Goal: Task Accomplishment & Management: Use online tool/utility

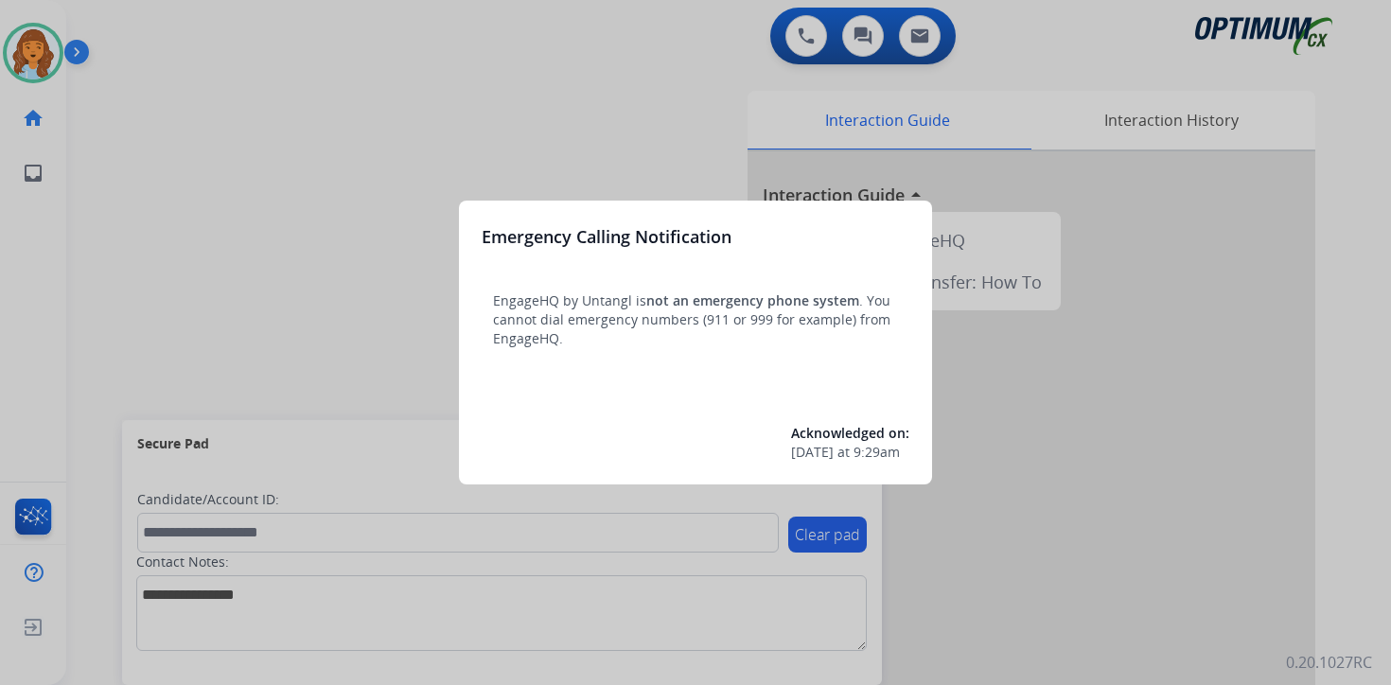
click at [132, 171] on div at bounding box center [695, 342] width 1391 height 685
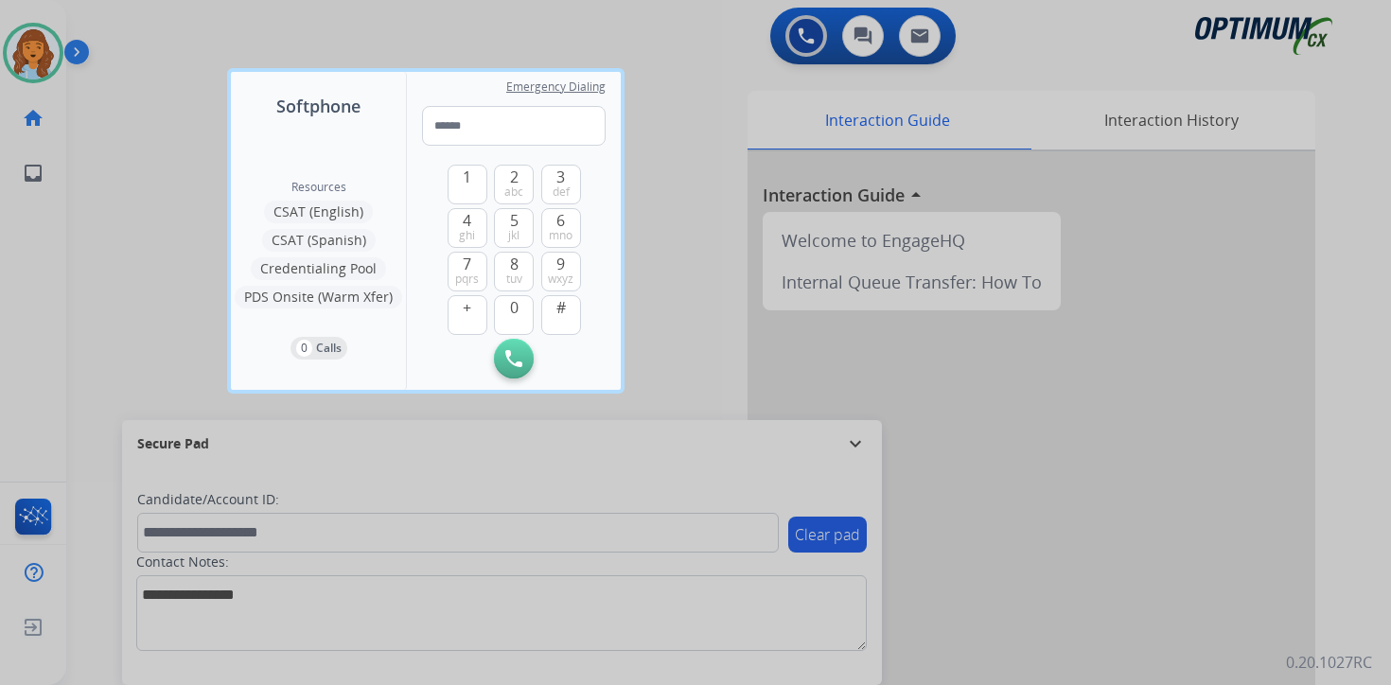
click at [126, 122] on div at bounding box center [695, 342] width 1391 height 685
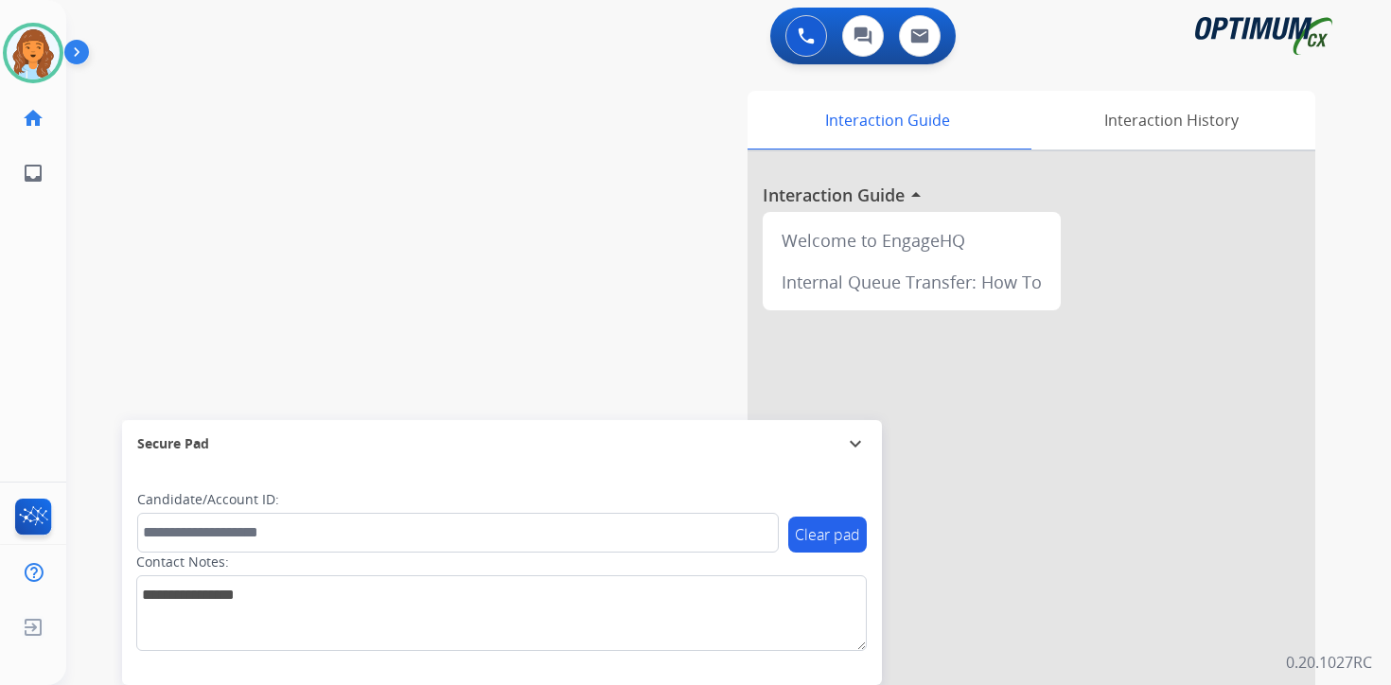
click at [79, 52] on img at bounding box center [80, 56] width 32 height 36
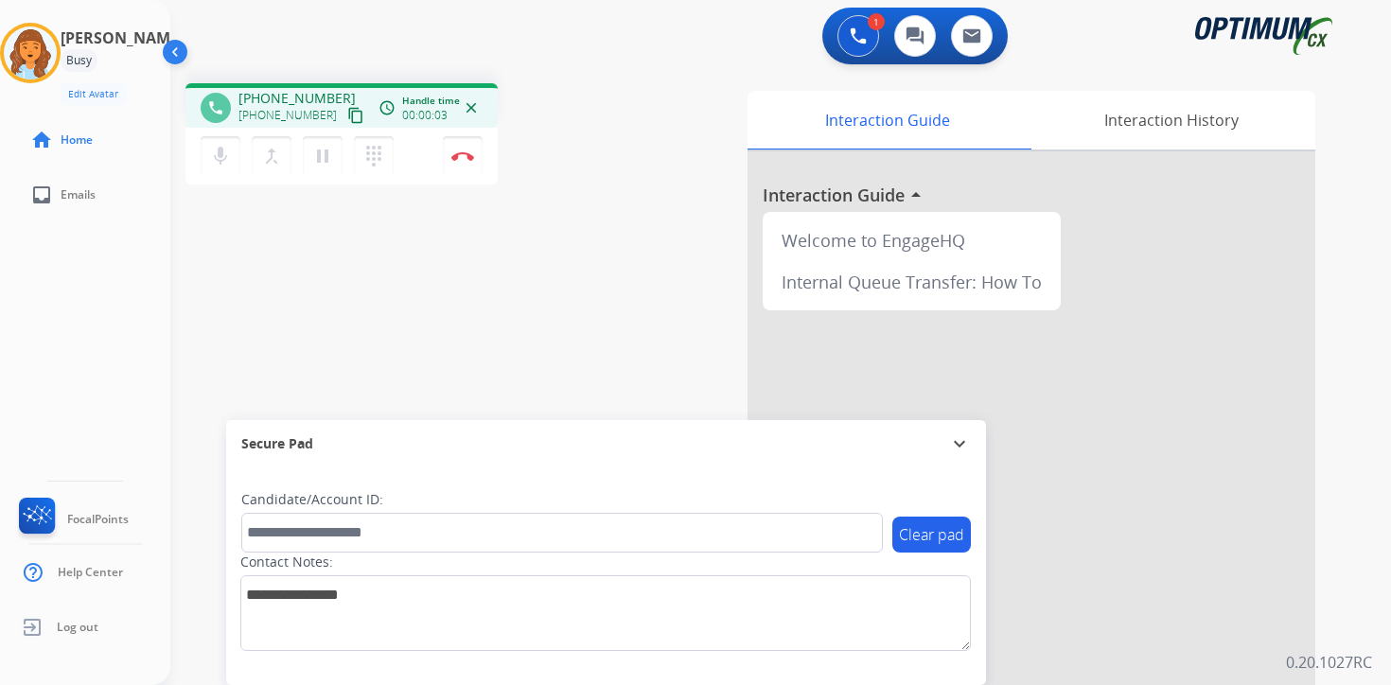
click at [905, 654] on div "Clear pad Candidate/Account ID: Contact Notes:" at bounding box center [606, 576] width 760 height 218
click at [347, 116] on mat-icon "content_copy" at bounding box center [355, 115] width 17 height 17
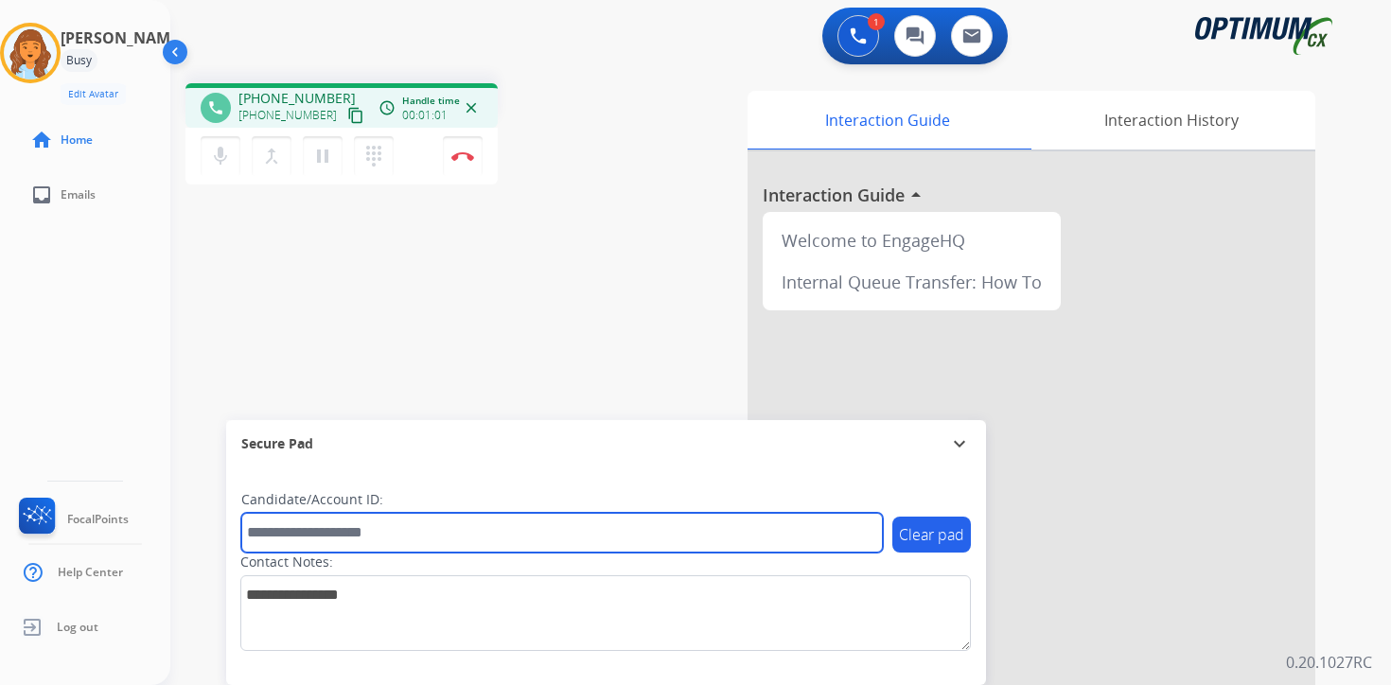
click at [306, 529] on input "text" at bounding box center [562, 533] width 642 height 40
type input "*******"
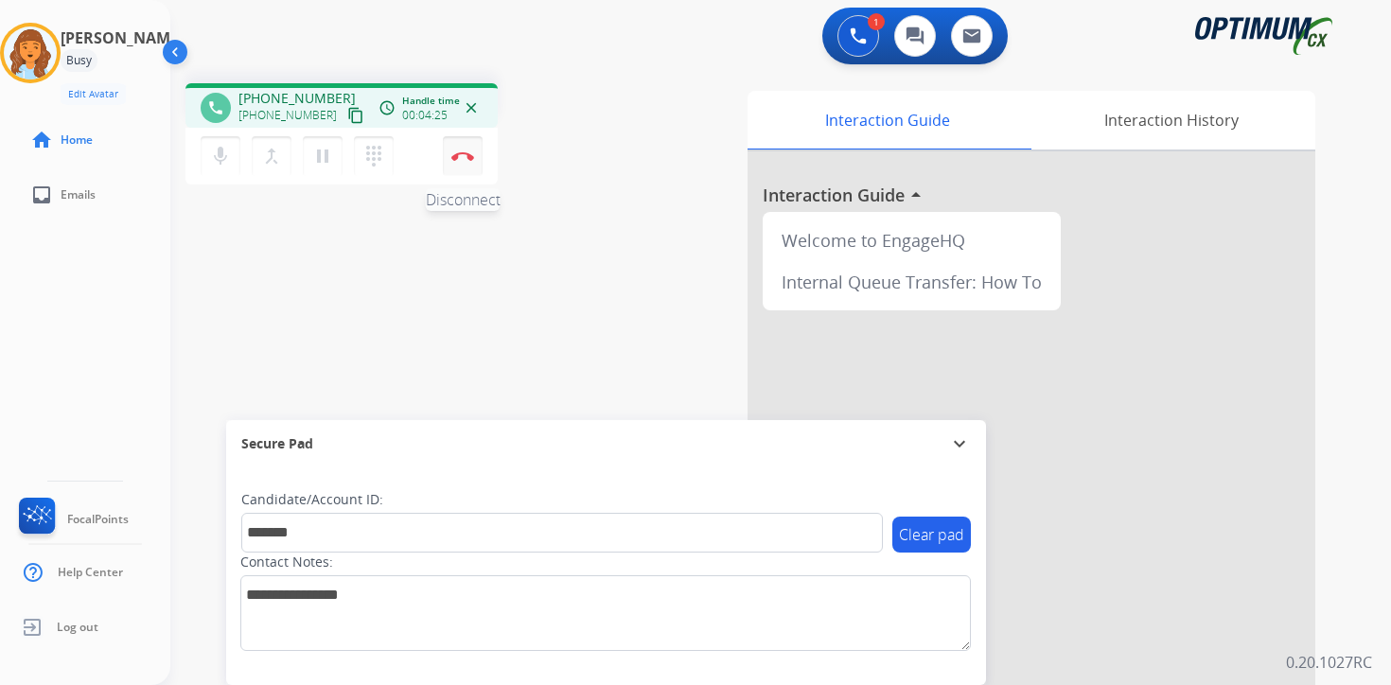
click at [473, 160] on img at bounding box center [462, 155] width 23 height 9
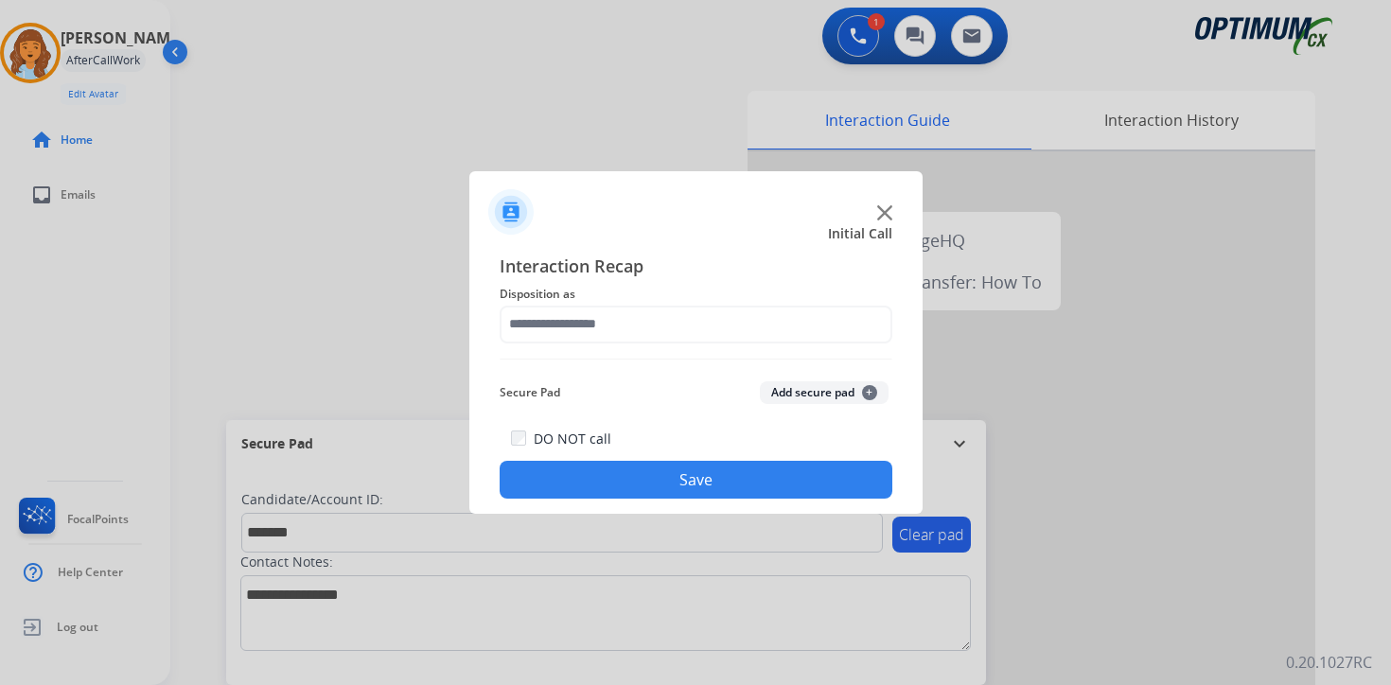
click at [857, 393] on button "Add secure pad +" at bounding box center [824, 392] width 129 height 23
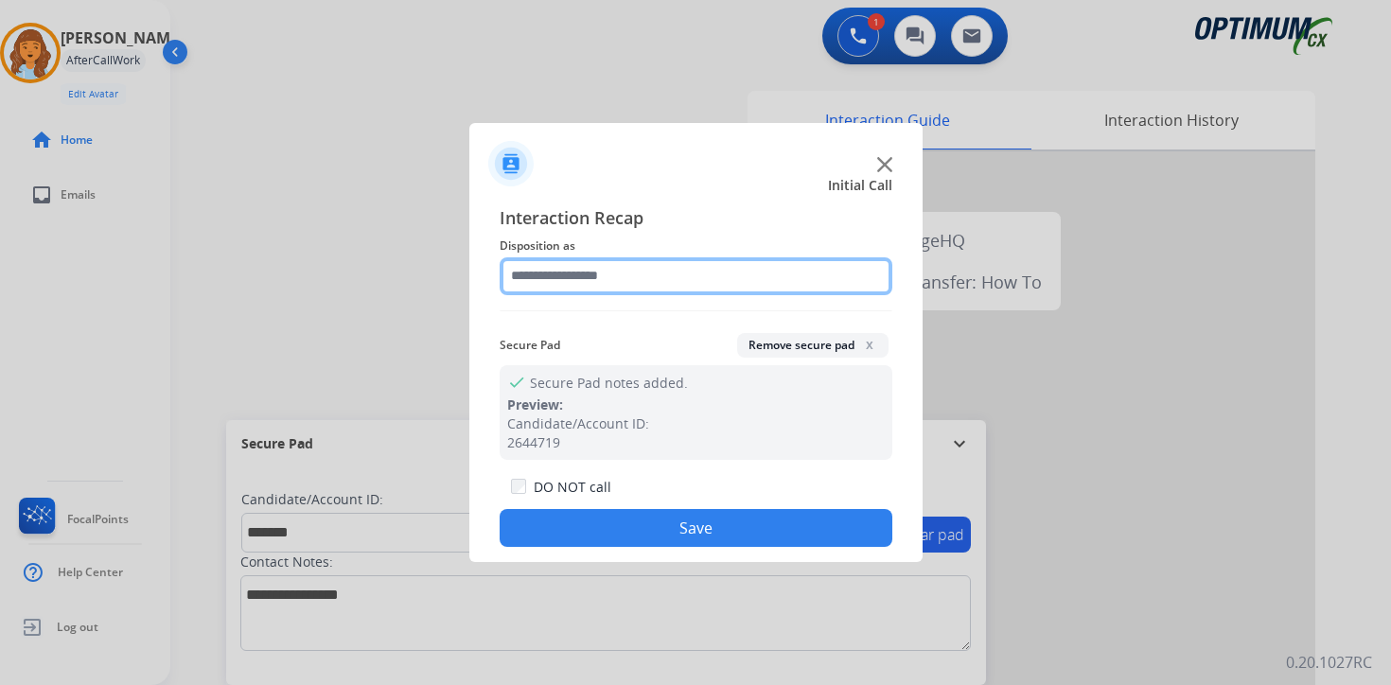
click at [614, 286] on input "text" at bounding box center [696, 276] width 393 height 38
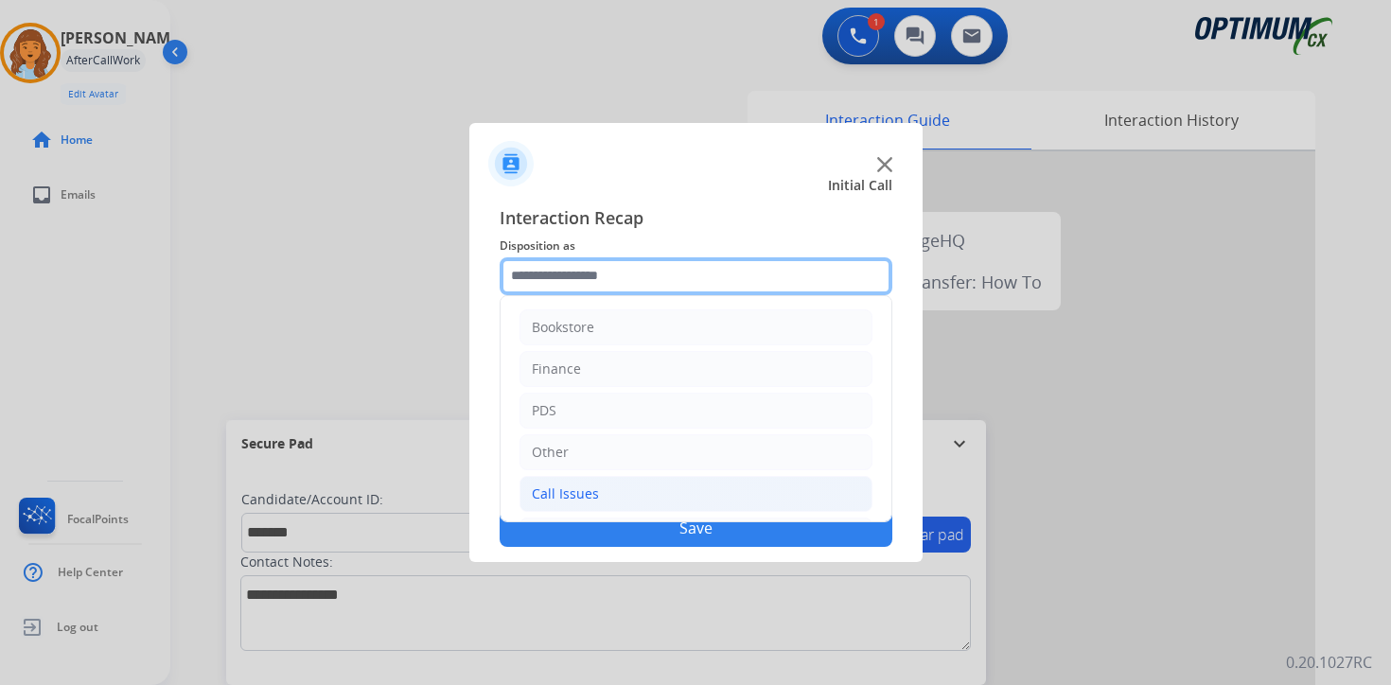
scroll to position [129, 0]
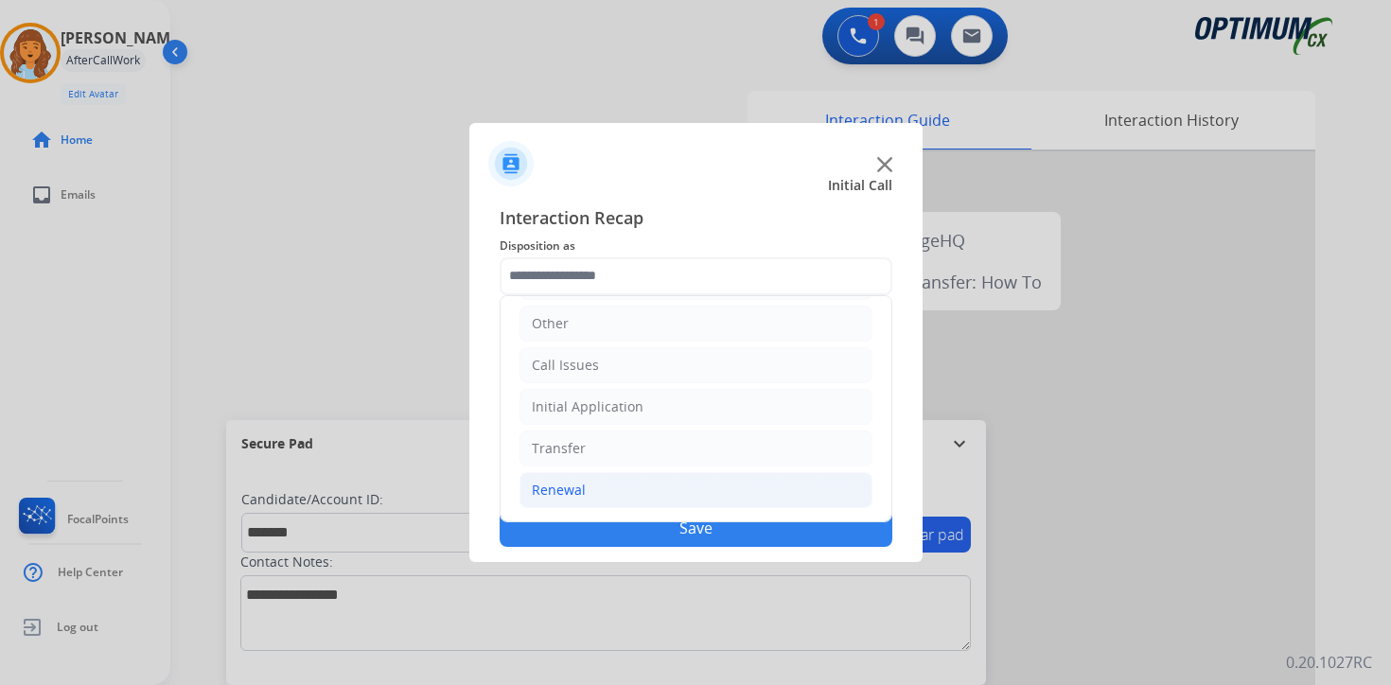
click at [609, 472] on li "Renewal" at bounding box center [695, 490] width 353 height 36
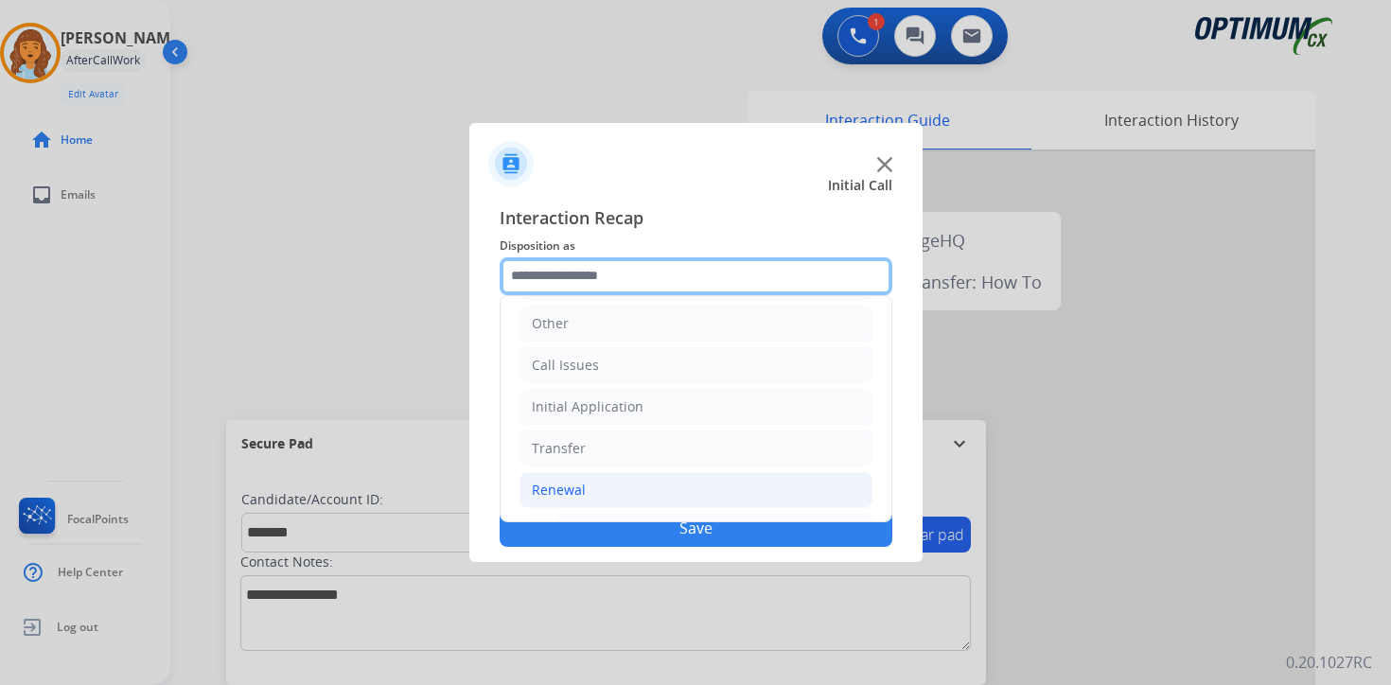
scroll to position [444, 0]
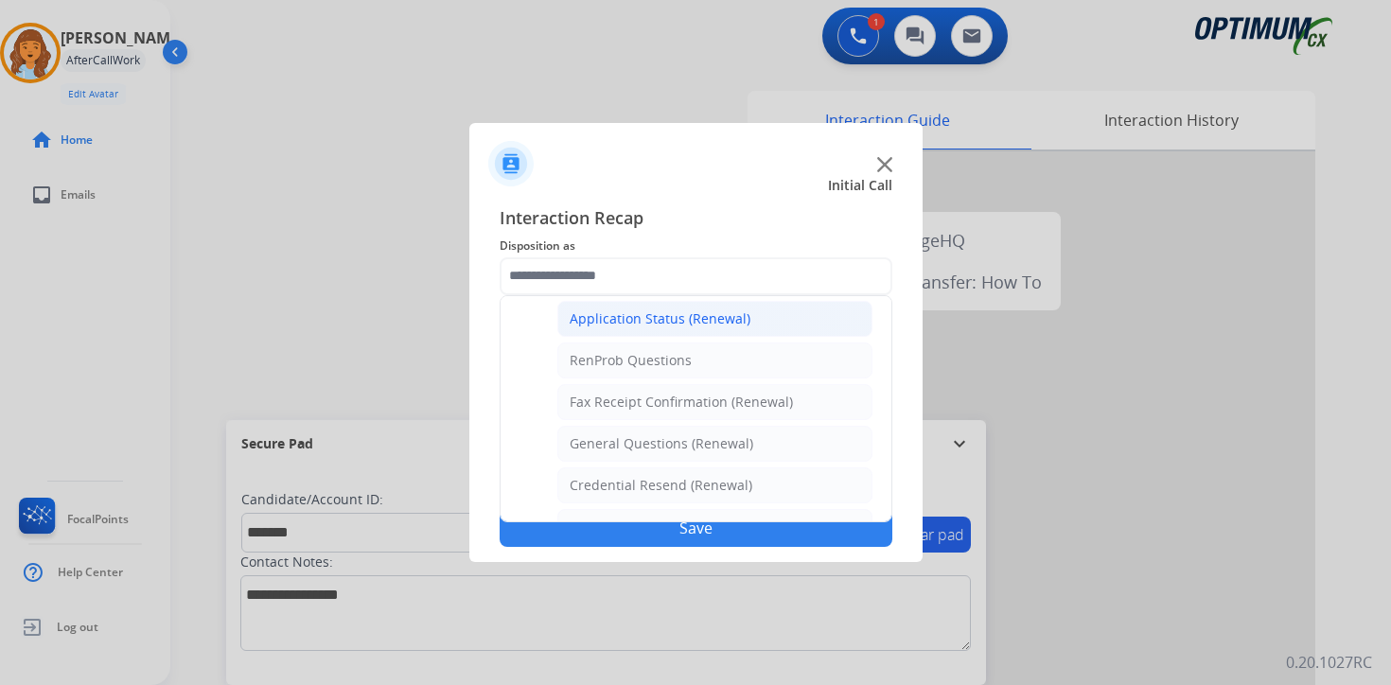
click at [635, 328] on li "Application Status (Renewal)" at bounding box center [714, 319] width 315 height 36
type input "**********"
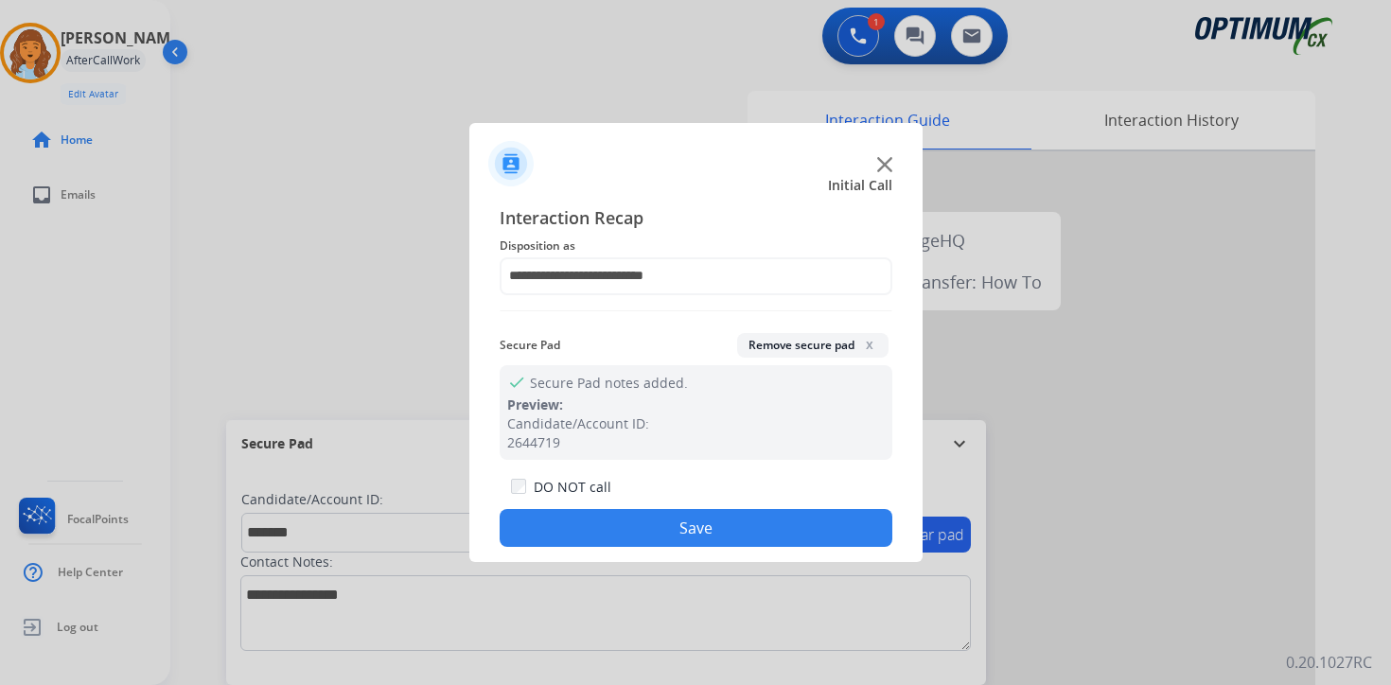
click at [654, 521] on button "Save" at bounding box center [696, 528] width 393 height 38
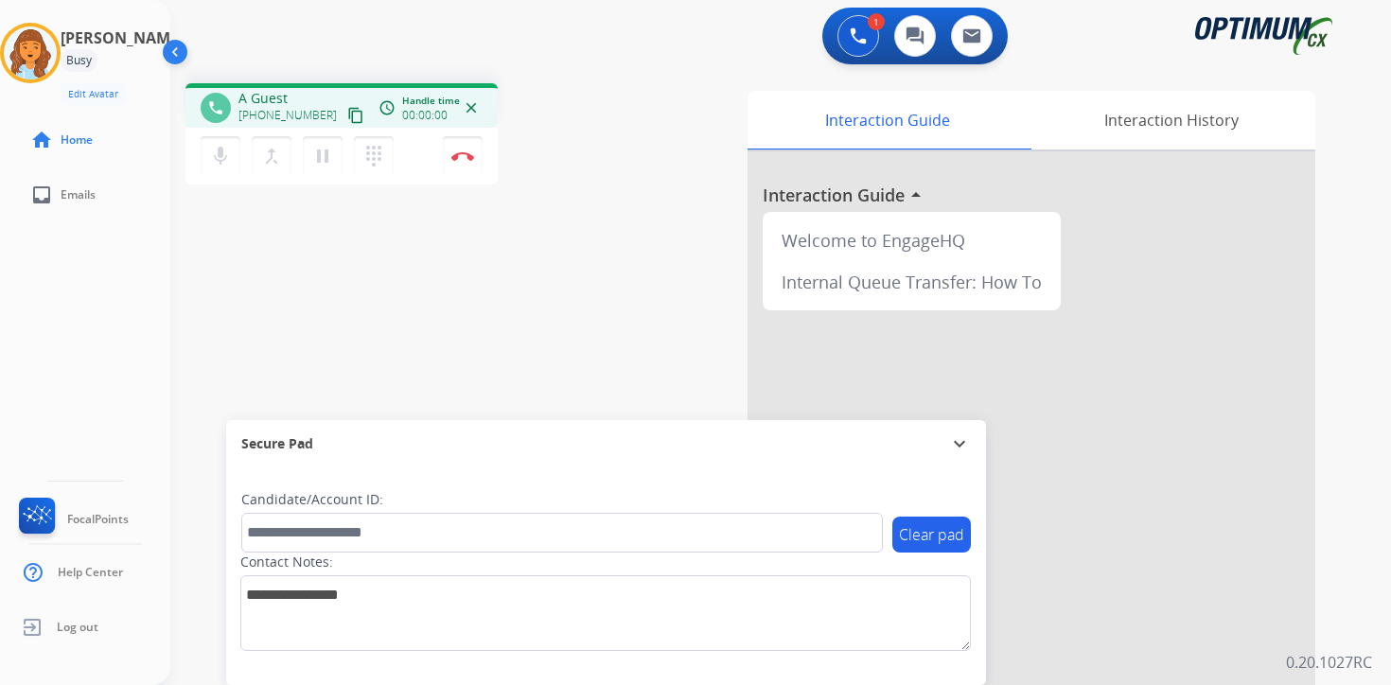
click at [949, 676] on div "Clear pad Candidate/Account ID: Contact Notes:" at bounding box center [606, 576] width 760 height 218
click at [347, 114] on mat-icon "content_copy" at bounding box center [355, 115] width 17 height 17
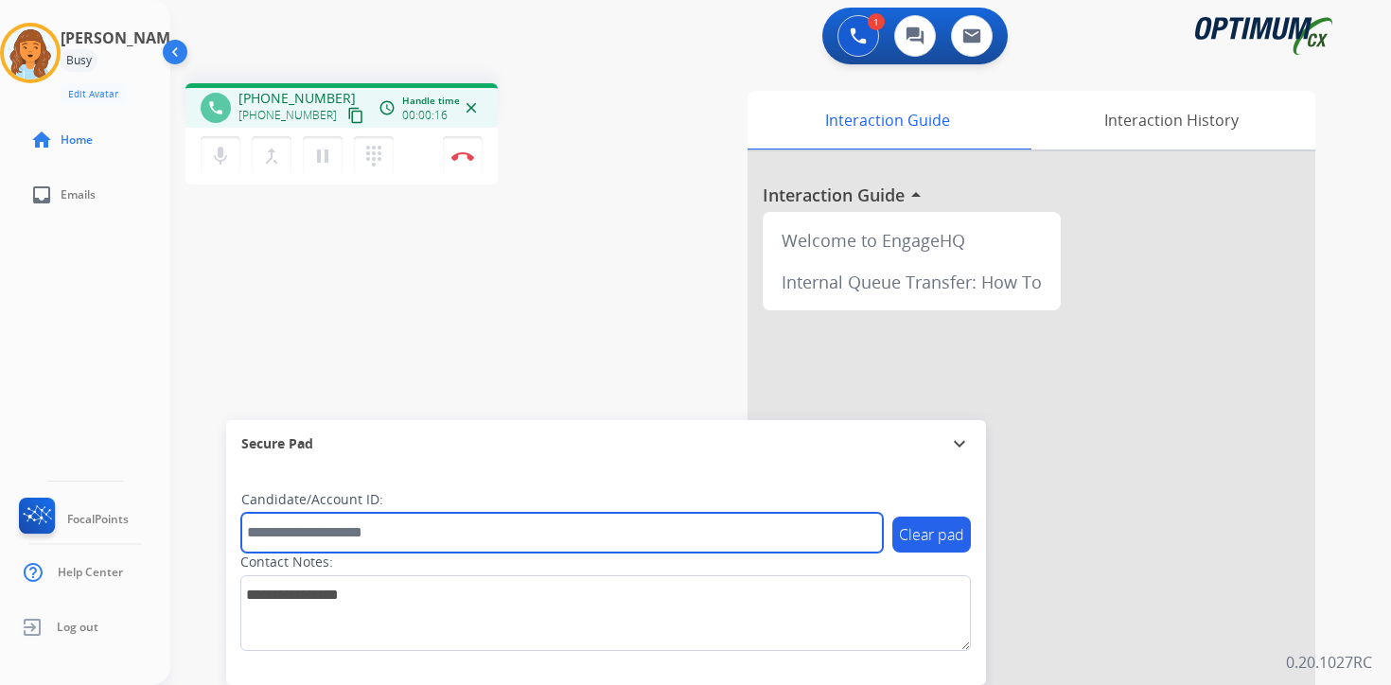
click at [476, 539] on input "text" at bounding box center [562, 533] width 642 height 40
type input "*******"
drag, startPoint x: 315, startPoint y: 528, endPoint x: 480, endPoint y: 552, distance: 166.3
click at [315, 532] on input "*******" at bounding box center [562, 533] width 642 height 40
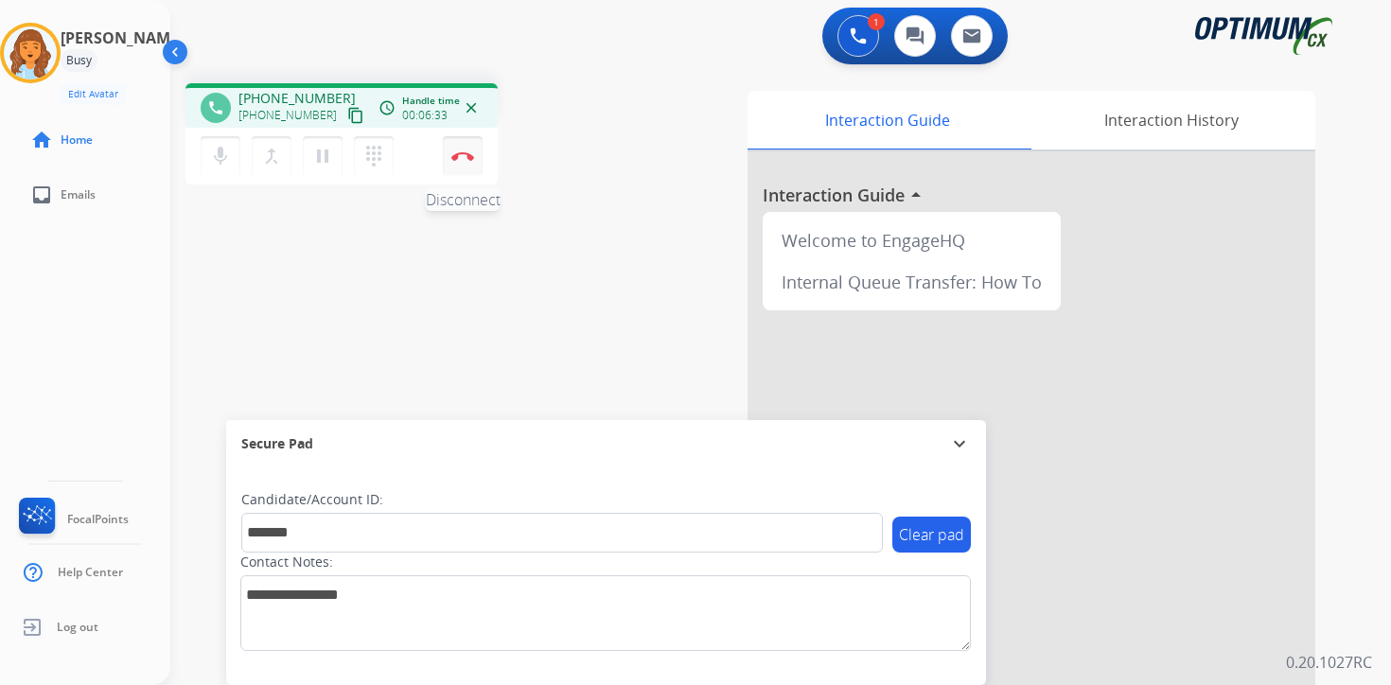
click at [464, 160] on img at bounding box center [462, 155] width 23 height 9
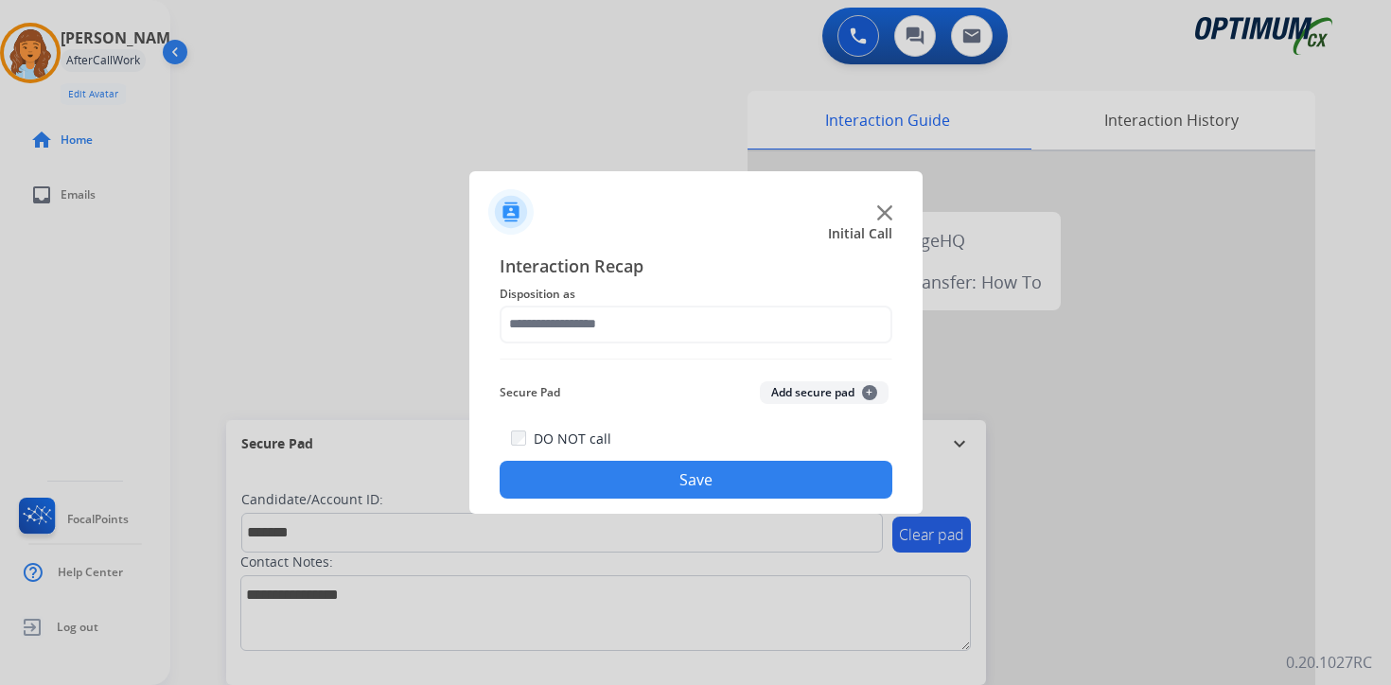
click at [855, 383] on button "Add secure pad +" at bounding box center [824, 392] width 129 height 23
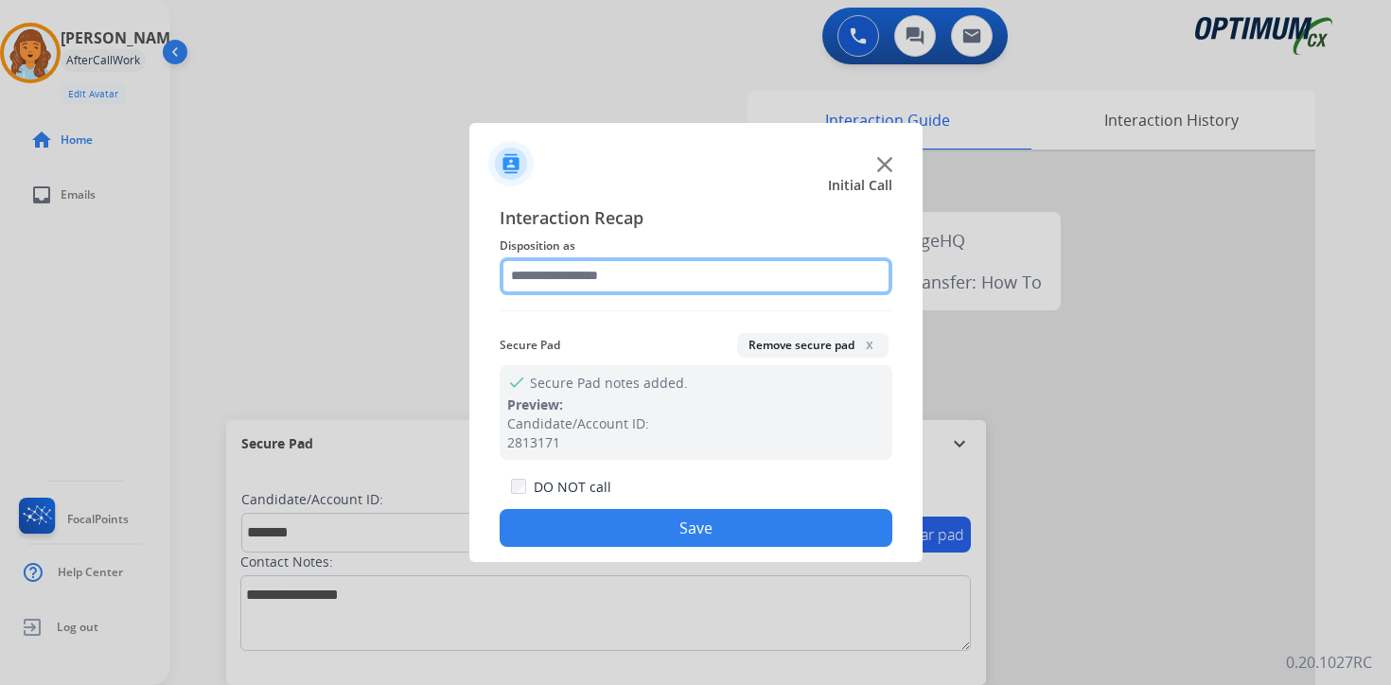
click at [560, 282] on input "text" at bounding box center [696, 276] width 393 height 38
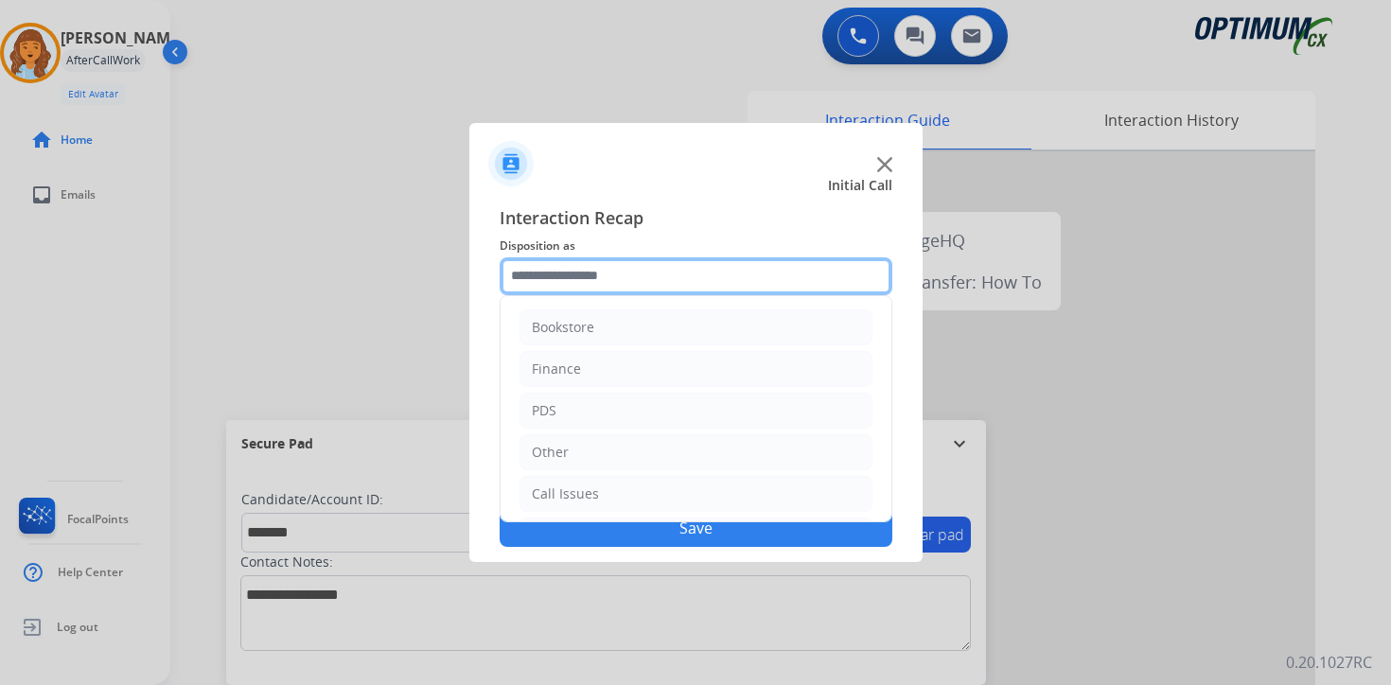
scroll to position [129, 0]
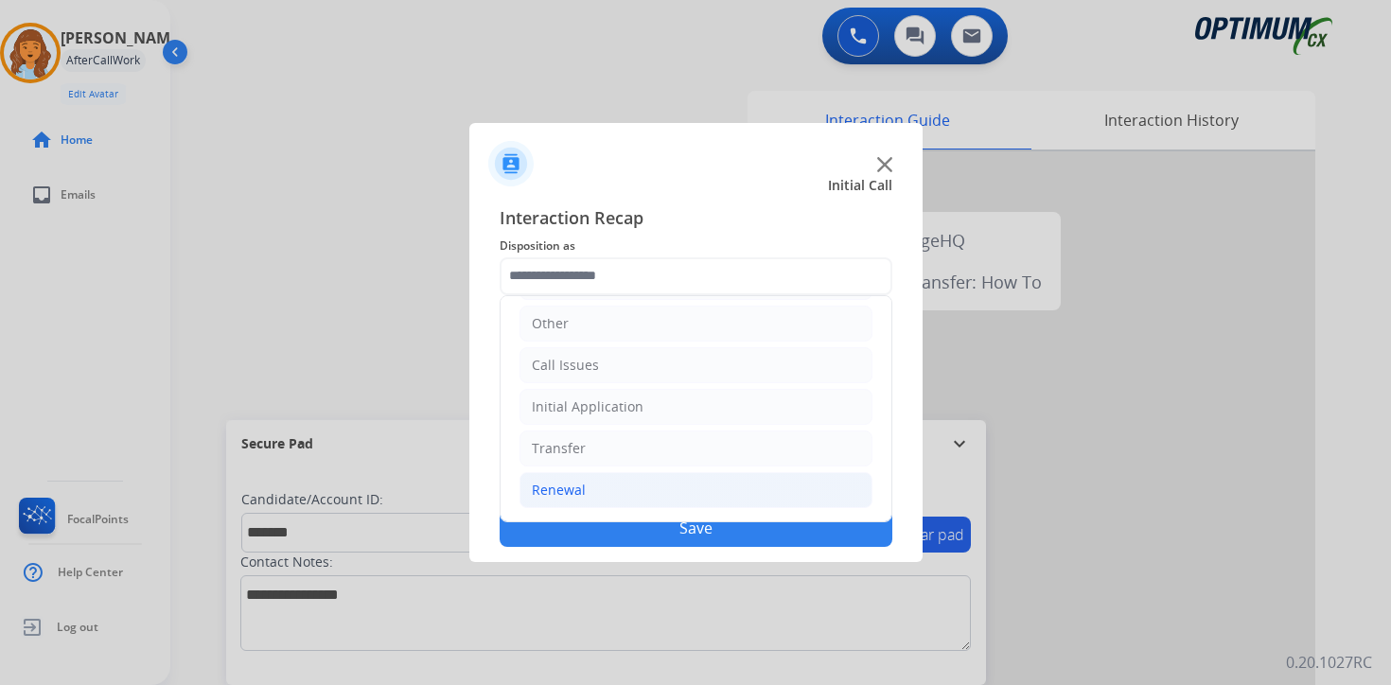
click at [567, 496] on div "Renewal" at bounding box center [559, 490] width 54 height 19
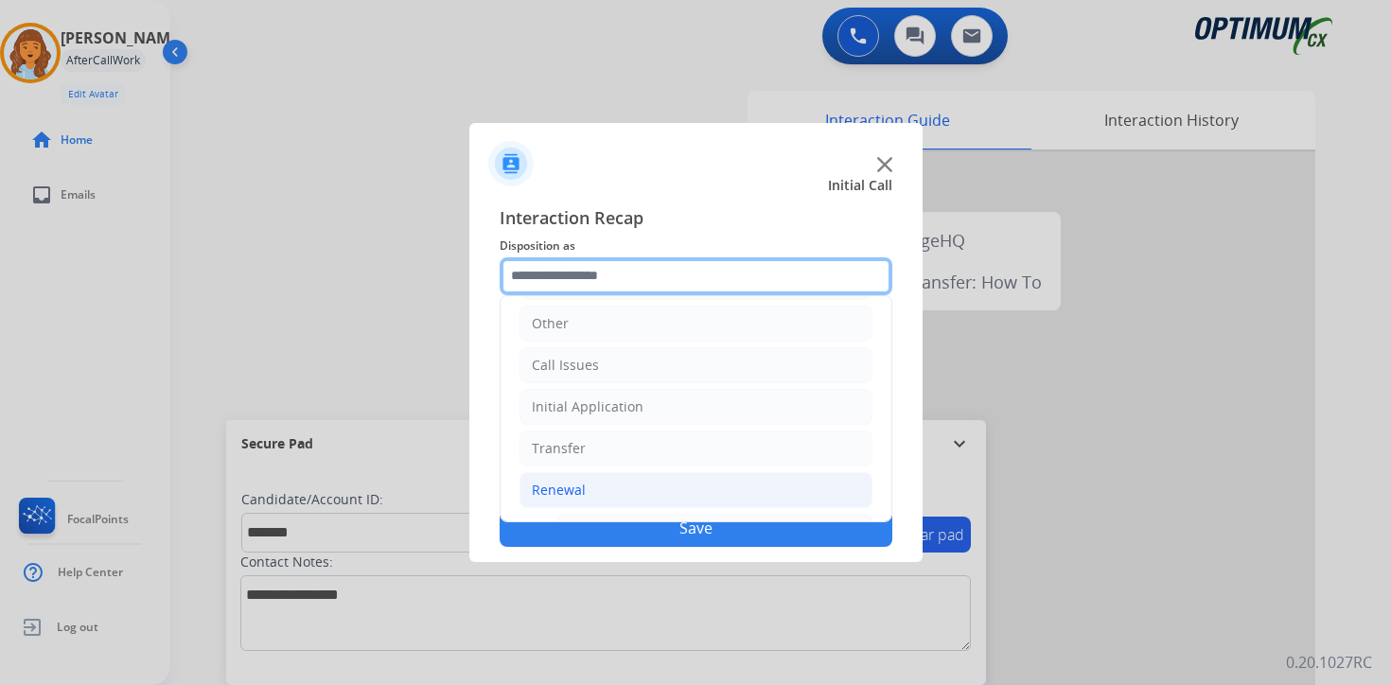
scroll to position [444, 0]
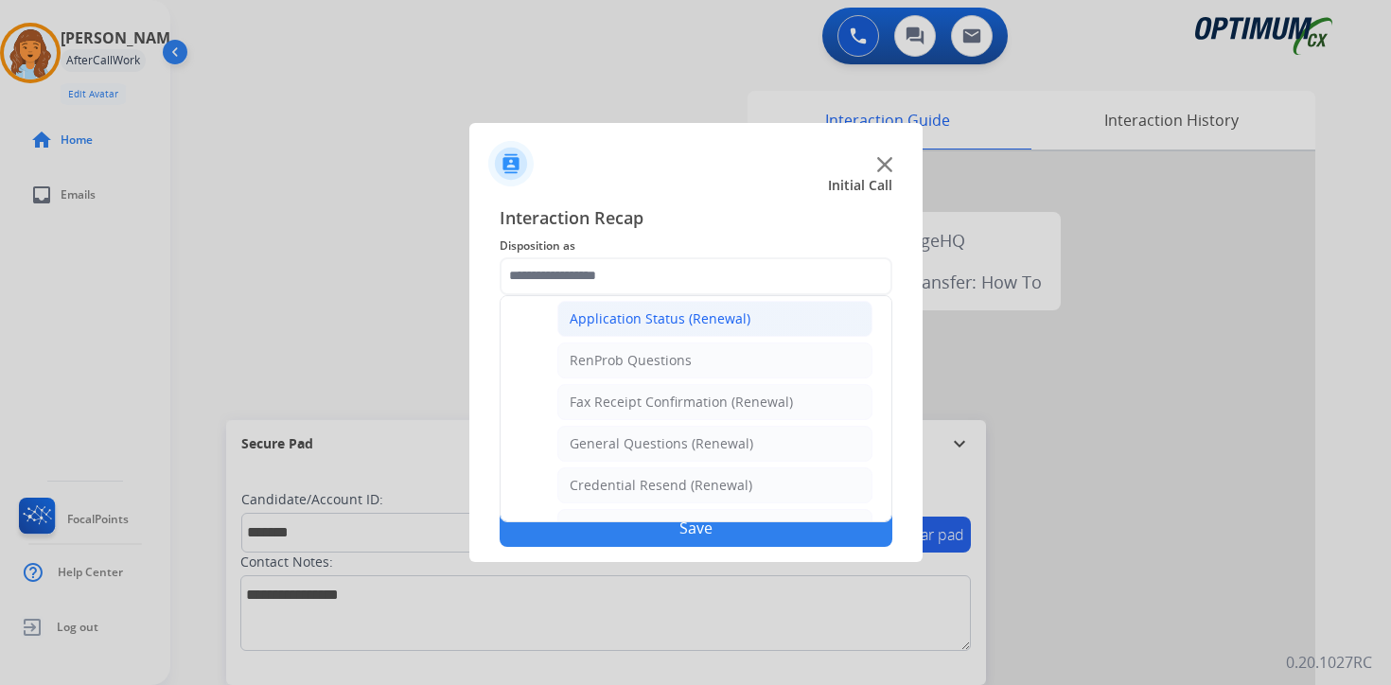
click at [634, 306] on li "Application Status (Renewal)" at bounding box center [714, 319] width 315 height 36
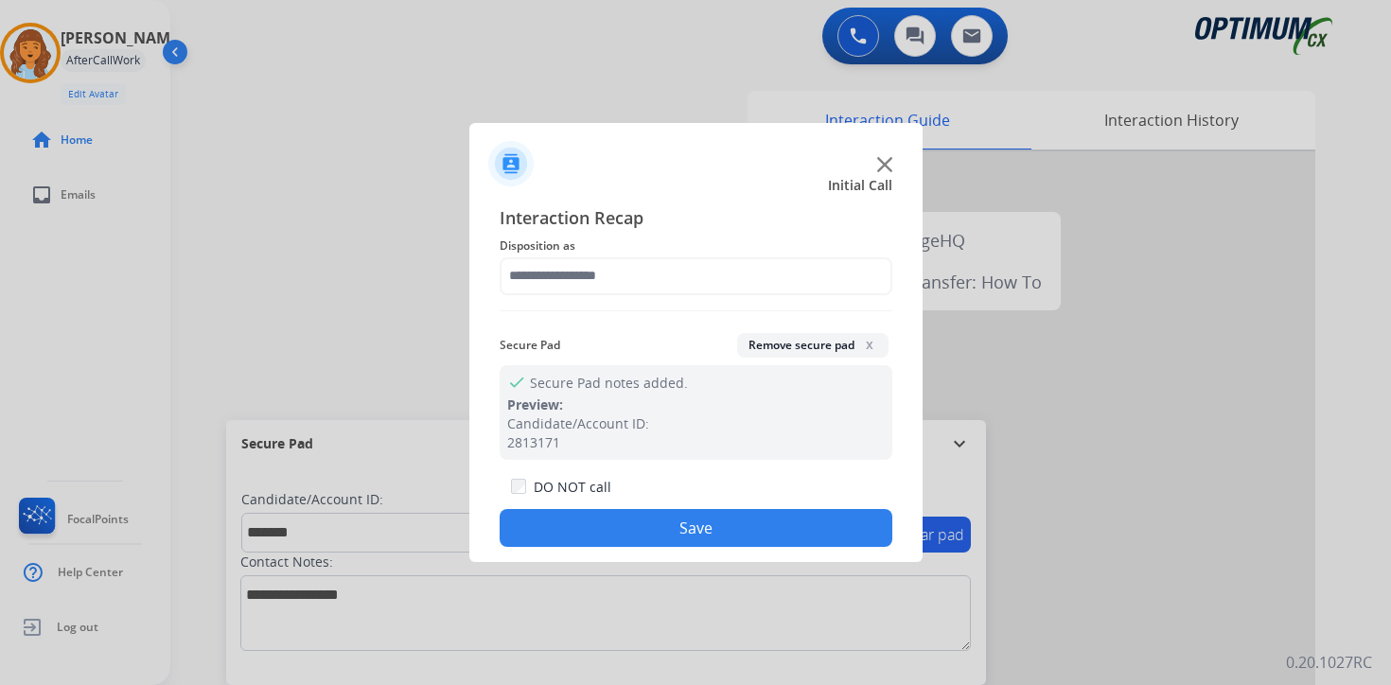
type input "**********"
click at [676, 532] on button "Save" at bounding box center [696, 528] width 393 height 38
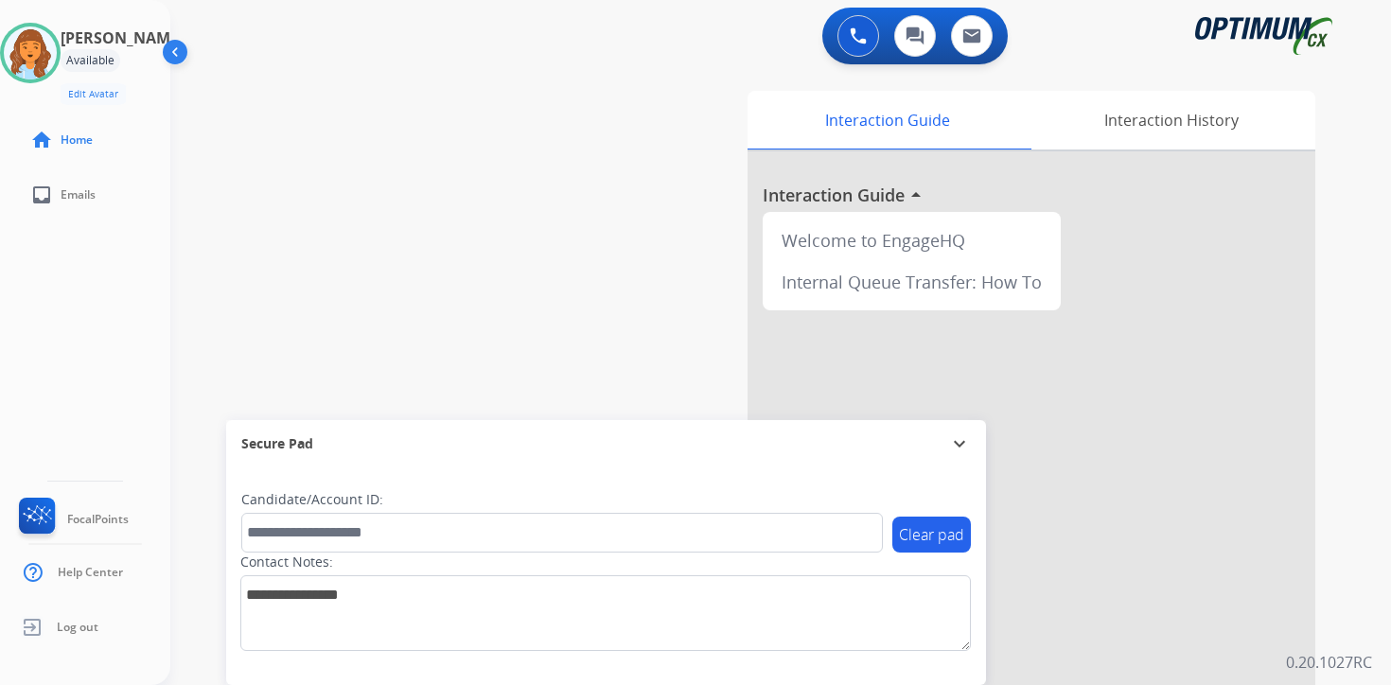
click at [1343, 546] on div "Interaction Guide Interaction History Interaction Guide arrow_drop_up Welcome t…" at bounding box center [1003, 470] width 686 height 774
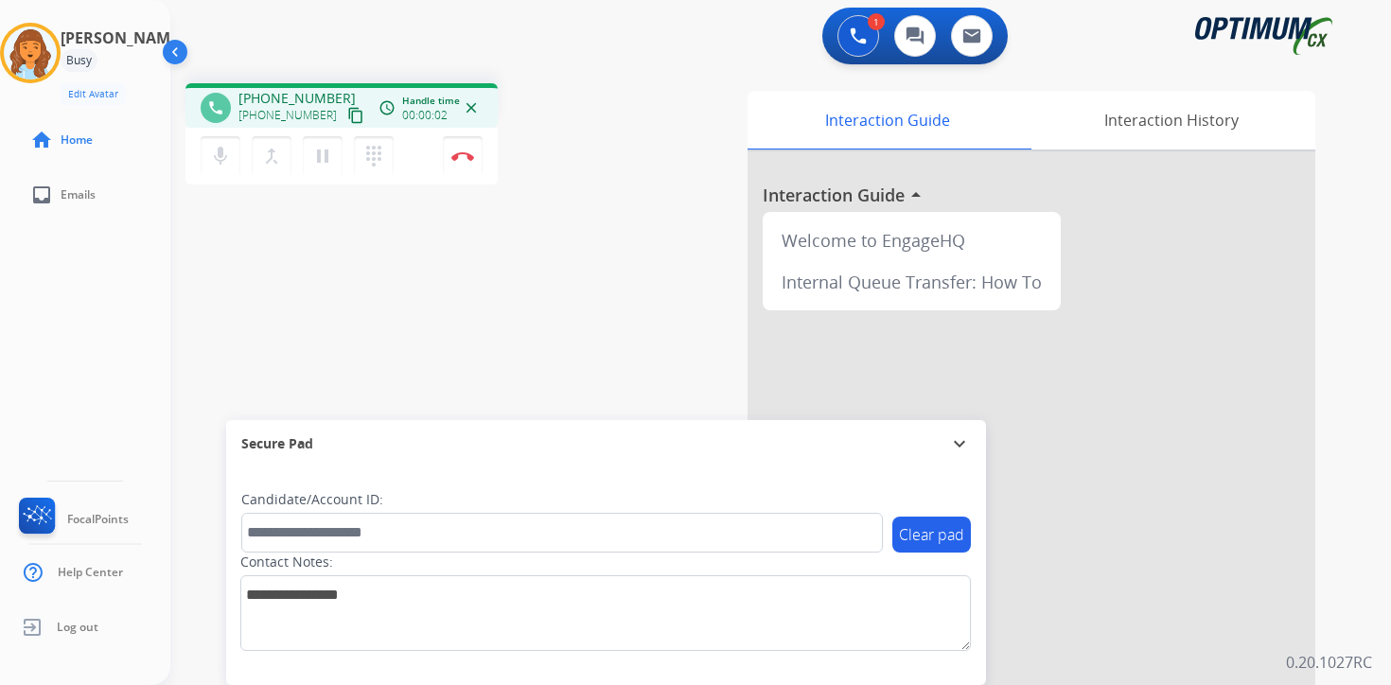
click at [344, 118] on button "content_copy" at bounding box center [355, 115] width 23 height 23
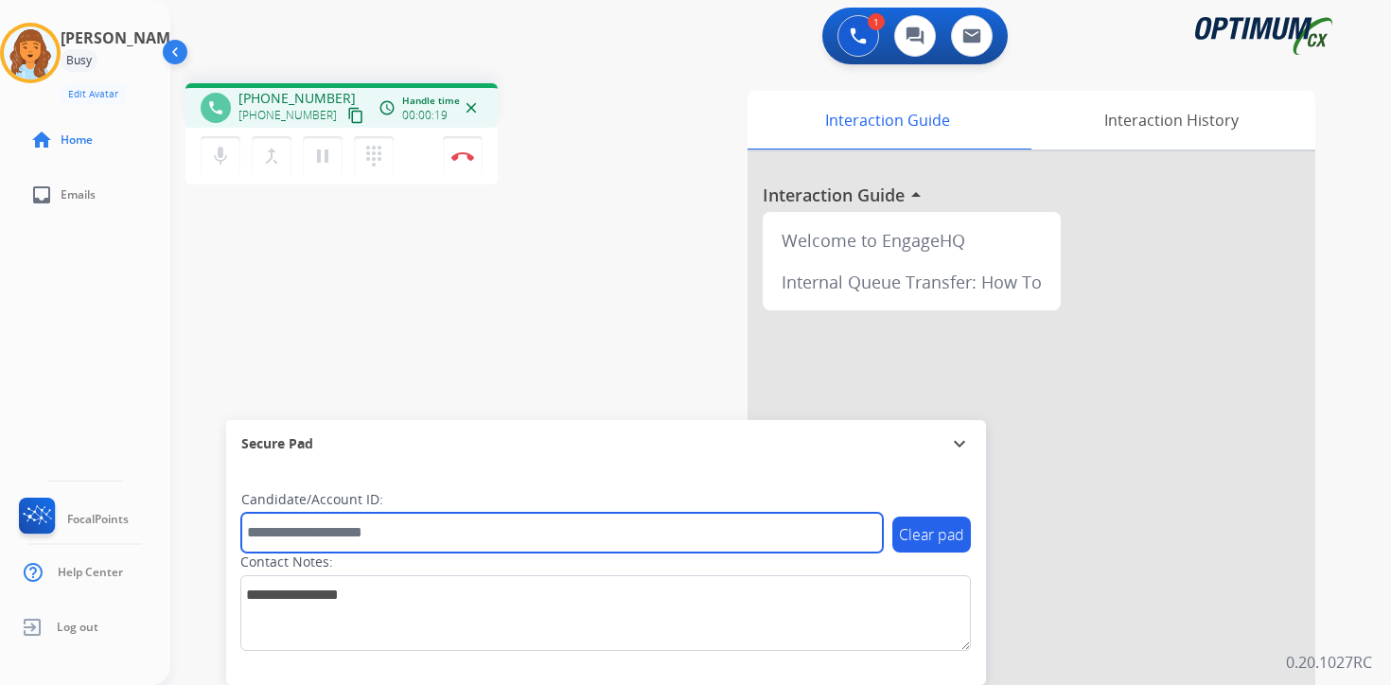
click at [338, 541] on input "text" at bounding box center [562, 533] width 642 height 40
type input "*******"
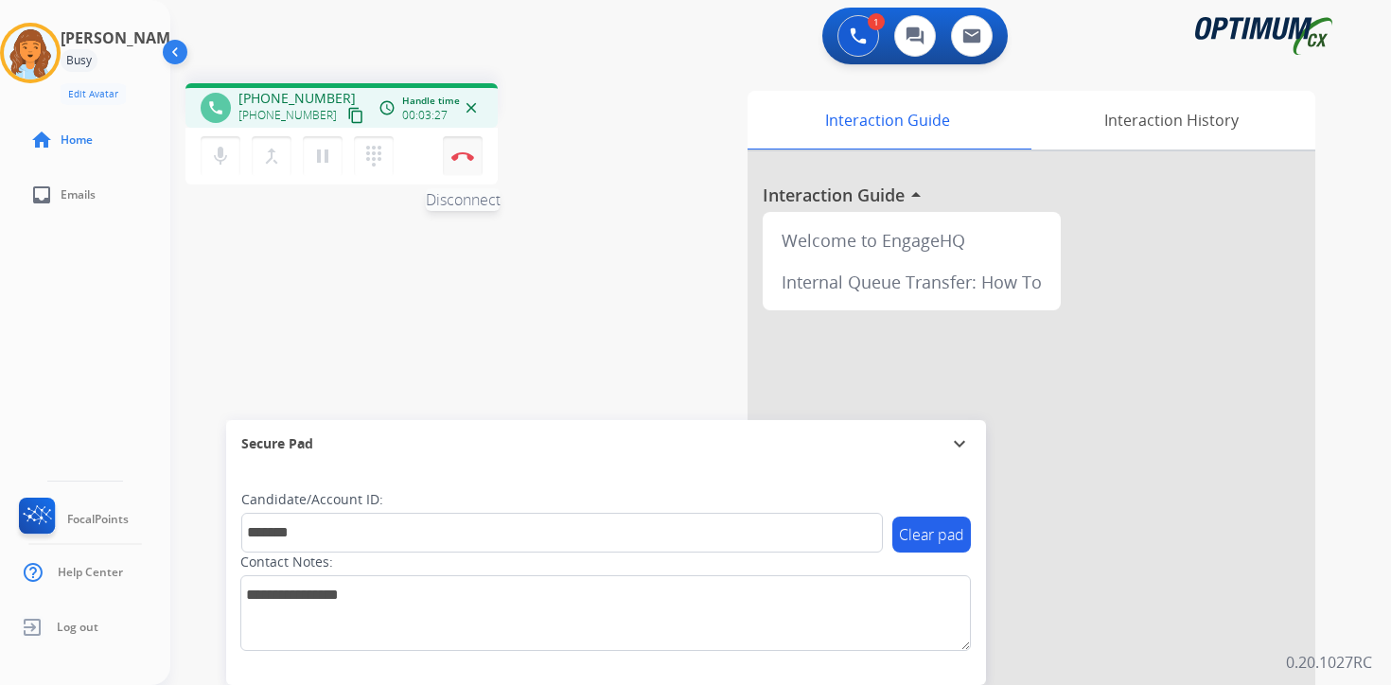
click at [476, 159] on button "Disconnect" at bounding box center [463, 156] width 40 height 40
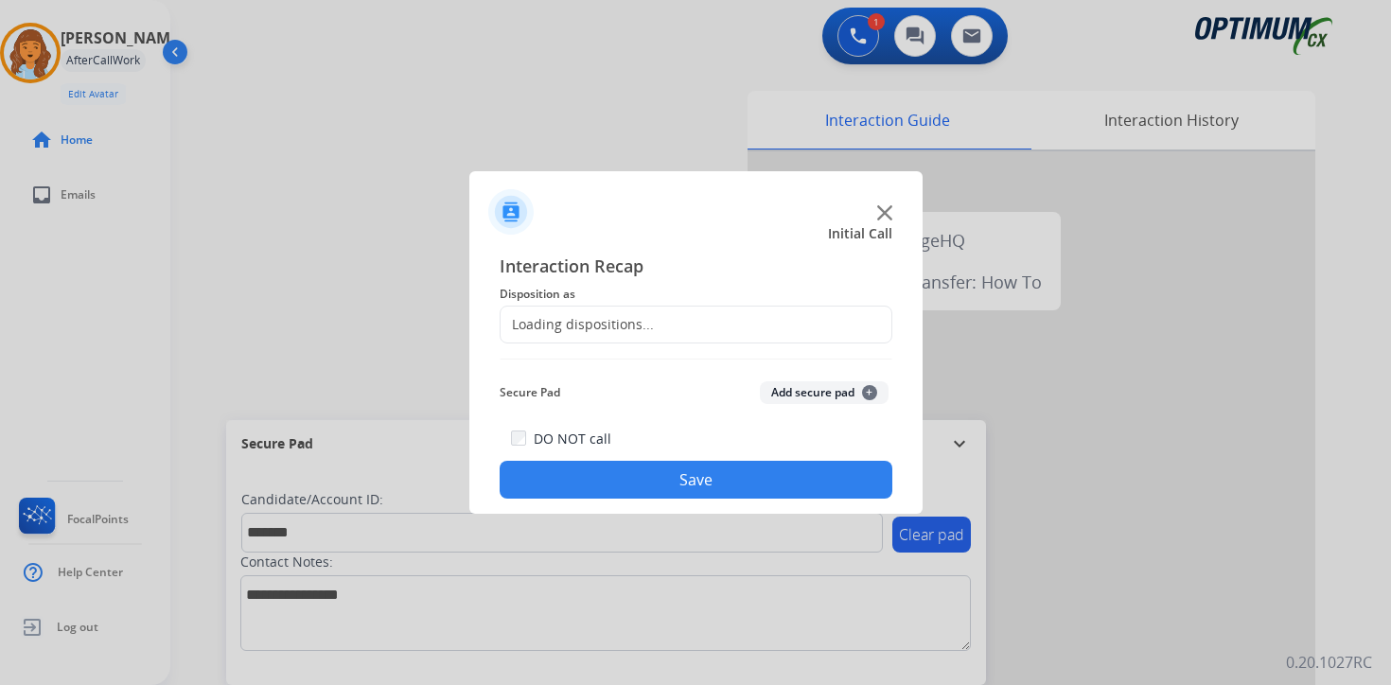
click at [848, 395] on button "Add secure pad +" at bounding box center [824, 392] width 129 height 23
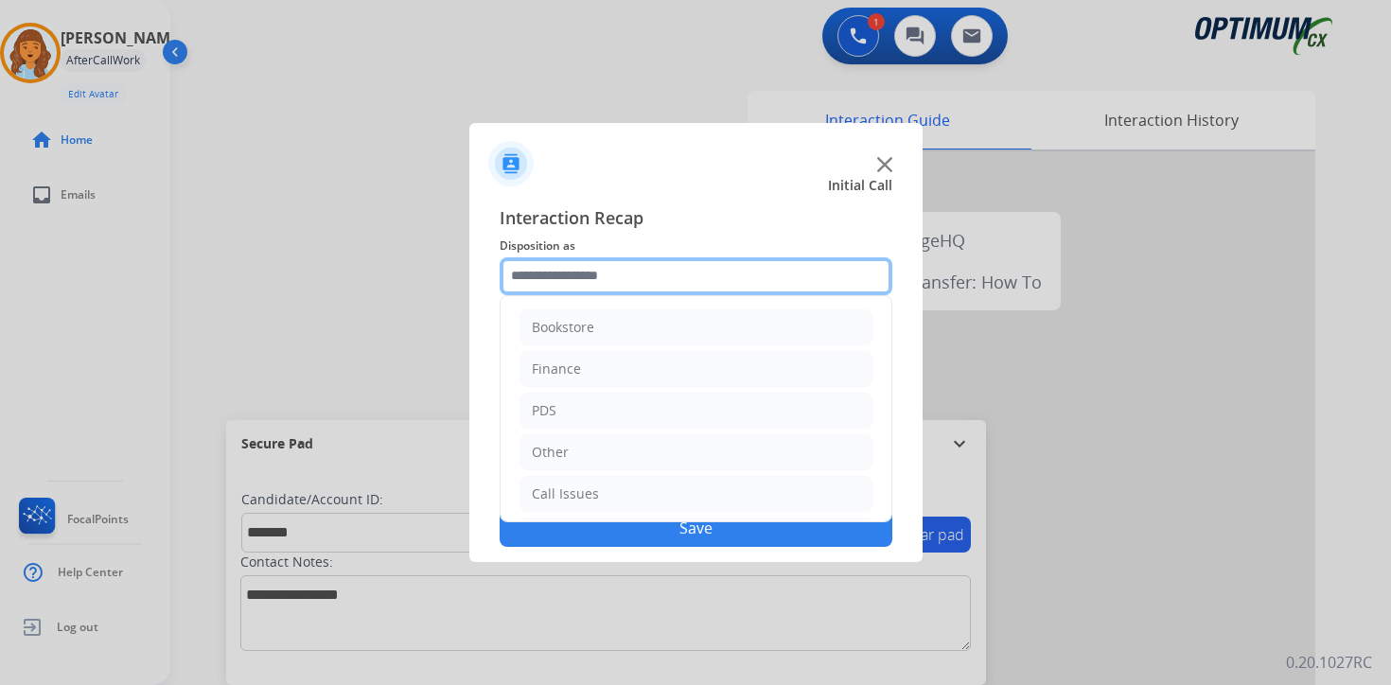
click at [585, 283] on input "text" at bounding box center [696, 276] width 393 height 38
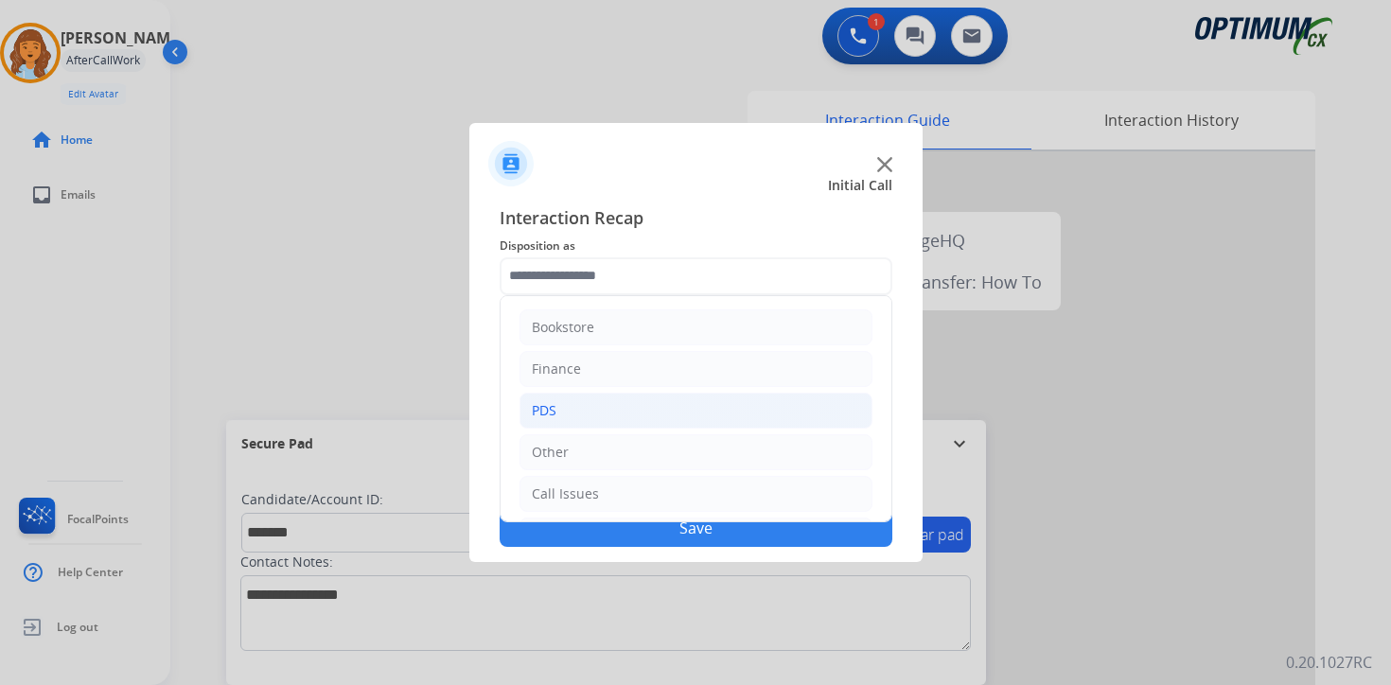
click at [589, 420] on li "PDS" at bounding box center [695, 411] width 353 height 36
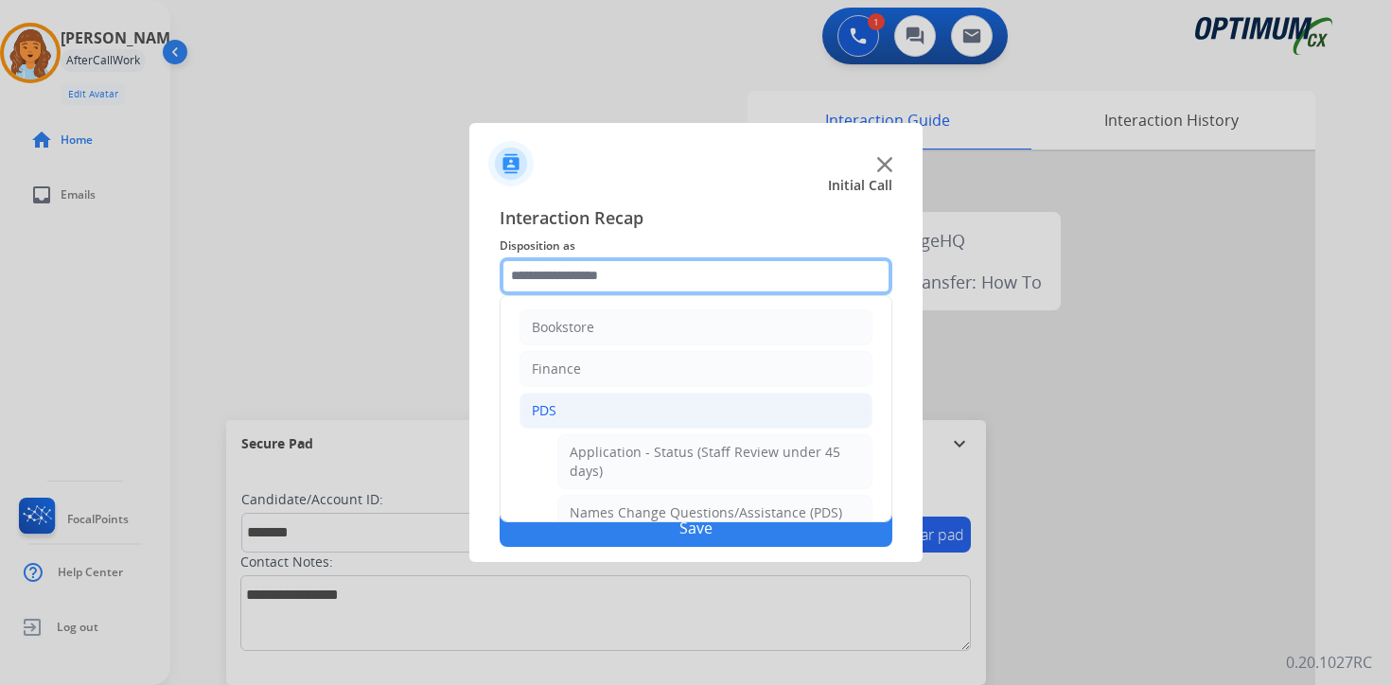
scroll to position [315, 0]
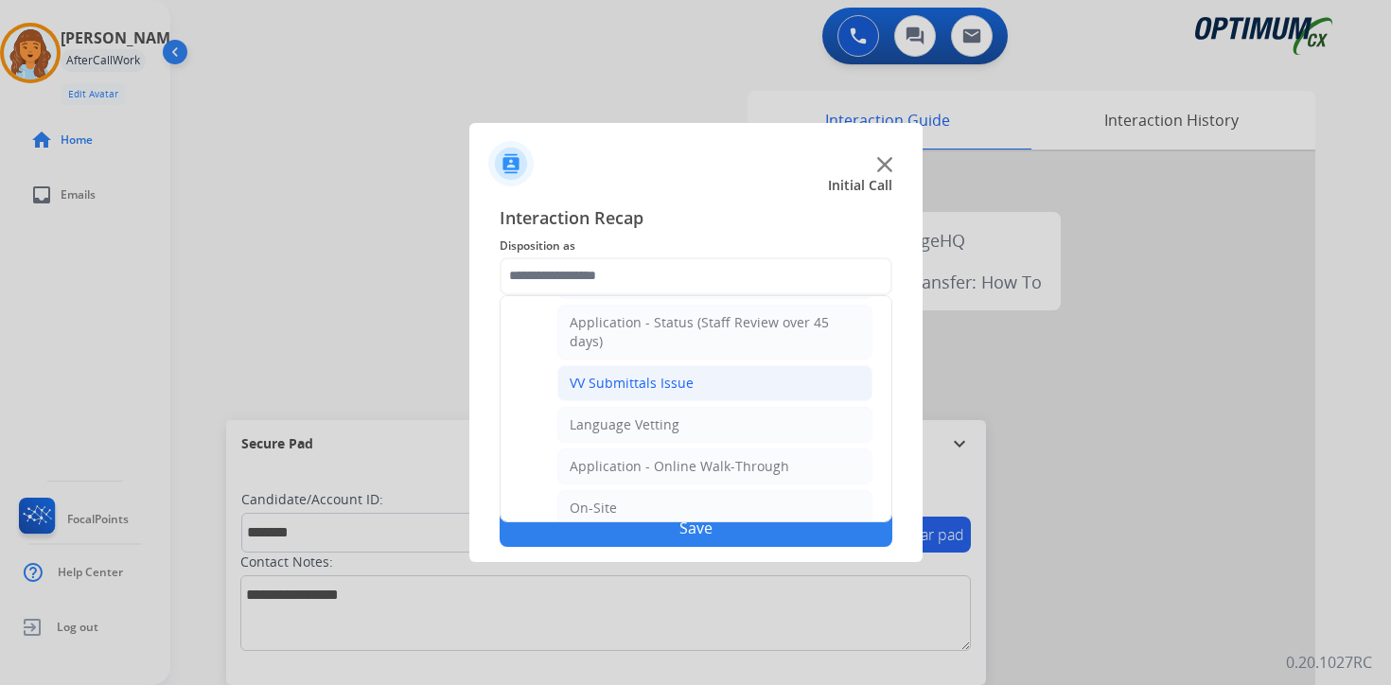
click at [594, 386] on div "VV Submittals Issue" at bounding box center [632, 383] width 124 height 19
type input "**********"
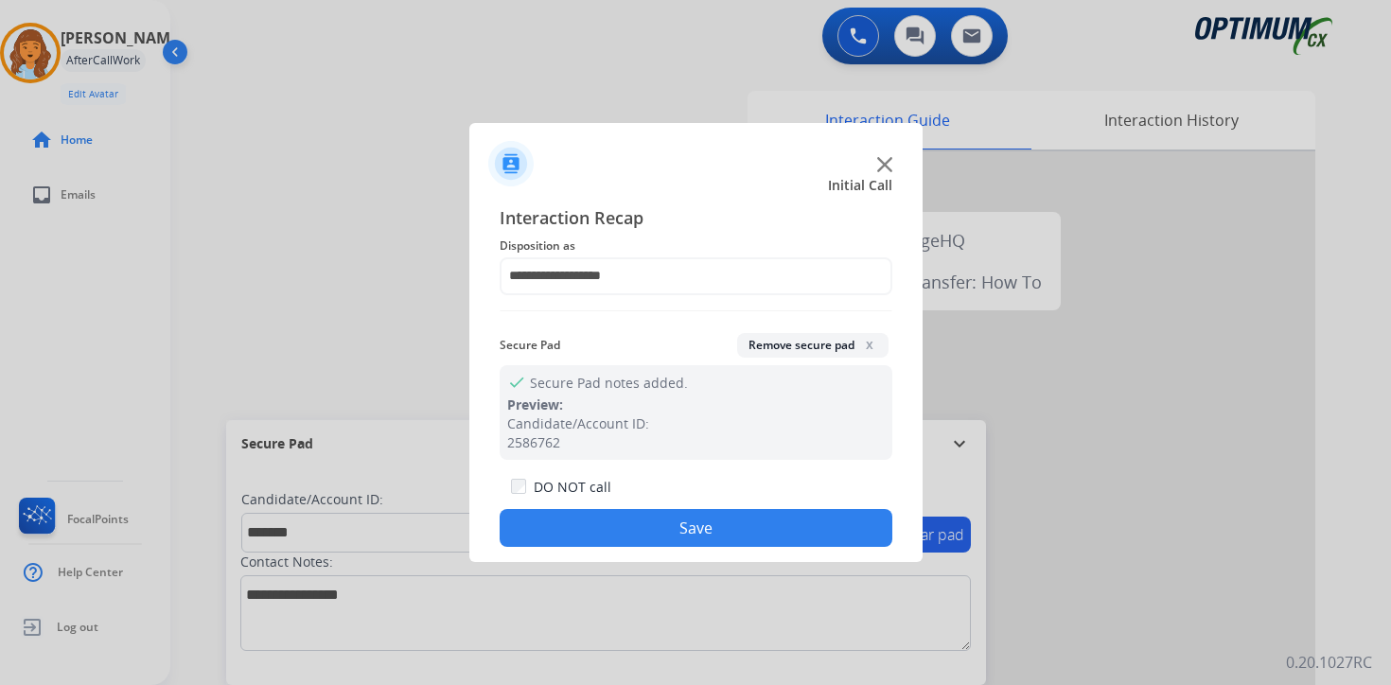
click at [607, 505] on div "DO NOT call Save" at bounding box center [696, 511] width 393 height 72
click at [609, 514] on button "Save" at bounding box center [696, 528] width 393 height 38
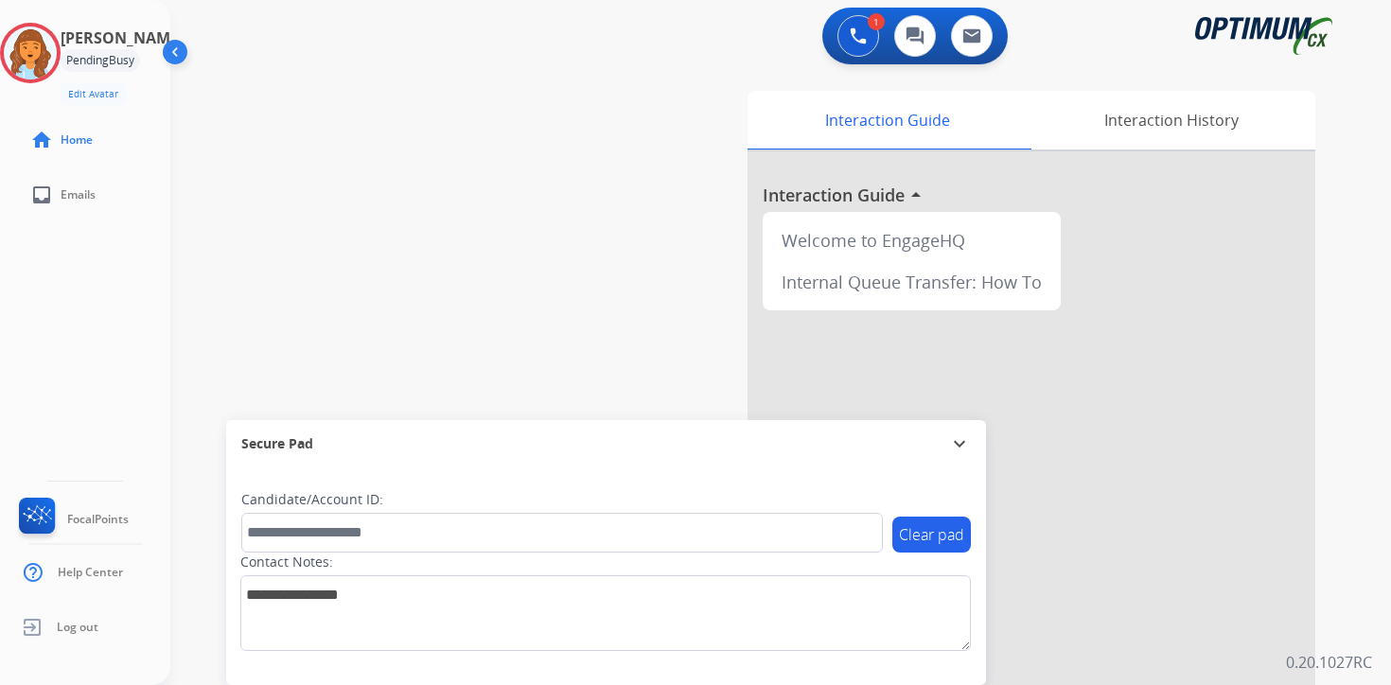
click at [776, 676] on div at bounding box center [695, 342] width 1391 height 685
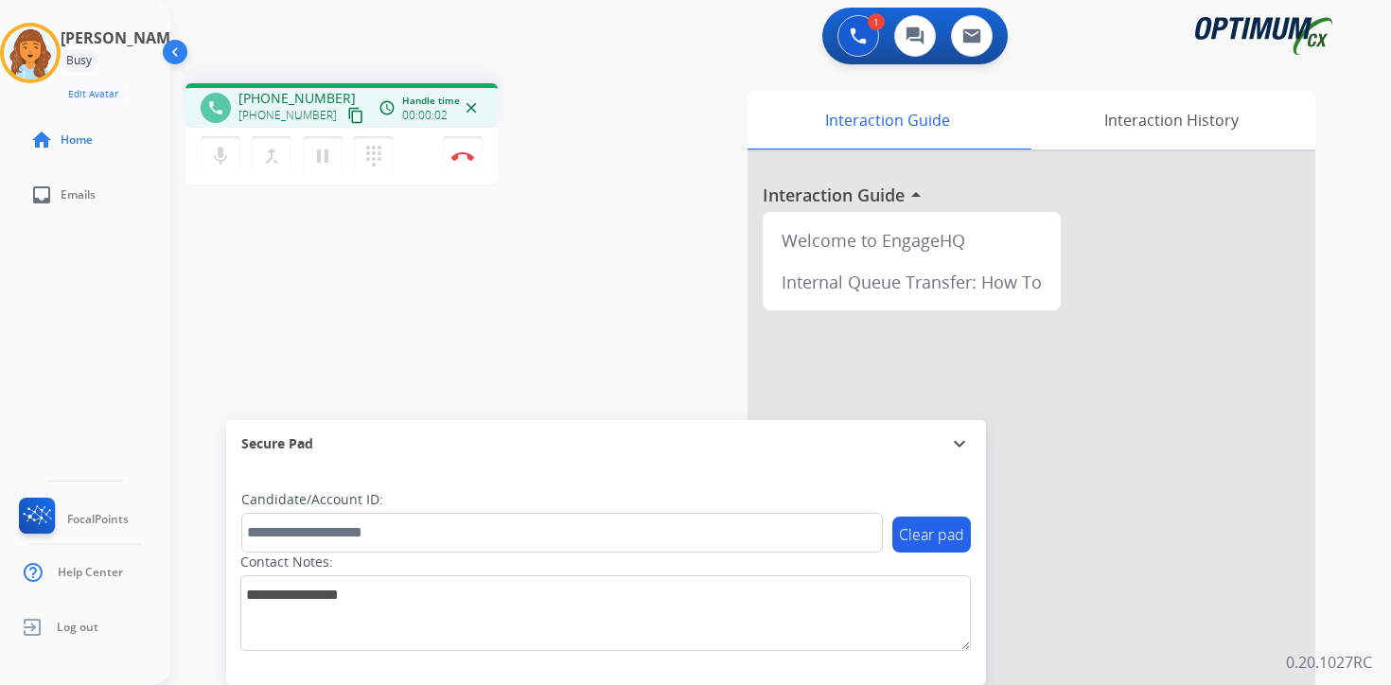
click at [347, 109] on mat-icon "content_copy" at bounding box center [355, 115] width 17 height 17
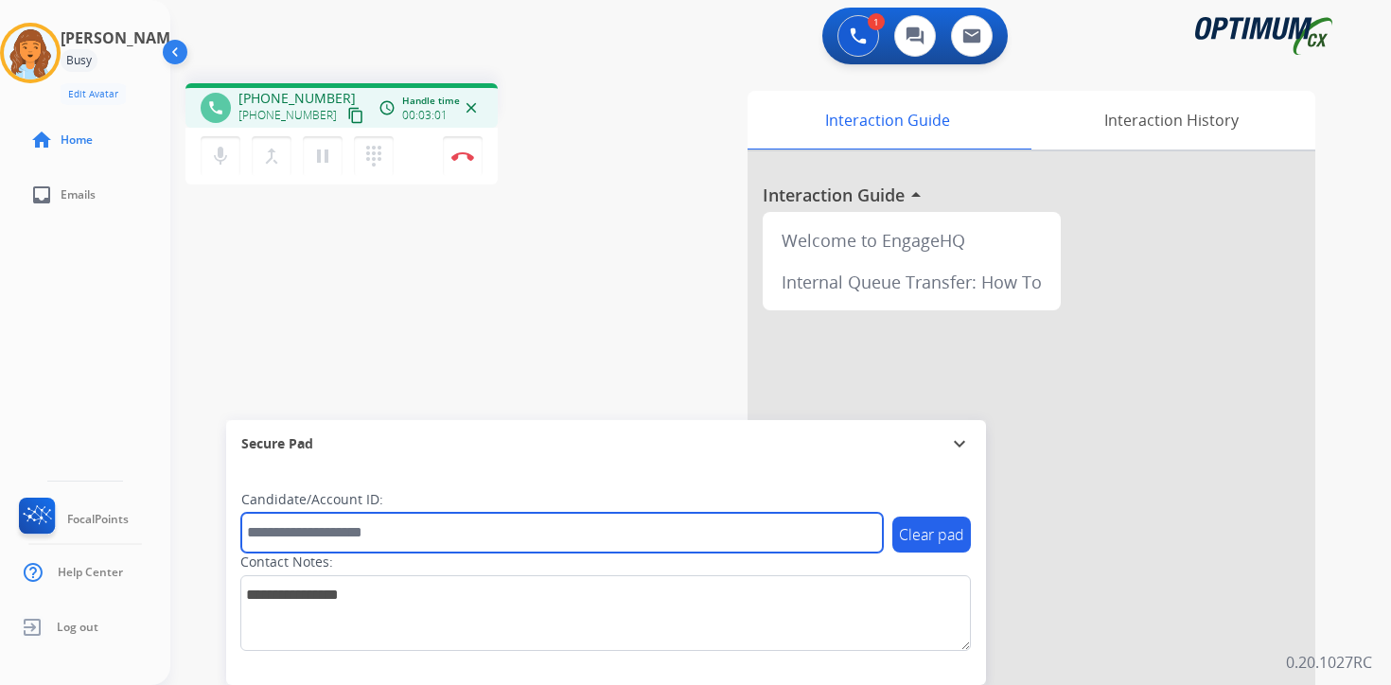
click at [449, 531] on input "text" at bounding box center [562, 533] width 642 height 40
type input "******"
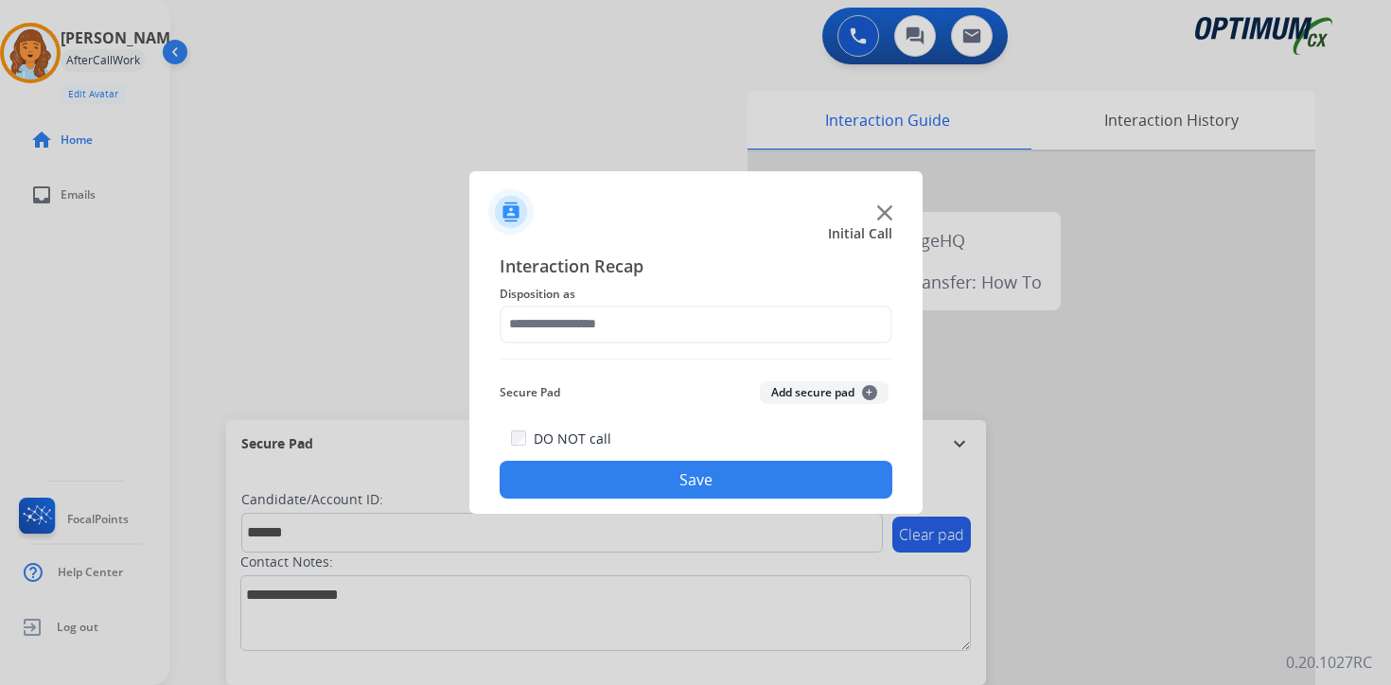
click at [861, 391] on button "Add secure pad +" at bounding box center [824, 392] width 129 height 23
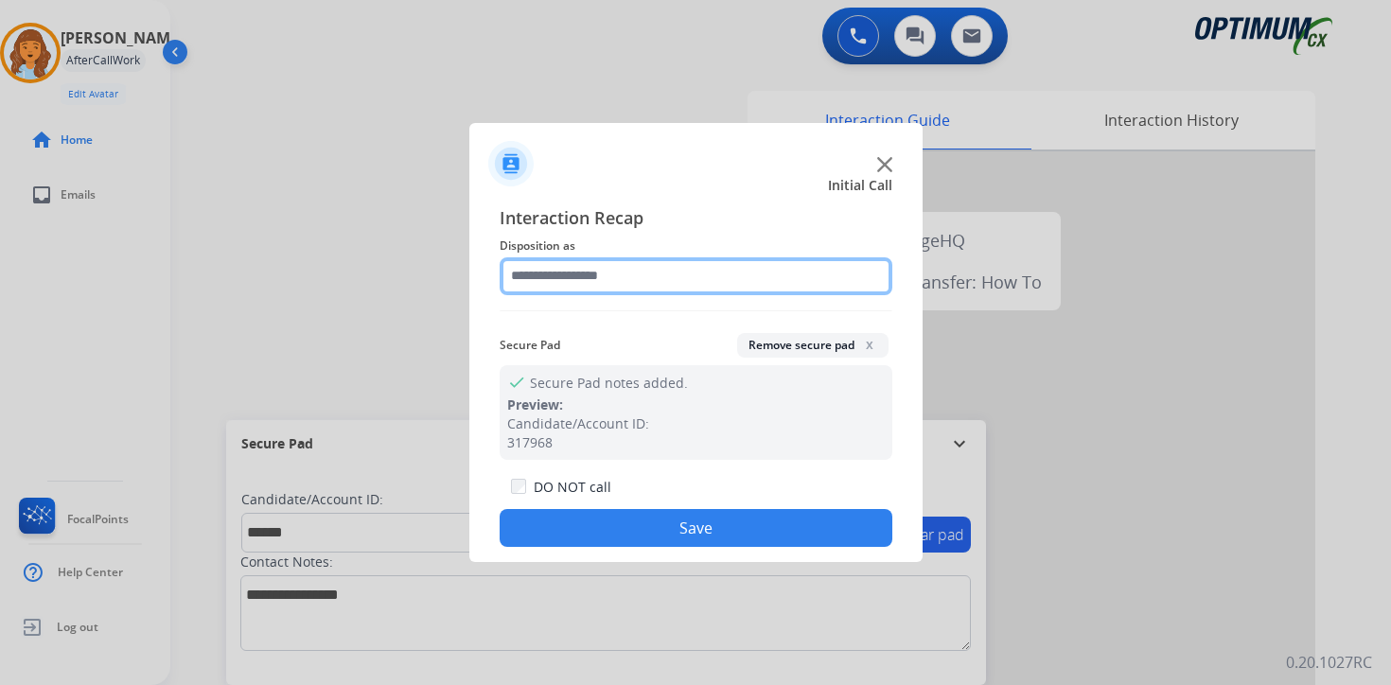
click at [638, 281] on input "text" at bounding box center [696, 276] width 393 height 38
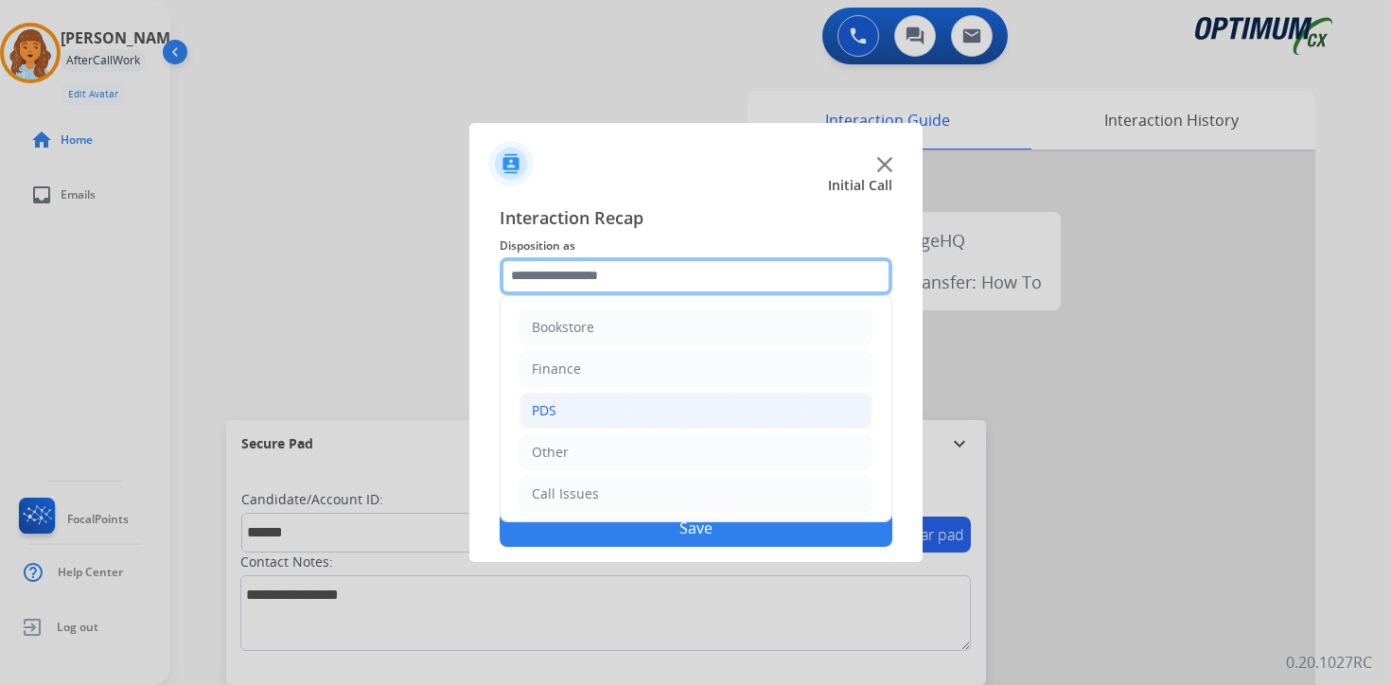
scroll to position [129, 0]
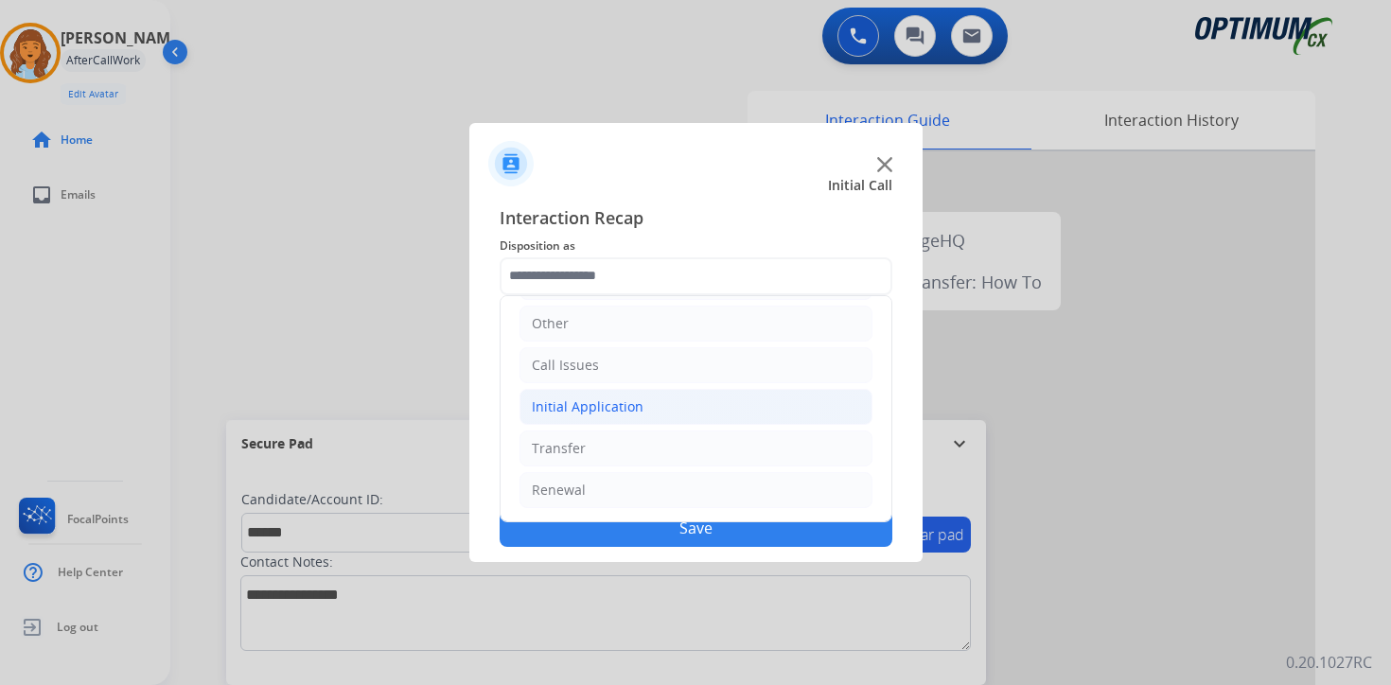
click at [596, 414] on div "Initial Application" at bounding box center [588, 406] width 112 height 19
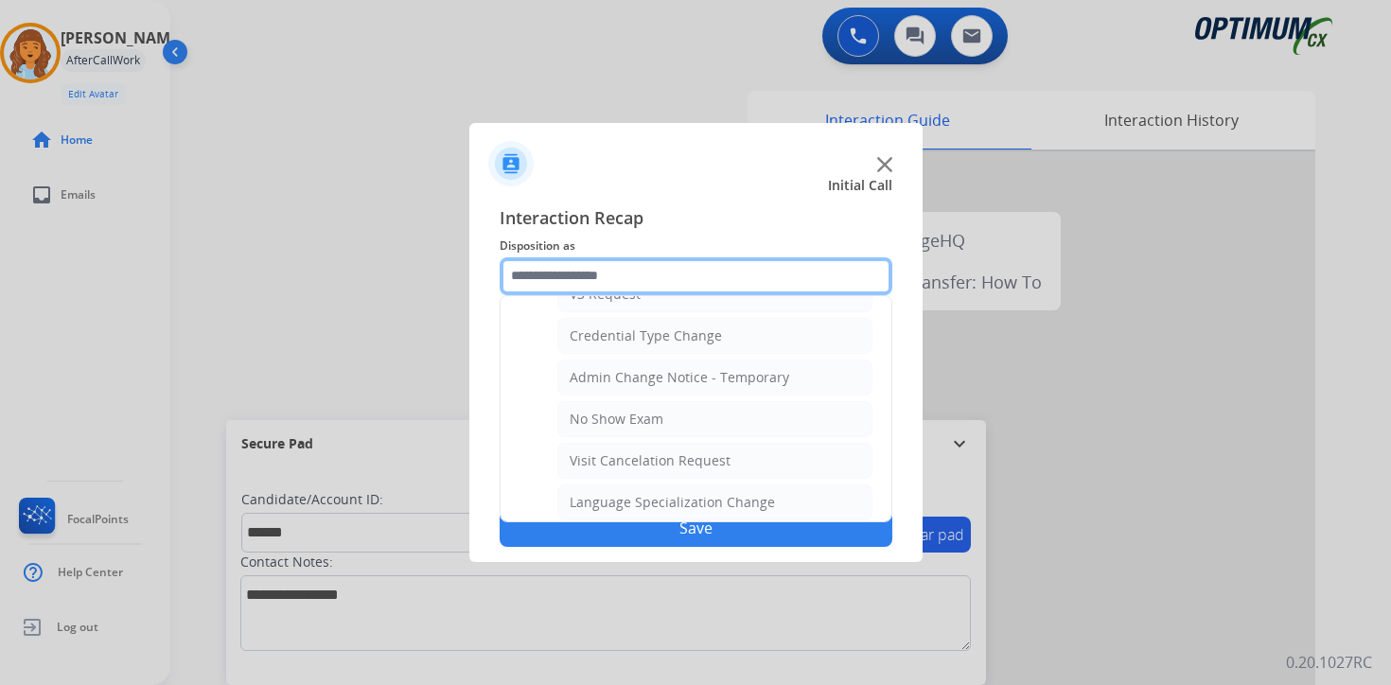
scroll to position [1075, 0]
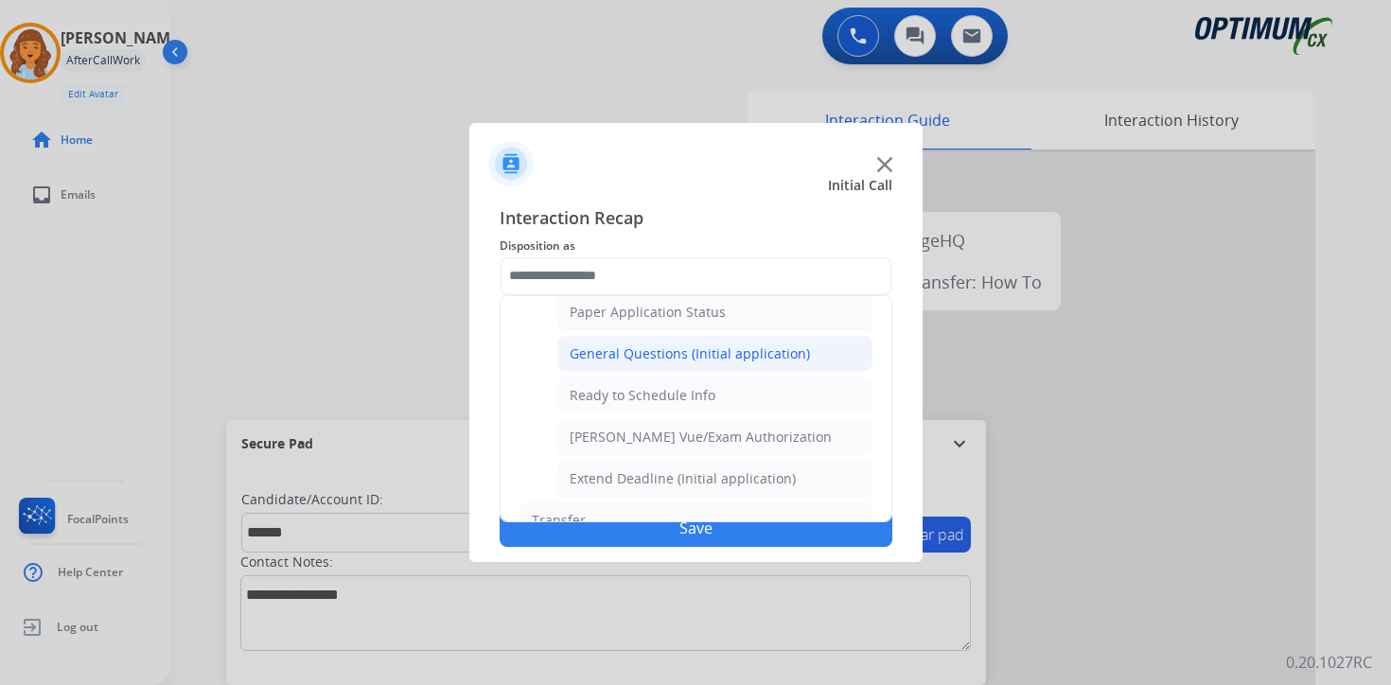
click at [638, 357] on div "General Questions (Initial application)" at bounding box center [690, 353] width 240 height 19
type input "**********"
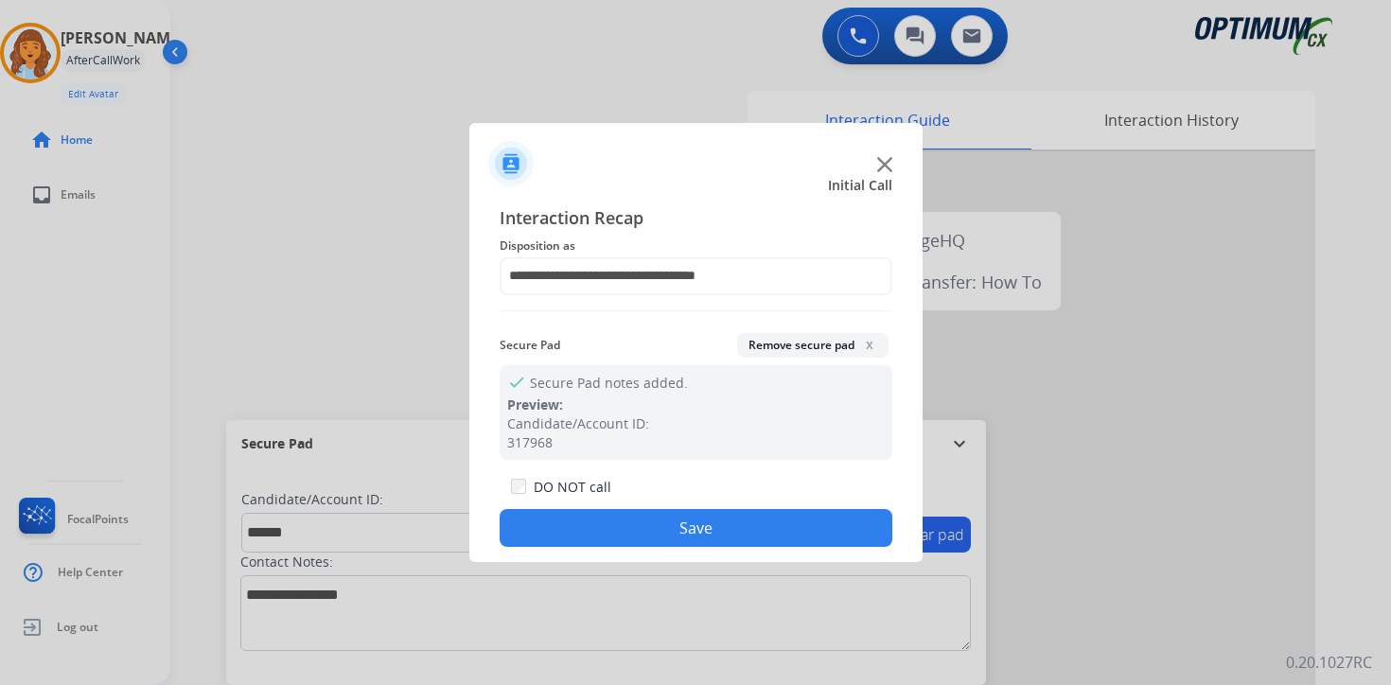
drag, startPoint x: 627, startPoint y: 532, endPoint x: 419, endPoint y: 566, distance: 210.9
click at [627, 532] on button "Save" at bounding box center [696, 528] width 393 height 38
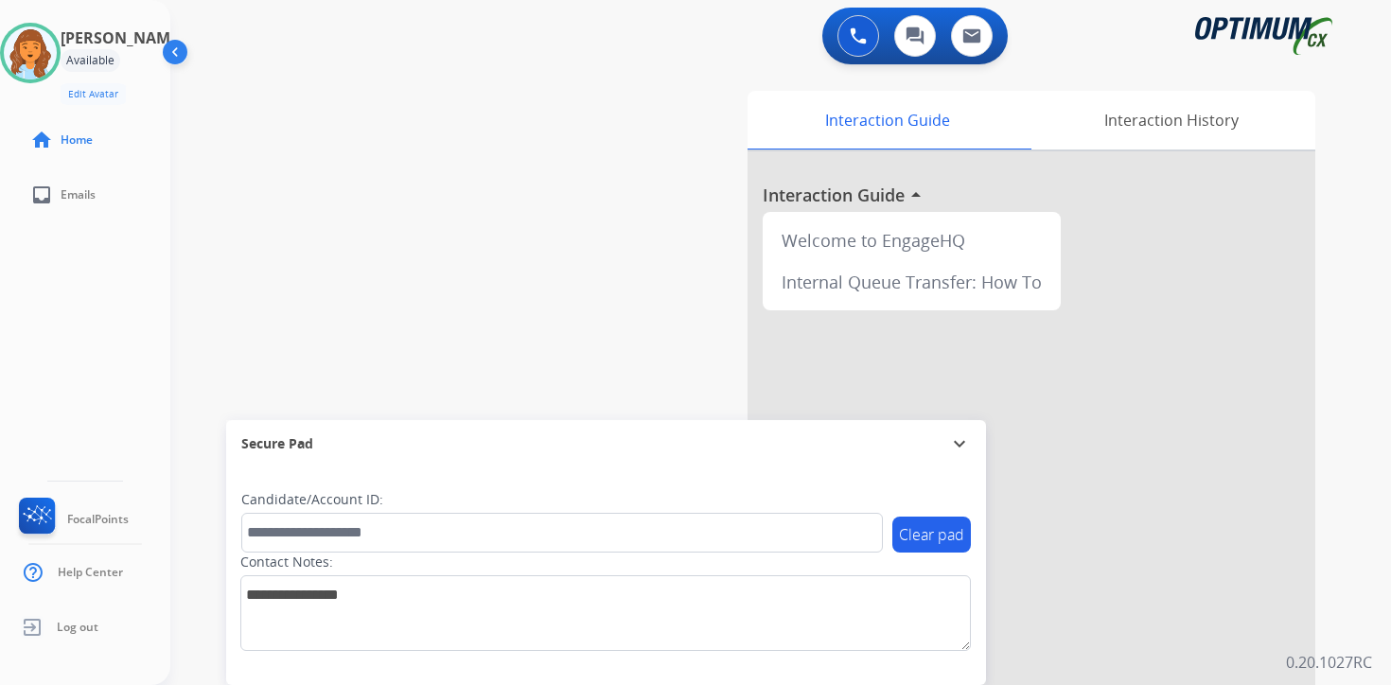
click at [943, 662] on div "Clear pad Candidate/Account ID: Contact Notes:" at bounding box center [606, 576] width 760 height 218
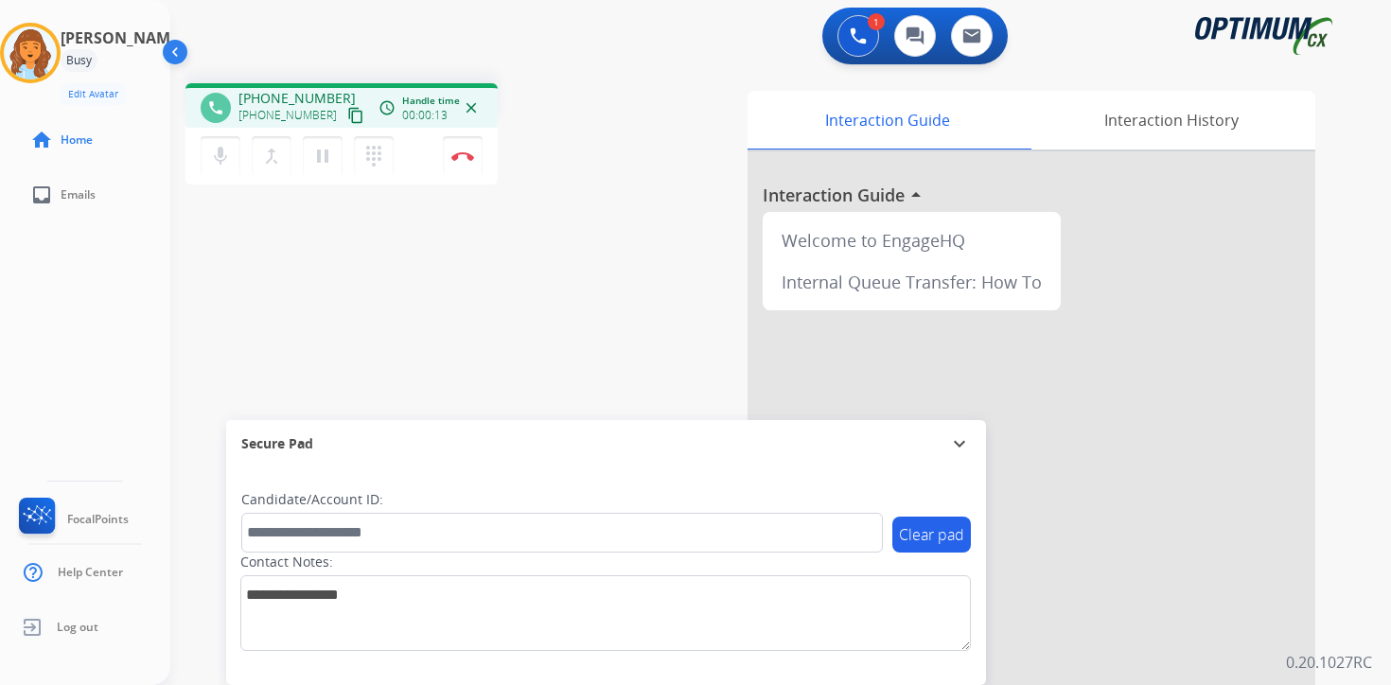
click at [347, 123] on mat-icon "content_copy" at bounding box center [355, 115] width 17 height 17
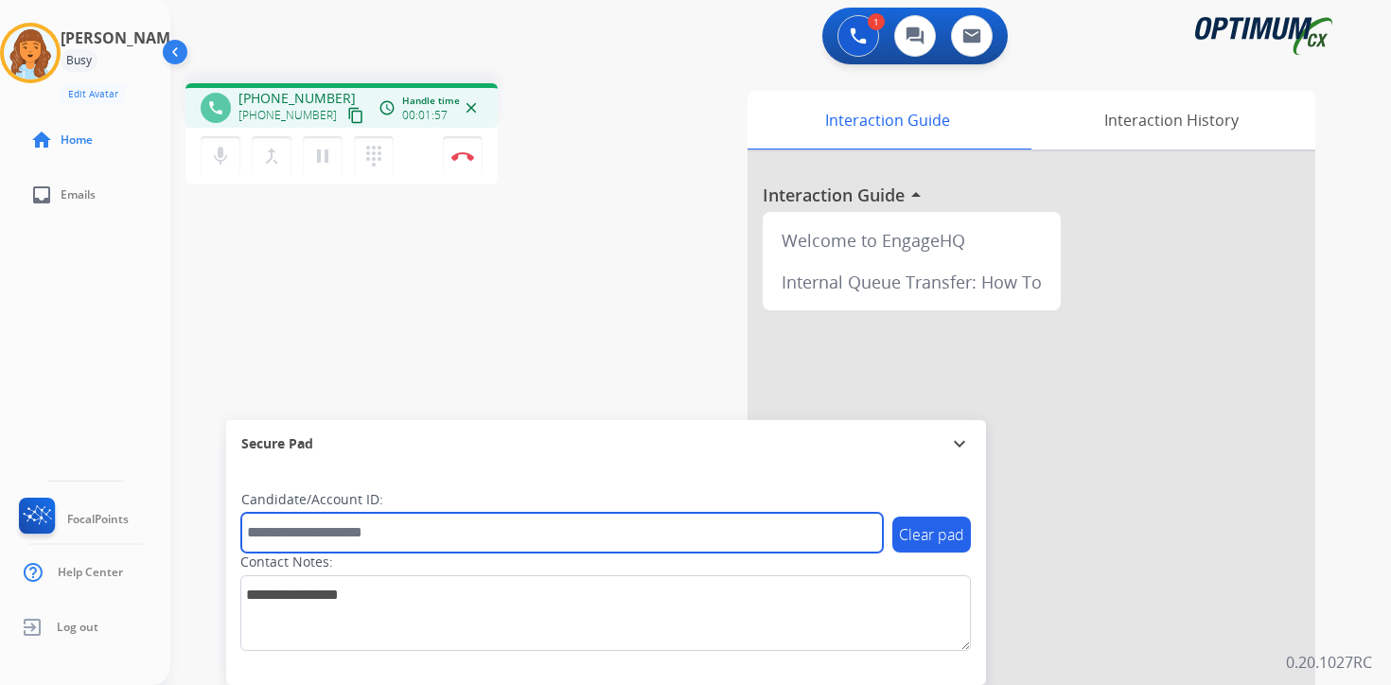
click at [371, 542] on input "text" at bounding box center [562, 533] width 642 height 40
type input "*******"
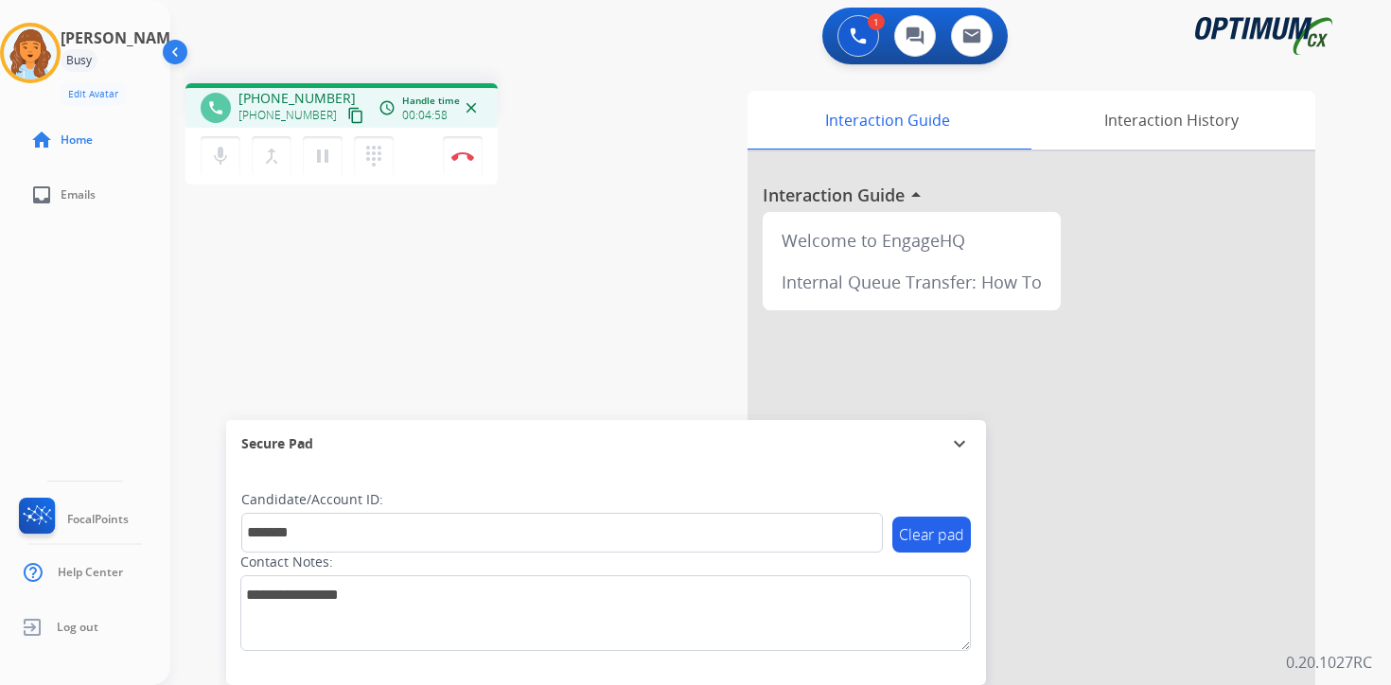
click at [1346, 613] on div "1 Voice Interactions 0 Chat Interactions 0 Email Interactions phone [PHONE_NUMB…" at bounding box center [780, 342] width 1221 height 685
click at [325, 164] on mat-icon "pause" at bounding box center [322, 156] width 23 height 23
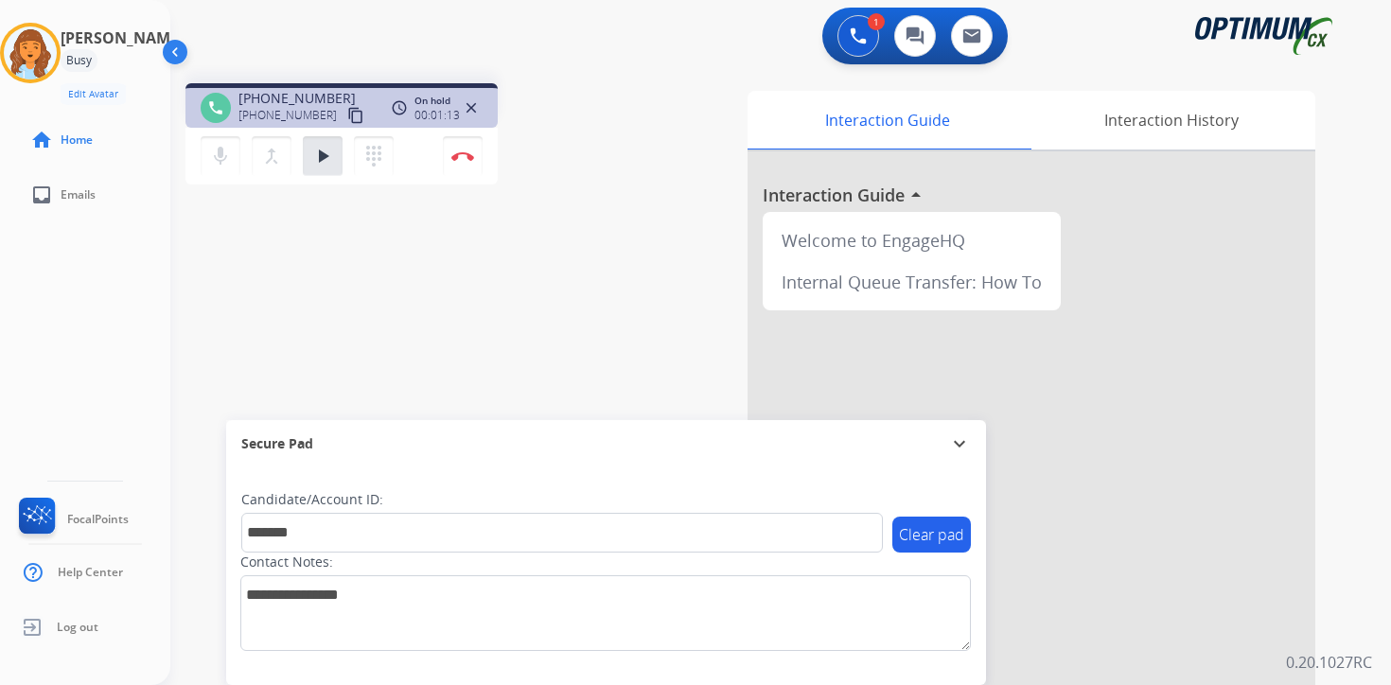
click at [1361, 571] on div "1 Voice Interactions 0 Chat Interactions 0 Email Interactions phone [PHONE_NUMB…" at bounding box center [780, 342] width 1221 height 685
click at [326, 161] on mat-icon "play_arrow" at bounding box center [322, 156] width 23 height 23
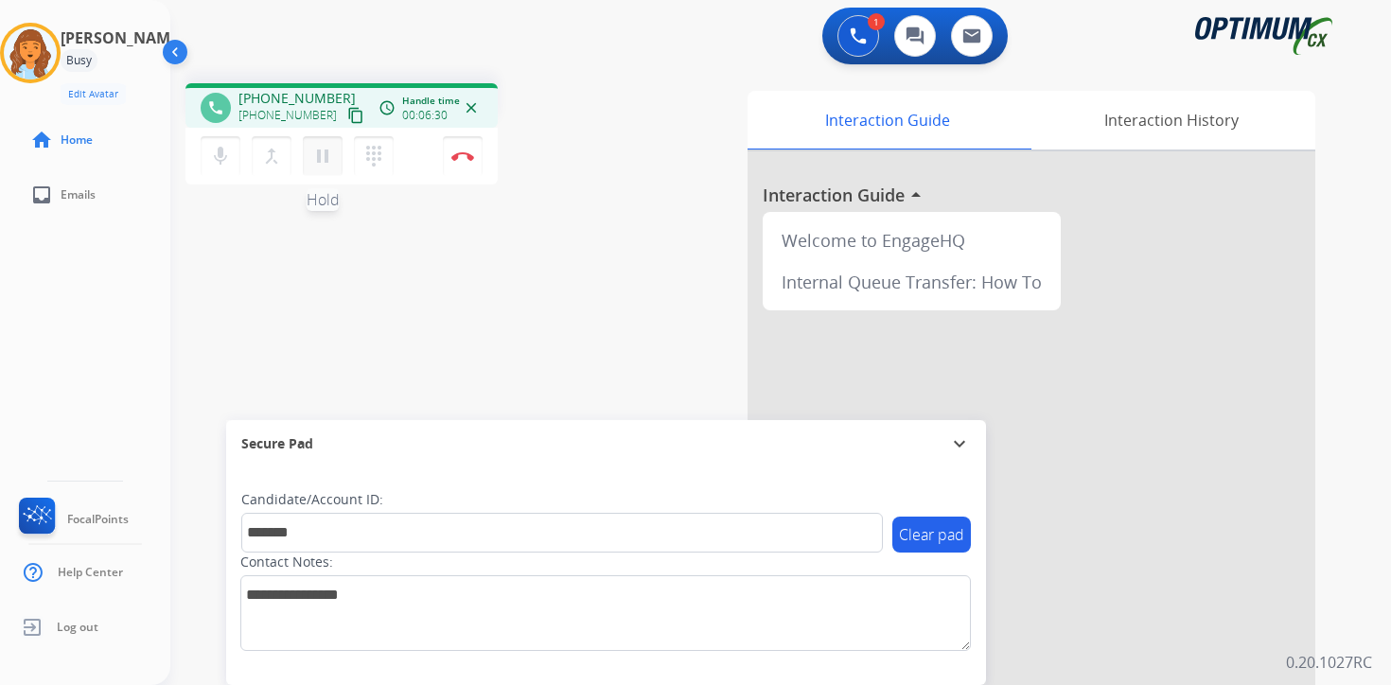
click at [318, 162] on mat-icon "pause" at bounding box center [322, 156] width 23 height 23
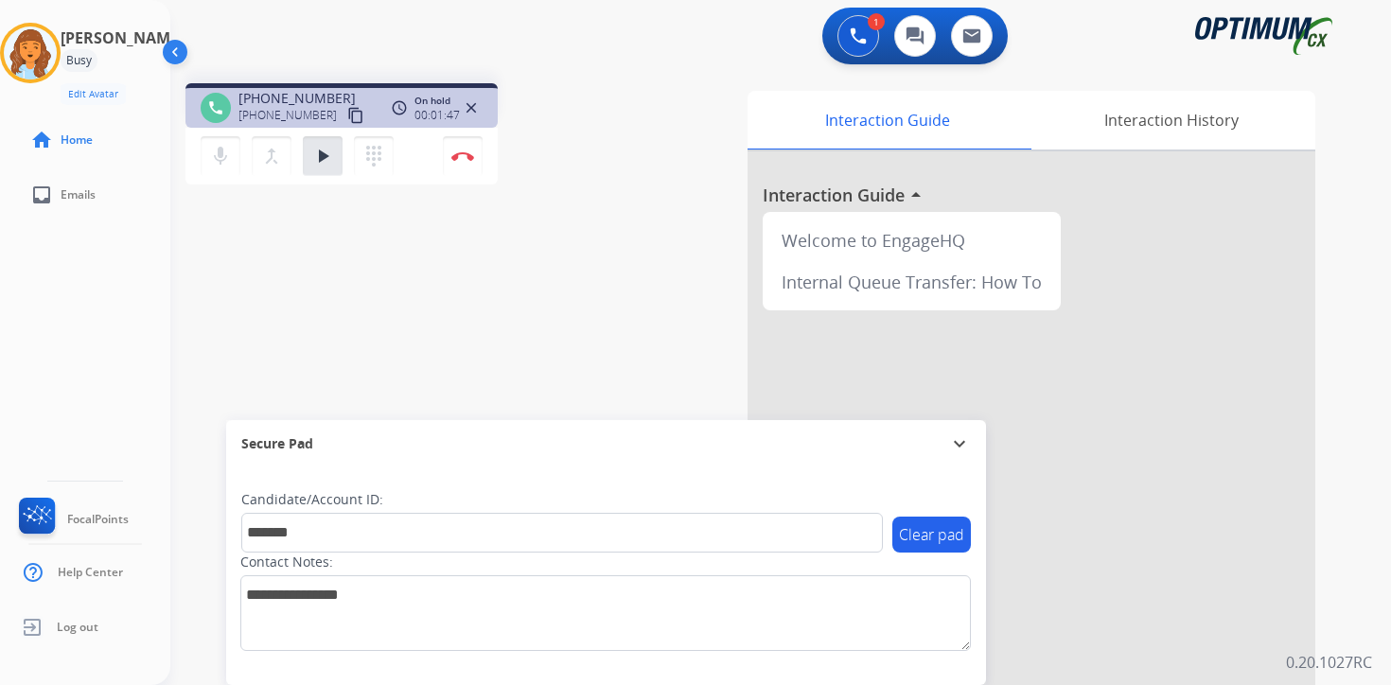
click at [1333, 583] on div "Interaction Guide Interaction History Interaction Guide arrow_drop_up Welcome t…" at bounding box center [1003, 470] width 686 height 774
click at [325, 155] on mat-icon "play_arrow" at bounding box center [322, 156] width 23 height 23
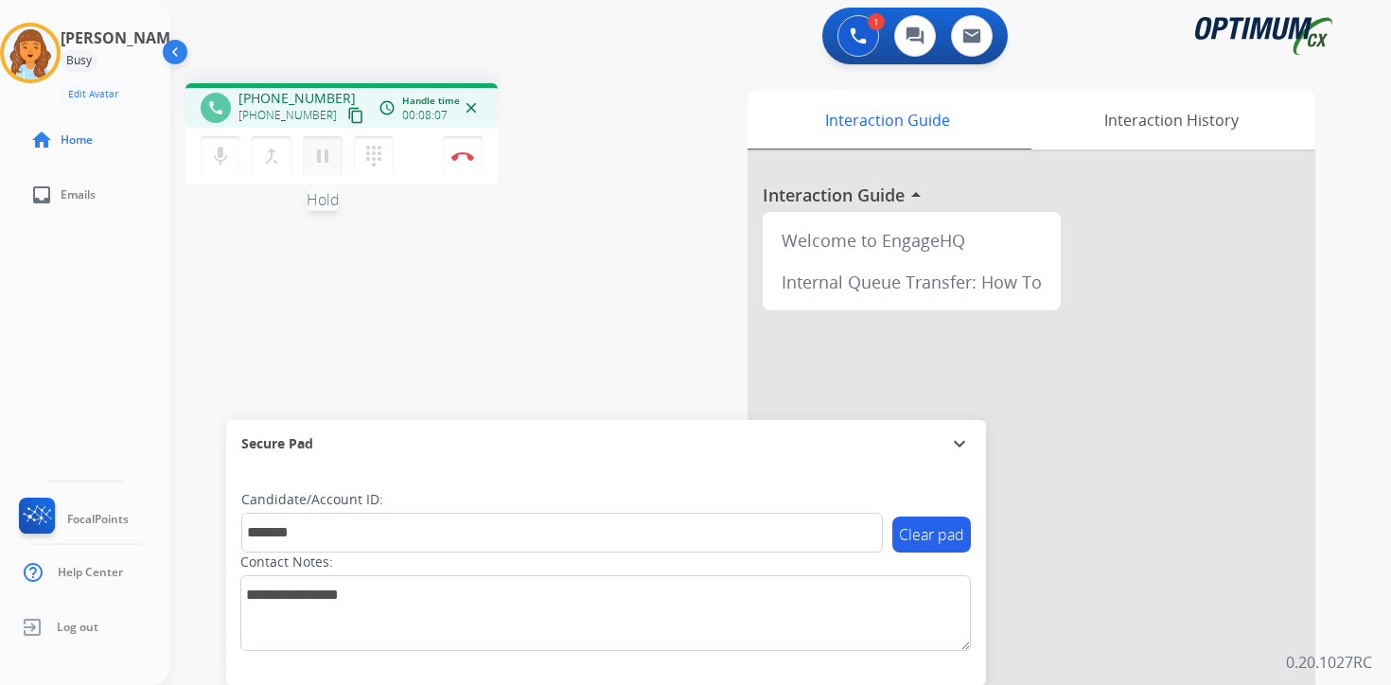
click at [323, 170] on button "pause Hold" at bounding box center [323, 156] width 40 height 40
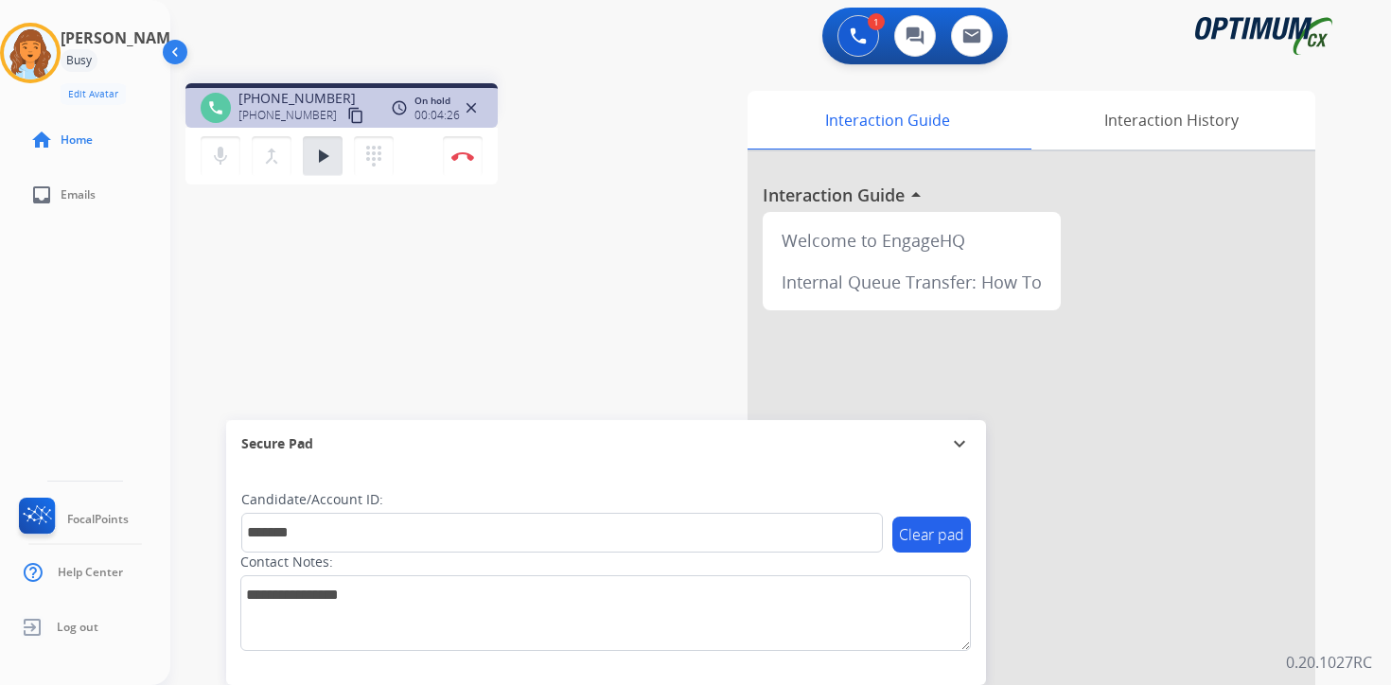
click at [1351, 613] on div "1 Voice Interactions 0 Chat Interactions 0 Email Interactions phone [PHONE_NUMB…" at bounding box center [780, 342] width 1221 height 685
click at [327, 141] on button "play_arrow Hold" at bounding box center [323, 156] width 40 height 40
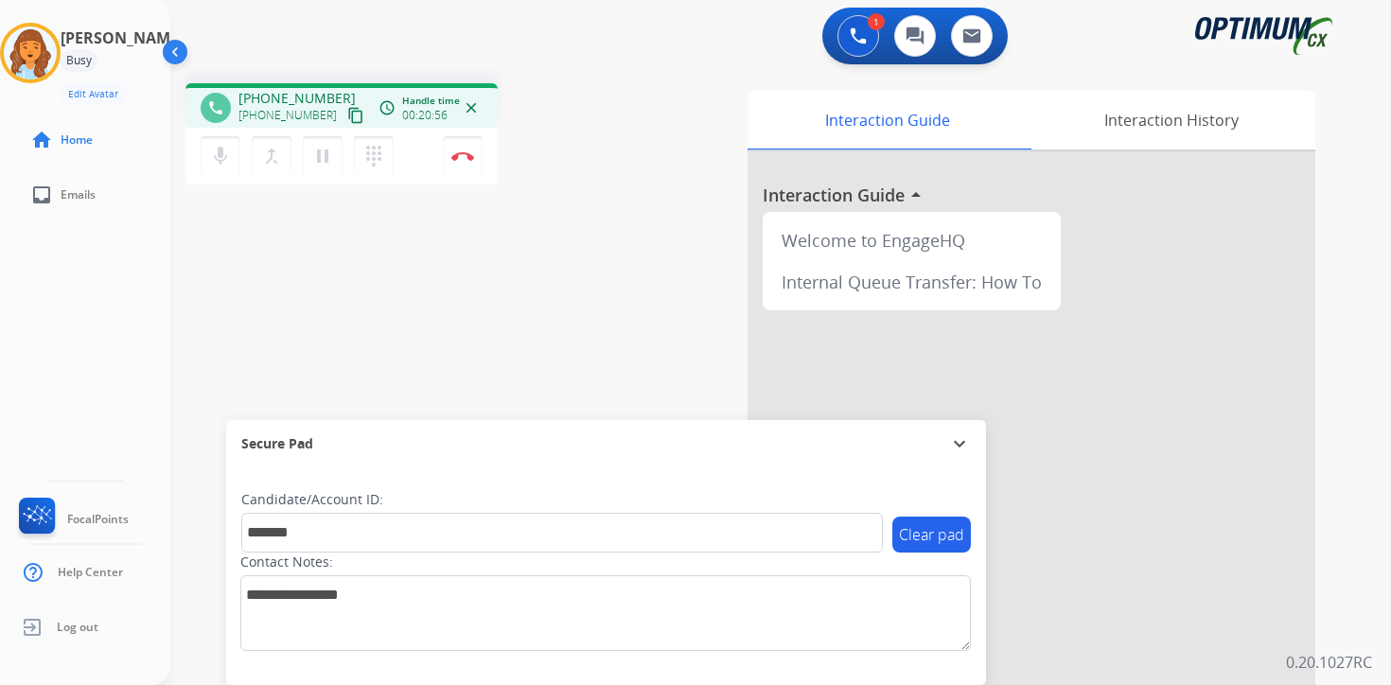
click at [943, 660] on div "Clear pad Candidate/Account ID: ******* Contact Notes:" at bounding box center [606, 576] width 760 height 218
click at [492, 306] on div "phone [PHONE_NUMBER] [PHONE_NUMBER] content_copy access_time Call metrics Queue…" at bounding box center [757, 462] width 1175 height 789
click at [468, 166] on button "Disconnect" at bounding box center [463, 156] width 40 height 40
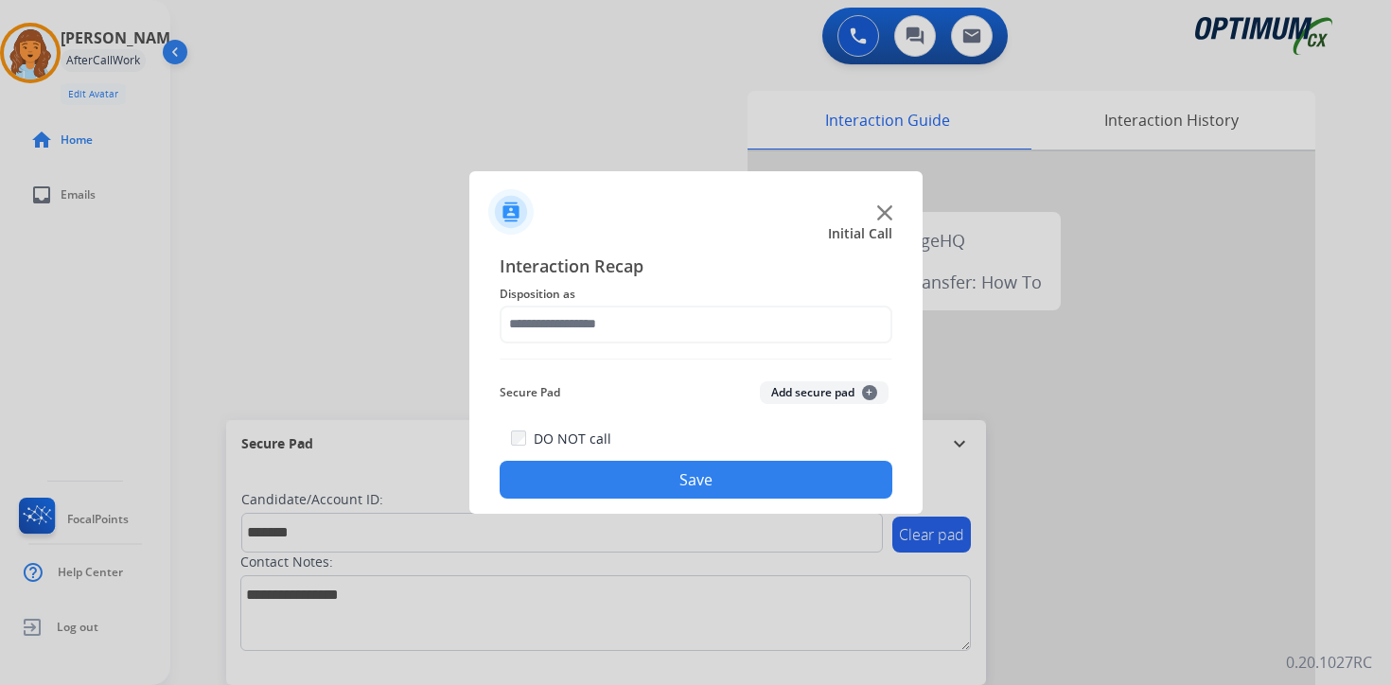
click at [868, 397] on span "+" at bounding box center [869, 392] width 15 height 15
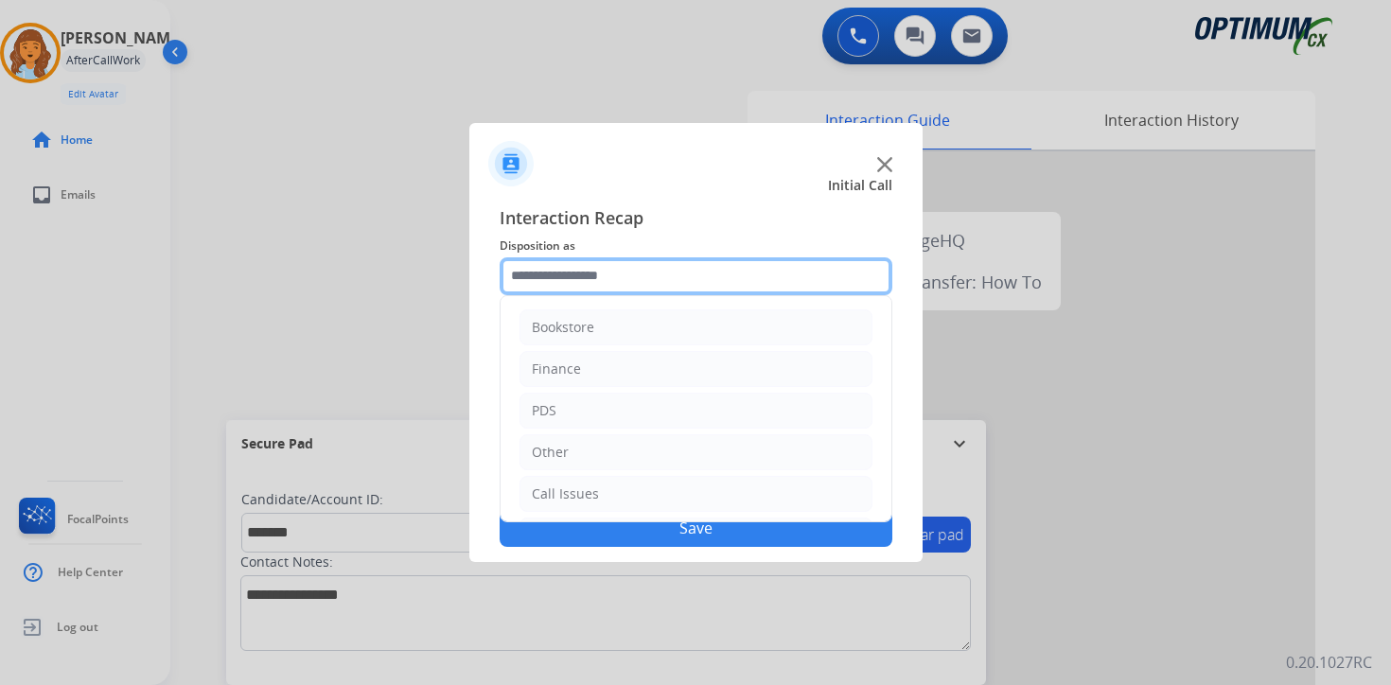
drag, startPoint x: 571, startPoint y: 273, endPoint x: 573, endPoint y: 292, distance: 20.1
click at [572, 273] on input "text" at bounding box center [696, 276] width 393 height 38
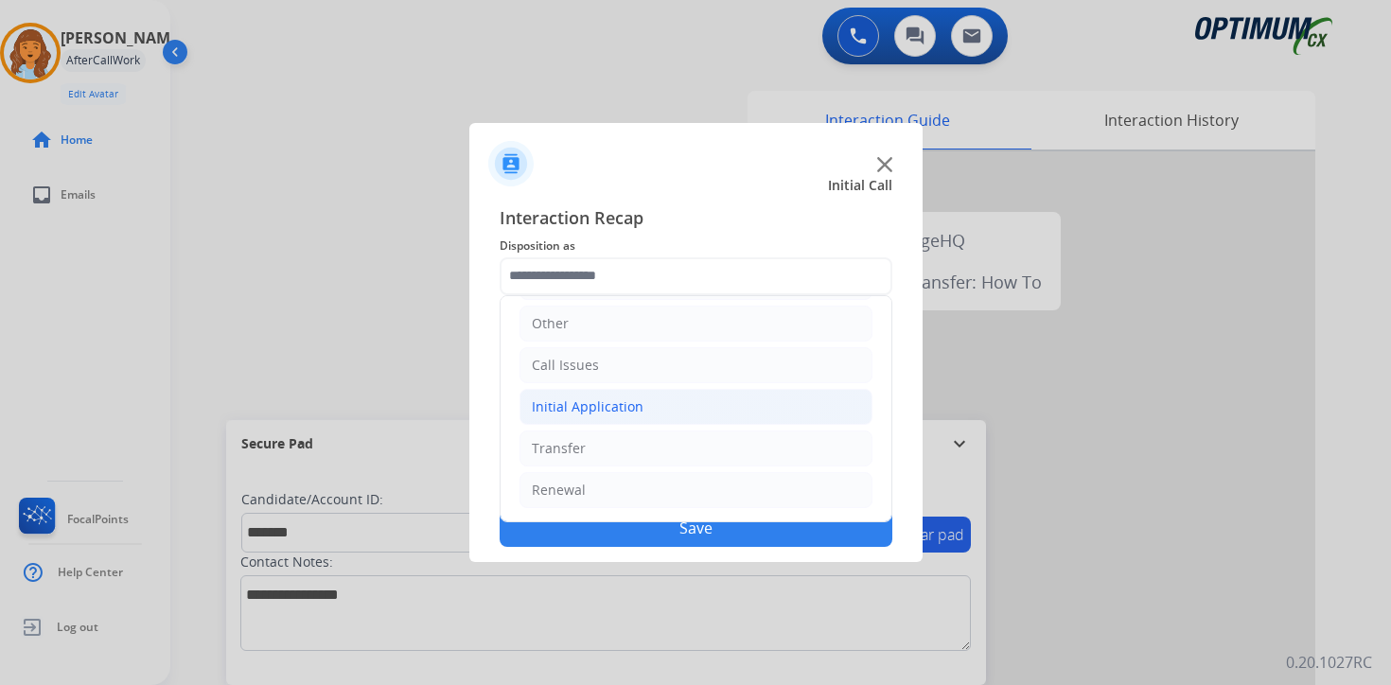
click at [583, 413] on div "Initial Application" at bounding box center [588, 406] width 112 height 19
click at [604, 440] on div "Credential Resend (Initial application)" at bounding box center [689, 448] width 239 height 19
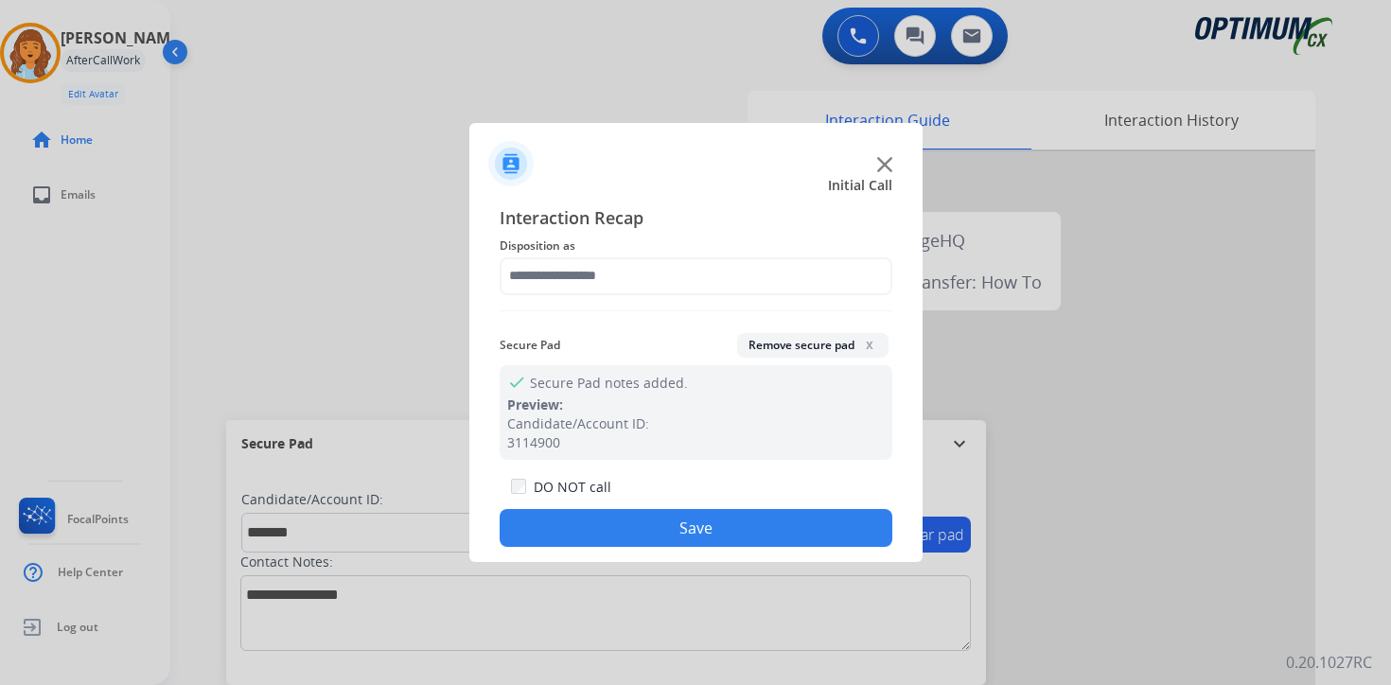
type input "**********"
click at [609, 521] on button "Save" at bounding box center [696, 528] width 393 height 38
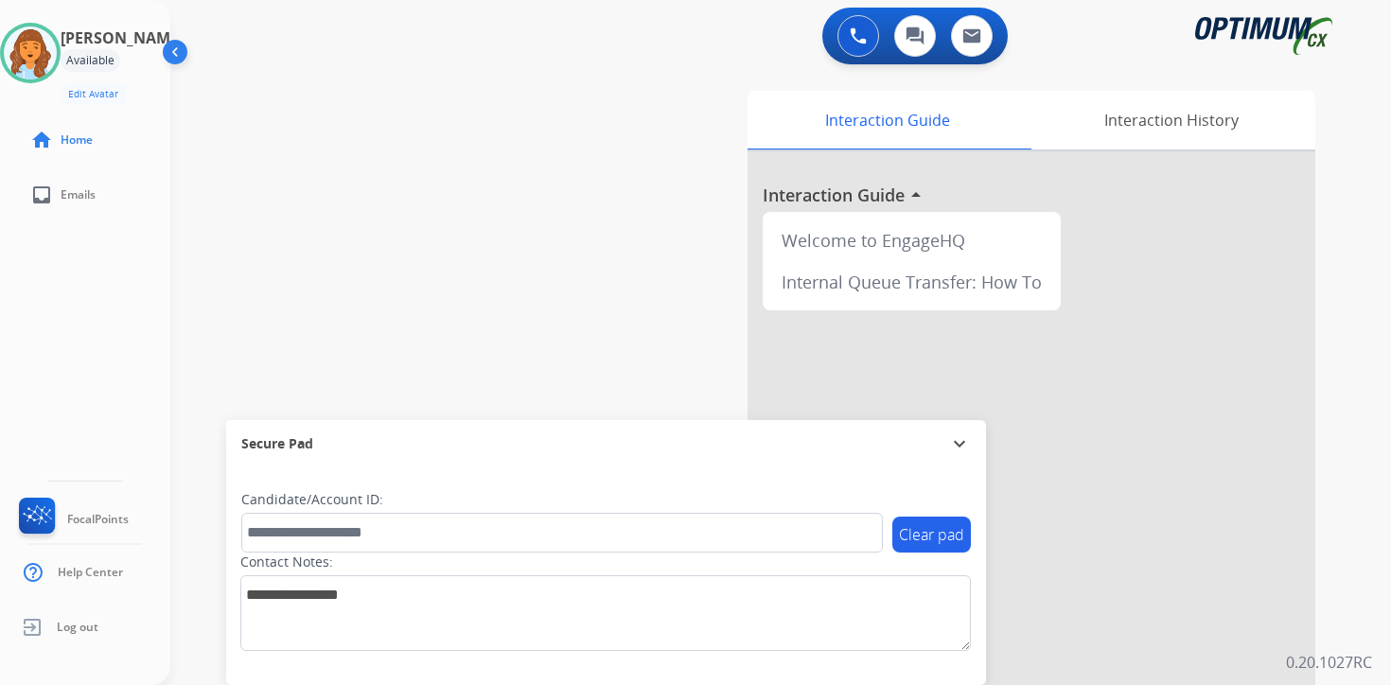
click at [1363, 567] on div "0 Voice Interactions 0 Chat Interactions 0 Email Interactions swap_horiz Break …" at bounding box center [780, 342] width 1221 height 685
click at [37, 46] on img at bounding box center [30, 52] width 53 height 53
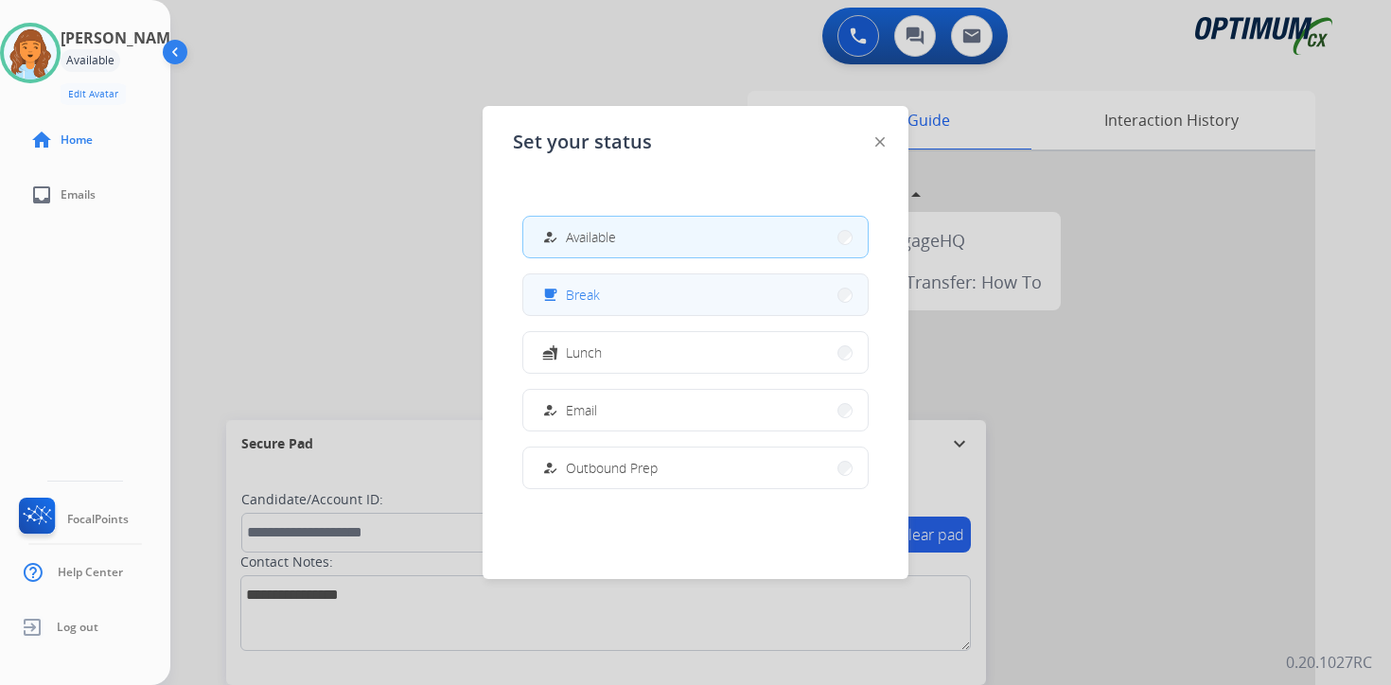
click at [592, 301] on span "Break" at bounding box center [583, 295] width 34 height 20
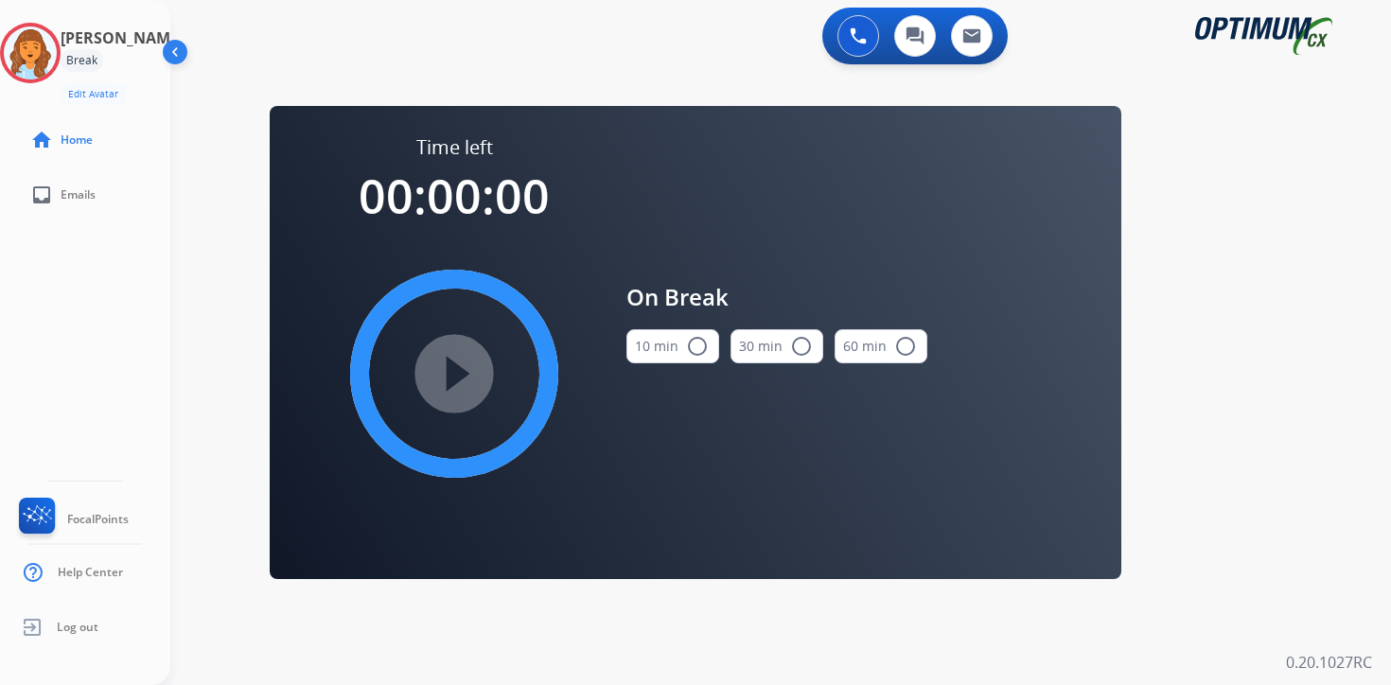
click at [1305, 413] on div "0 Voice Interactions 0 Chat Interactions 0 Email Interactions swap_horiz Break …" at bounding box center [780, 342] width 1221 height 685
click at [26, 52] on img at bounding box center [30, 52] width 53 height 53
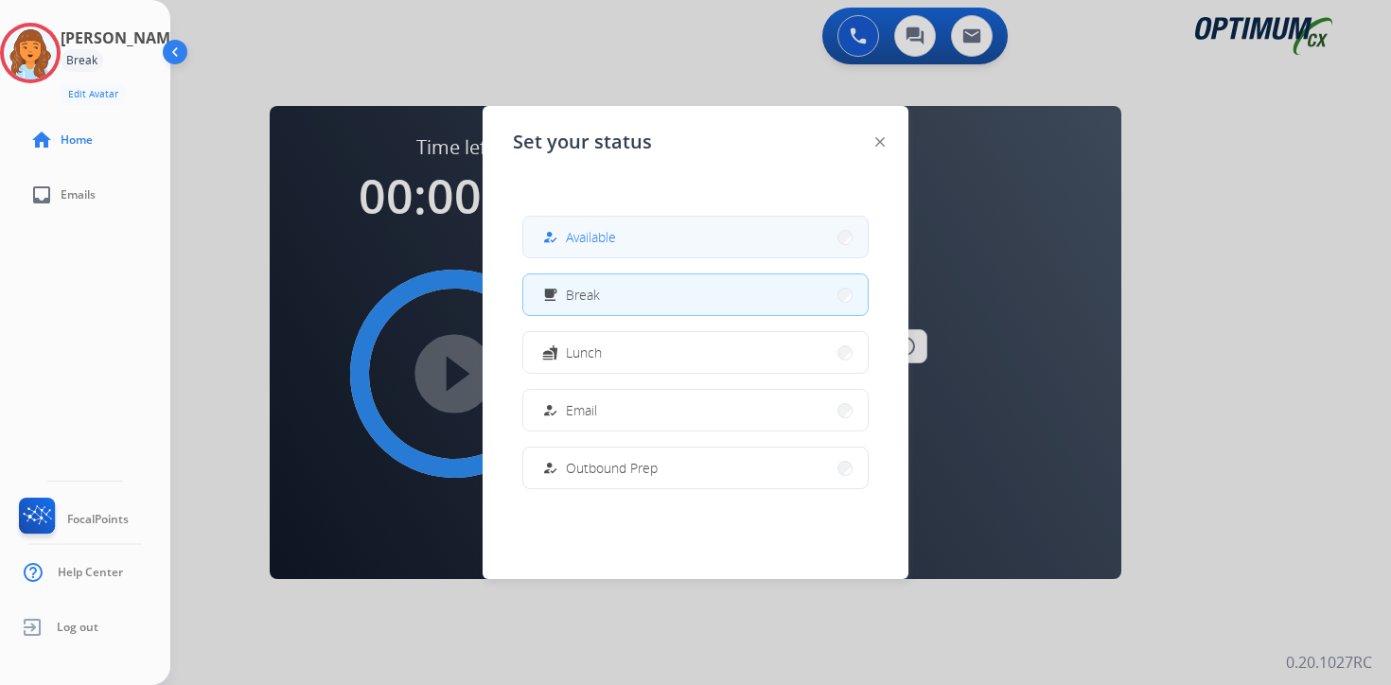
click at [622, 225] on button "how_to_reg Available" at bounding box center [695, 237] width 344 height 41
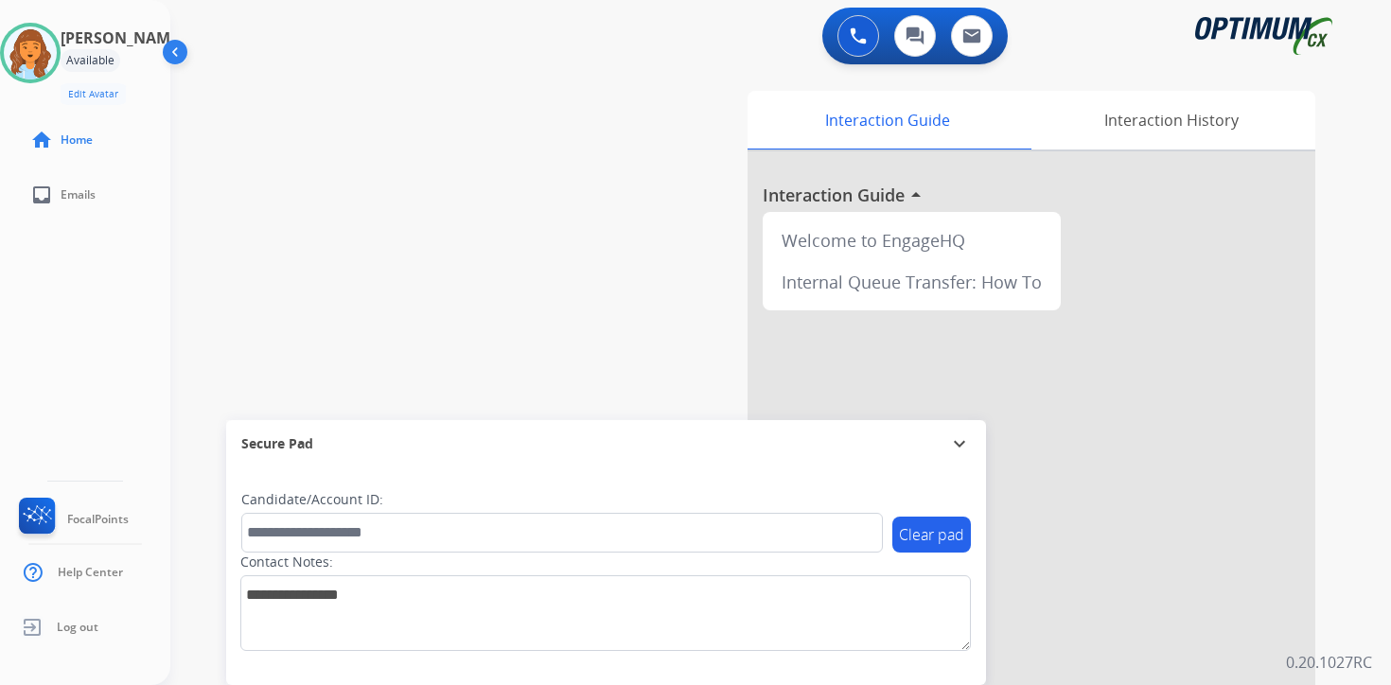
click at [1348, 466] on div "0 Voice Interactions 0 Chat Interactions 0 Email Interactions swap_horiz Break …" at bounding box center [780, 342] width 1221 height 685
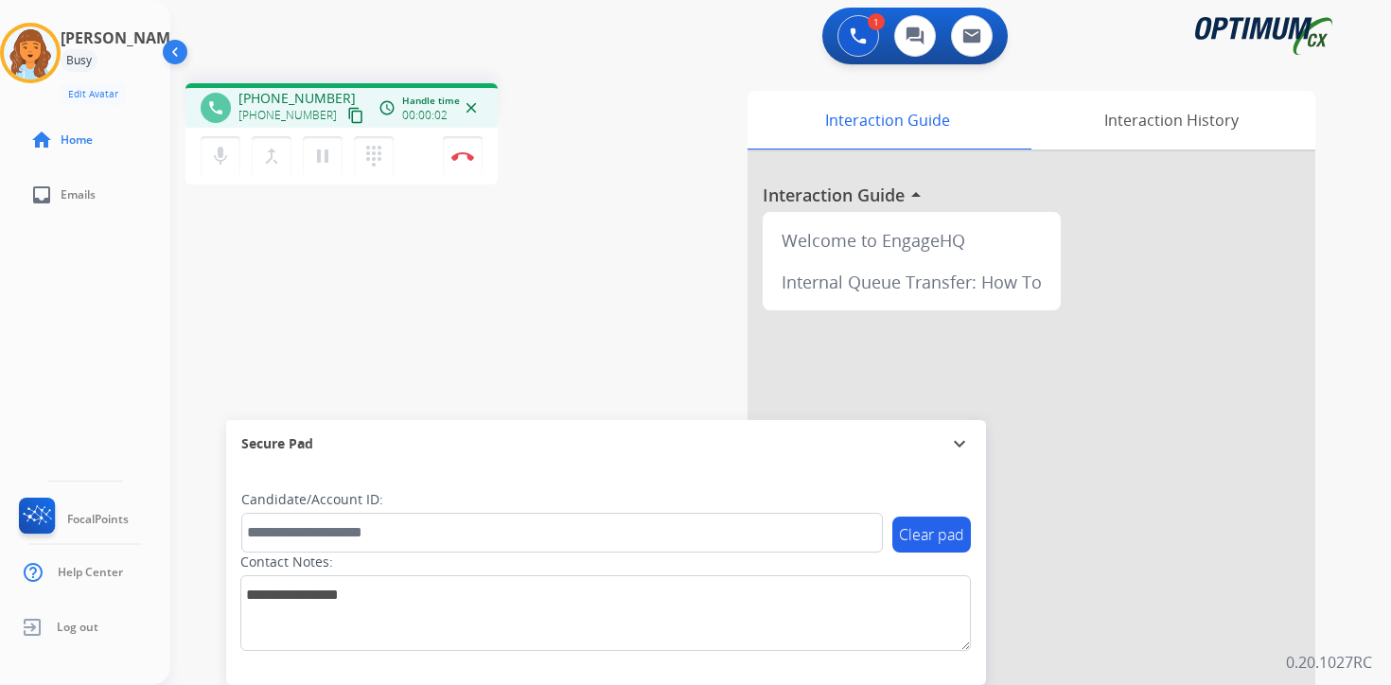
click at [347, 117] on mat-icon "content_copy" at bounding box center [355, 115] width 17 height 17
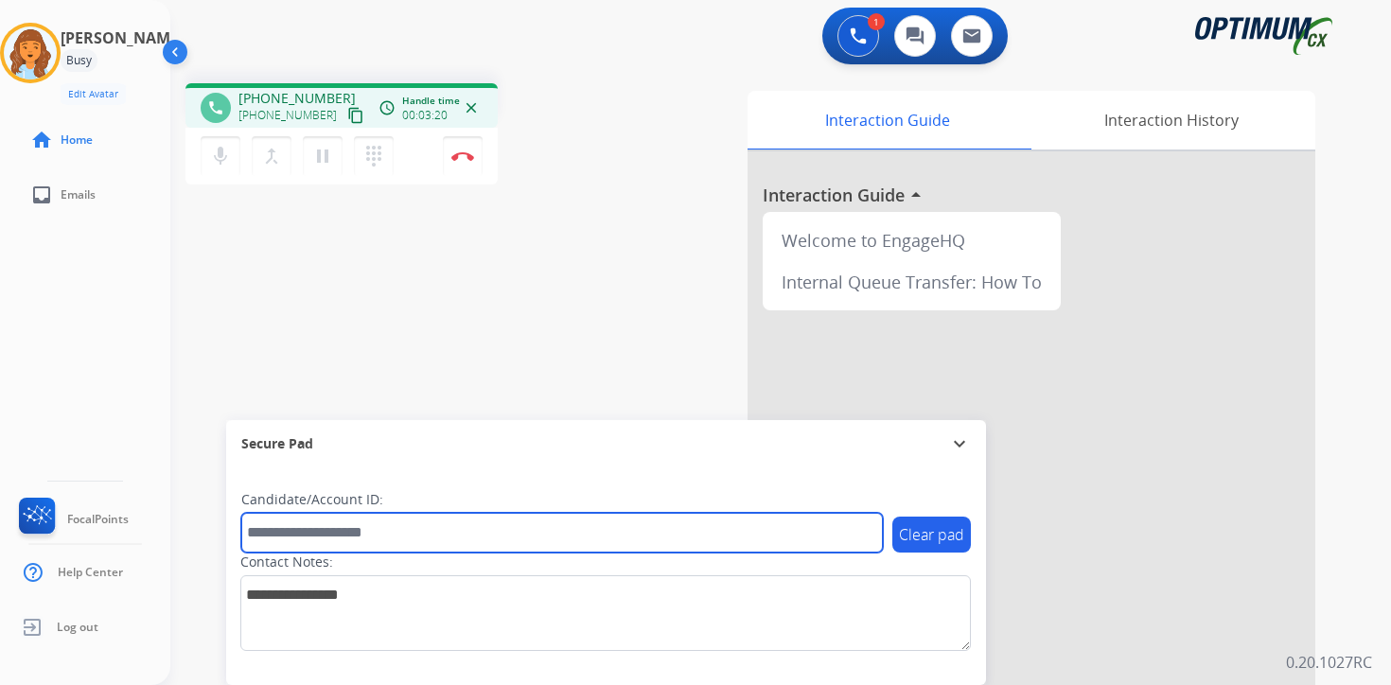
click at [393, 526] on input "text" at bounding box center [562, 533] width 642 height 40
type input "******"
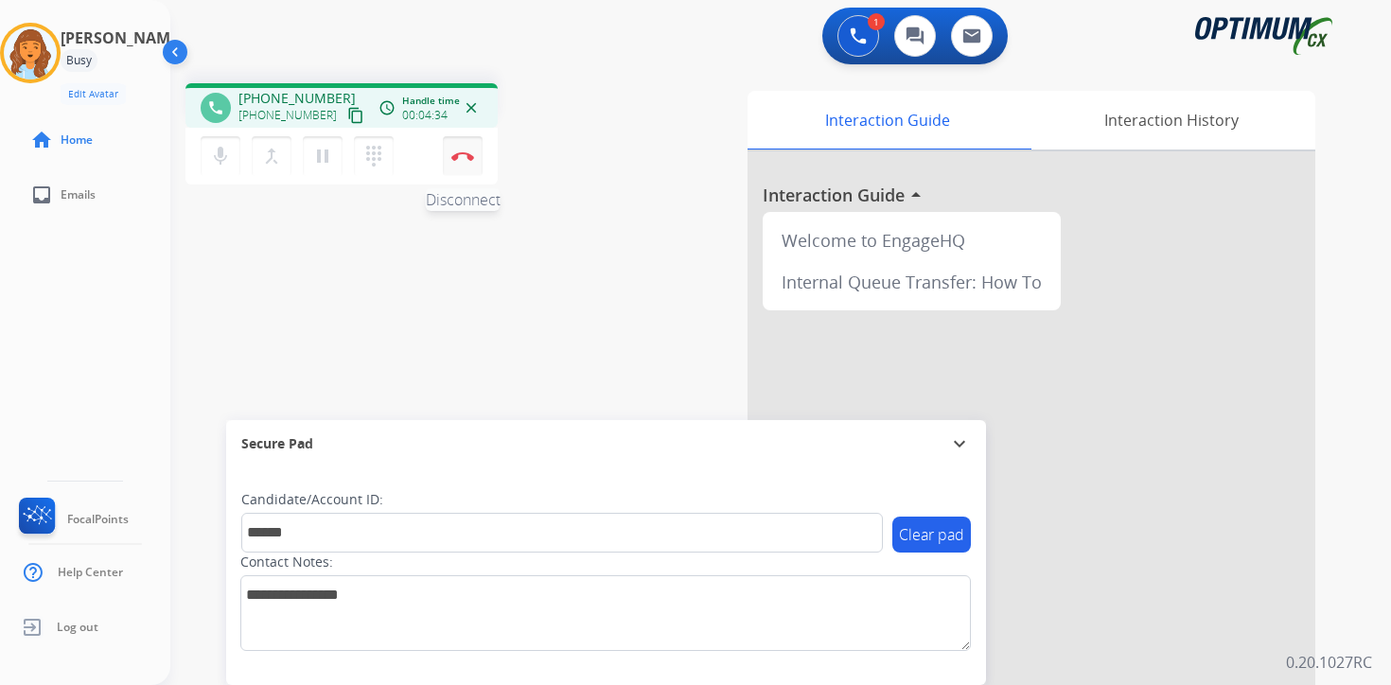
click at [467, 154] on img at bounding box center [462, 155] width 23 height 9
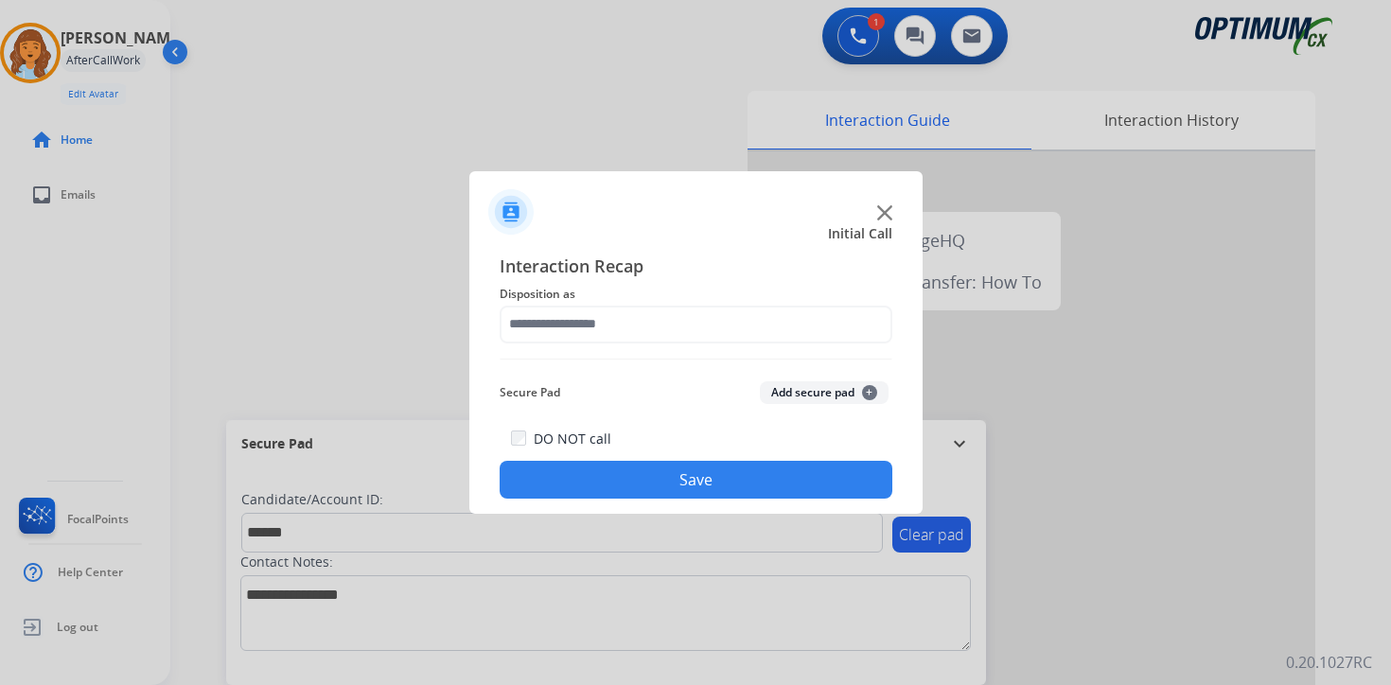
click at [865, 397] on span "+" at bounding box center [869, 392] width 15 height 15
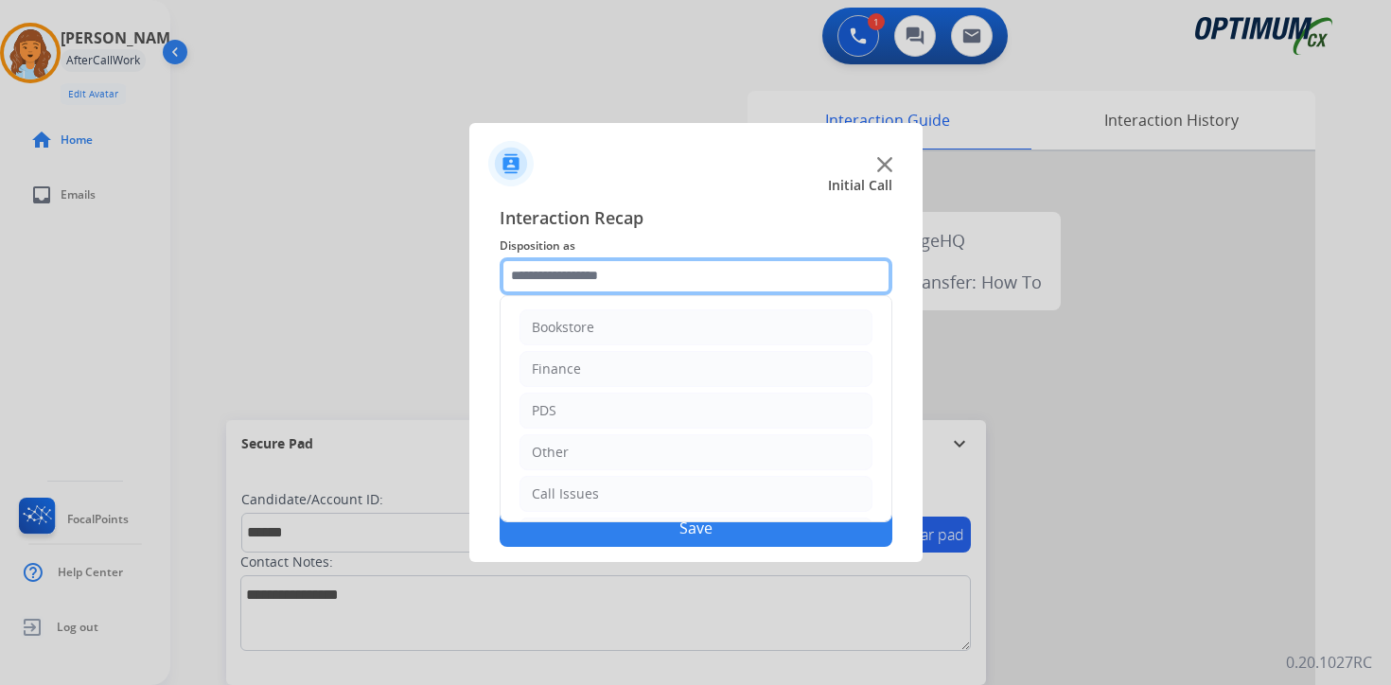
click at [601, 274] on input "text" at bounding box center [696, 276] width 393 height 38
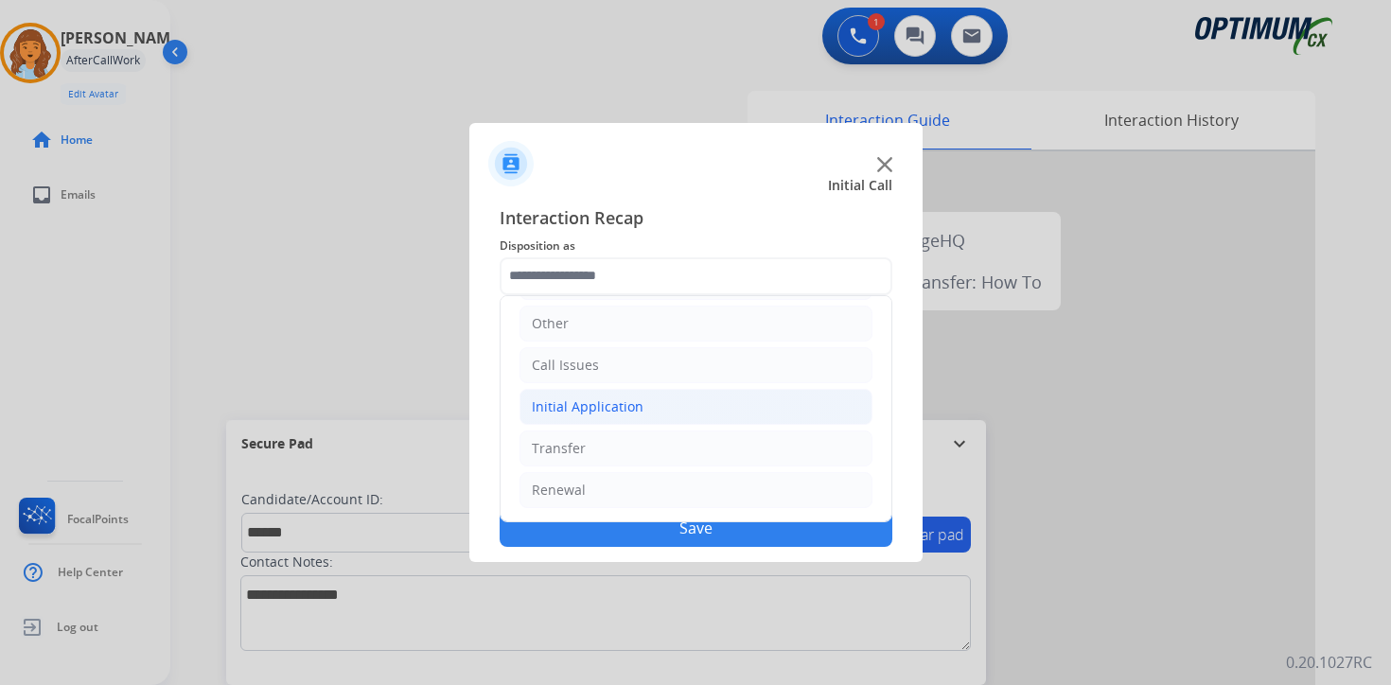
click at [586, 411] on div "Initial Application" at bounding box center [588, 406] width 112 height 19
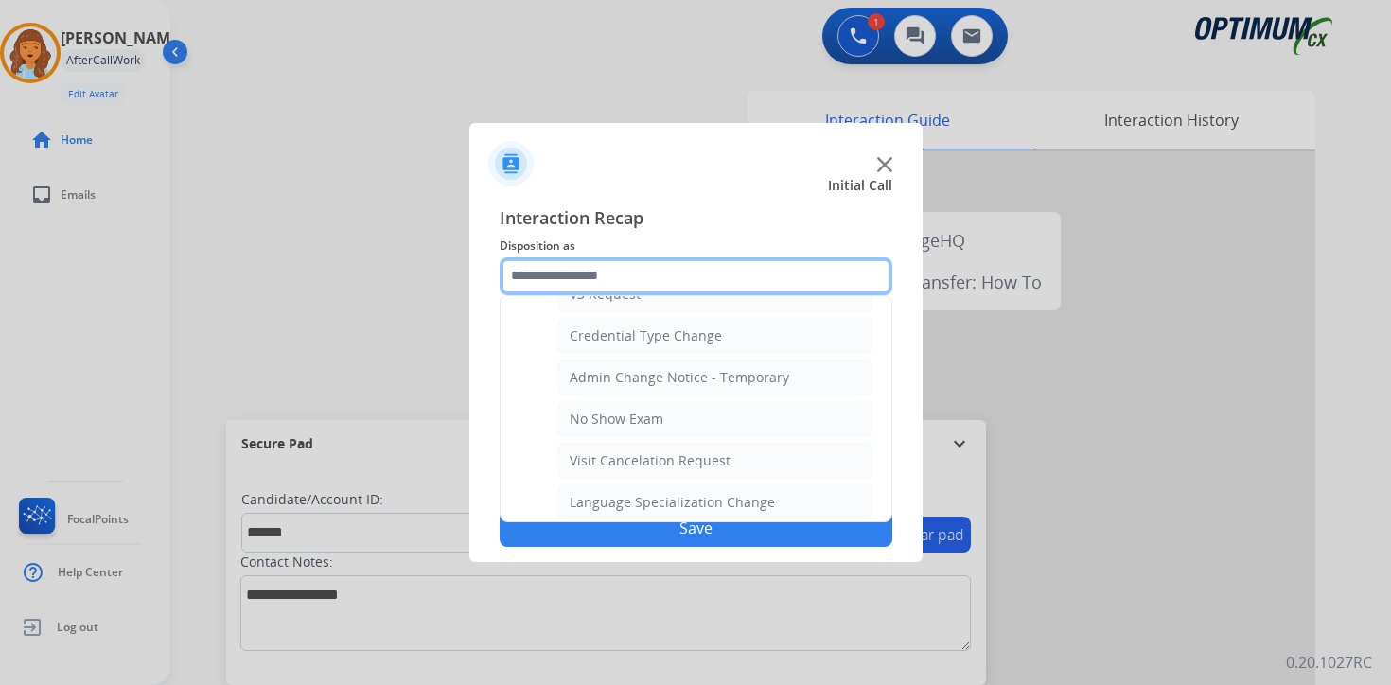
scroll to position [1075, 0]
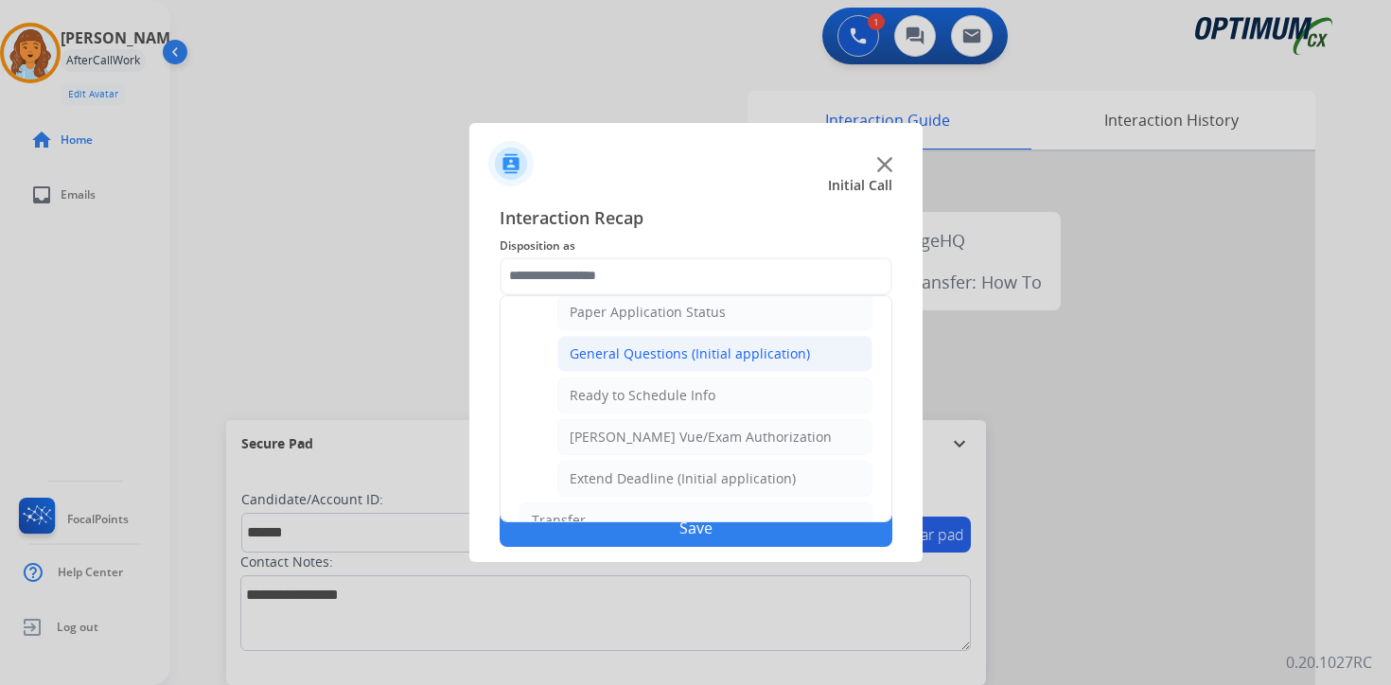
click at [599, 357] on div "General Questions (Initial application)" at bounding box center [690, 353] width 240 height 19
type input "**********"
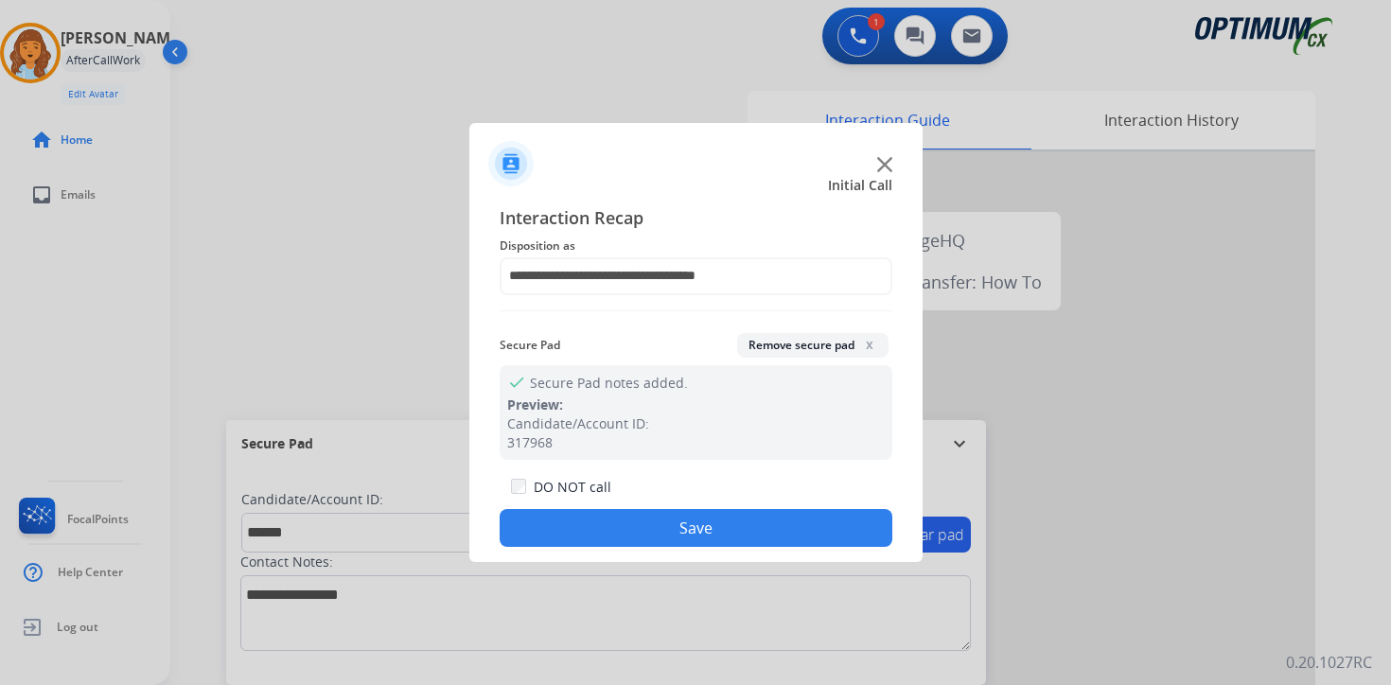
click at [569, 563] on div at bounding box center [695, 342] width 1391 height 685
click at [565, 540] on button "Save" at bounding box center [696, 528] width 393 height 38
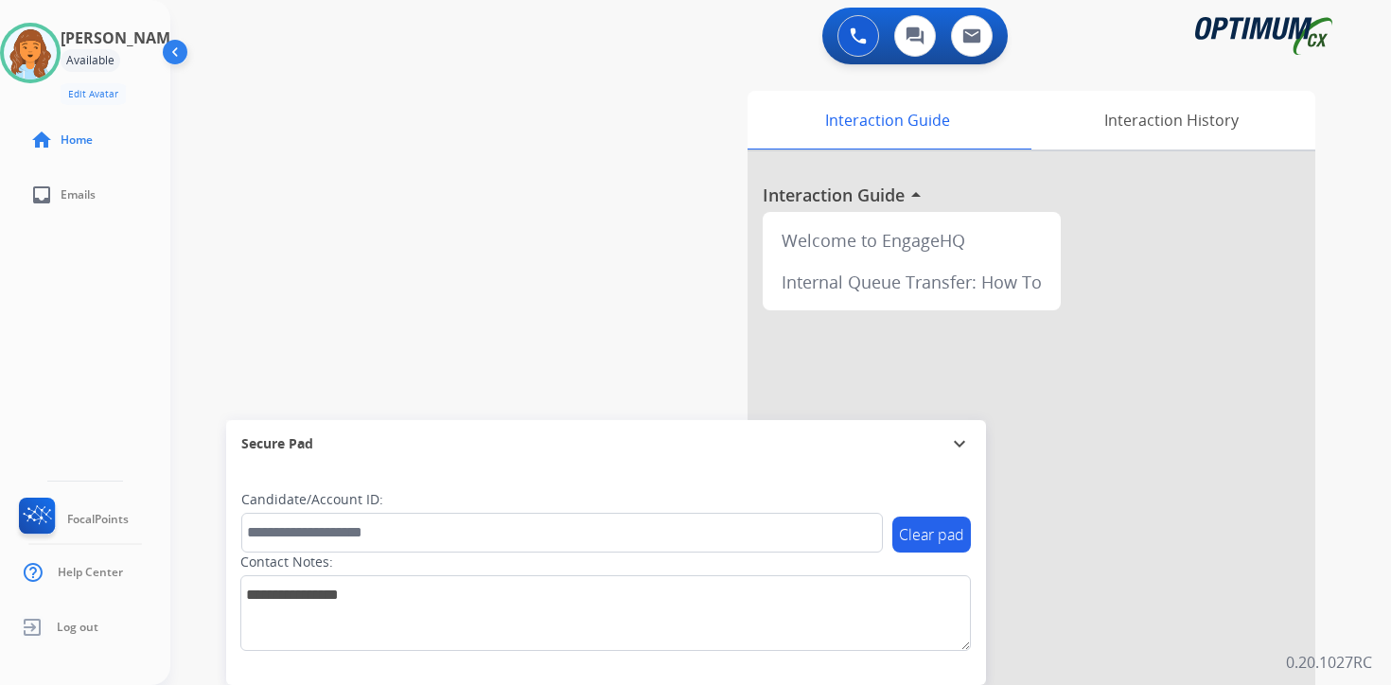
click at [1343, 628] on div "Interaction Guide Interaction History Interaction Guide arrow_drop_up Welcome t…" at bounding box center [1003, 470] width 686 height 774
click at [1357, 624] on div "0 Voice Interactions 0 Chat Interactions 0 Email Interactions swap_horiz Break …" at bounding box center [780, 342] width 1221 height 685
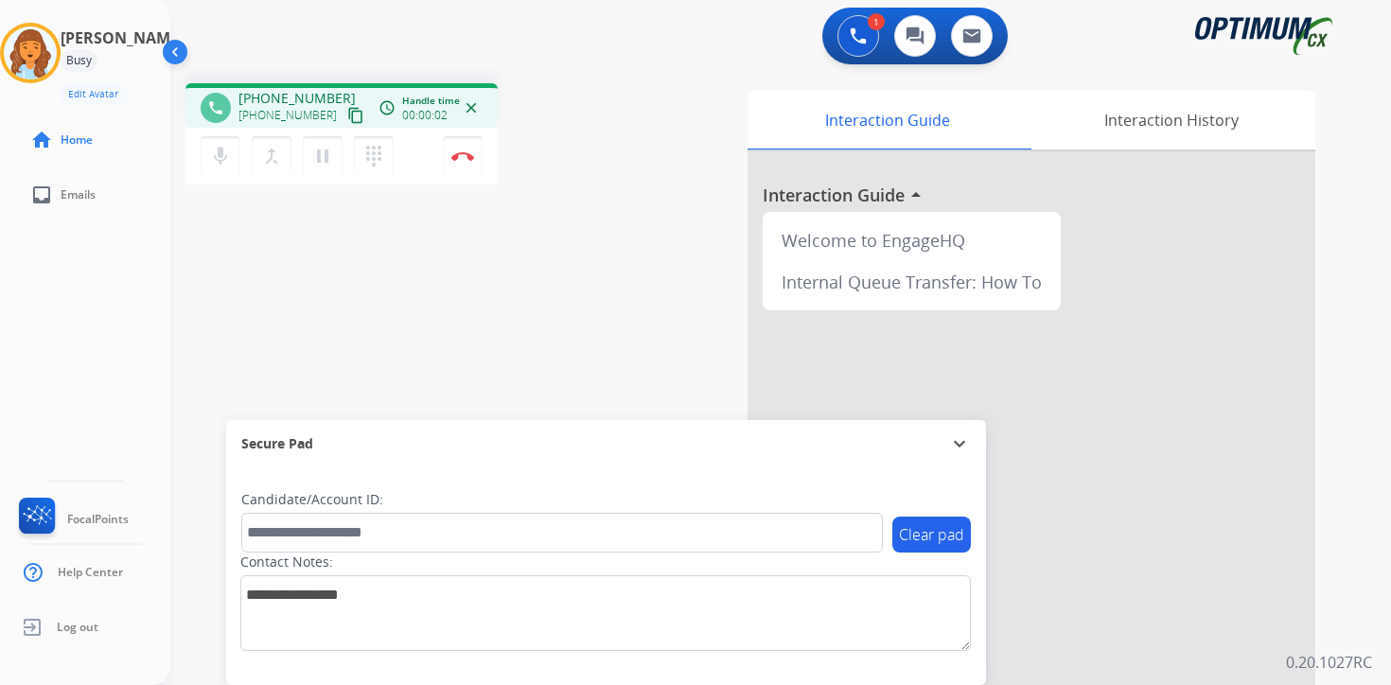
click at [347, 119] on mat-icon "content_copy" at bounding box center [355, 115] width 17 height 17
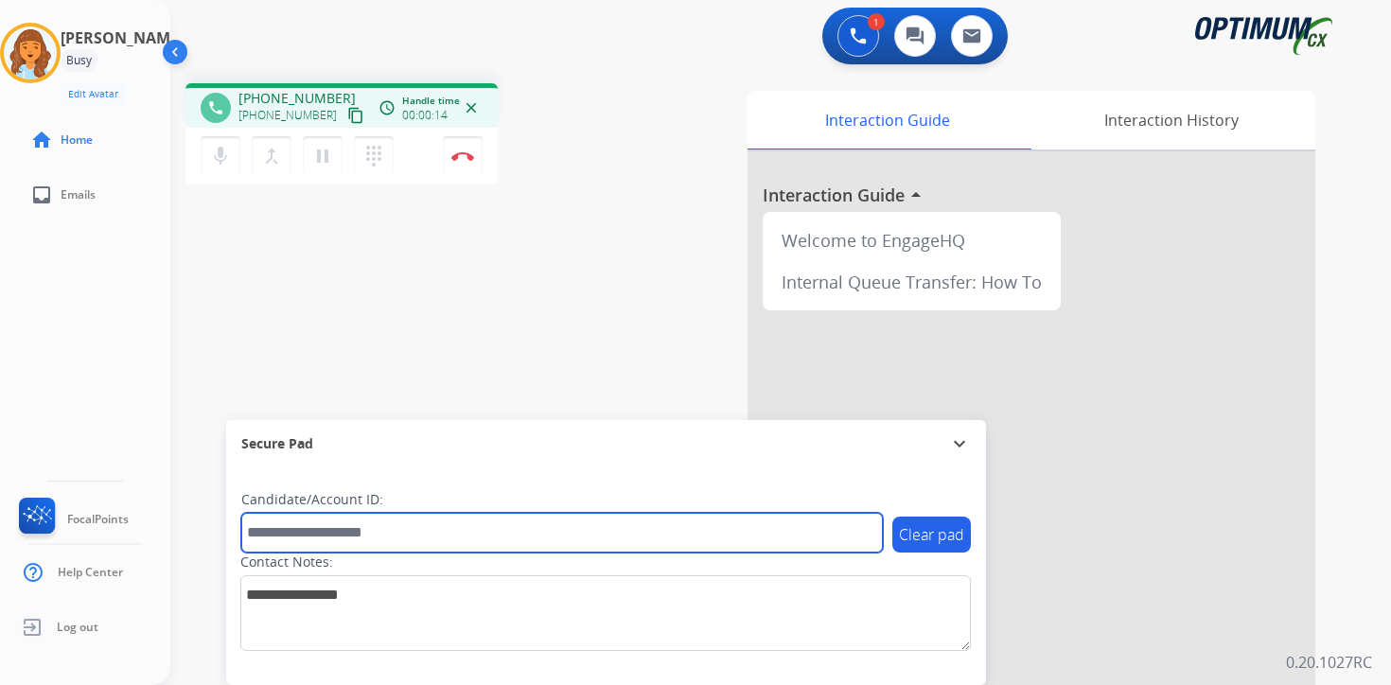
click at [313, 520] on input "text" at bounding box center [562, 533] width 642 height 40
type input "*******"
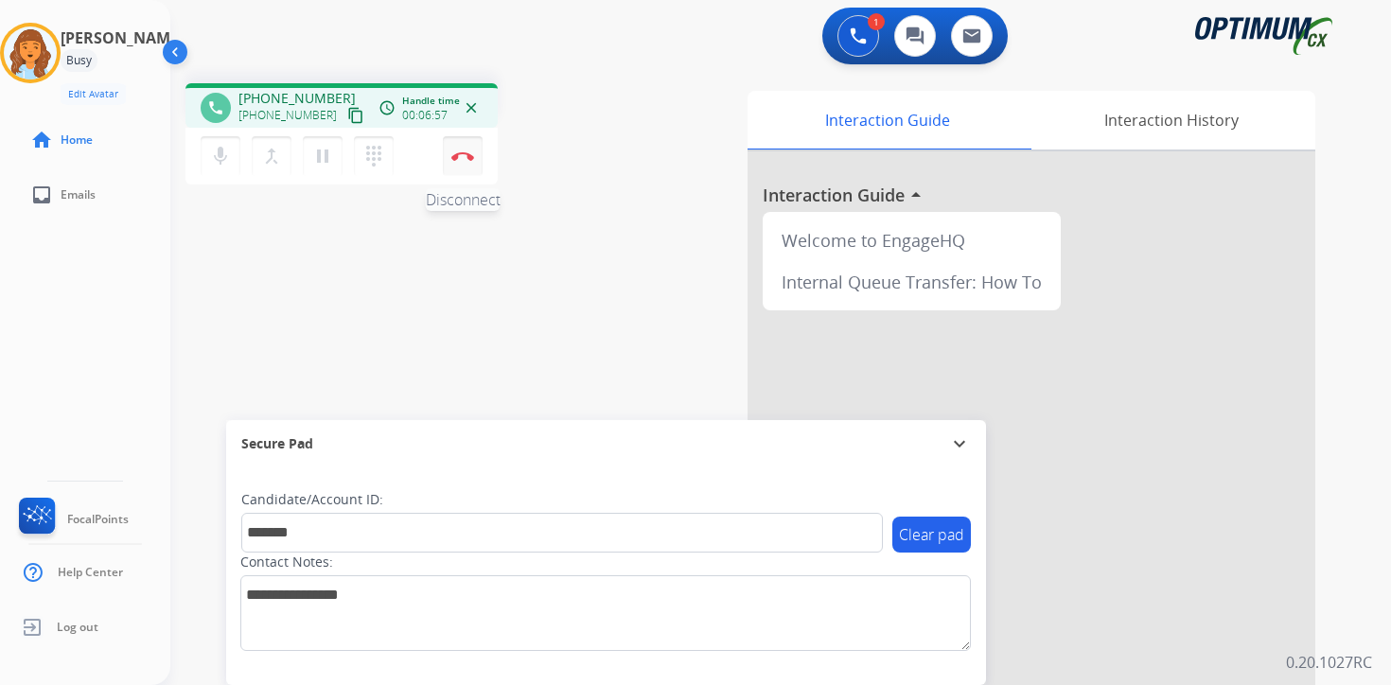
click at [472, 166] on button "Disconnect" at bounding box center [463, 156] width 40 height 40
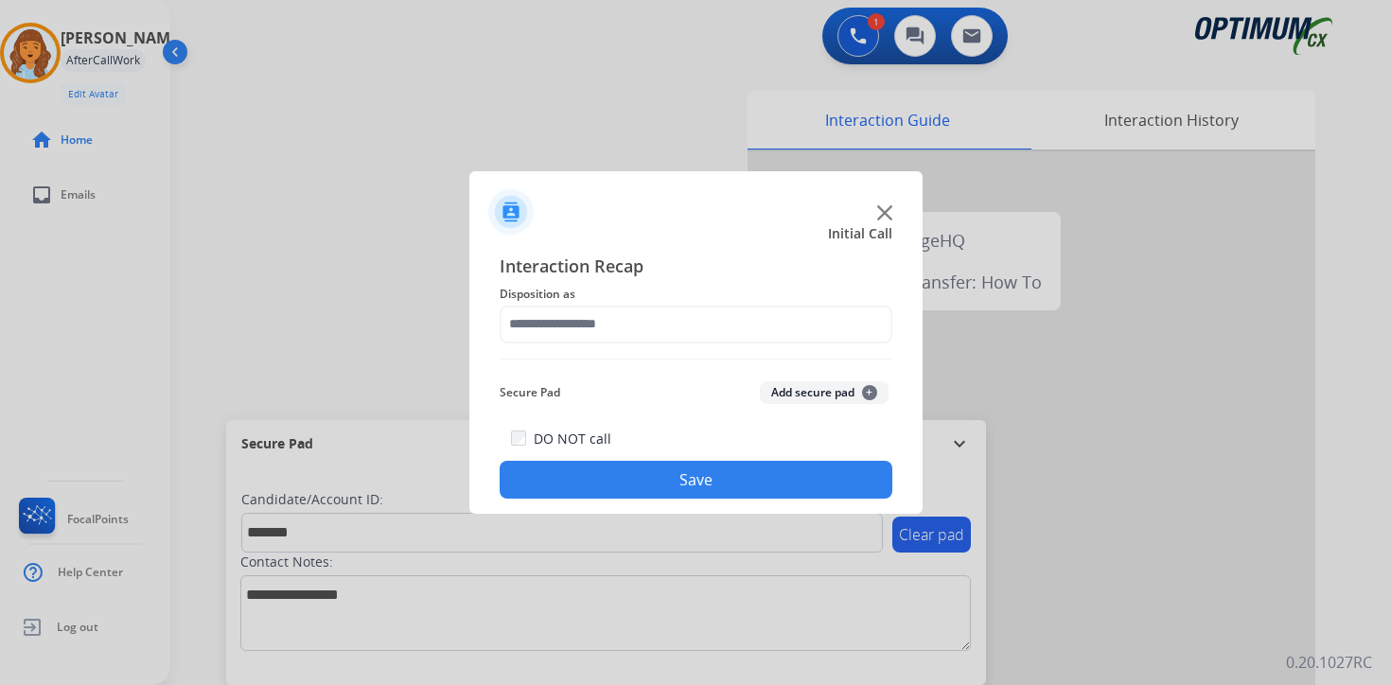
click at [856, 387] on button "Add secure pad +" at bounding box center [824, 392] width 129 height 23
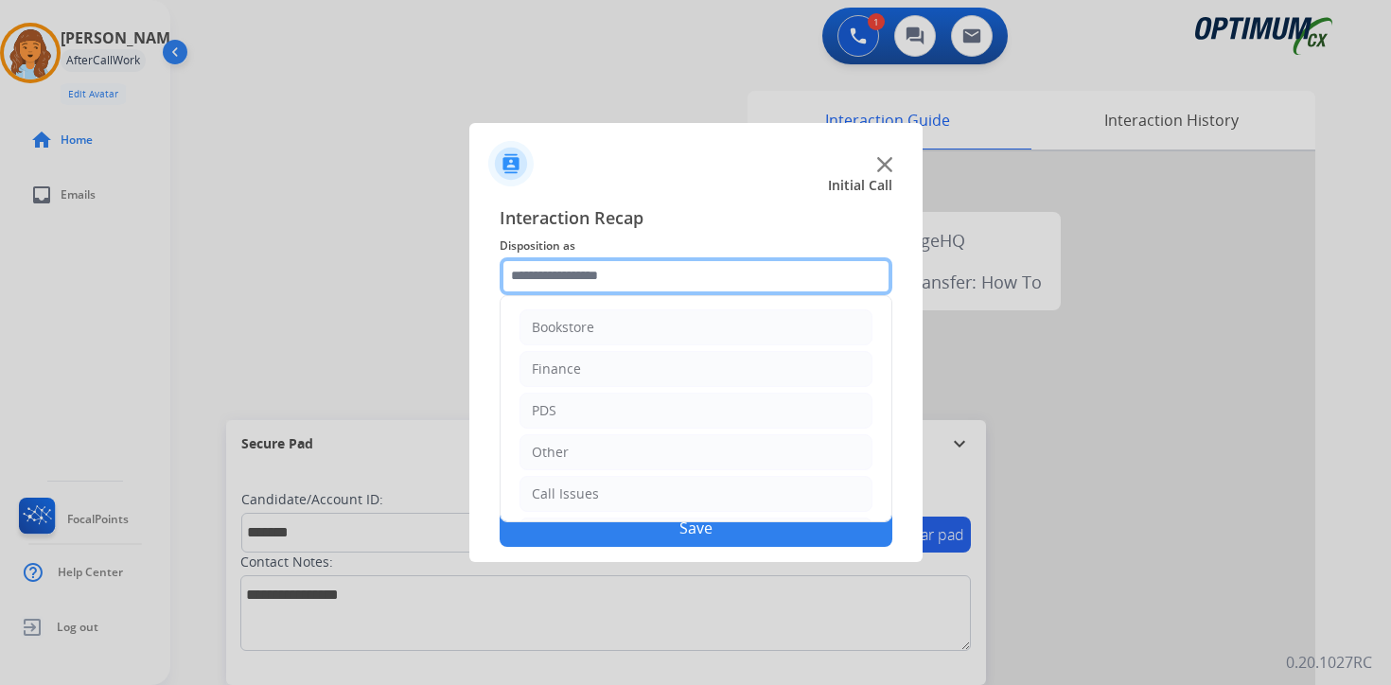
click at [677, 282] on input "text" at bounding box center [696, 276] width 393 height 38
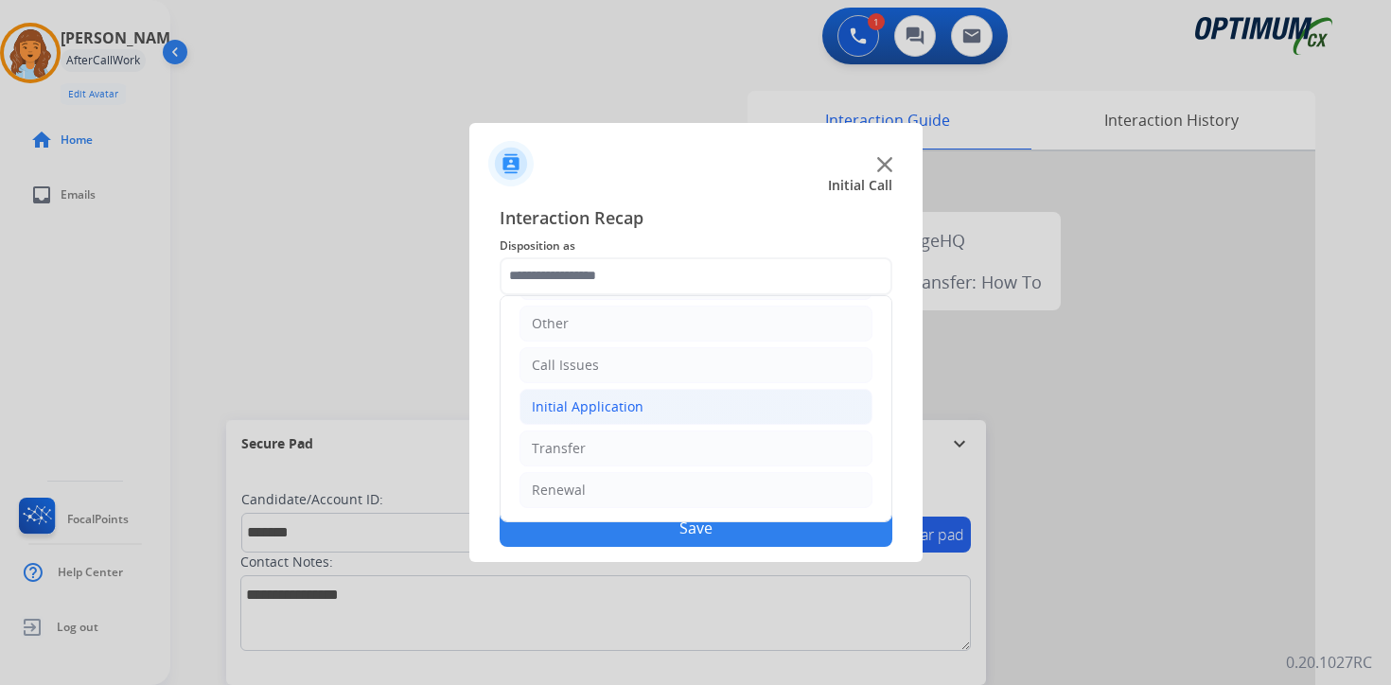
click at [605, 409] on div "Initial Application" at bounding box center [588, 406] width 112 height 19
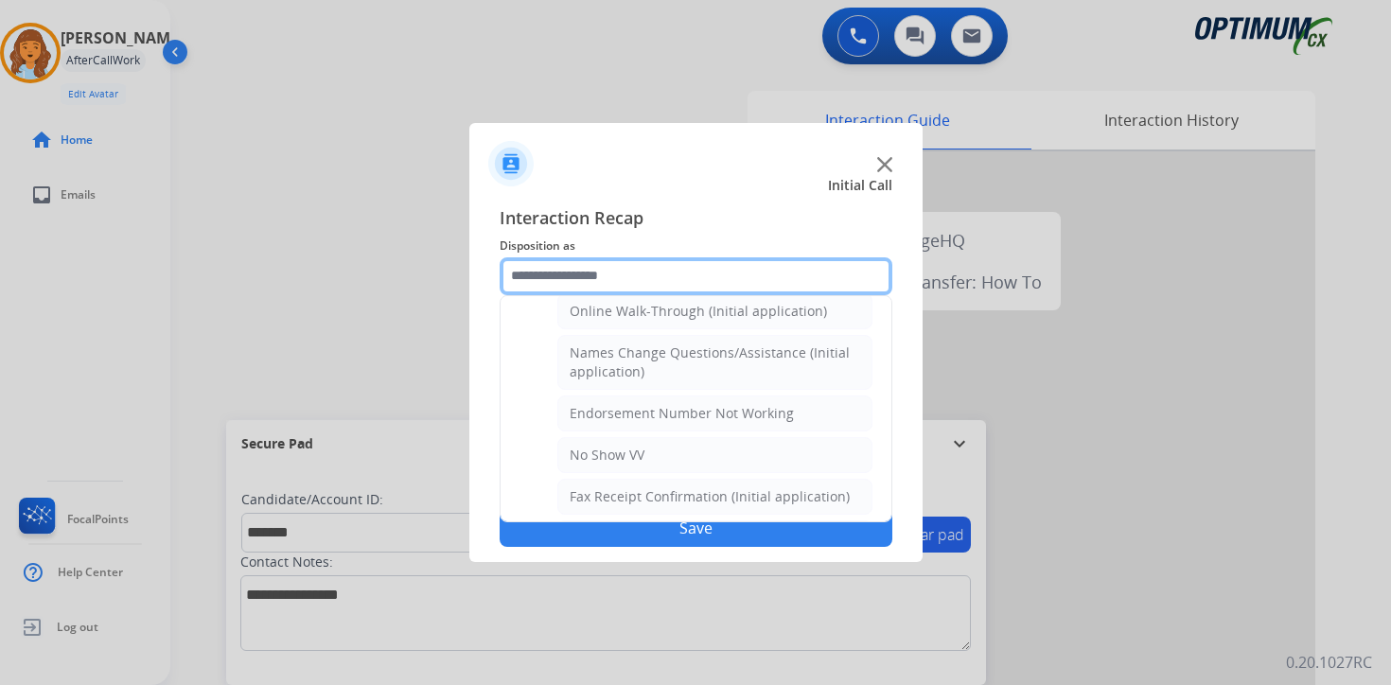
scroll to position [455, 0]
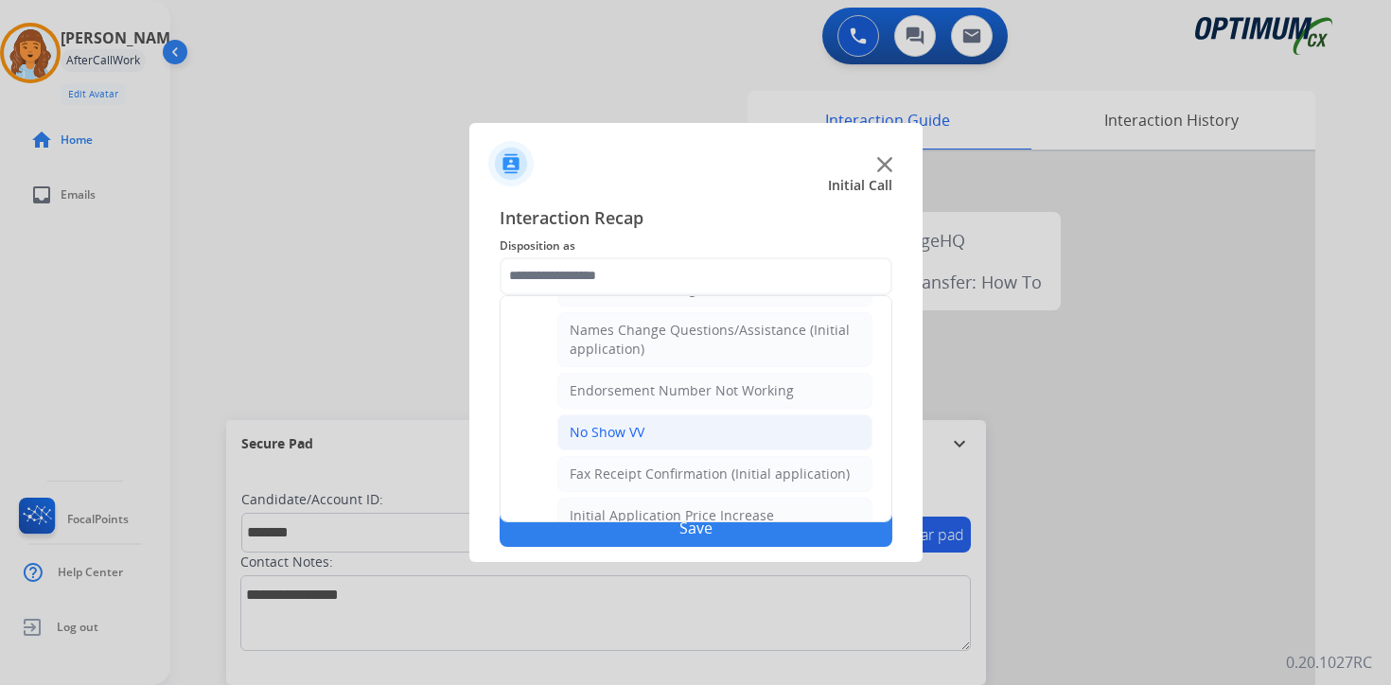
click at [698, 417] on li "No Show VV" at bounding box center [714, 432] width 315 height 36
type input "**********"
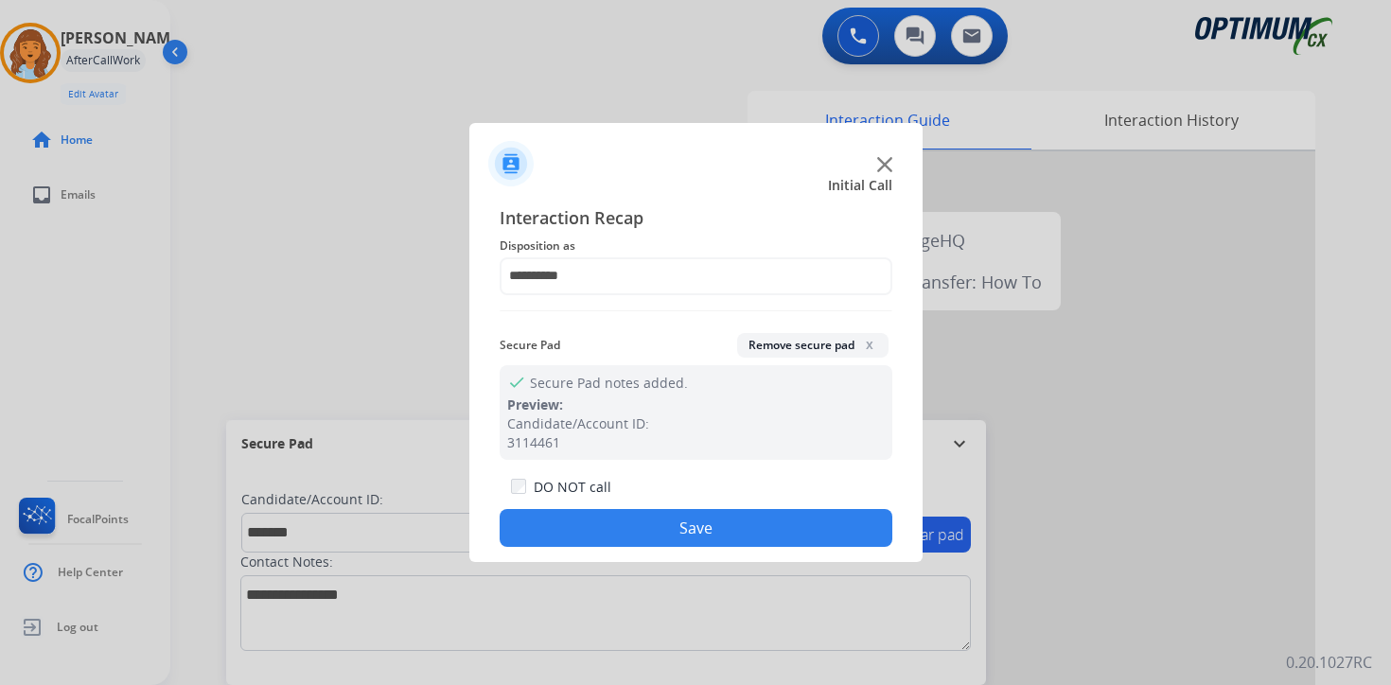
click at [650, 538] on button "Save" at bounding box center [696, 528] width 393 height 38
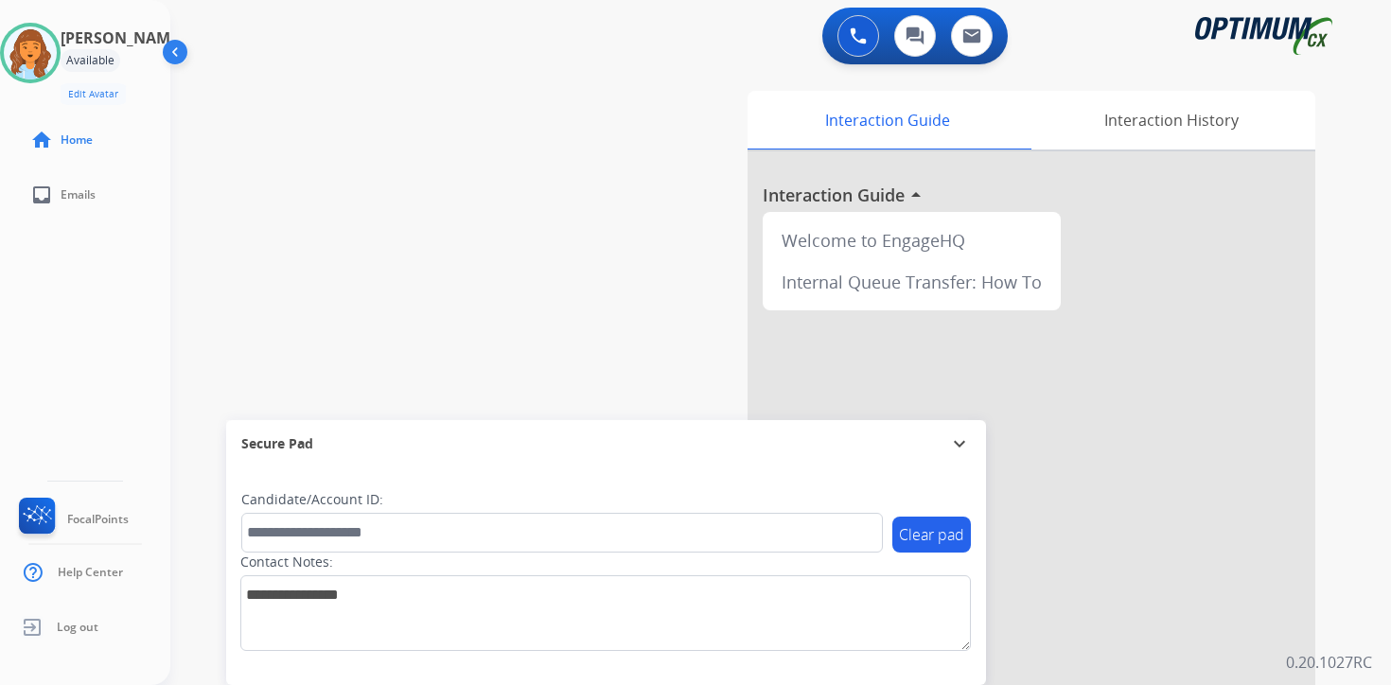
click at [1353, 615] on div "0 Voice Interactions 0 Chat Interactions 0 Email Interactions swap_horiz Break …" at bounding box center [780, 342] width 1221 height 685
click at [1373, 596] on div "0 Voice Interactions 0 Chat Interactions 0 Email Interactions swap_horiz Break …" at bounding box center [780, 342] width 1221 height 685
click at [1358, 587] on div "0 Voice Interactions 0 Chat Interactions 0 Email Interactions swap_horiz Break …" at bounding box center [780, 342] width 1221 height 685
click at [939, 664] on div "Clear pad Candidate/Account ID: Contact Notes:" at bounding box center [606, 576] width 760 height 218
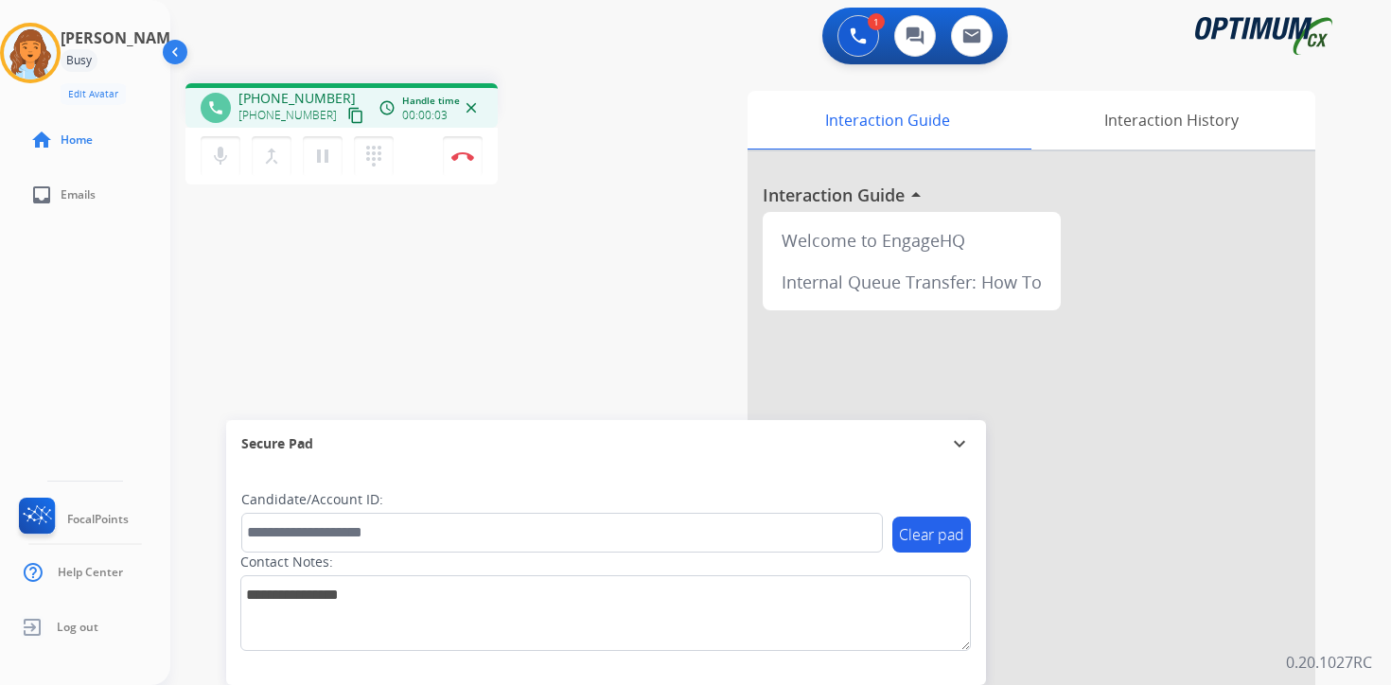
click at [347, 120] on mat-icon "content_copy" at bounding box center [355, 115] width 17 height 17
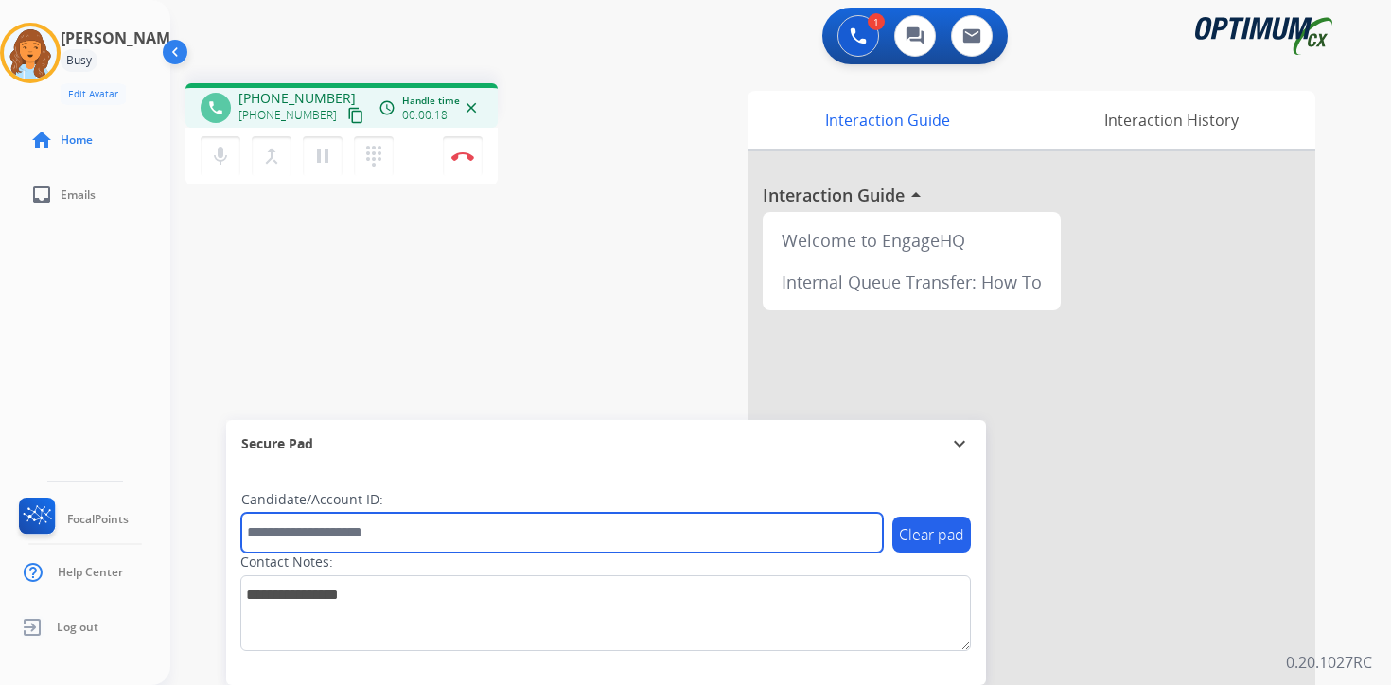
click at [378, 525] on input "text" at bounding box center [562, 533] width 642 height 40
click at [268, 525] on input "********" at bounding box center [562, 533] width 642 height 40
type input "*******"
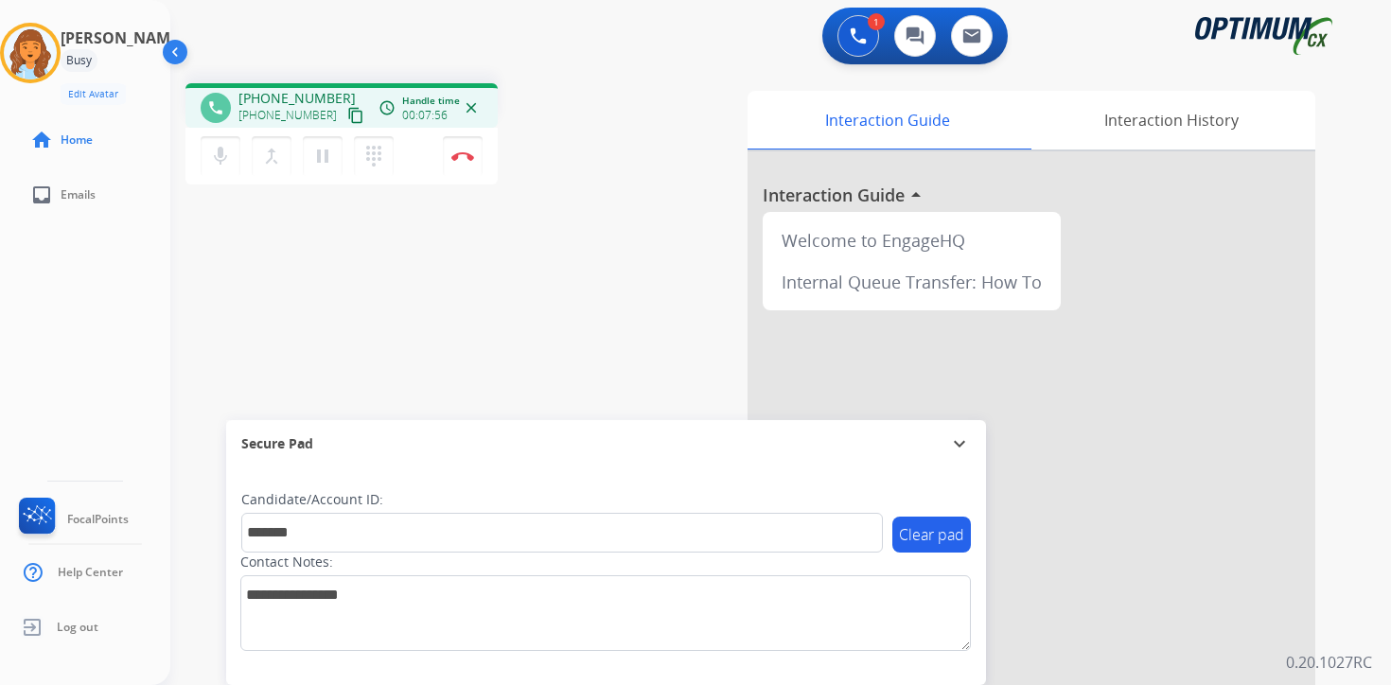
click at [1356, 664] on p "0.20.1027RC" at bounding box center [1329, 662] width 86 height 23
click at [462, 162] on button "Disconnect" at bounding box center [463, 156] width 40 height 40
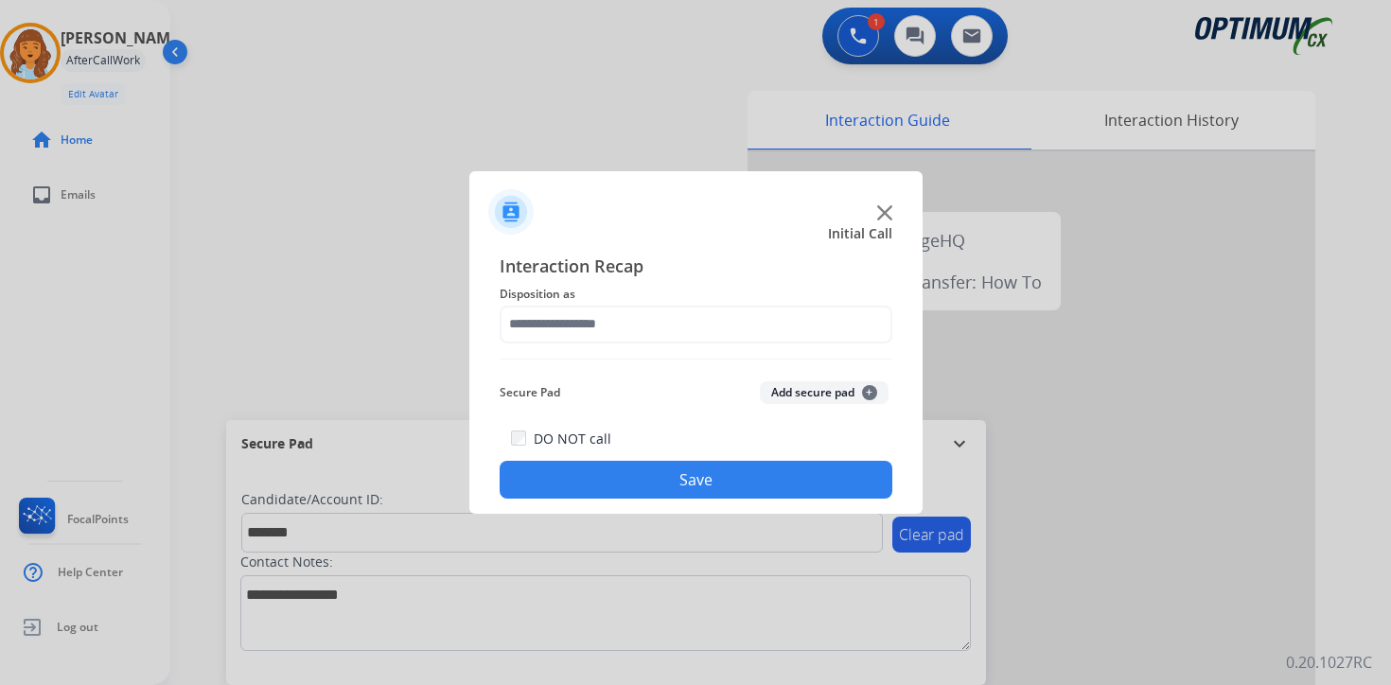
click at [866, 389] on span "+" at bounding box center [869, 392] width 15 height 15
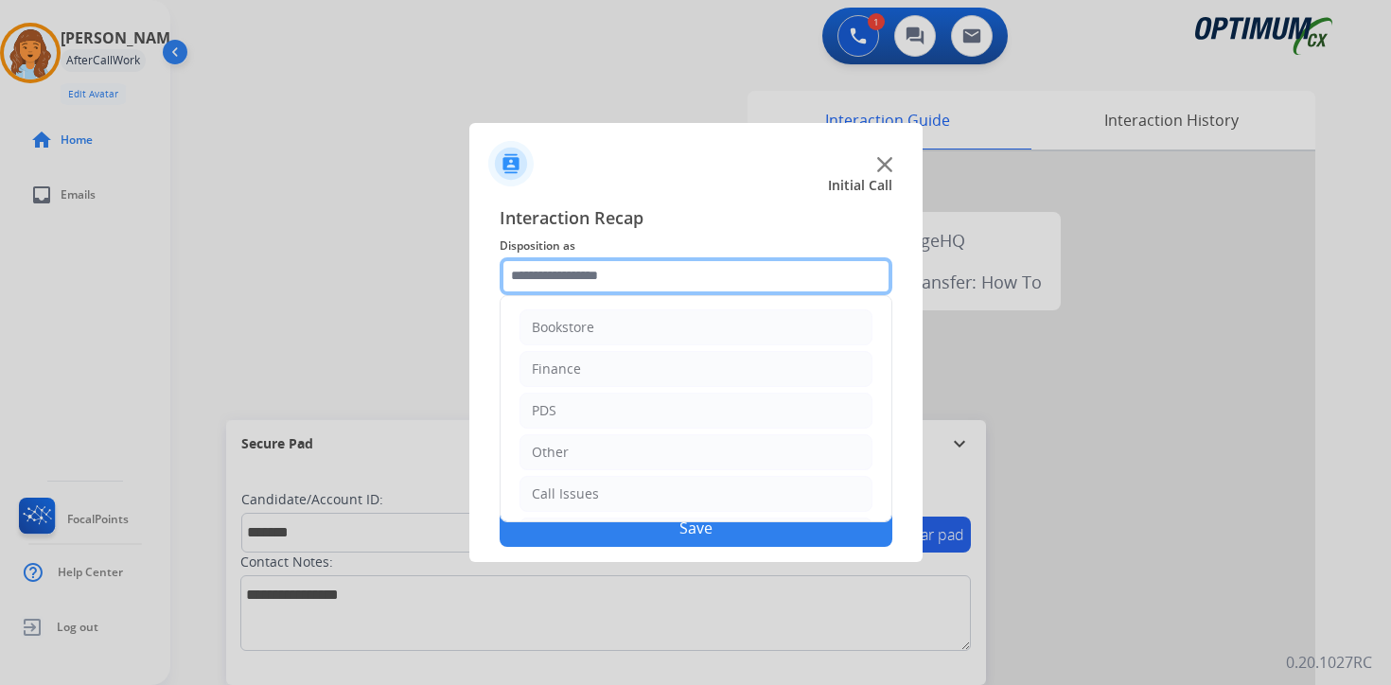
click at [614, 272] on input "text" at bounding box center [696, 276] width 393 height 38
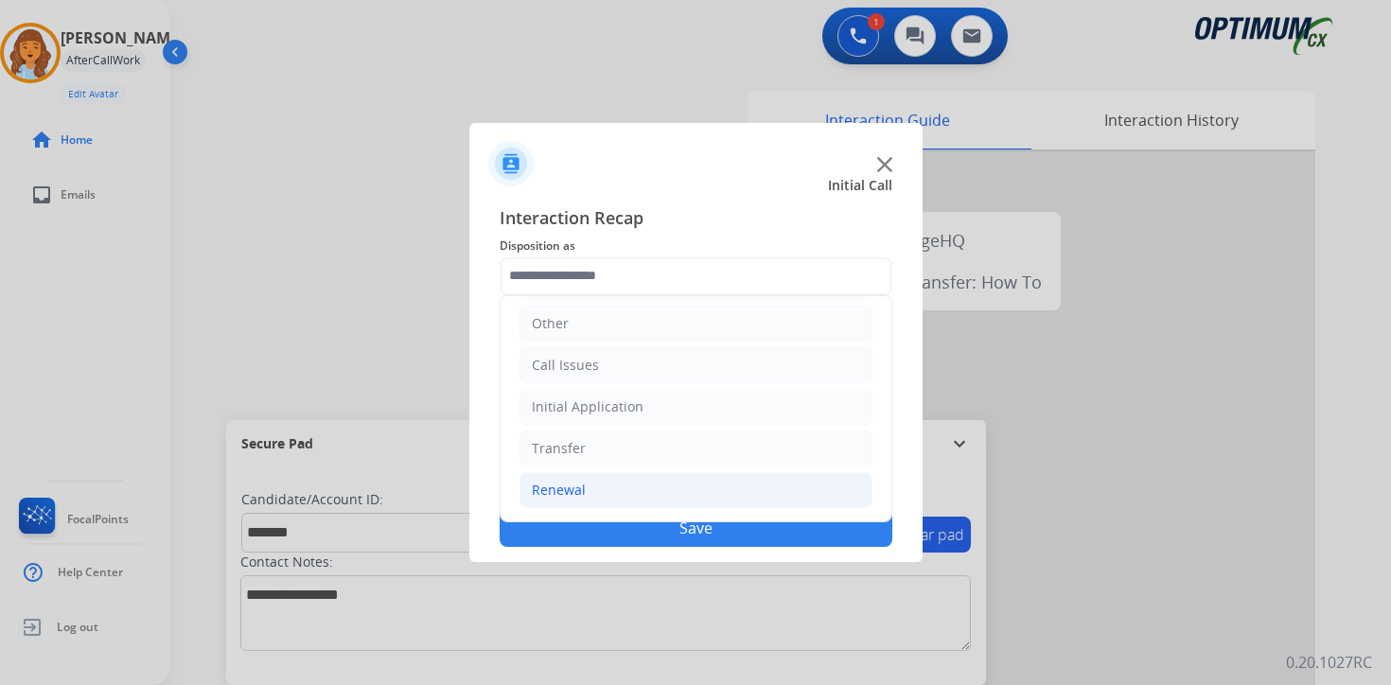
click at [581, 498] on div "Renewal" at bounding box center [559, 490] width 54 height 19
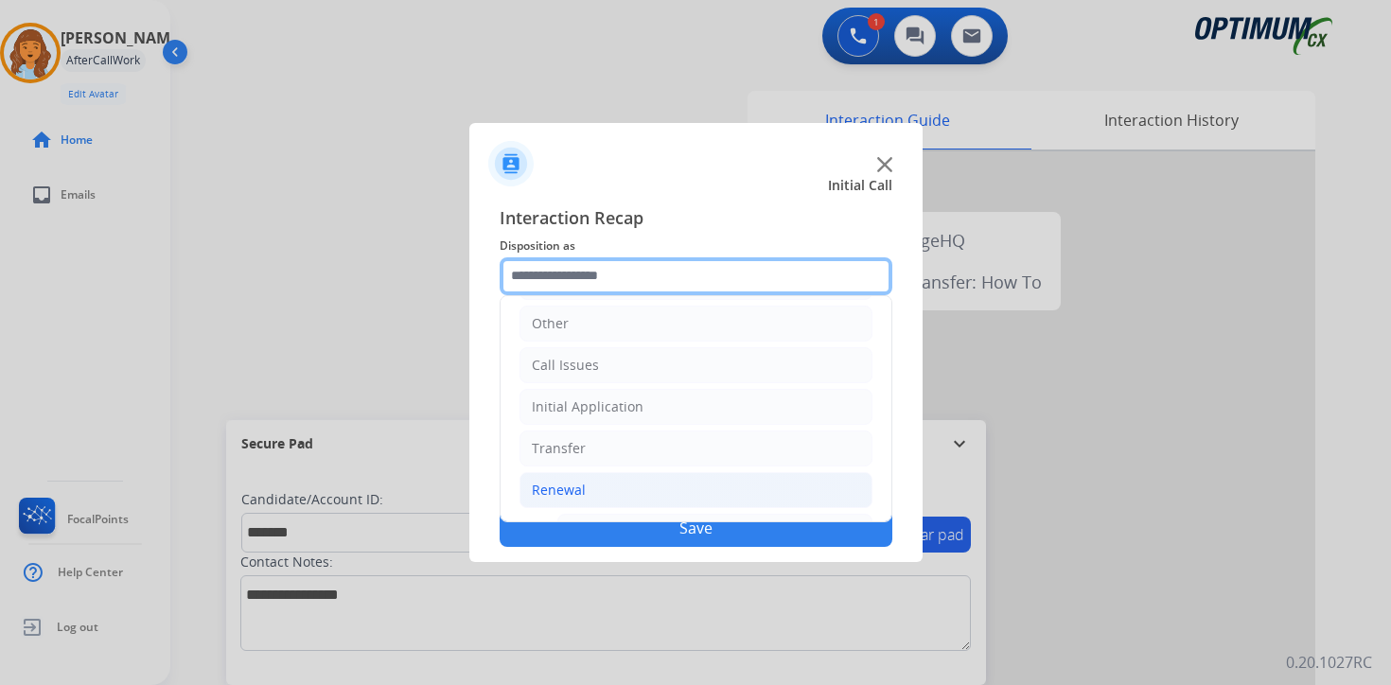
scroll to position [444, 0]
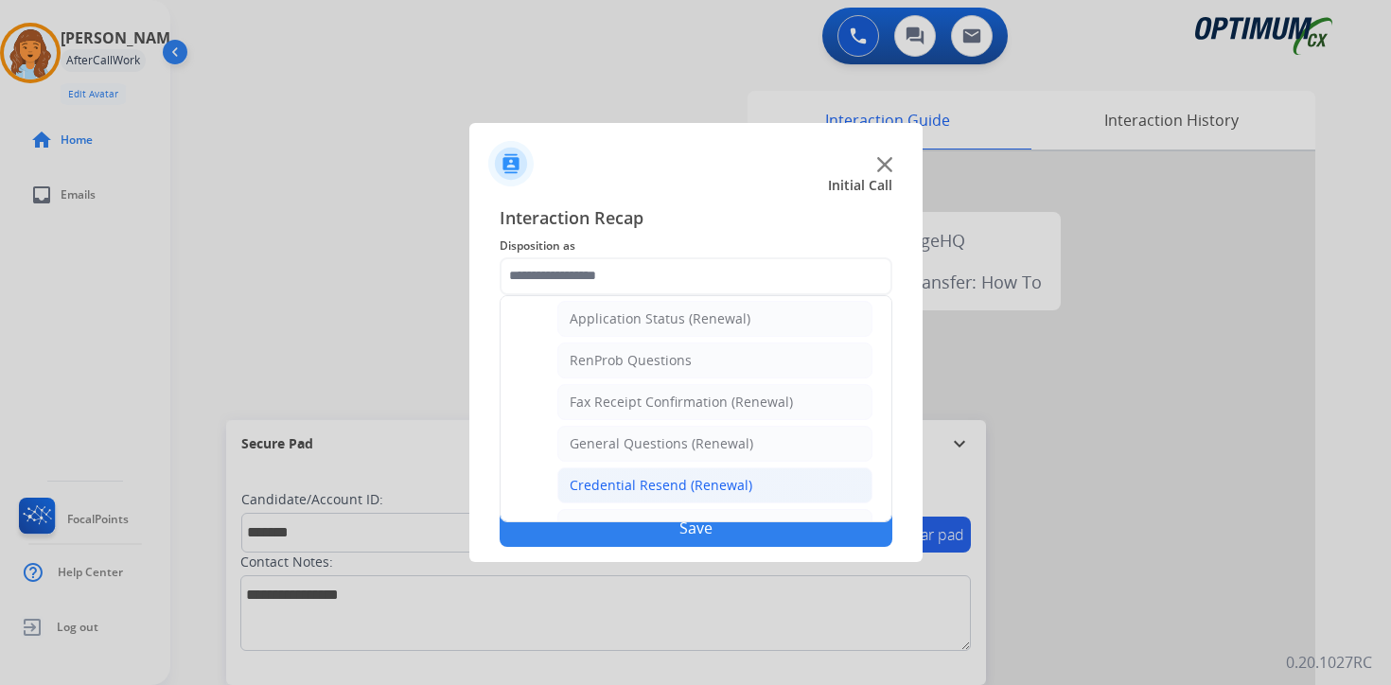
click at [571, 493] on div "Credential Resend (Renewal)" at bounding box center [661, 485] width 183 height 19
type input "**********"
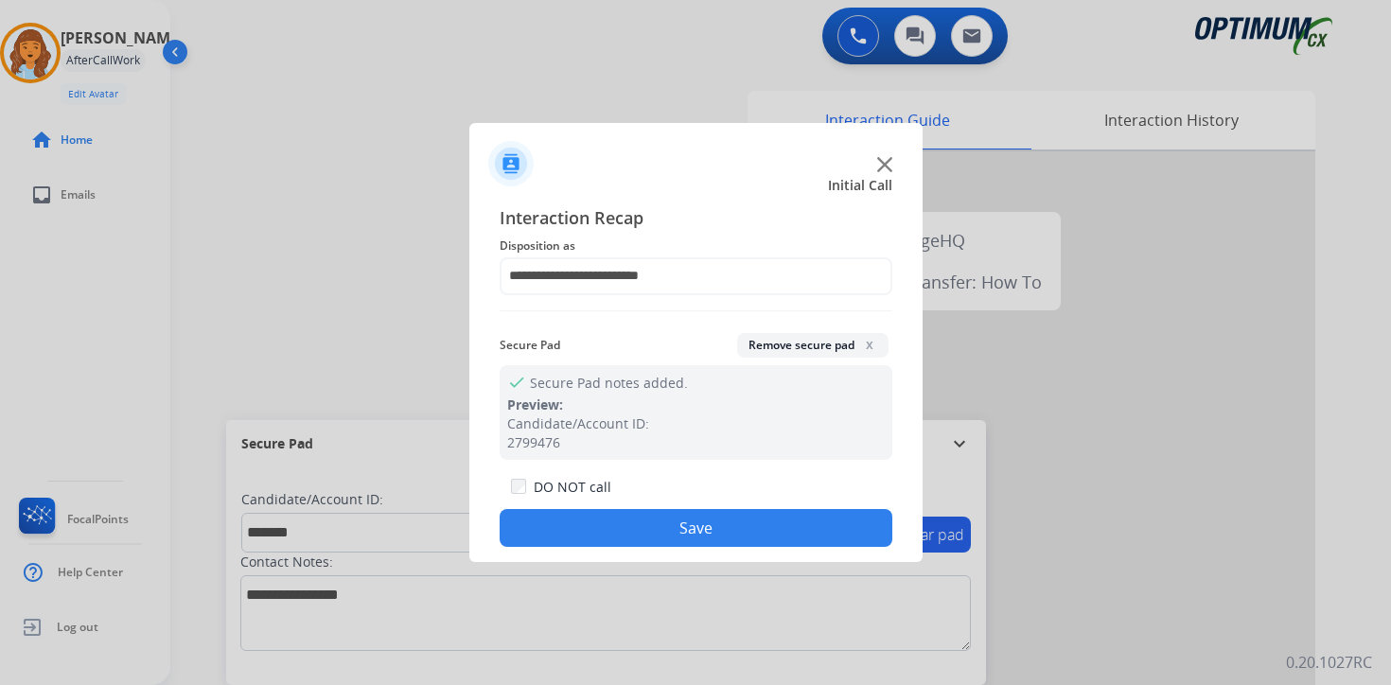
click at [578, 521] on button "Save" at bounding box center [696, 528] width 393 height 38
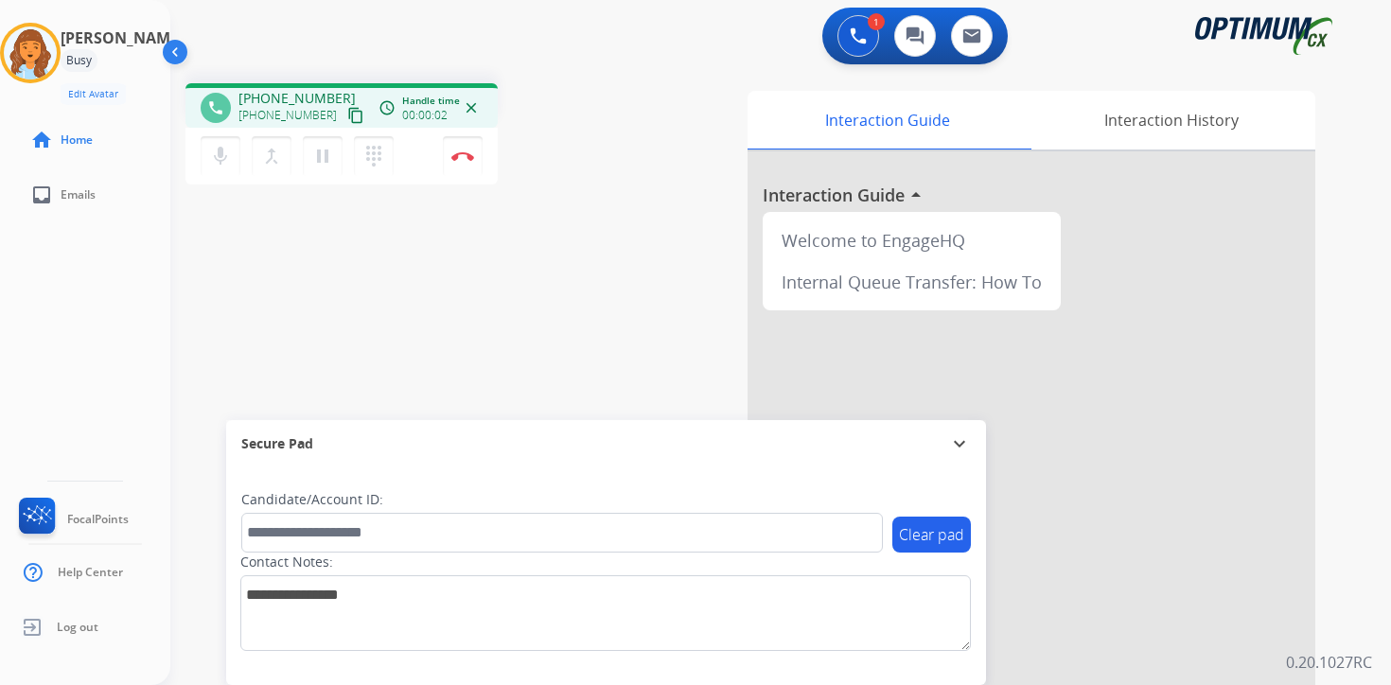
click at [347, 110] on mat-icon "content_copy" at bounding box center [355, 115] width 17 height 17
click at [1344, 510] on div "Interaction Guide Interaction History Interaction Guide arrow_drop_up Welcome t…" at bounding box center [1003, 470] width 686 height 774
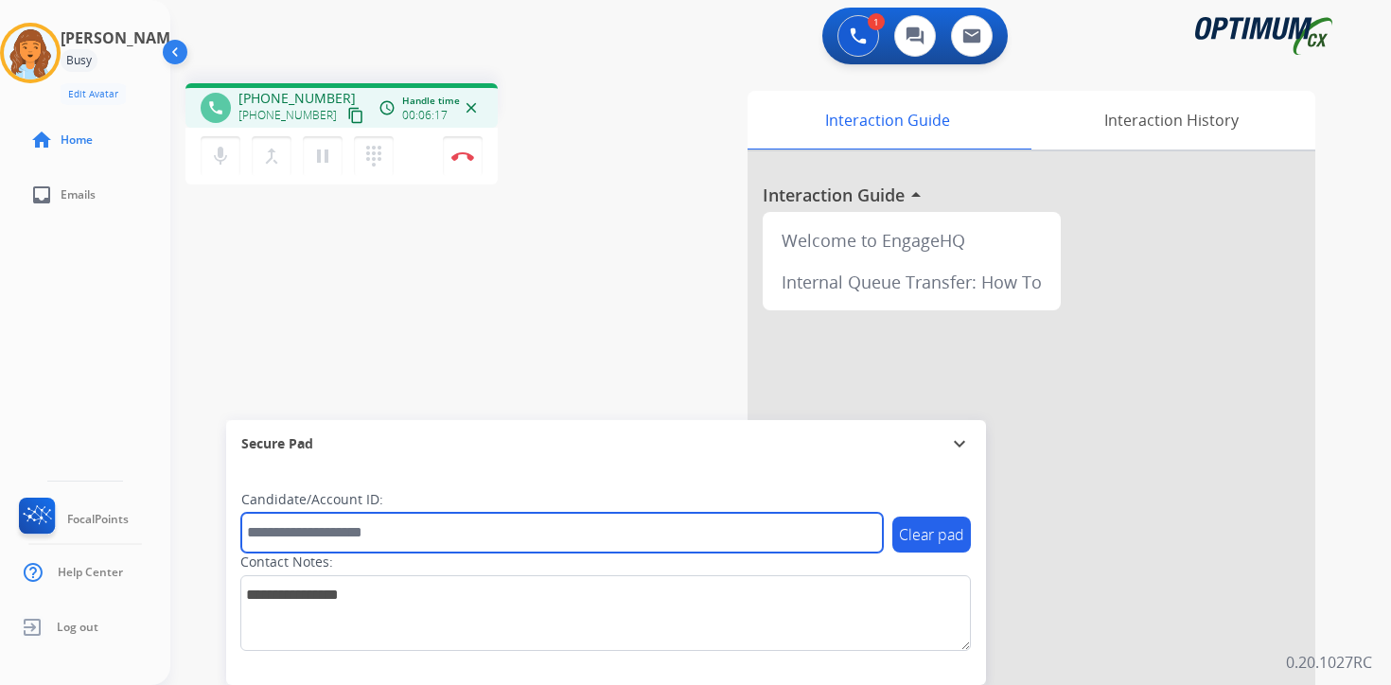
click at [469, 533] on input "text" at bounding box center [562, 533] width 642 height 40
type input "*******"
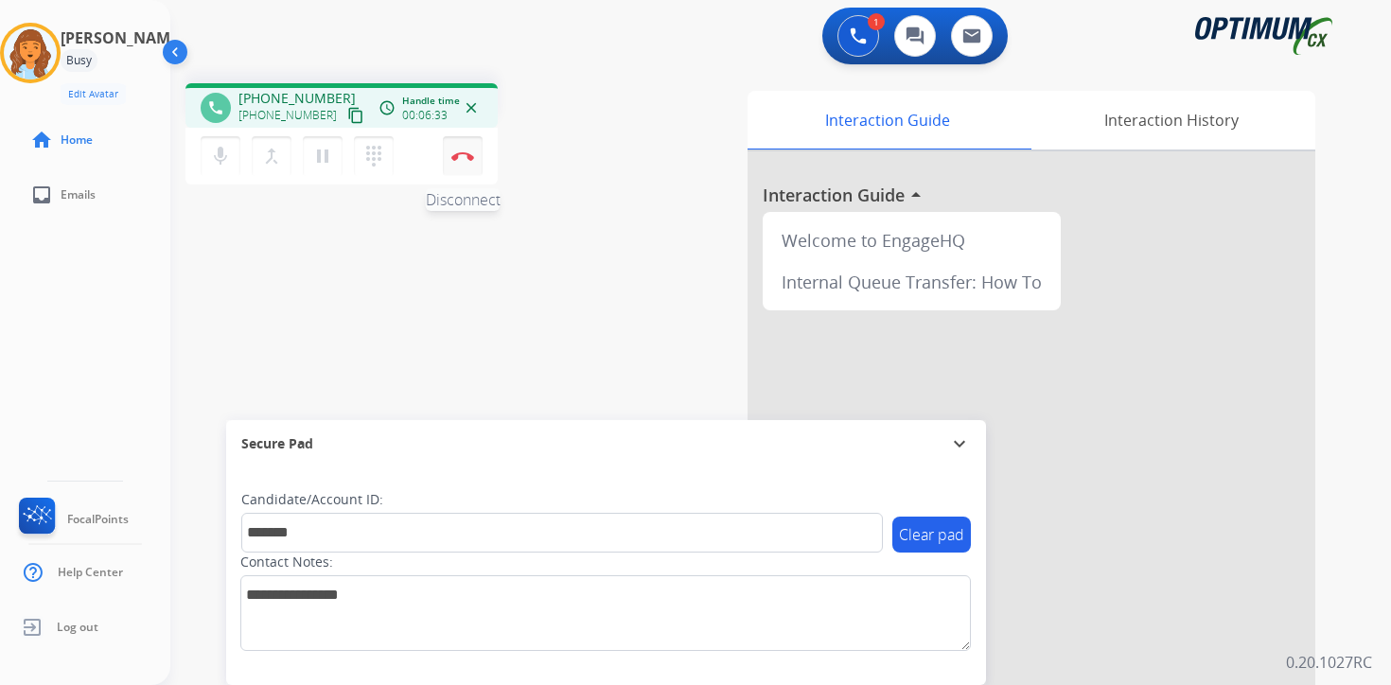
click at [465, 156] on img at bounding box center [462, 155] width 23 height 9
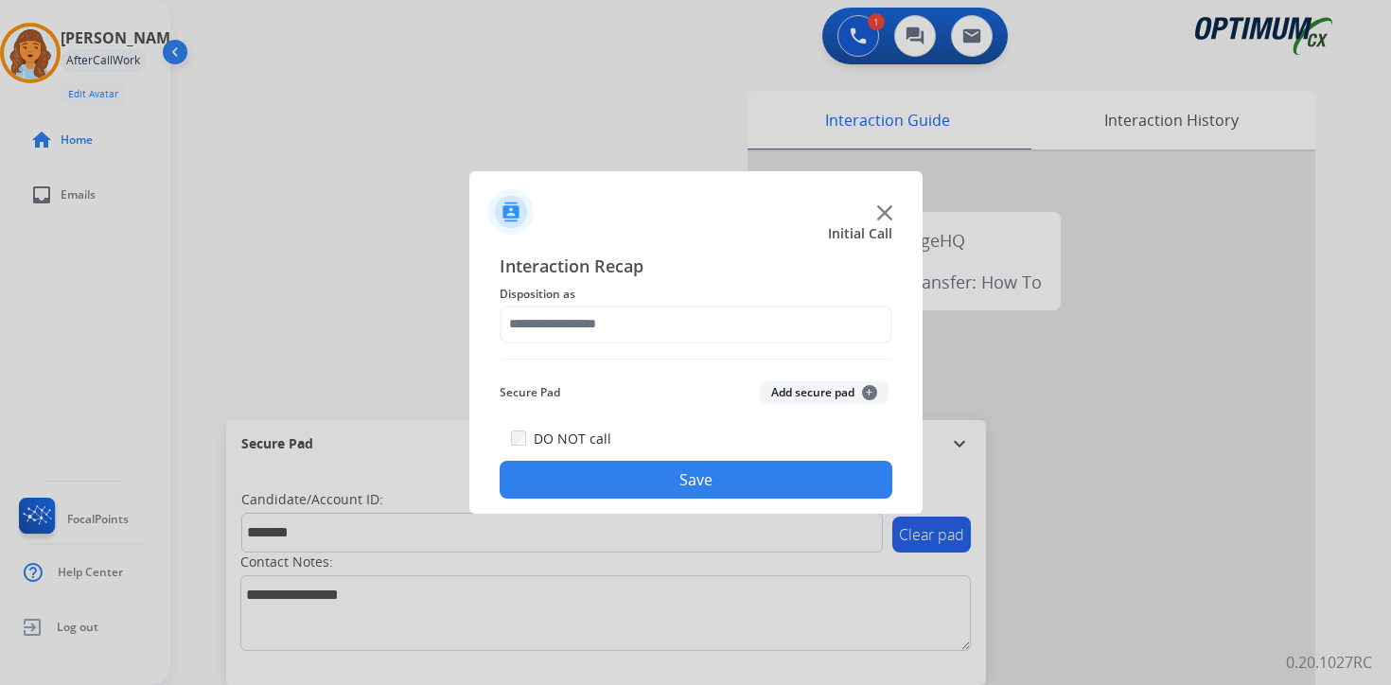
click at [870, 387] on span "+" at bounding box center [869, 392] width 15 height 15
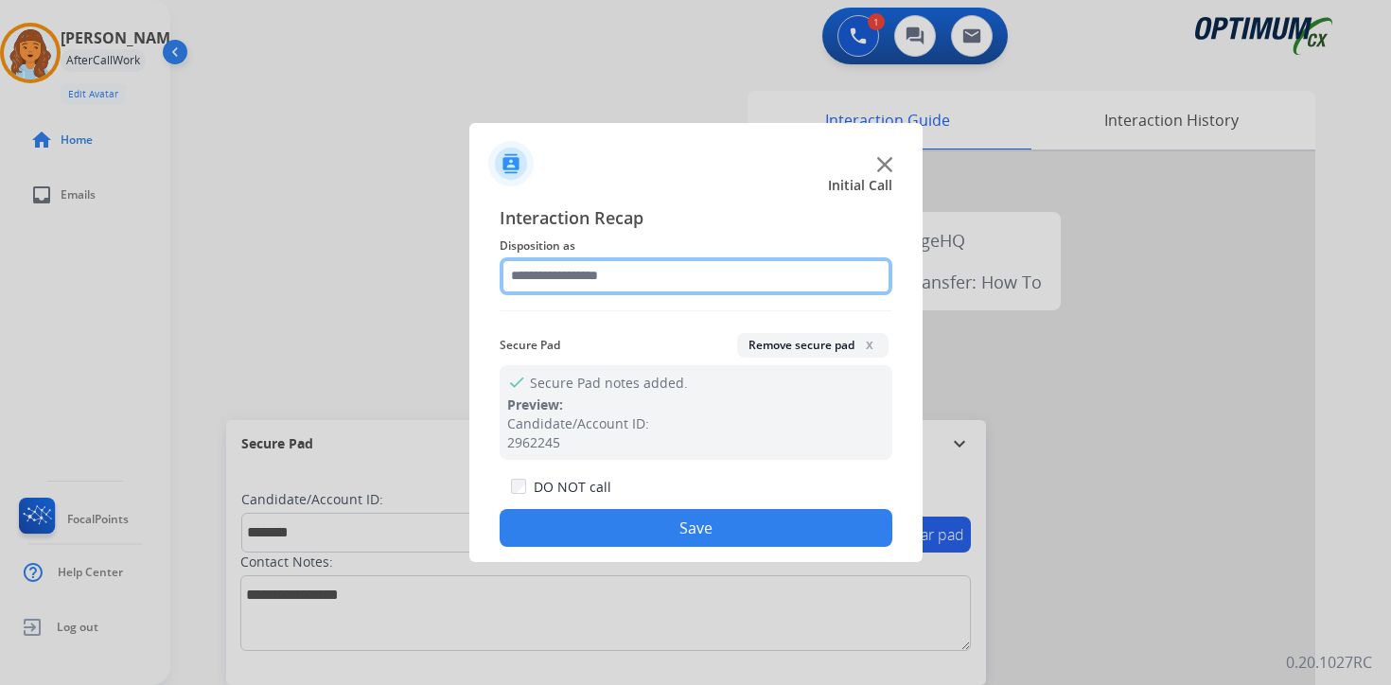
click at [524, 258] on input "text" at bounding box center [696, 276] width 393 height 38
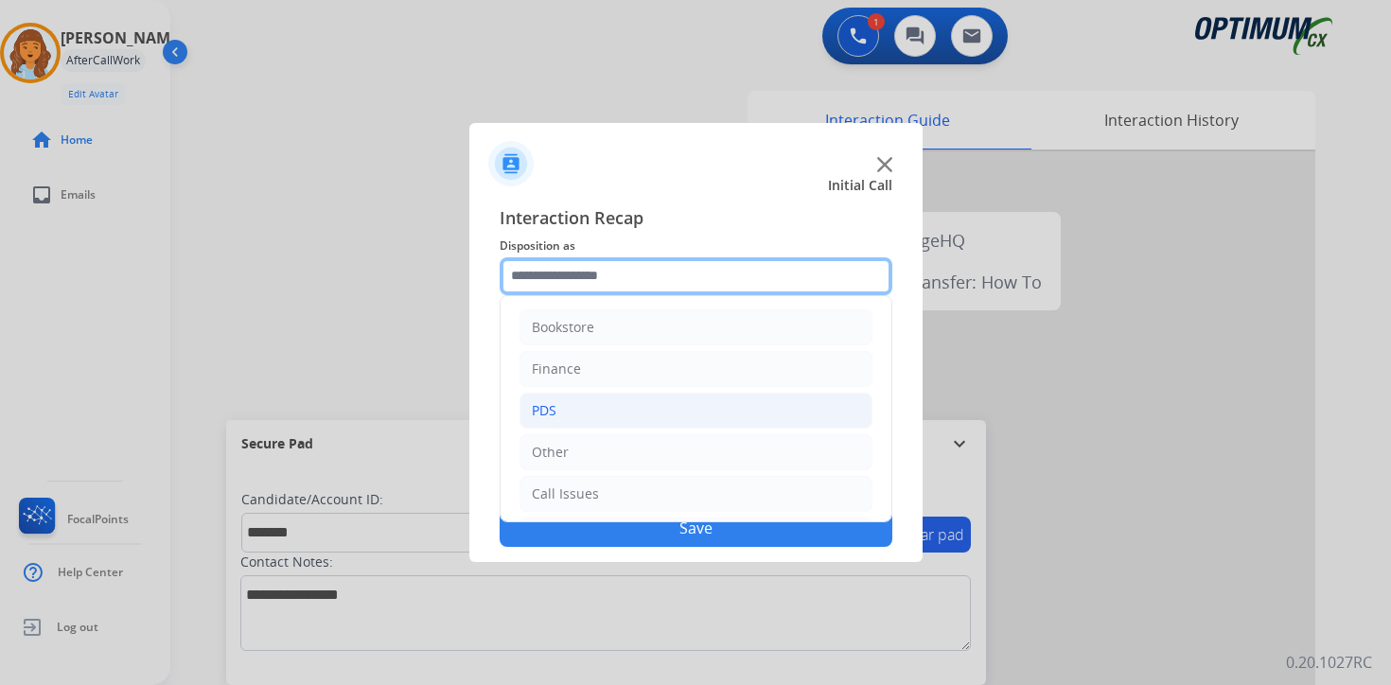
scroll to position [129, 0]
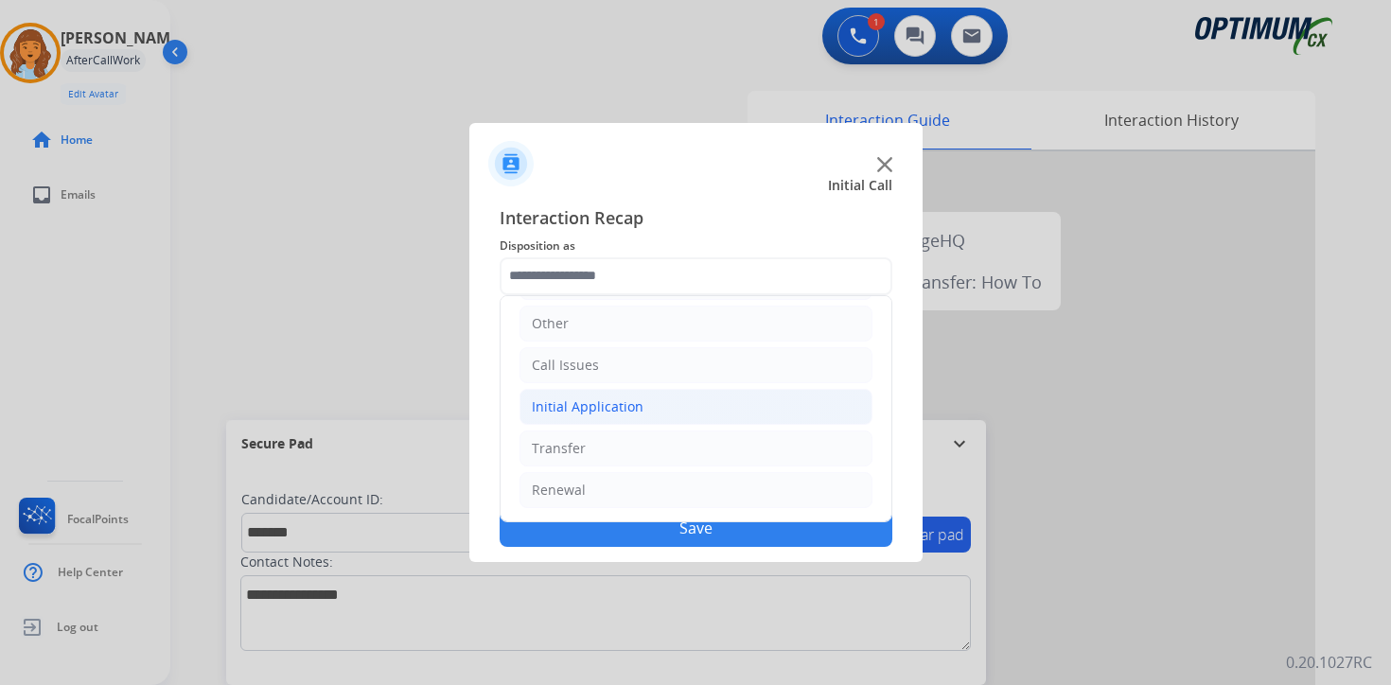
click at [583, 410] on div "Initial Application" at bounding box center [588, 406] width 112 height 19
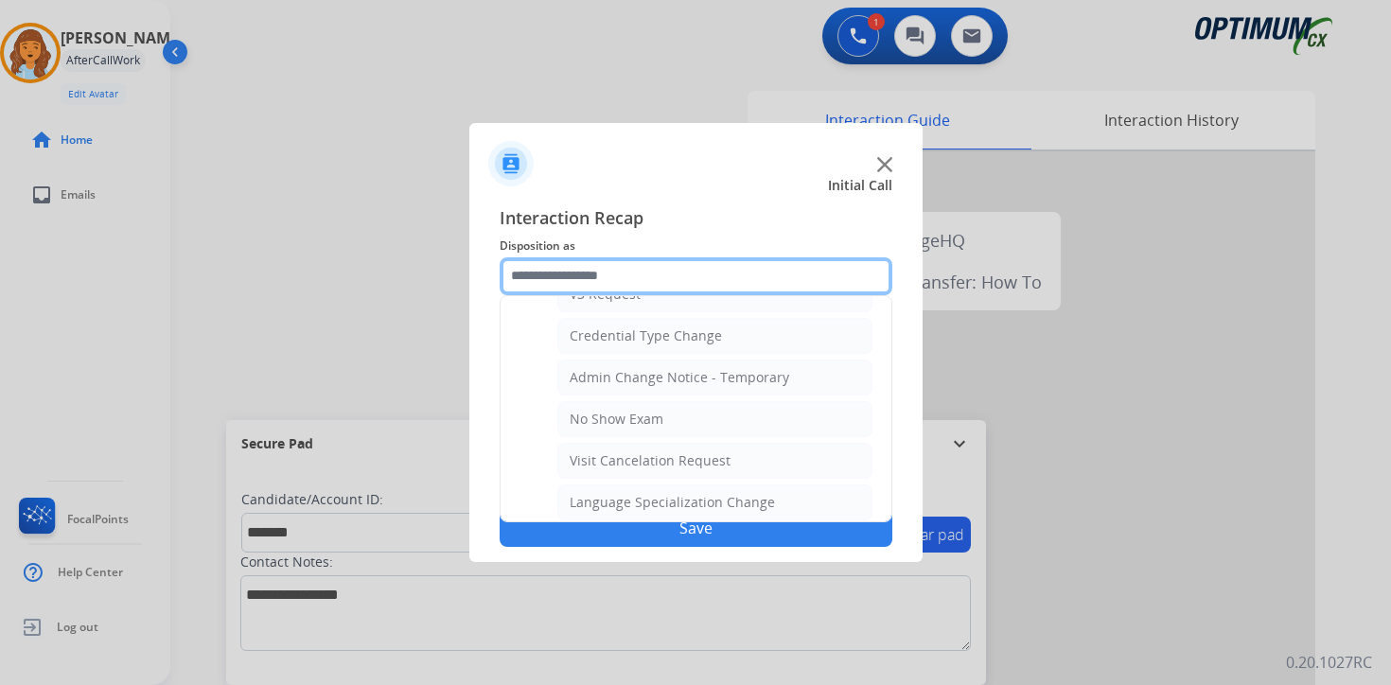
scroll to position [1075, 0]
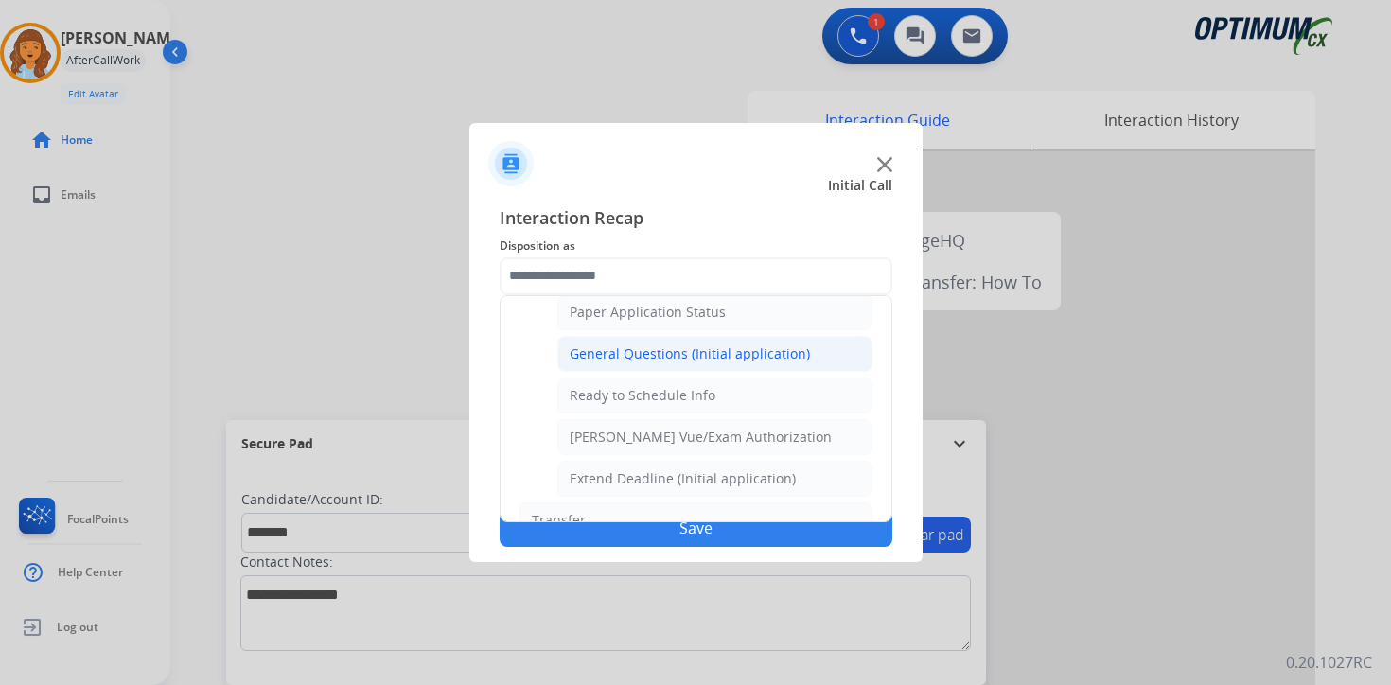
click at [580, 356] on div "General Questions (Initial application)" at bounding box center [690, 353] width 240 height 19
type input "**********"
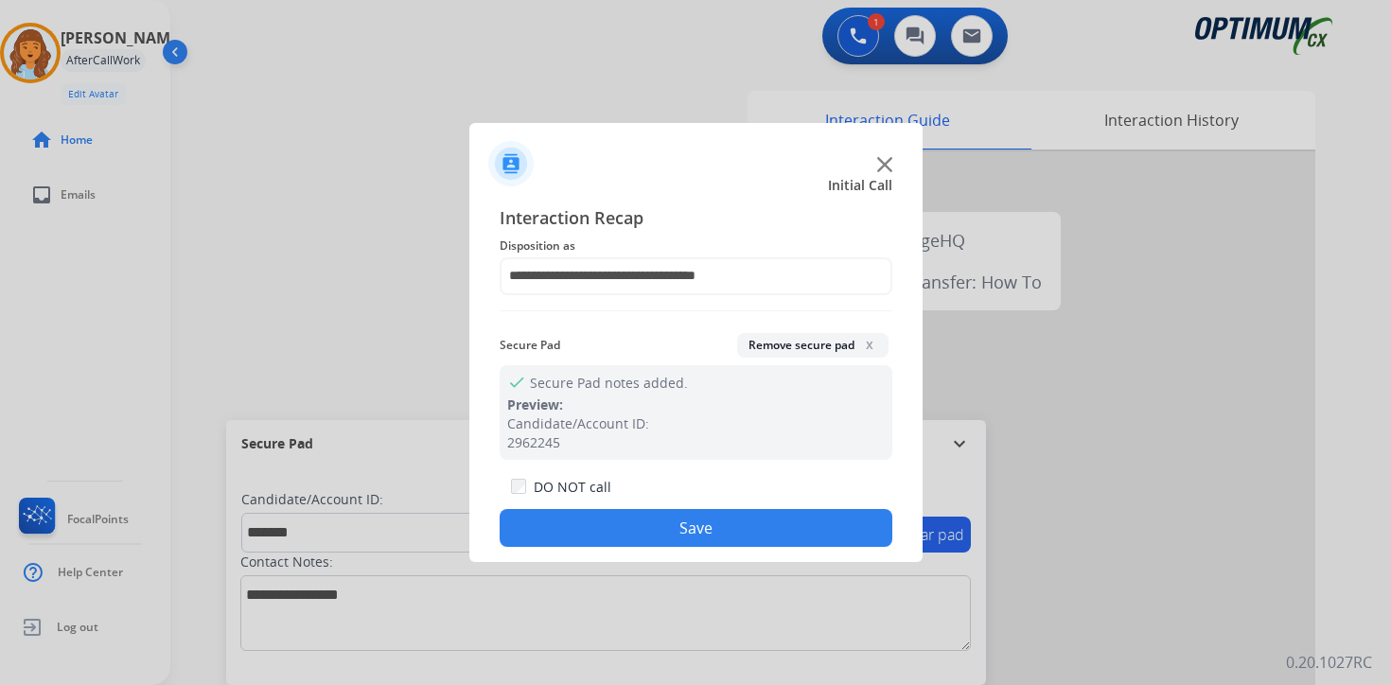
click at [607, 536] on button "Save" at bounding box center [696, 528] width 393 height 38
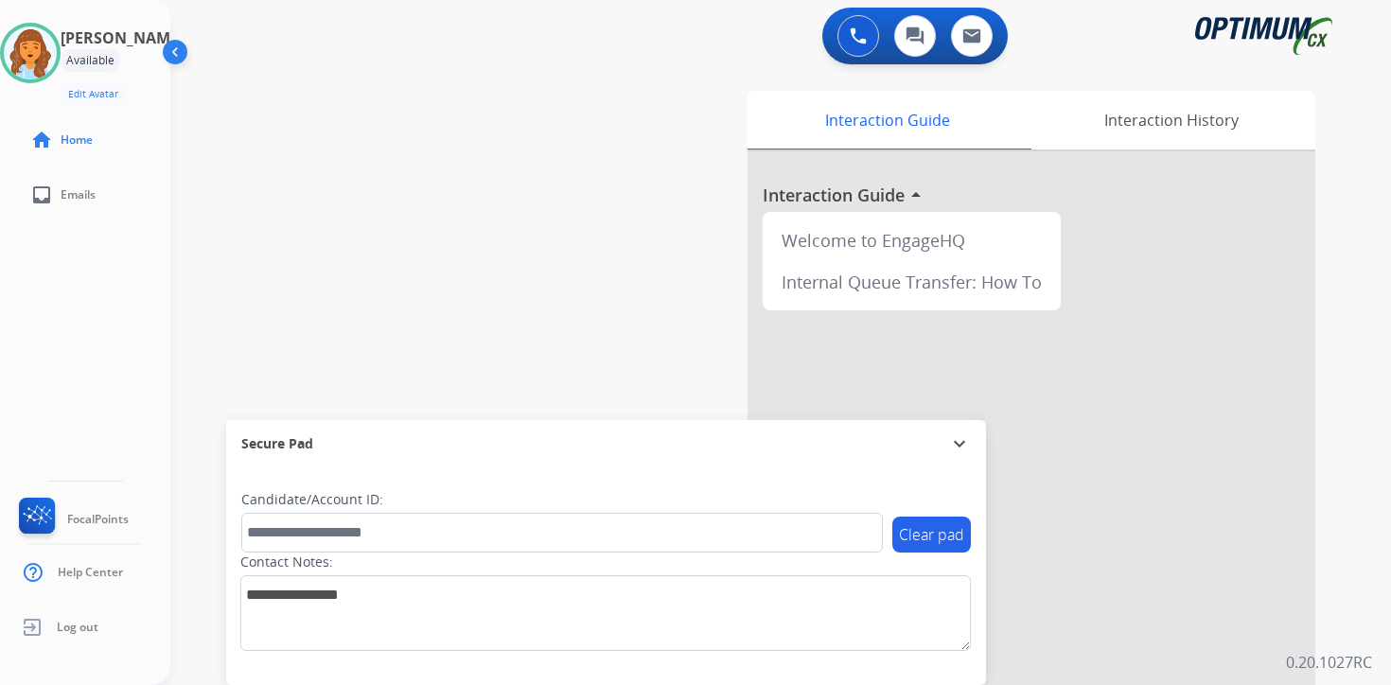
click at [1352, 556] on div "0 Voice Interactions 0 Chat Interactions 0 Email Interactions swap_horiz Break …" at bounding box center [780, 342] width 1221 height 685
click at [51, 59] on img at bounding box center [30, 52] width 53 height 53
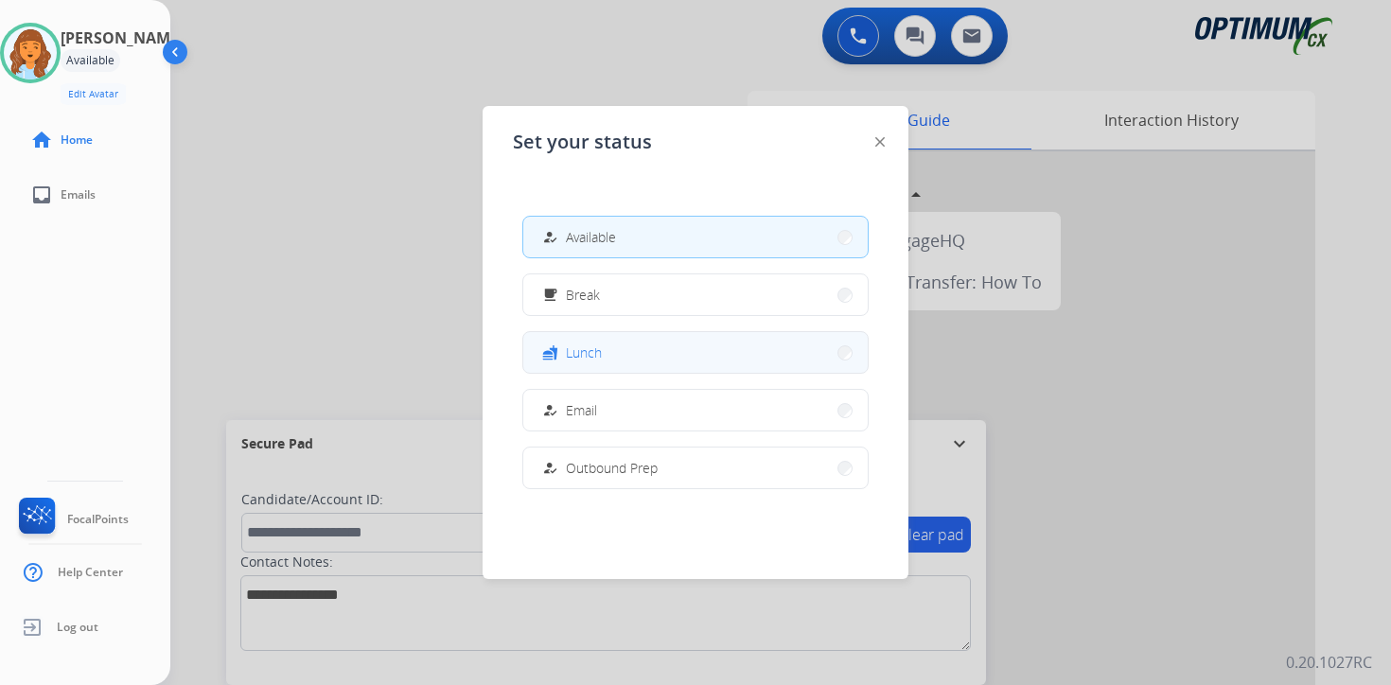
click at [573, 360] on span "Lunch" at bounding box center [584, 353] width 36 height 20
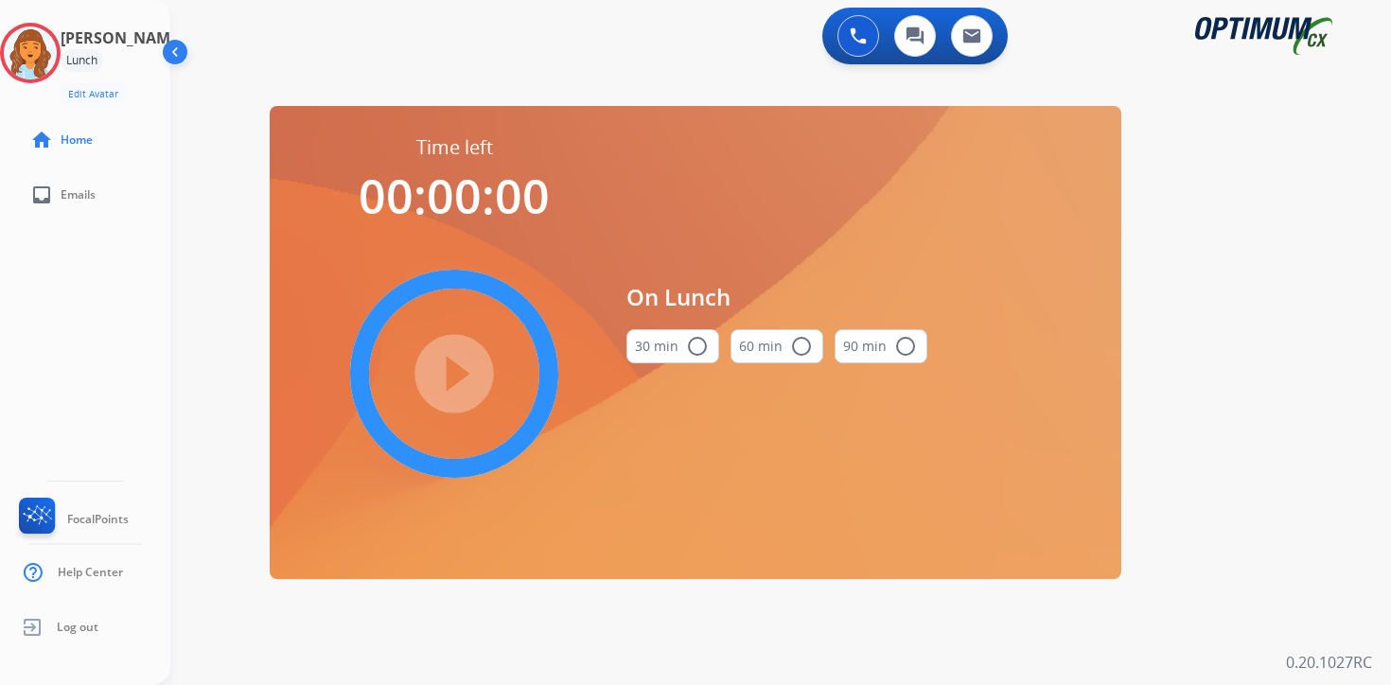
drag, startPoint x: 1317, startPoint y: 282, endPoint x: 1299, endPoint y: 271, distance: 21.3
click at [1317, 282] on div "0 Voice Interactions 0 Chat Interactions 0 Email Interactions swap_horiz Break …" at bounding box center [780, 342] width 1221 height 685
drag, startPoint x: 50, startPoint y: 50, endPoint x: 104, endPoint y: 72, distance: 58.2
click at [51, 50] on img at bounding box center [30, 52] width 53 height 53
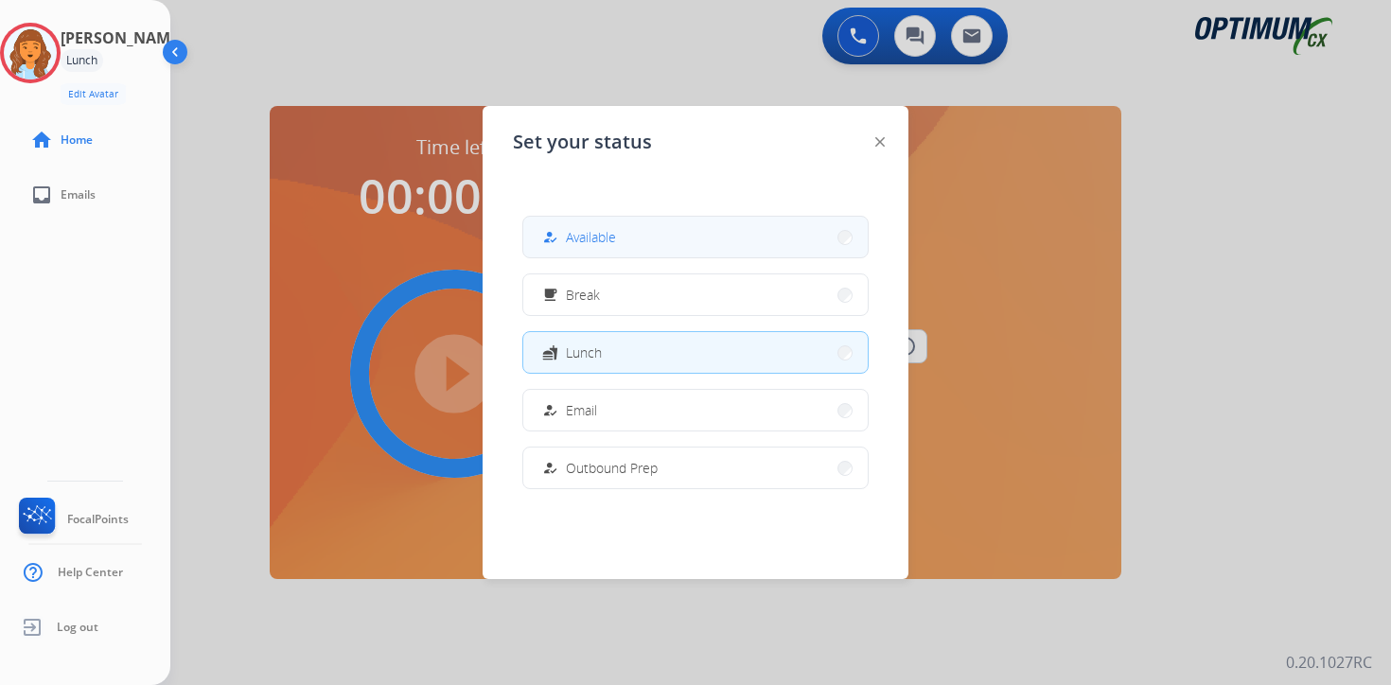
click at [669, 234] on button "how_to_reg Available" at bounding box center [695, 237] width 344 height 41
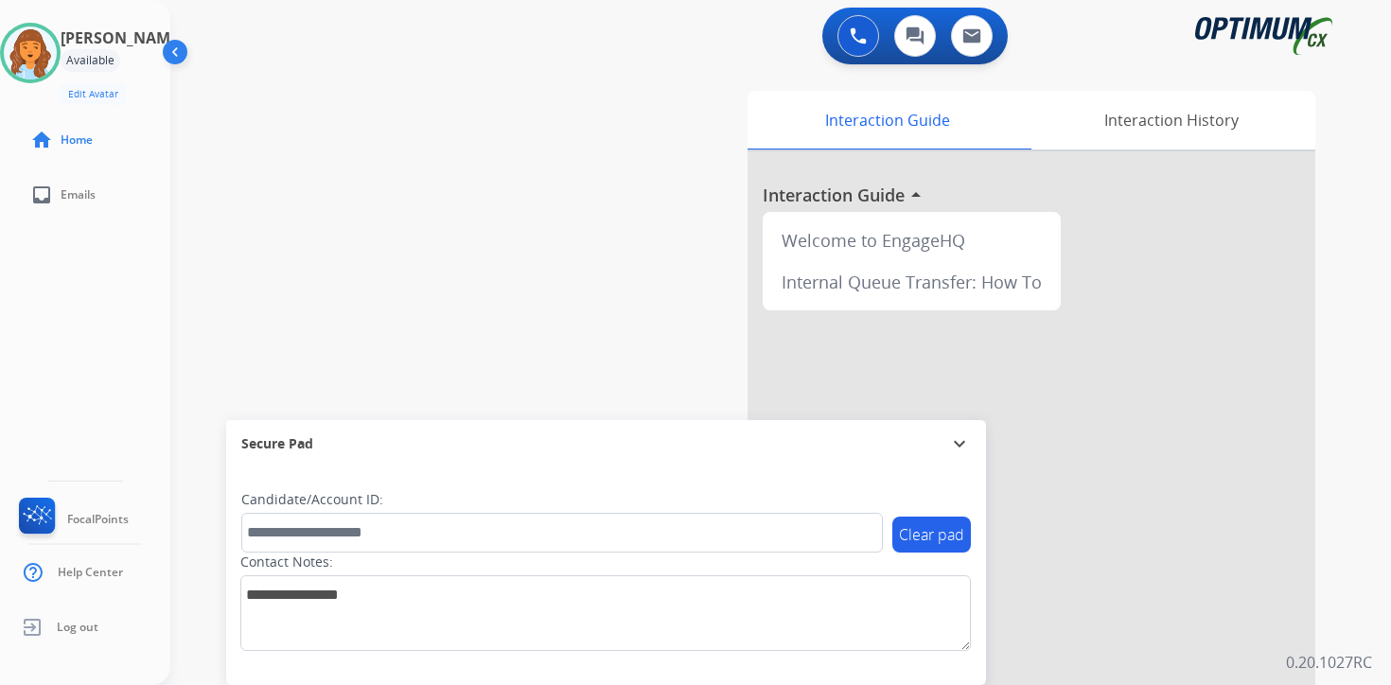
click at [1373, 661] on div "0 Voice Interactions 0 Chat Interactions 0 Email Interactions swap_horiz Break …" at bounding box center [780, 342] width 1221 height 685
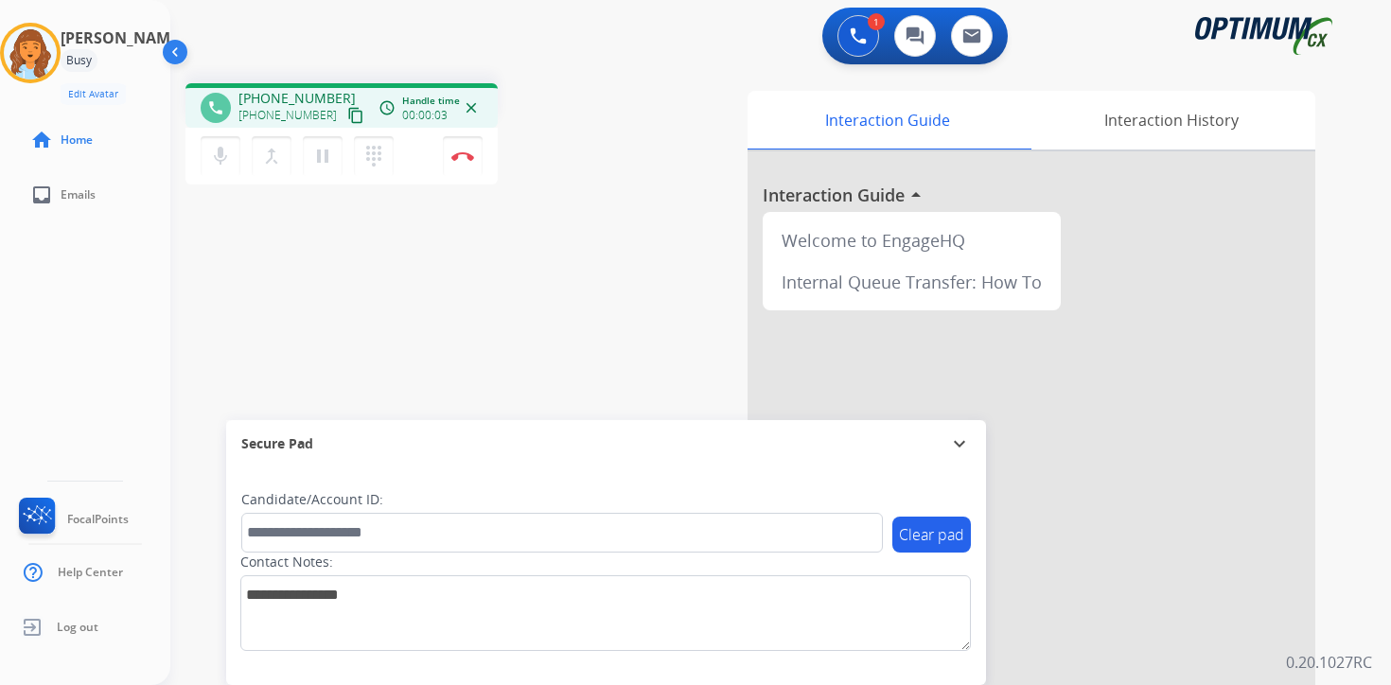
click at [347, 113] on mat-icon "content_copy" at bounding box center [355, 115] width 17 height 17
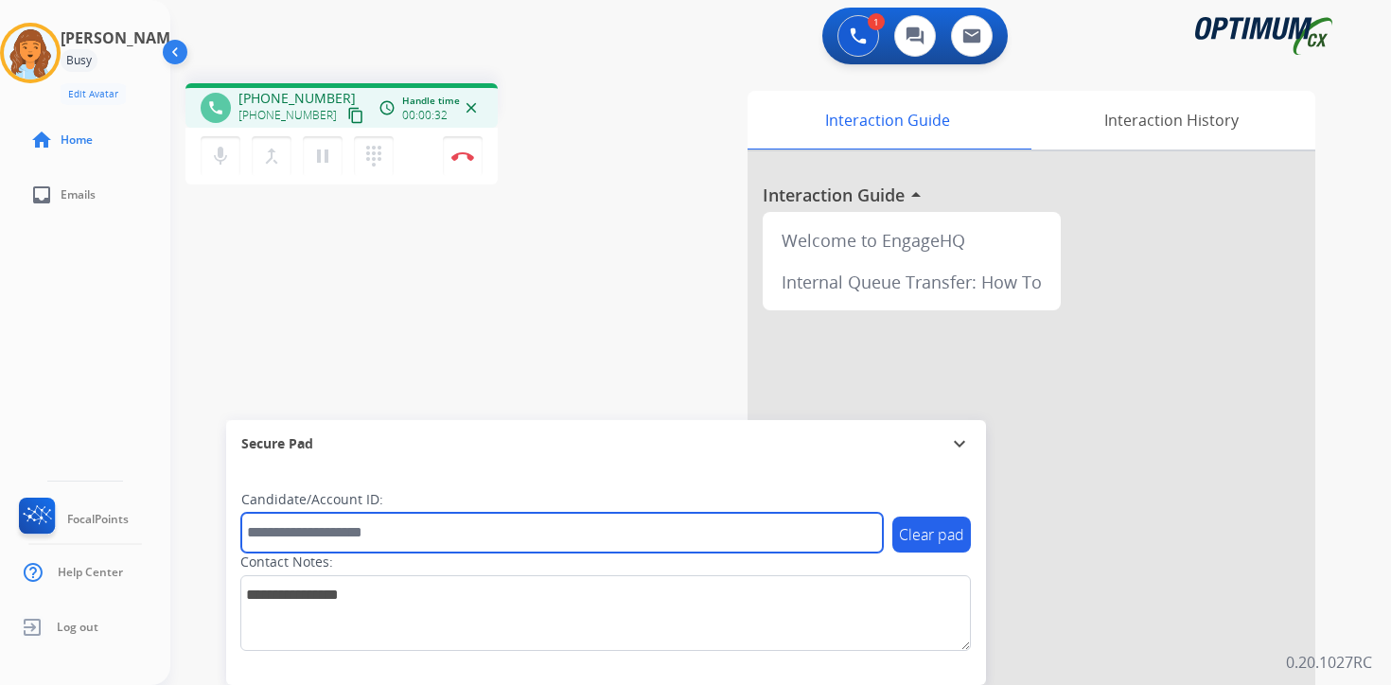
click at [350, 550] on input "text" at bounding box center [562, 533] width 642 height 40
click at [288, 531] on input "******" at bounding box center [562, 533] width 642 height 40
type input "*******"
click at [419, 528] on input "*******" at bounding box center [562, 533] width 642 height 40
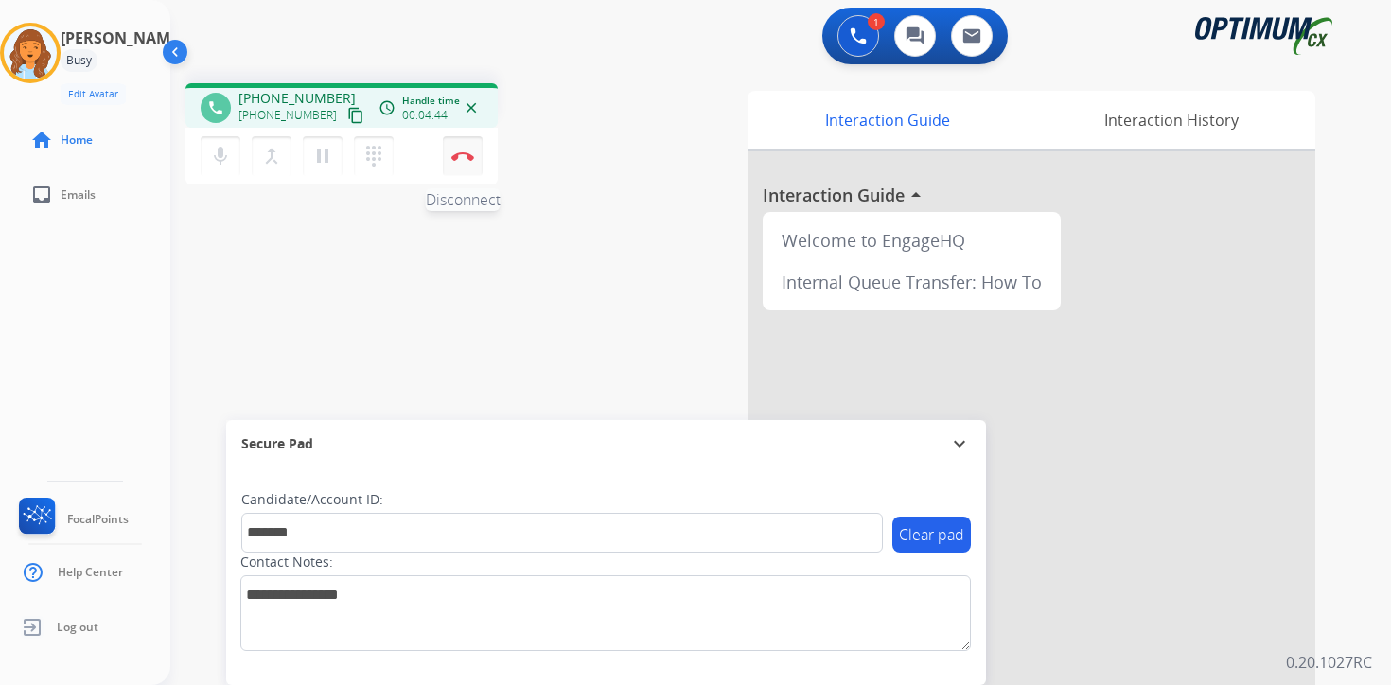
click at [471, 155] on img at bounding box center [462, 155] width 23 height 9
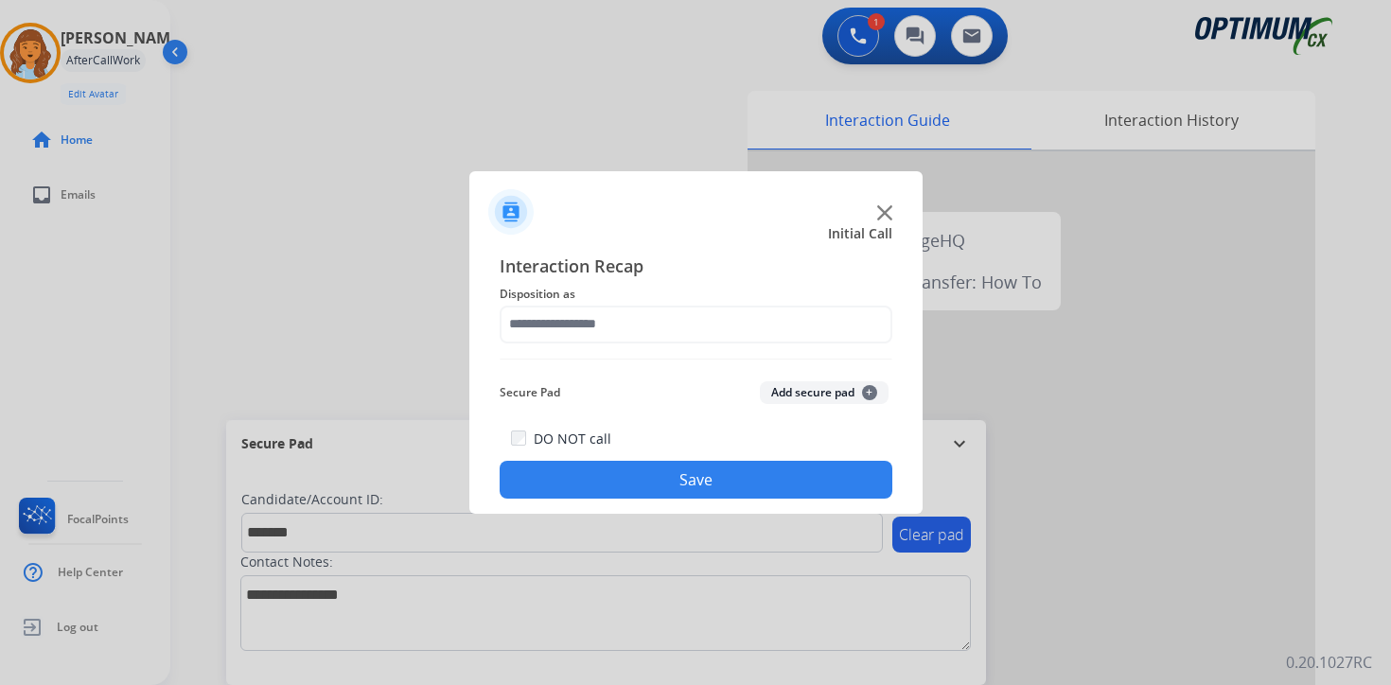
click at [880, 381] on div "Secure Pad Add secure pad +" at bounding box center [696, 393] width 393 height 38
click at [862, 394] on span "+" at bounding box center [869, 392] width 15 height 15
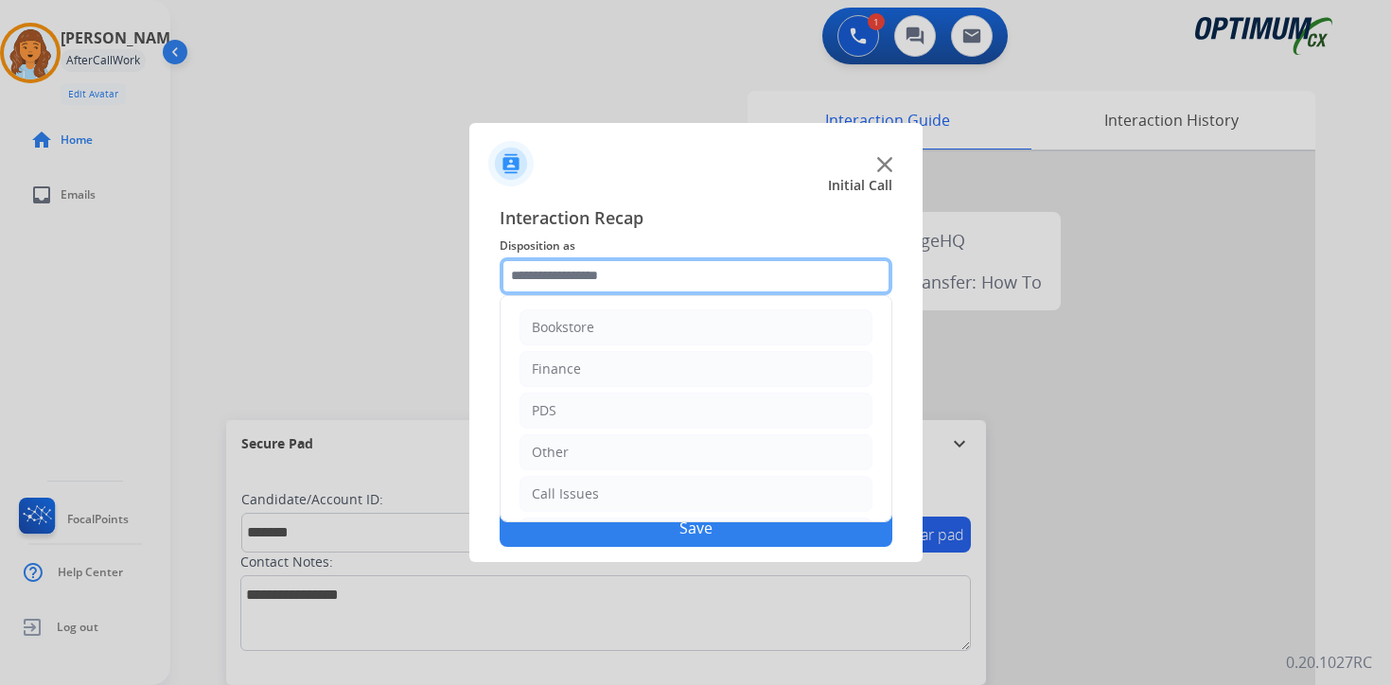
click at [604, 271] on input "text" at bounding box center [696, 276] width 393 height 38
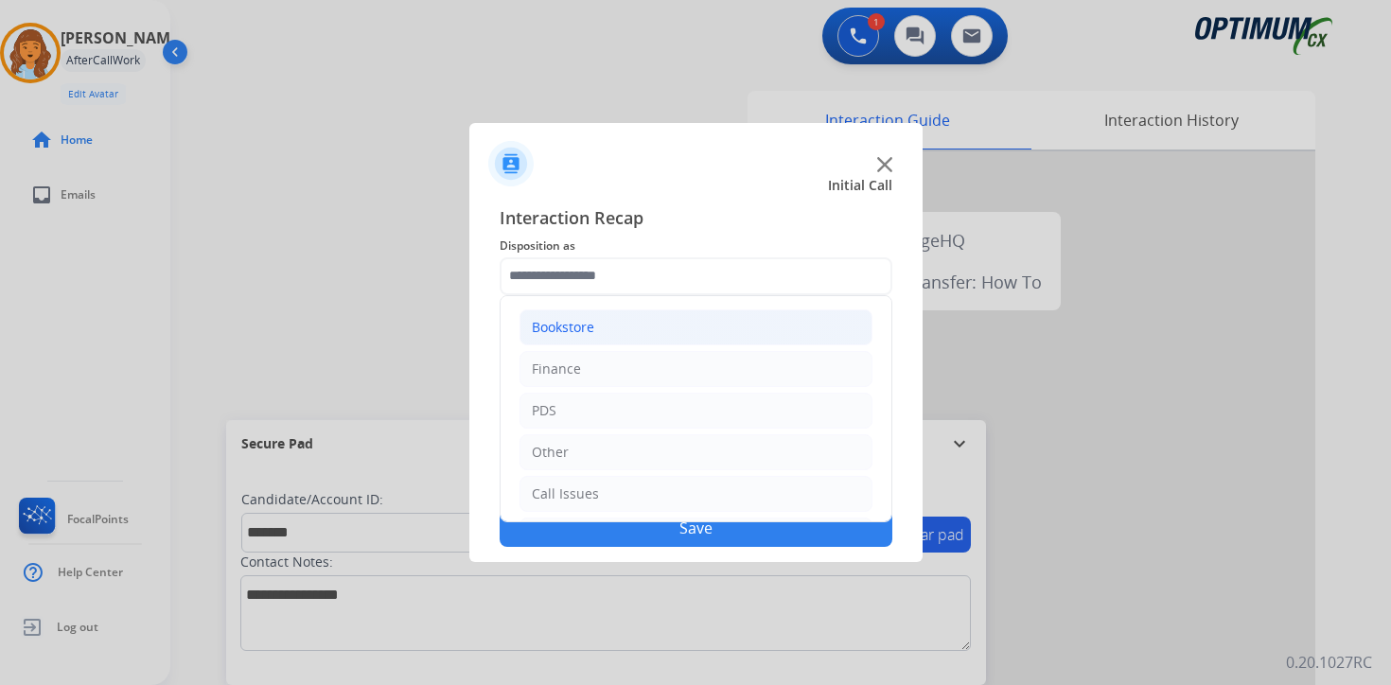
click at [589, 331] on div "Bookstore" at bounding box center [563, 327] width 62 height 19
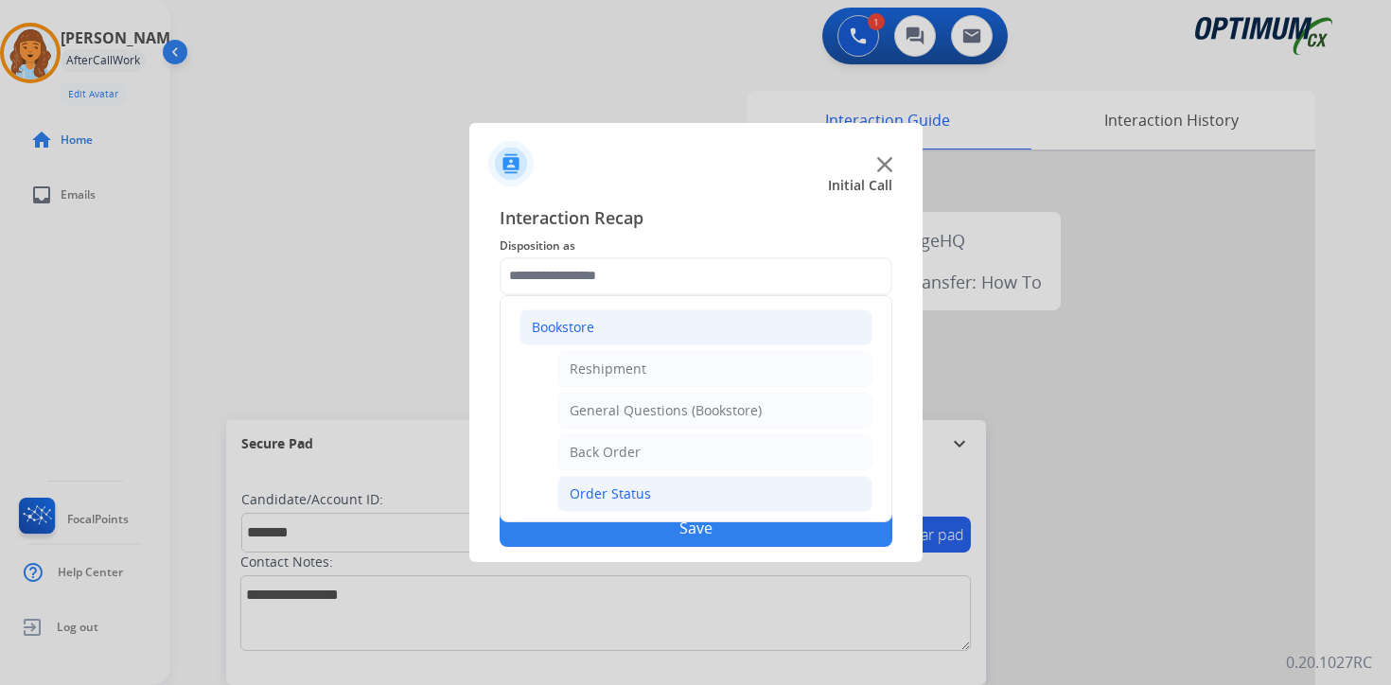
click at [643, 501] on div "Order Status" at bounding box center [610, 493] width 81 height 19
type input "**********"
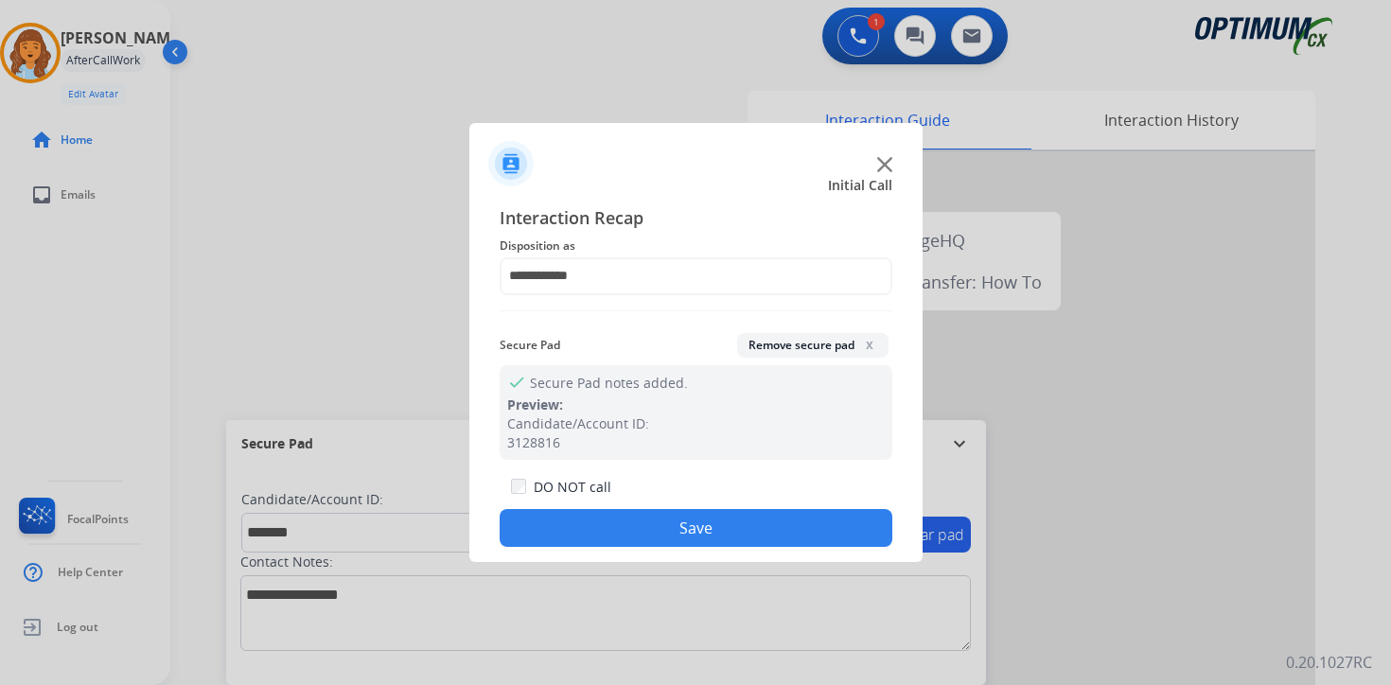
click at [658, 537] on button "Save" at bounding box center [696, 528] width 393 height 38
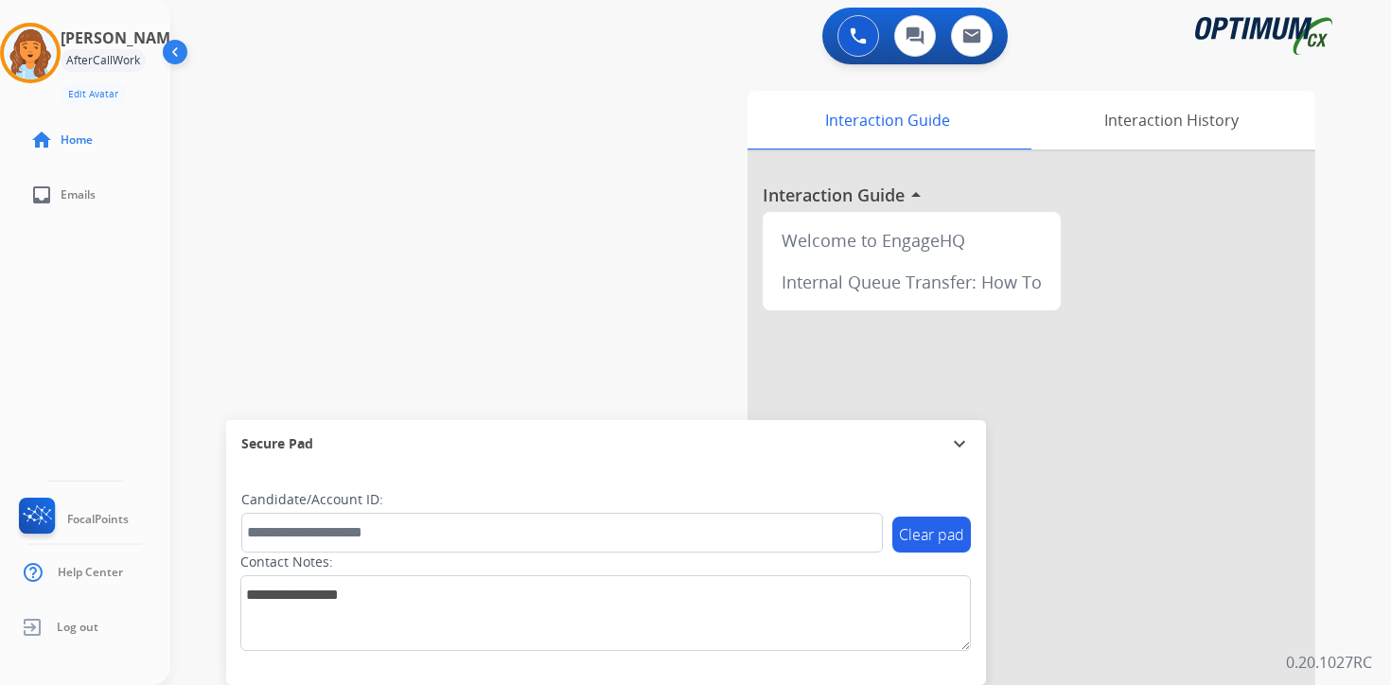
click at [1353, 563] on div "0 Voice Interactions 0 Chat Interactions 0 Email Interactions swap_horiz Break …" at bounding box center [780, 342] width 1221 height 685
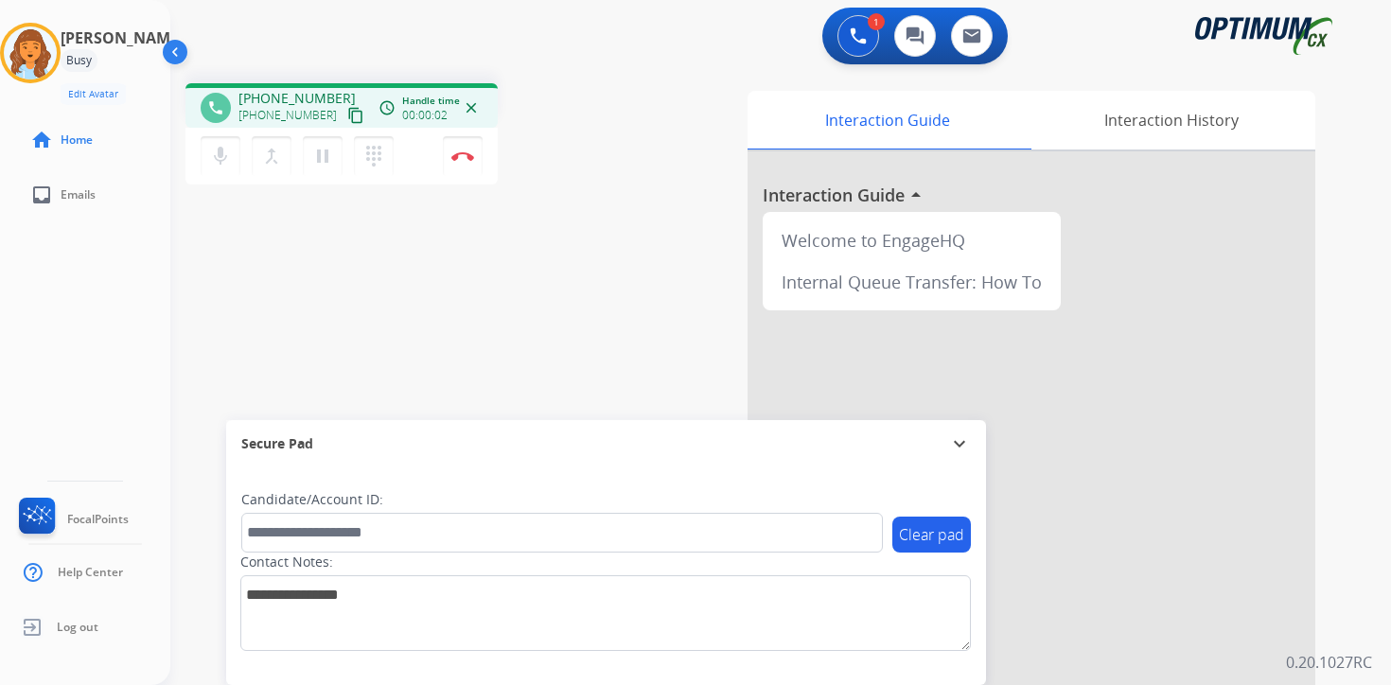
click at [347, 114] on mat-icon "content_copy" at bounding box center [355, 115] width 17 height 17
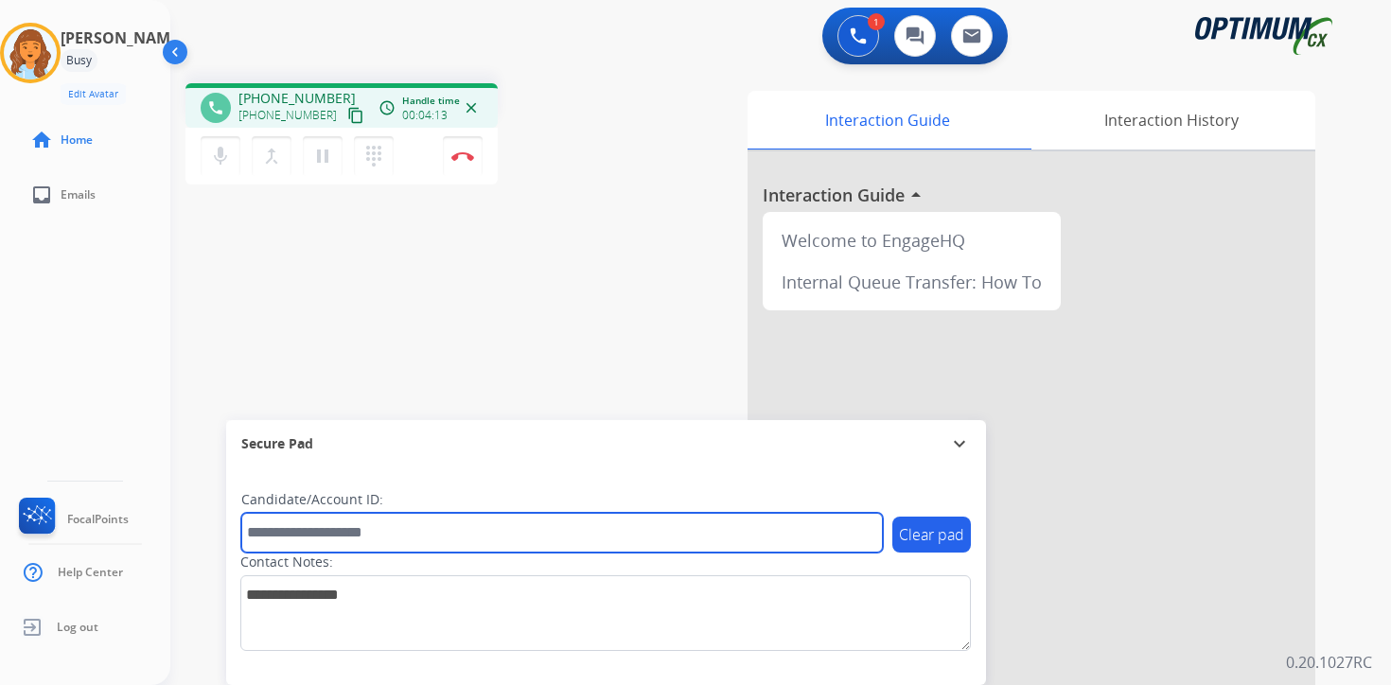
click at [346, 536] on input "text" at bounding box center [562, 533] width 642 height 40
type input "*******"
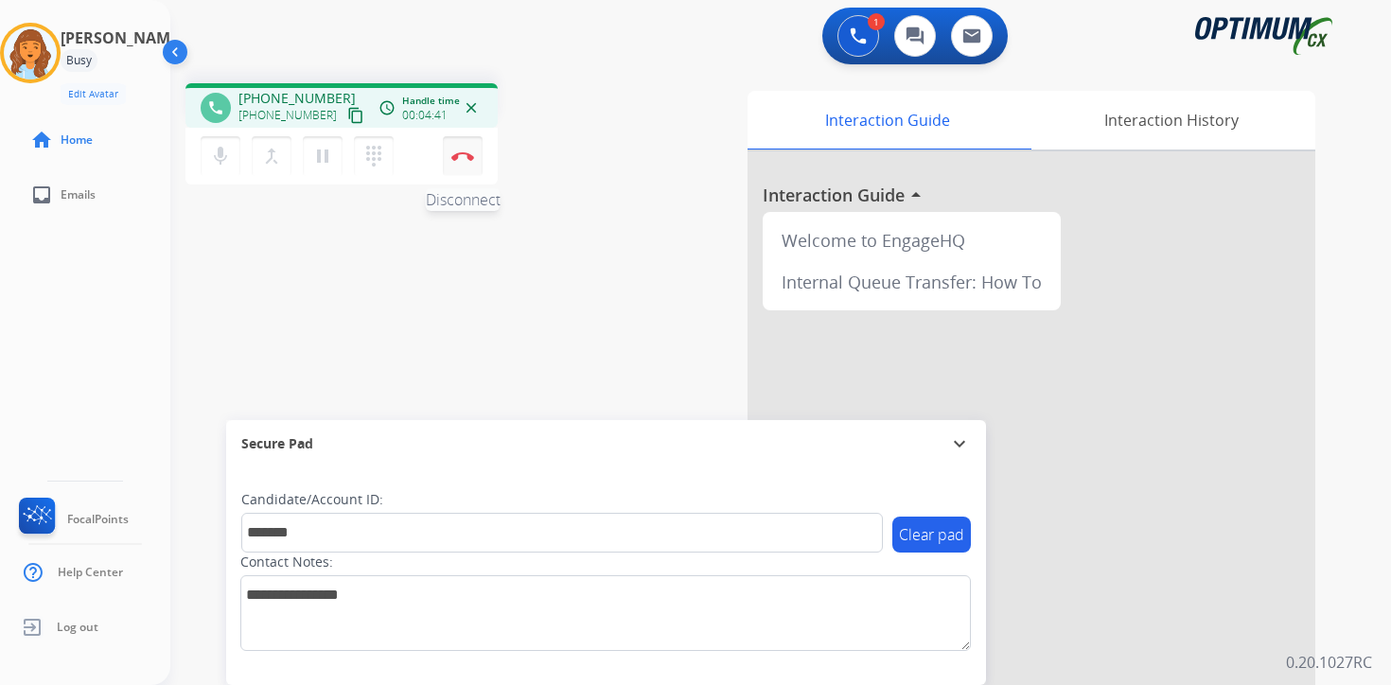
click at [461, 162] on button "Disconnect" at bounding box center [463, 156] width 40 height 40
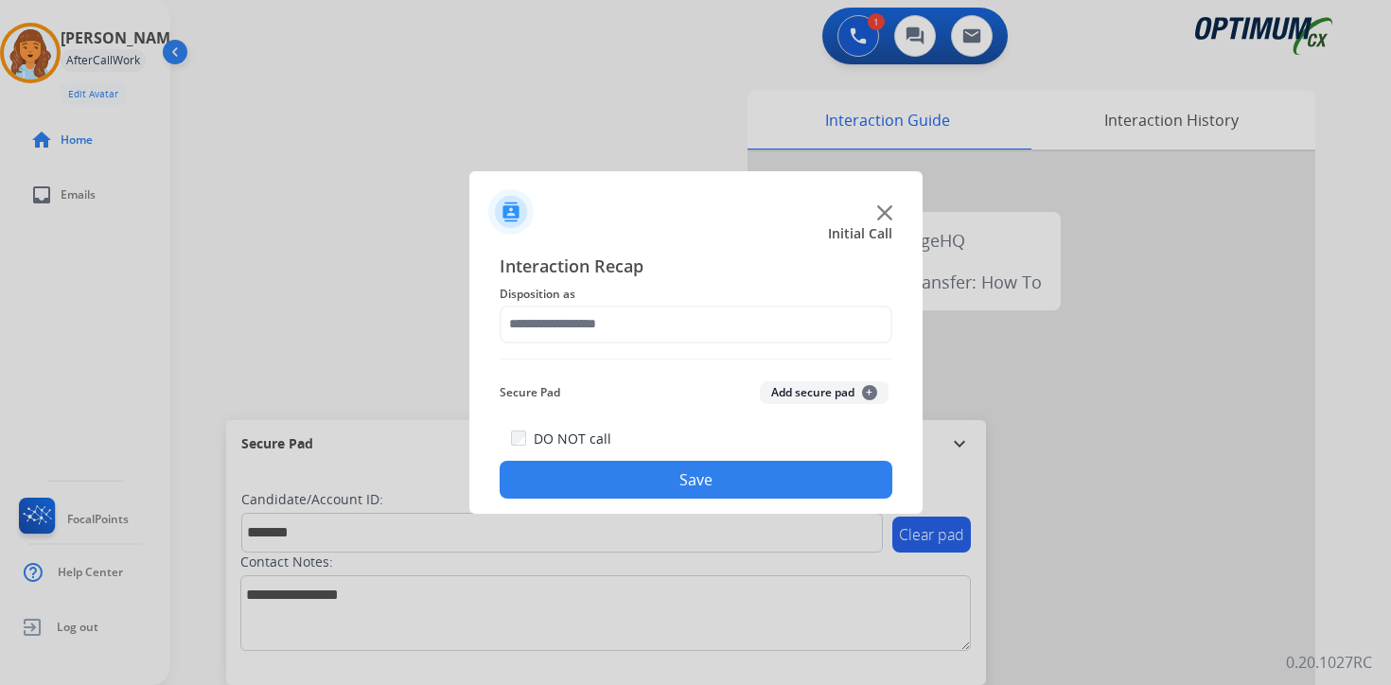
click at [853, 391] on button "Add secure pad +" at bounding box center [824, 392] width 129 height 23
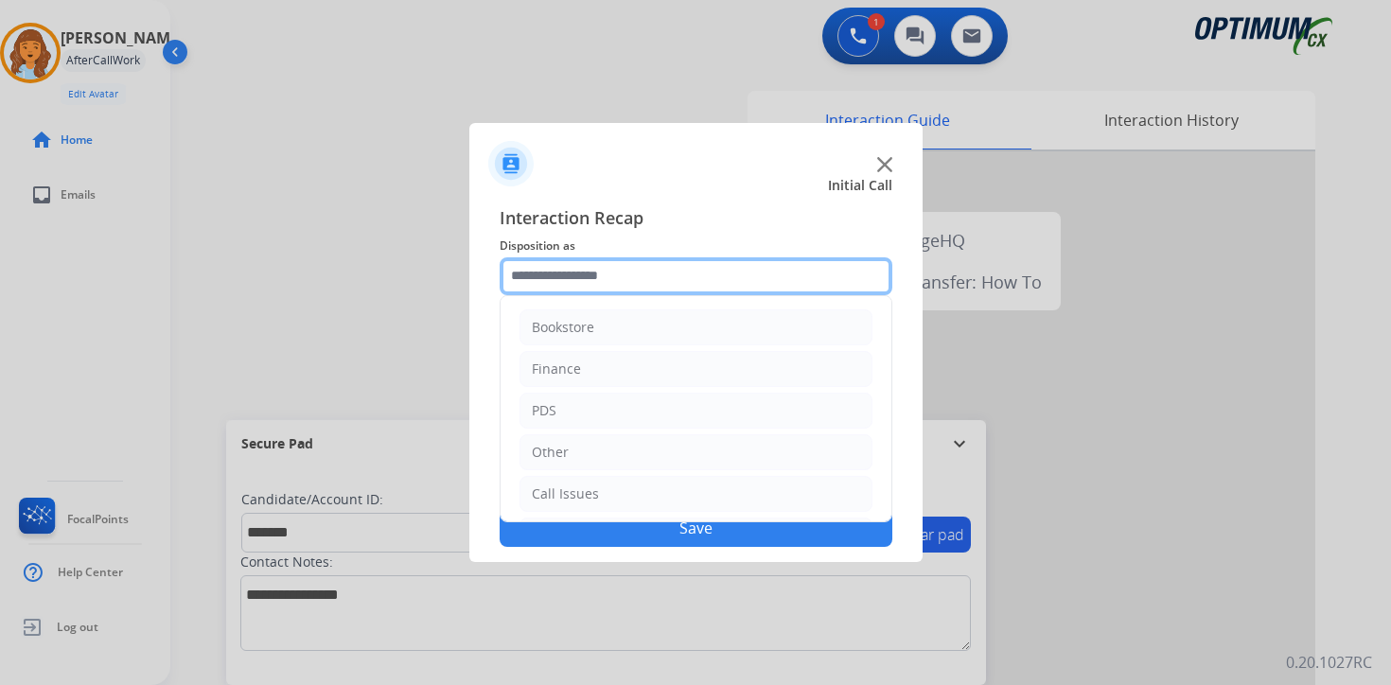
click at [540, 272] on input "text" at bounding box center [696, 276] width 393 height 38
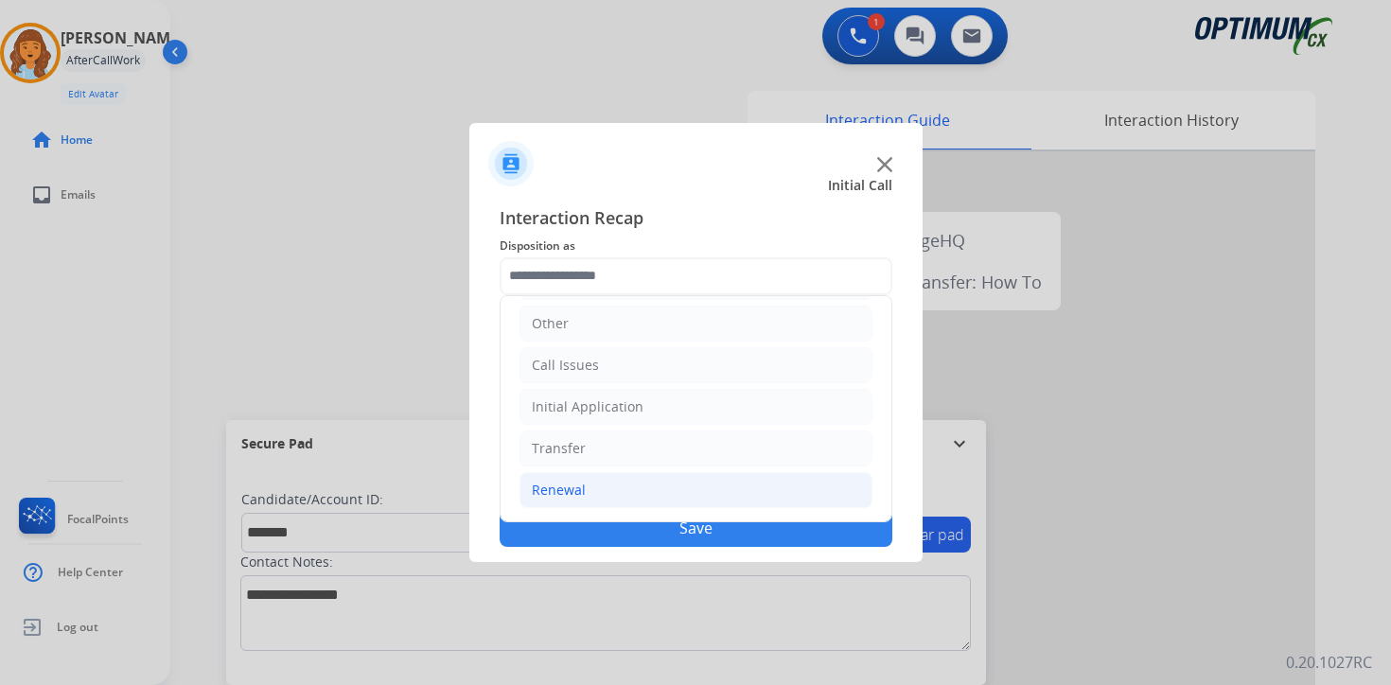
click at [573, 484] on div "Renewal" at bounding box center [559, 490] width 54 height 19
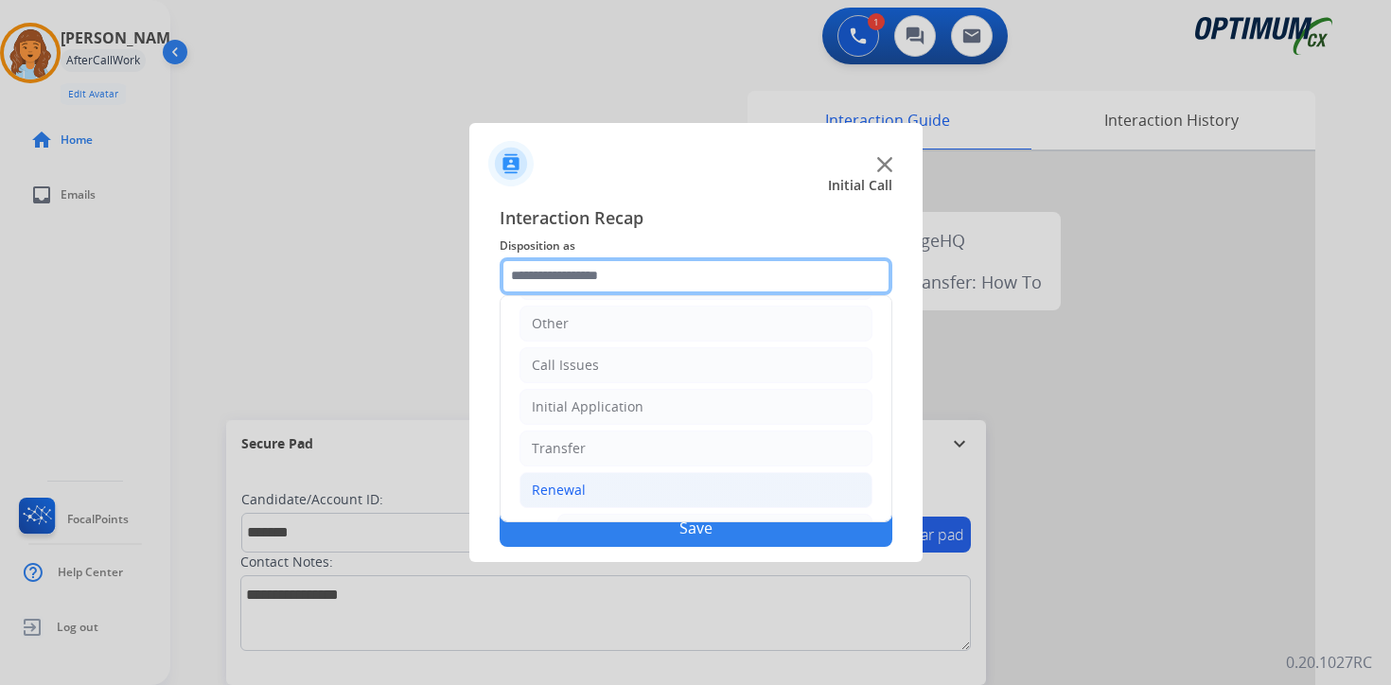
scroll to position [444, 0]
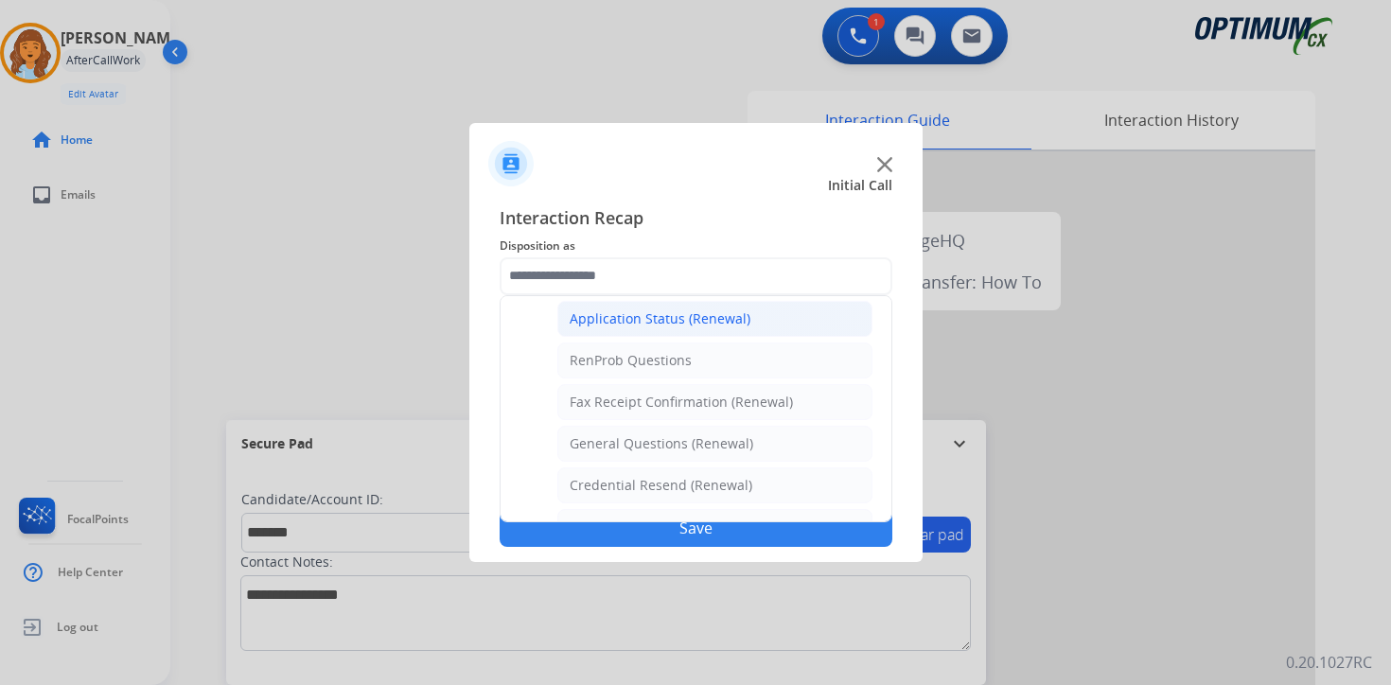
click at [641, 310] on div "Application Status (Renewal)" at bounding box center [660, 318] width 181 height 19
type input "**********"
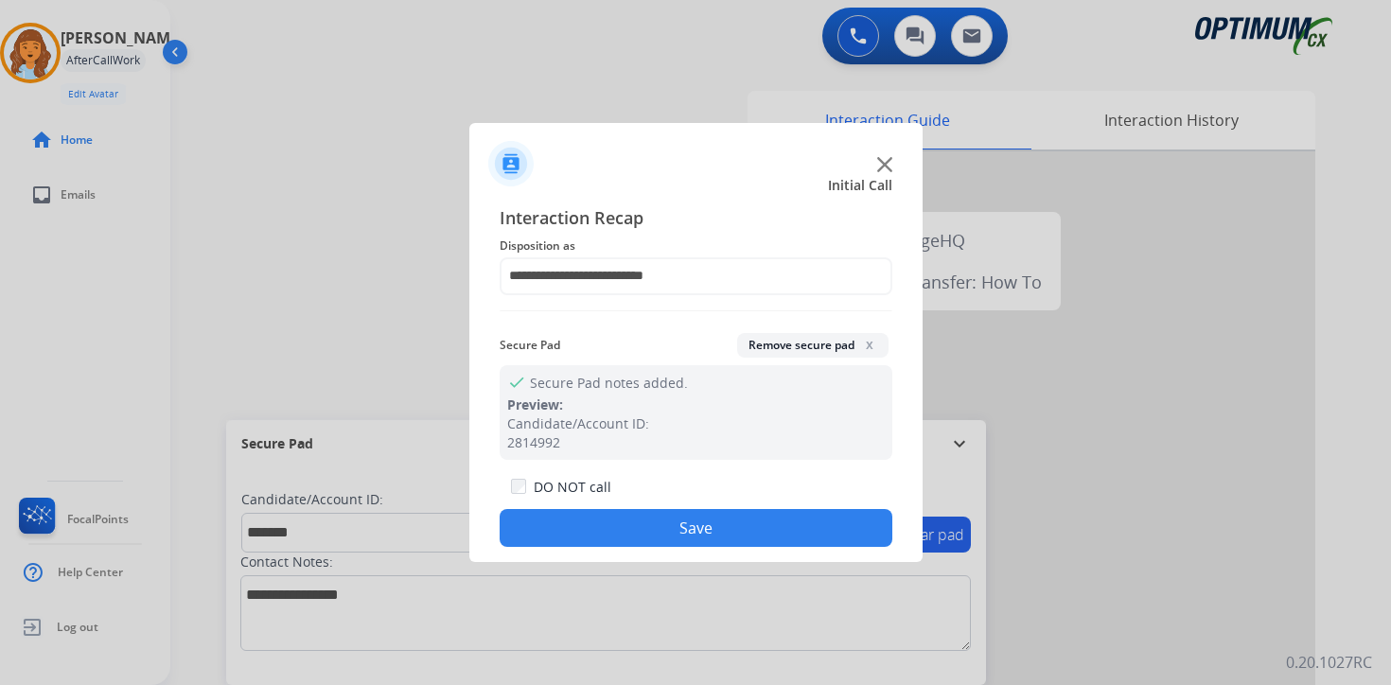
click at [610, 529] on button "Save" at bounding box center [696, 528] width 393 height 38
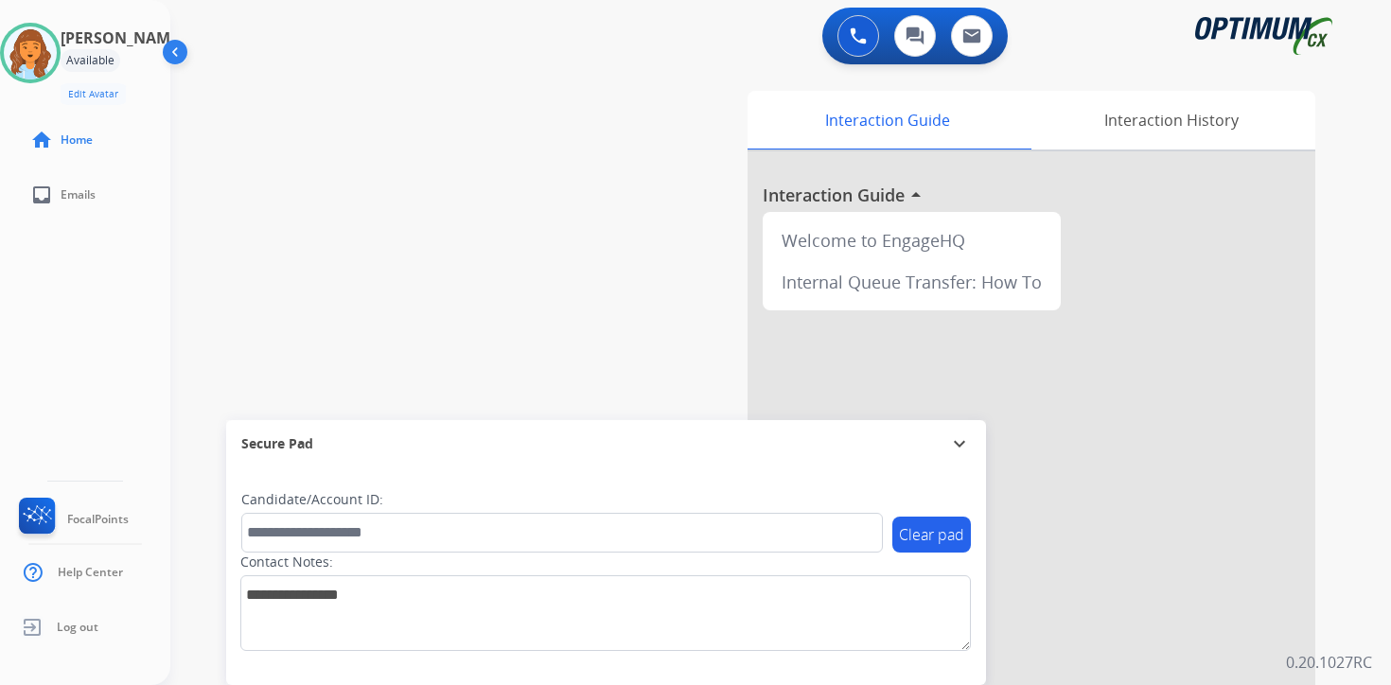
click at [1335, 562] on div "Interaction Guide Interaction History Interaction Guide arrow_drop_up Welcome t…" at bounding box center [1003, 470] width 686 height 774
click at [1368, 585] on div "0 Voice Interactions 0 Chat Interactions 0 Email Interactions swap_horiz Break …" at bounding box center [780, 342] width 1221 height 685
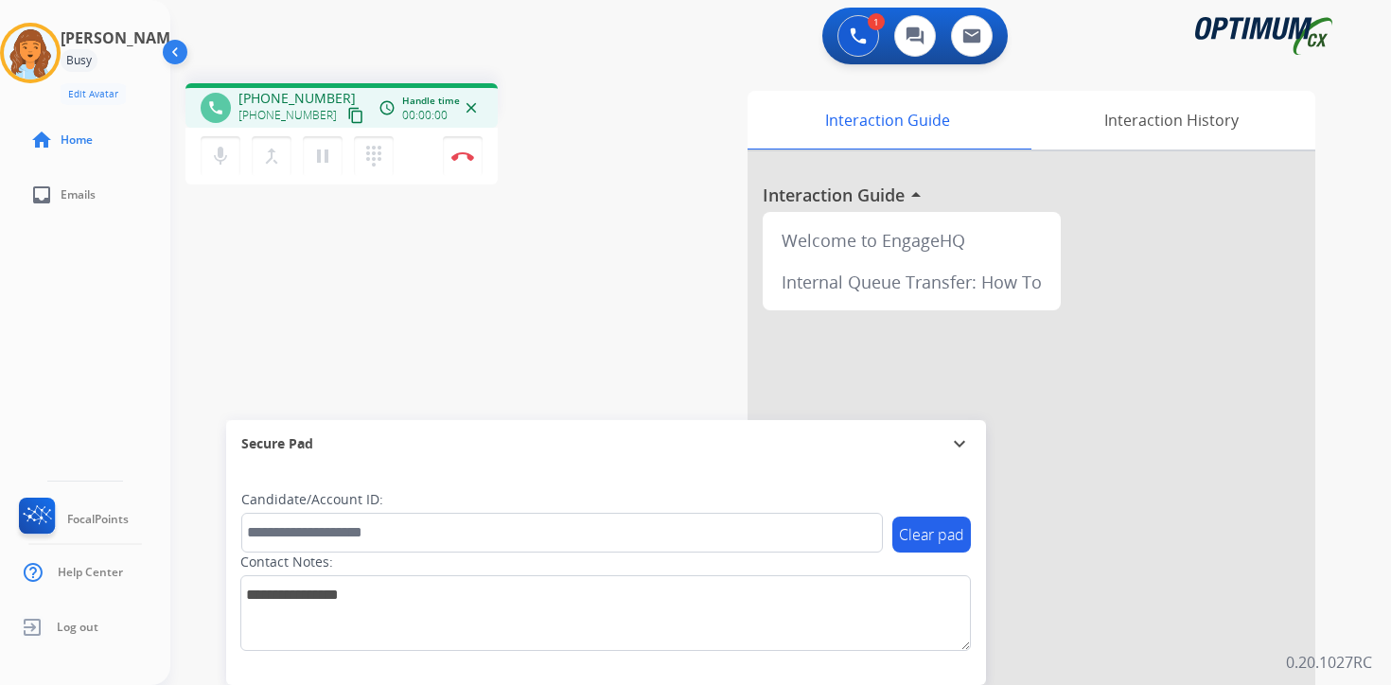
click at [344, 117] on button "content_copy" at bounding box center [355, 115] width 23 height 23
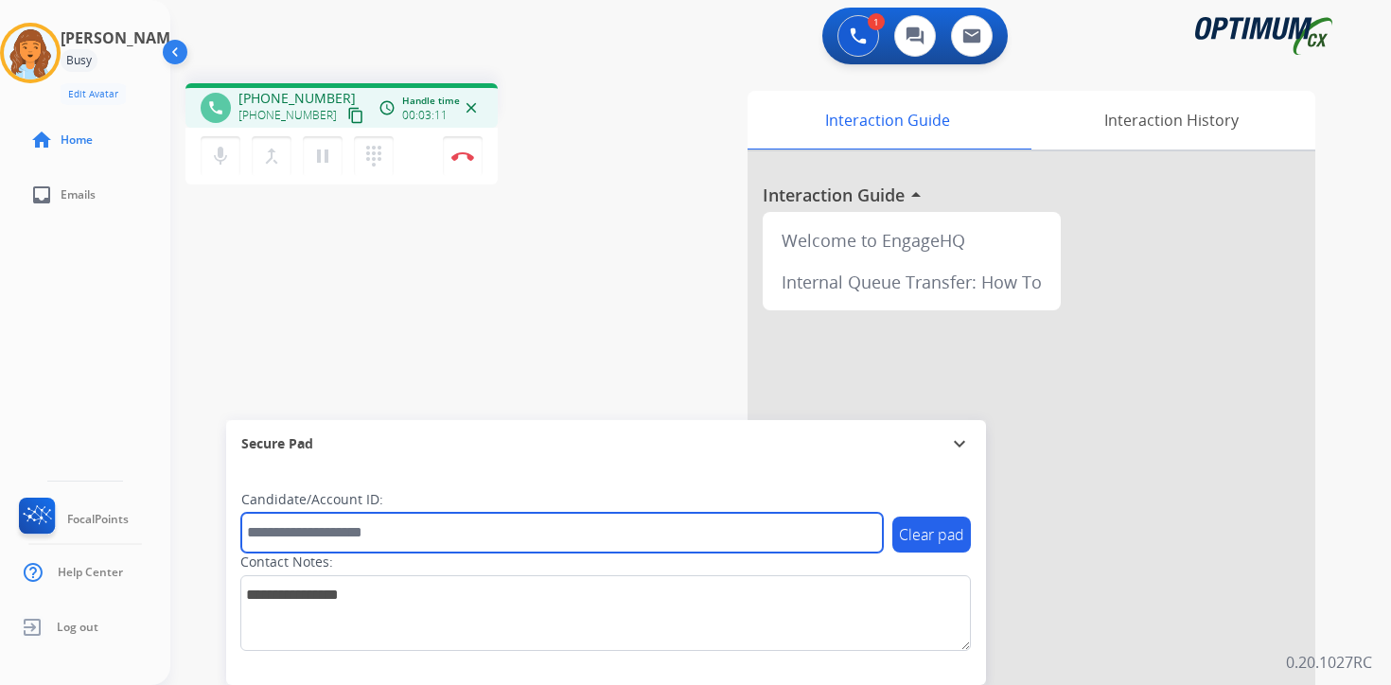
click at [350, 526] on input "text" at bounding box center [562, 533] width 642 height 40
type input "*******"
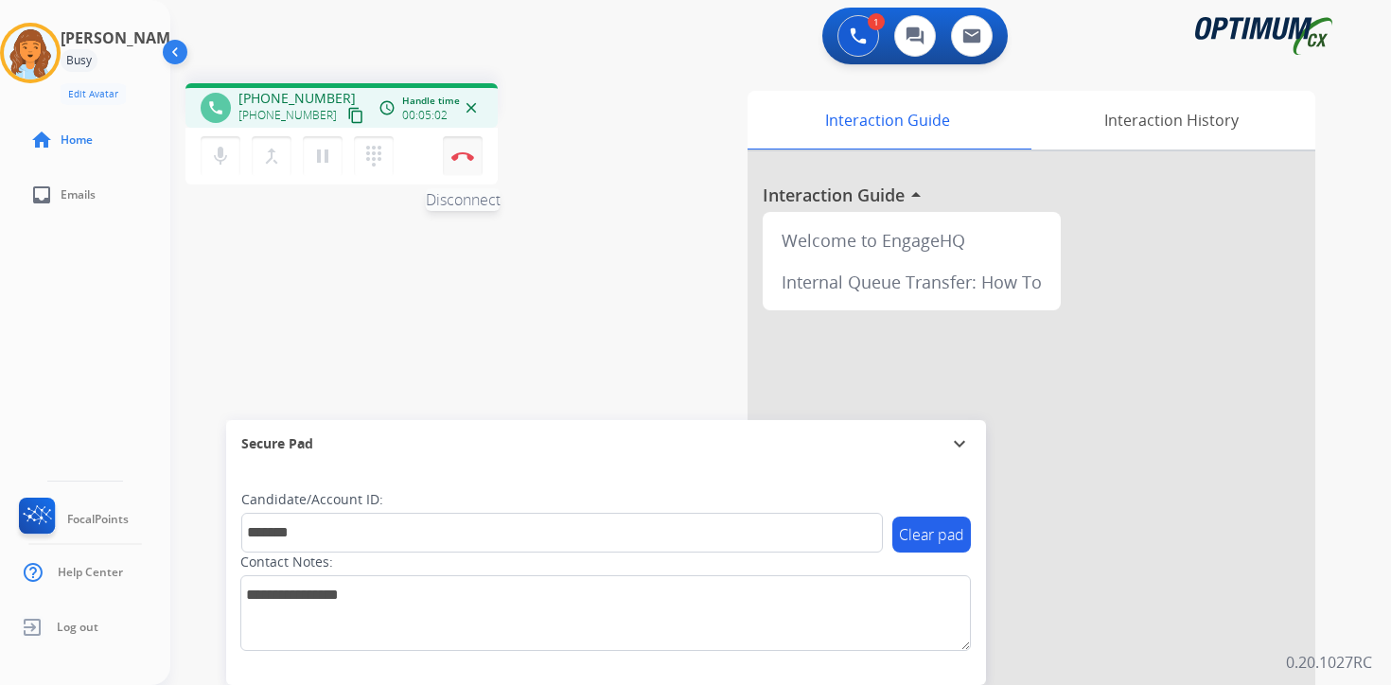
click at [468, 161] on button "Disconnect" at bounding box center [463, 156] width 40 height 40
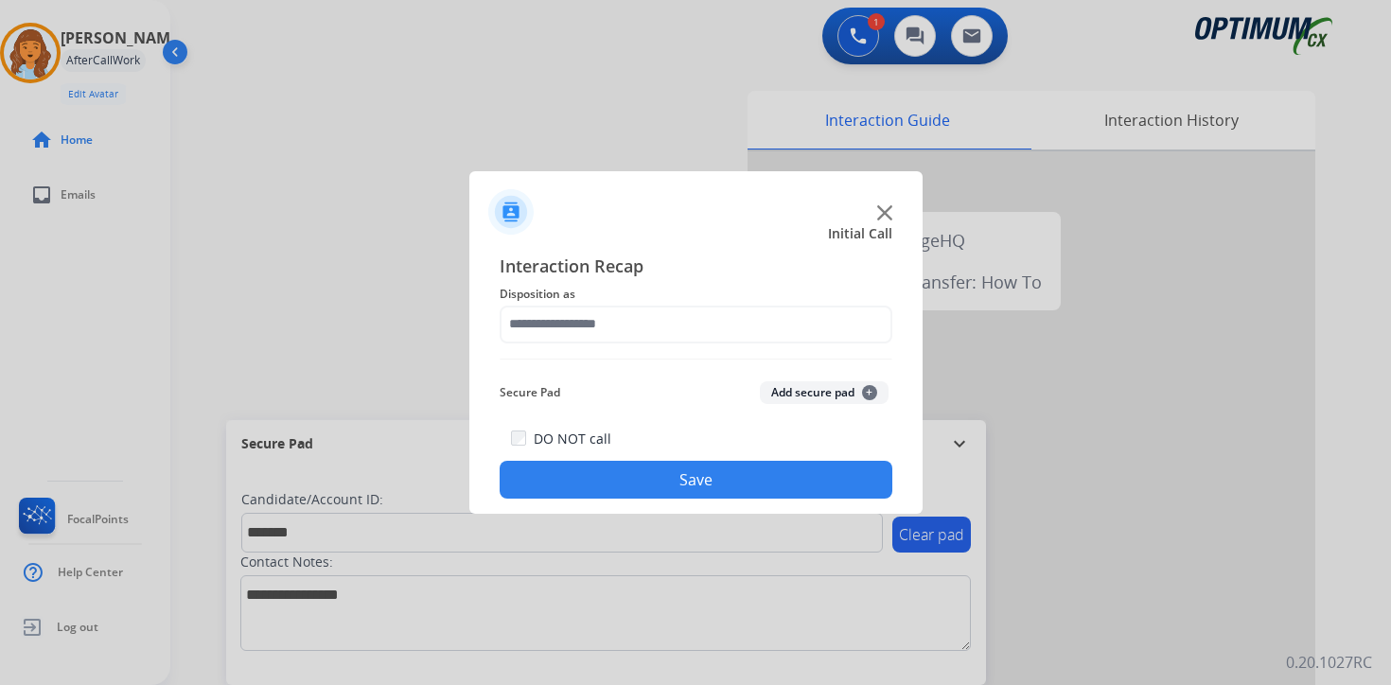
click at [865, 400] on button "Add secure pad +" at bounding box center [824, 392] width 129 height 23
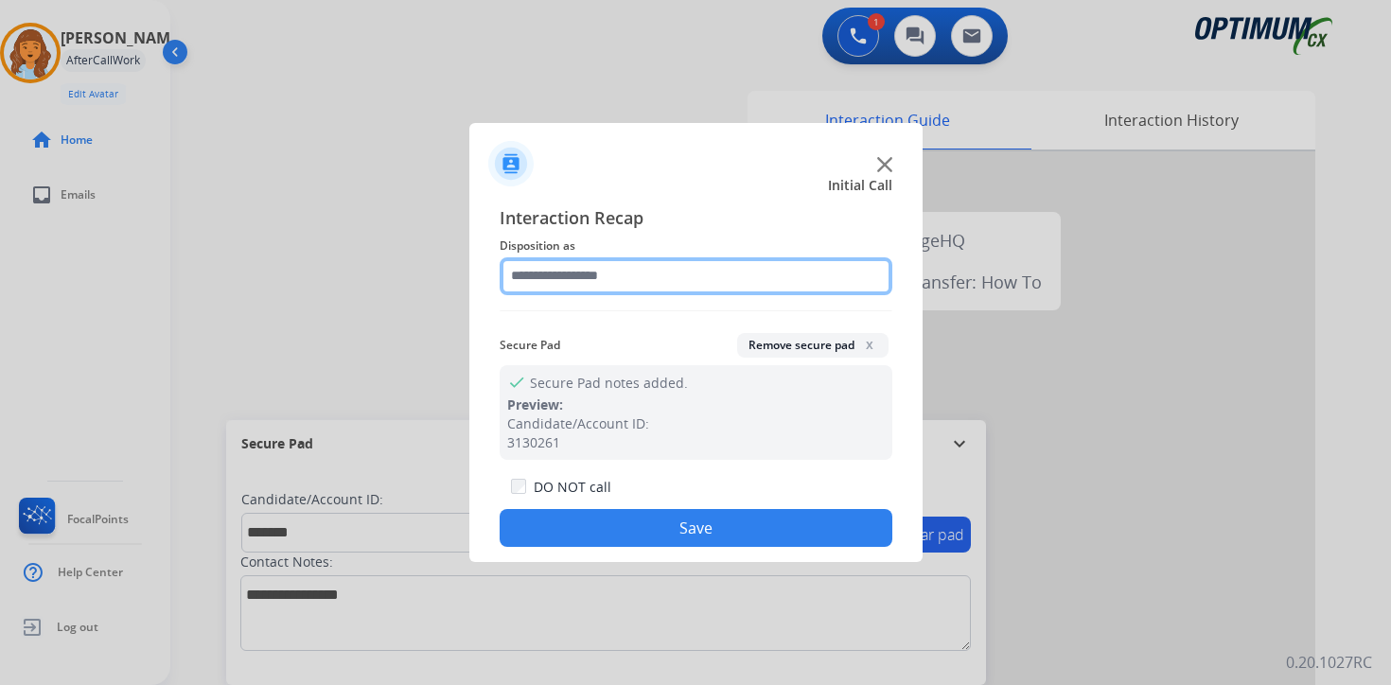
click at [634, 287] on input "text" at bounding box center [696, 276] width 393 height 38
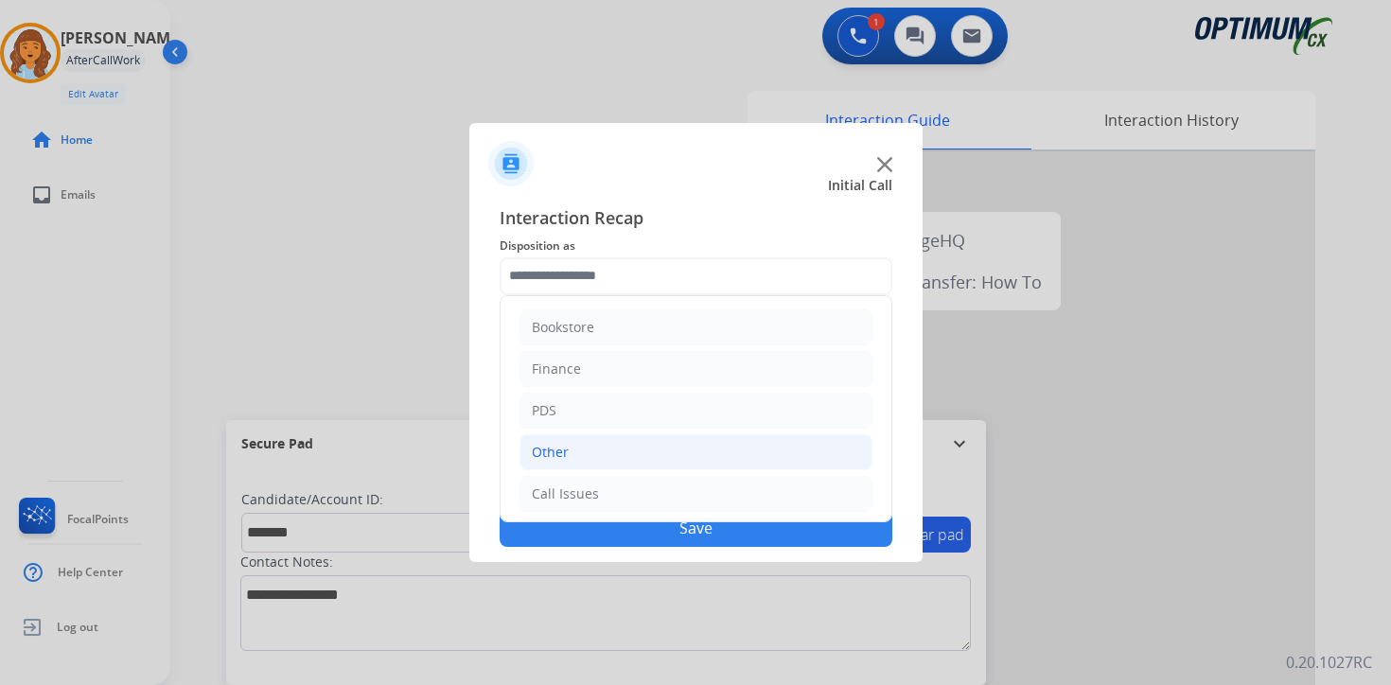
click at [574, 445] on li "Other" at bounding box center [695, 452] width 353 height 36
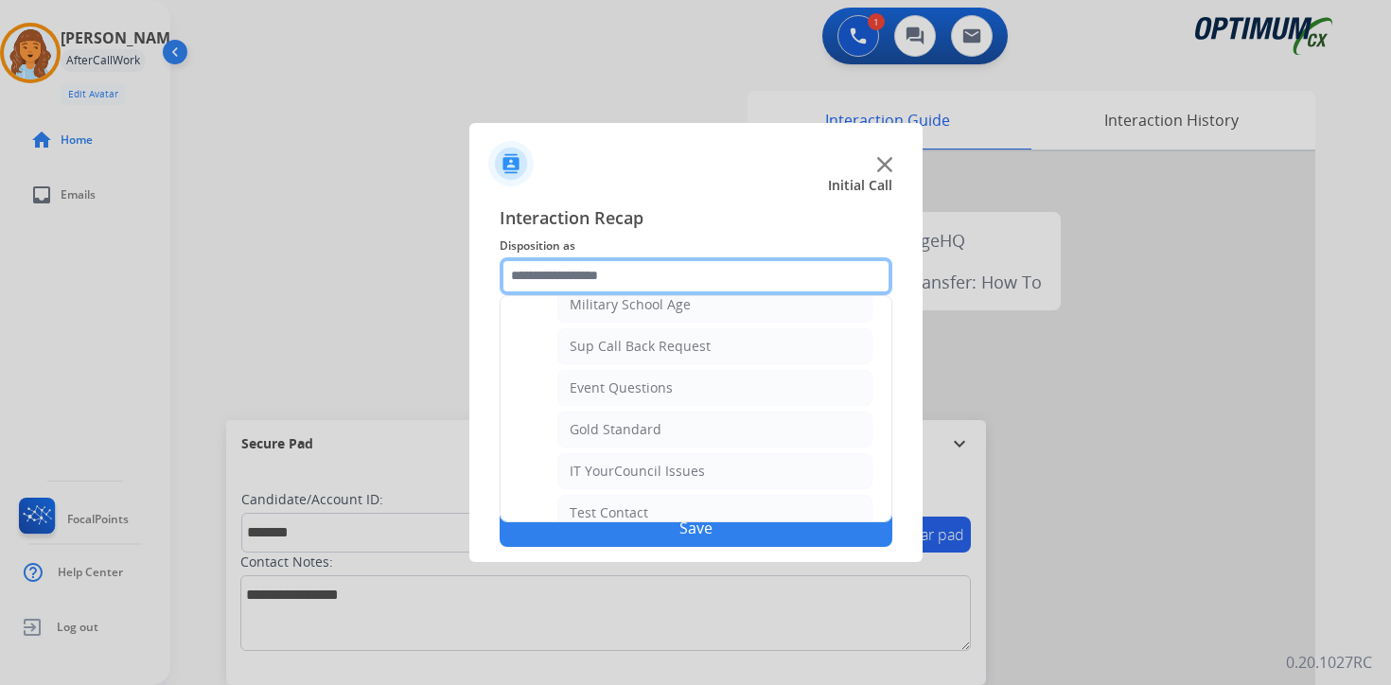
scroll to position [257, 0]
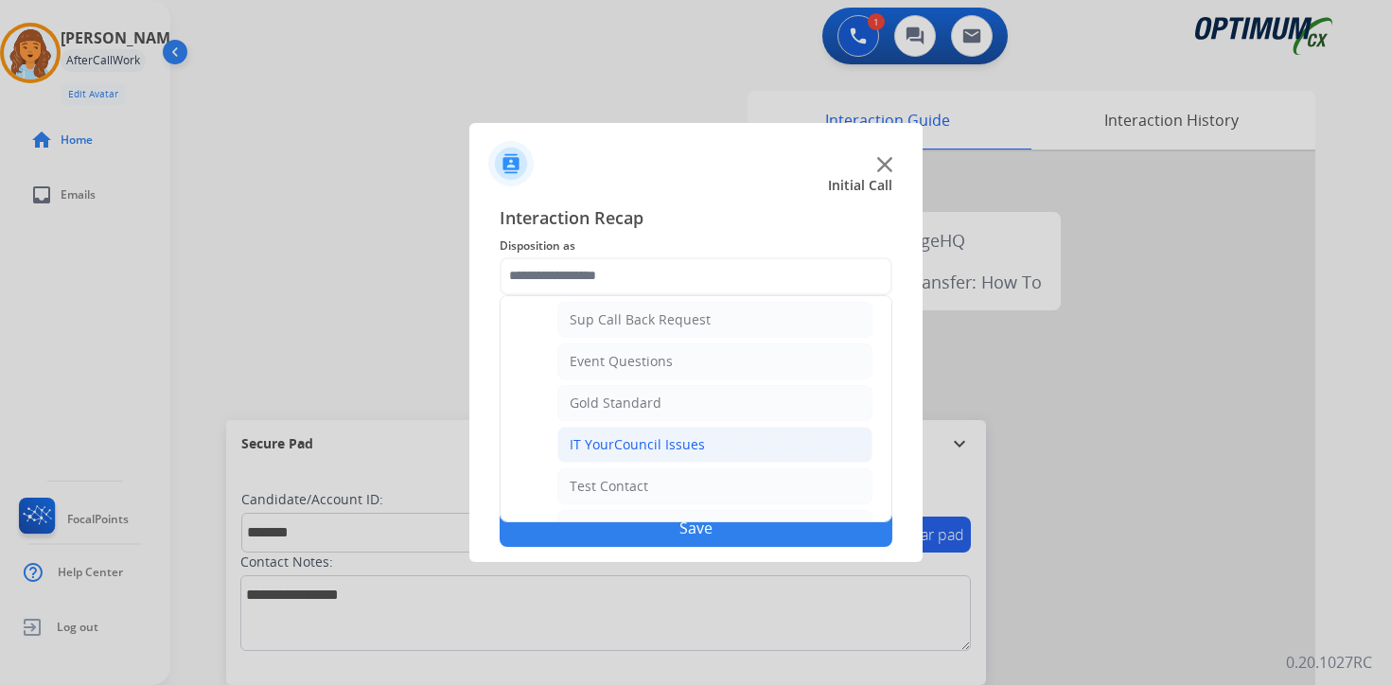
click at [639, 456] on li "IT YourCouncil Issues" at bounding box center [714, 445] width 315 height 36
type input "**********"
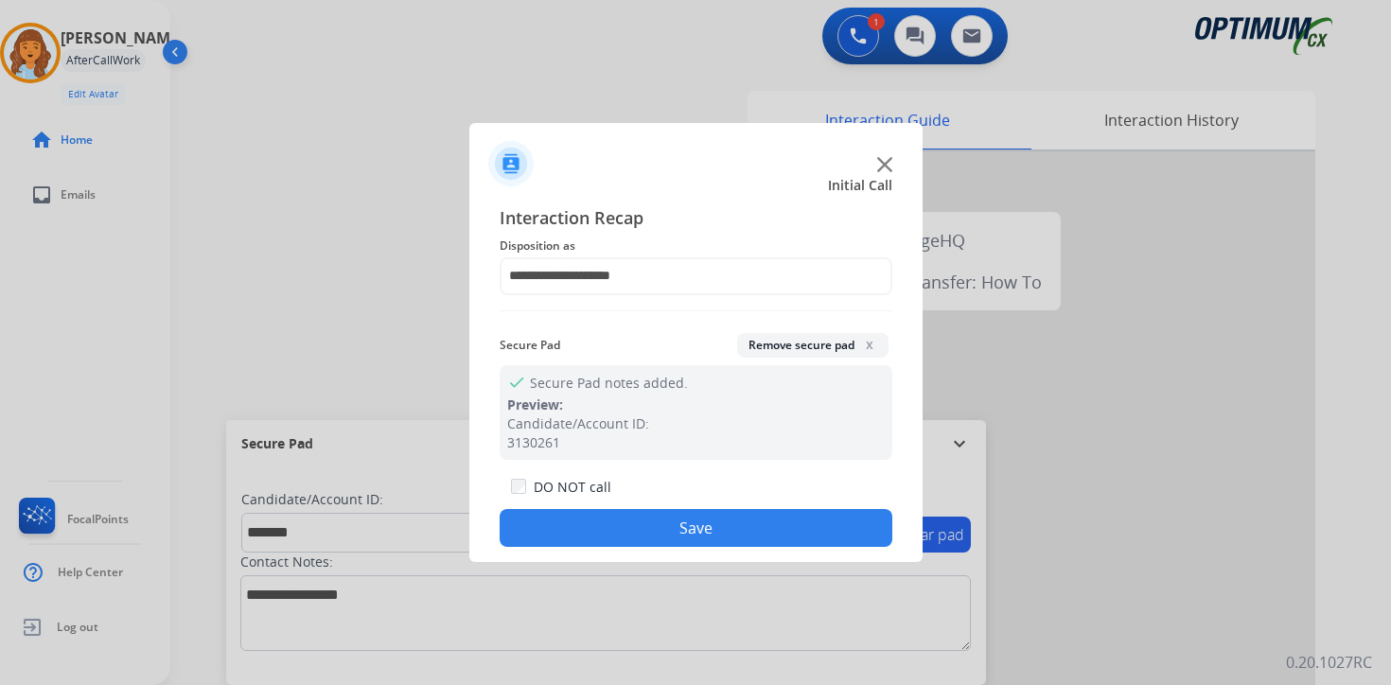
click at [661, 520] on button "Save" at bounding box center [696, 528] width 393 height 38
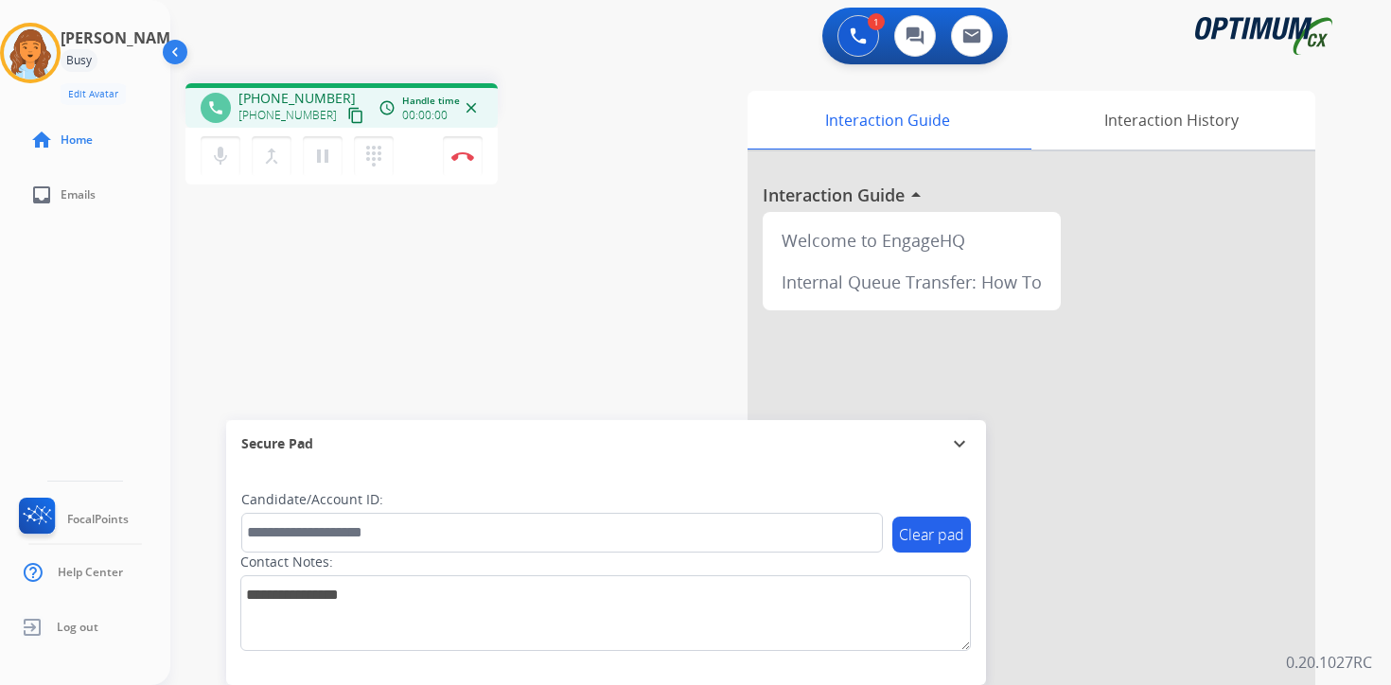
click at [347, 114] on mat-icon "content_copy" at bounding box center [355, 115] width 17 height 17
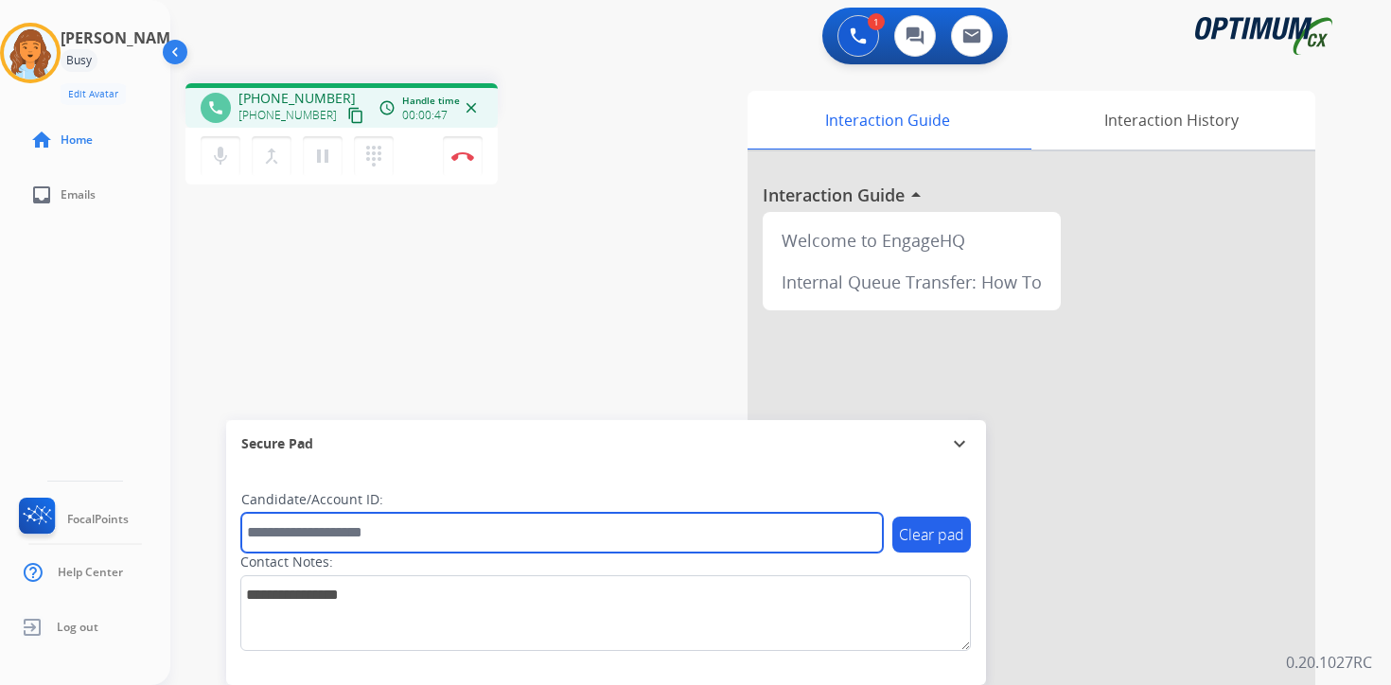
click at [343, 522] on input "text" at bounding box center [562, 533] width 642 height 40
type input "*******"
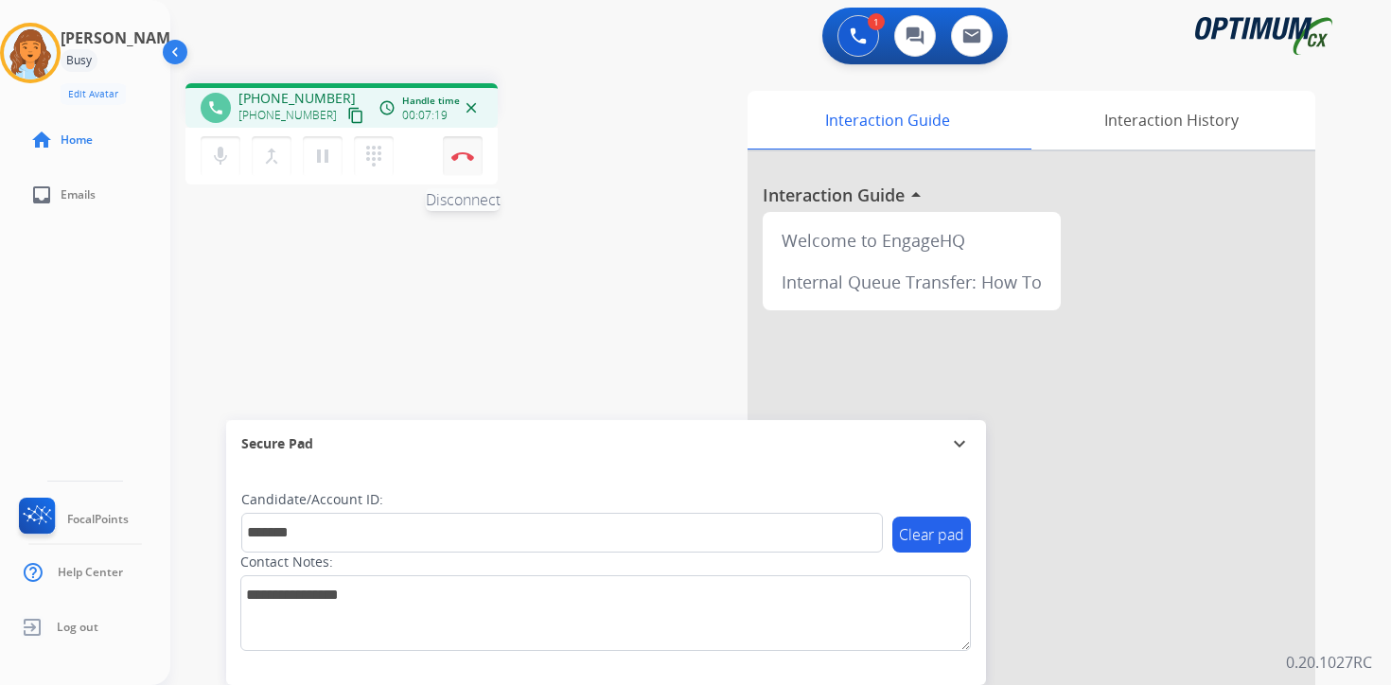
click at [466, 155] on img at bounding box center [462, 155] width 23 height 9
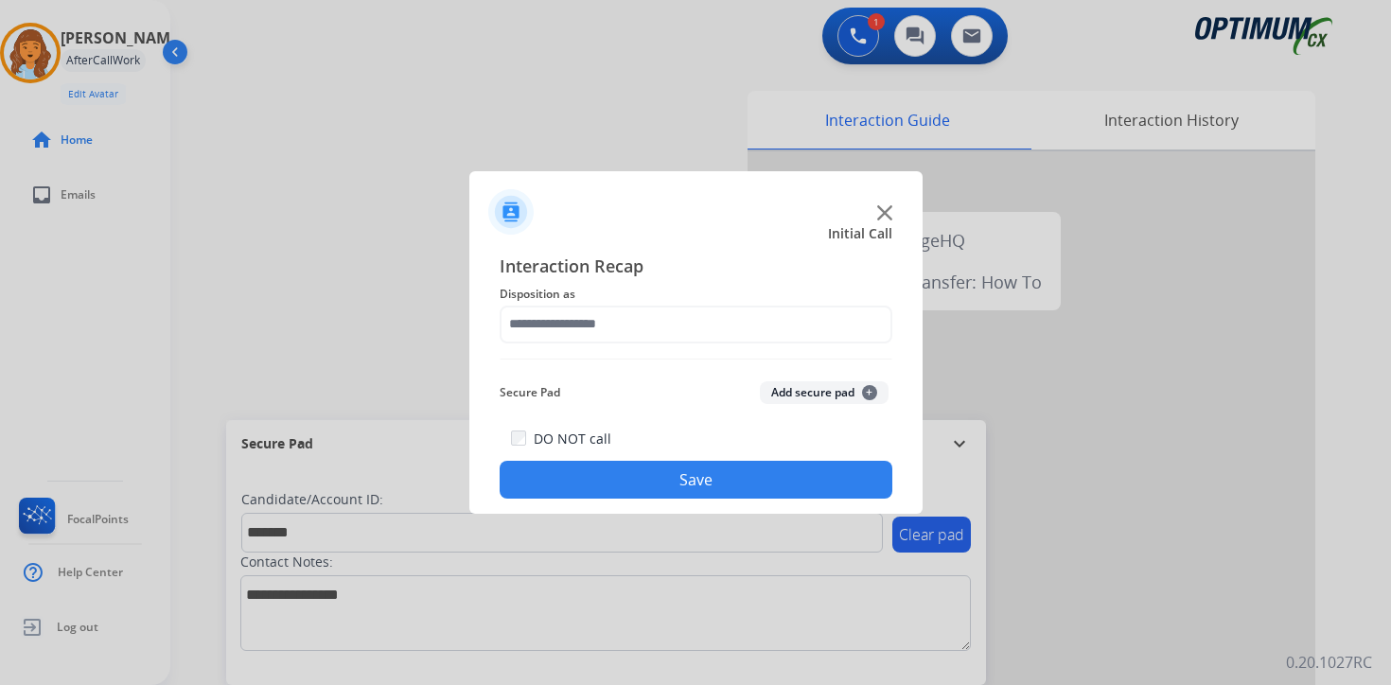
click at [848, 396] on button "Add secure pad +" at bounding box center [824, 392] width 129 height 23
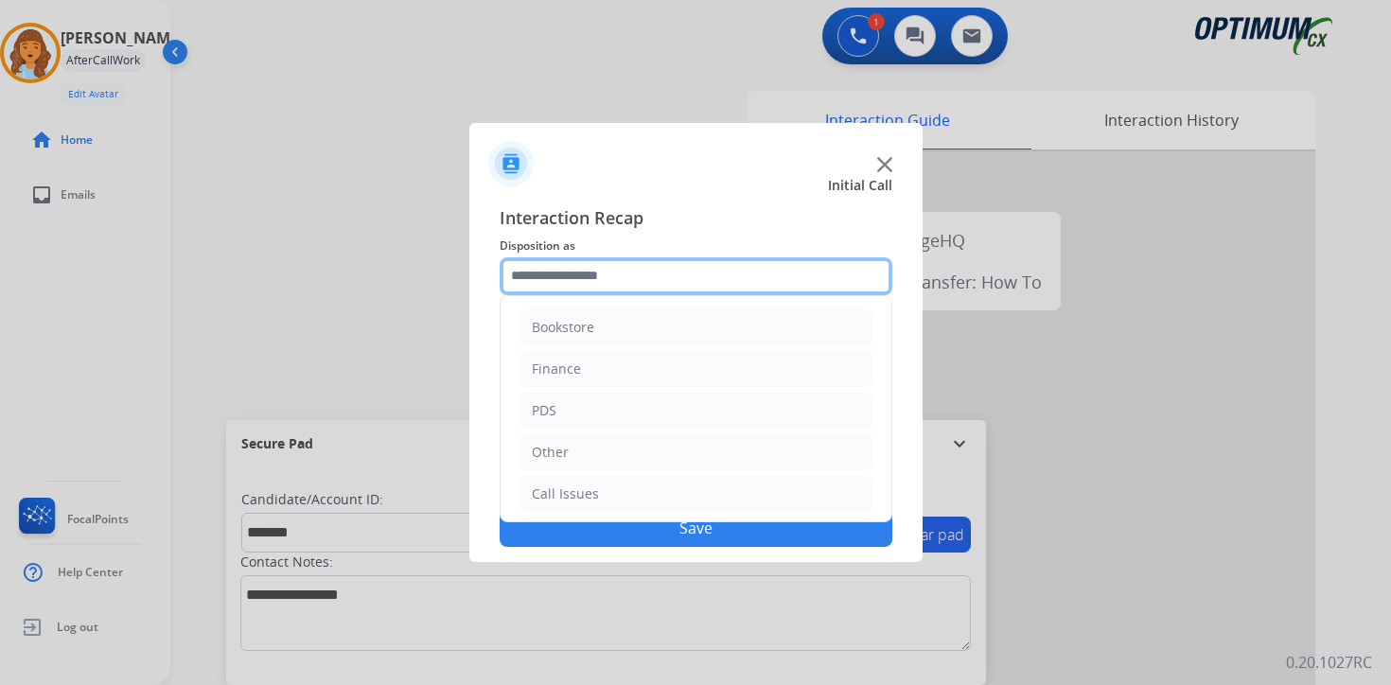
click at [571, 276] on input "text" at bounding box center [696, 276] width 393 height 38
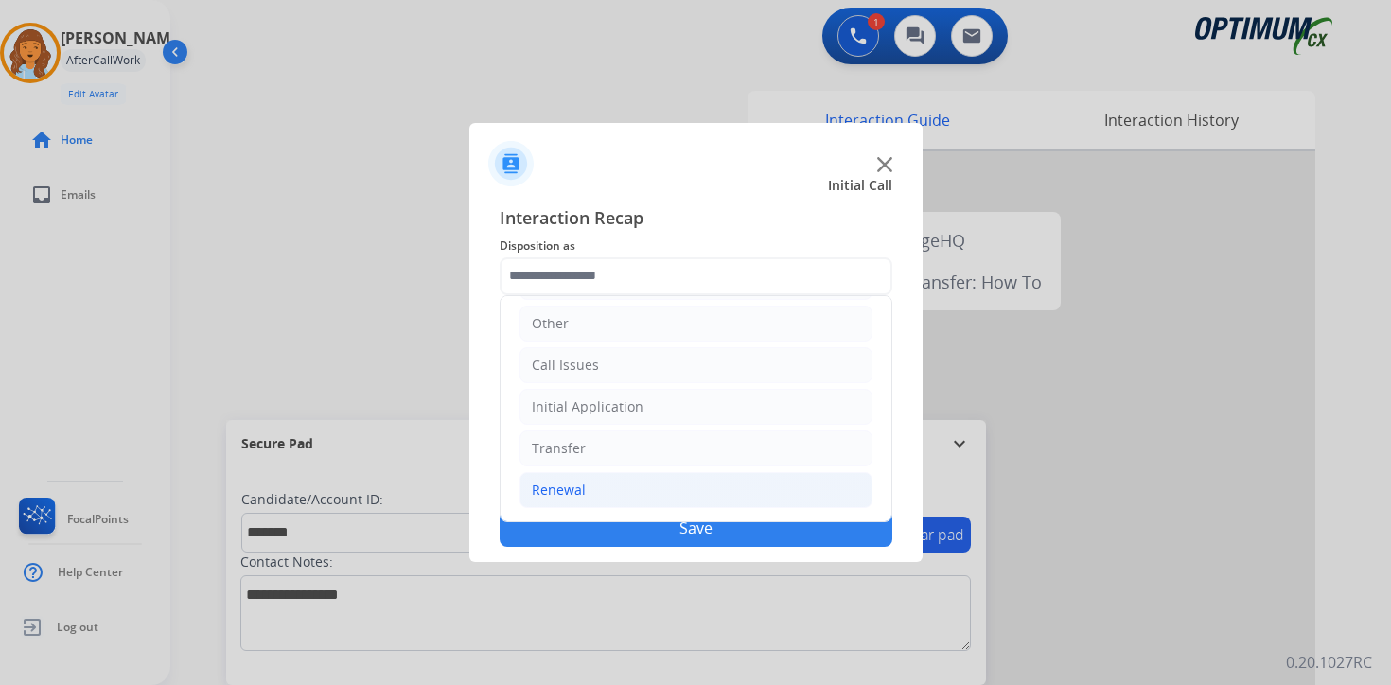
click at [565, 487] on div "Renewal" at bounding box center [559, 490] width 54 height 19
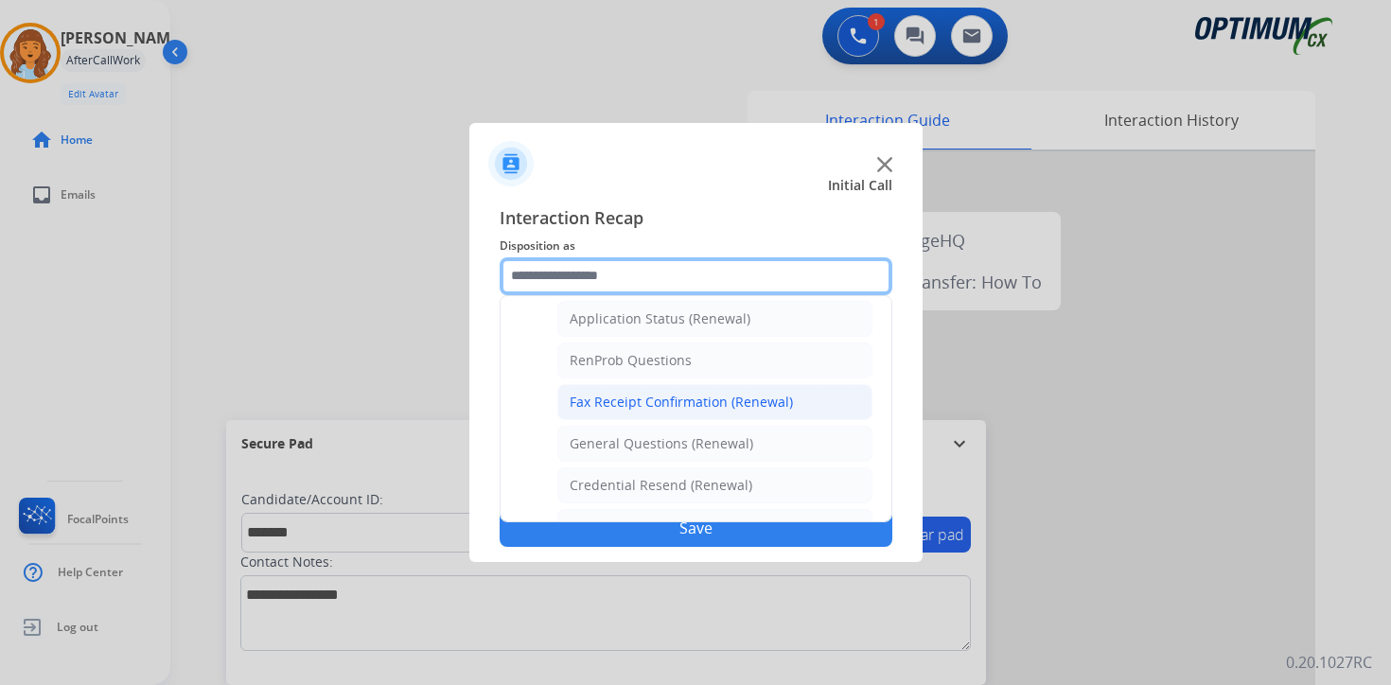
scroll to position [730, 0]
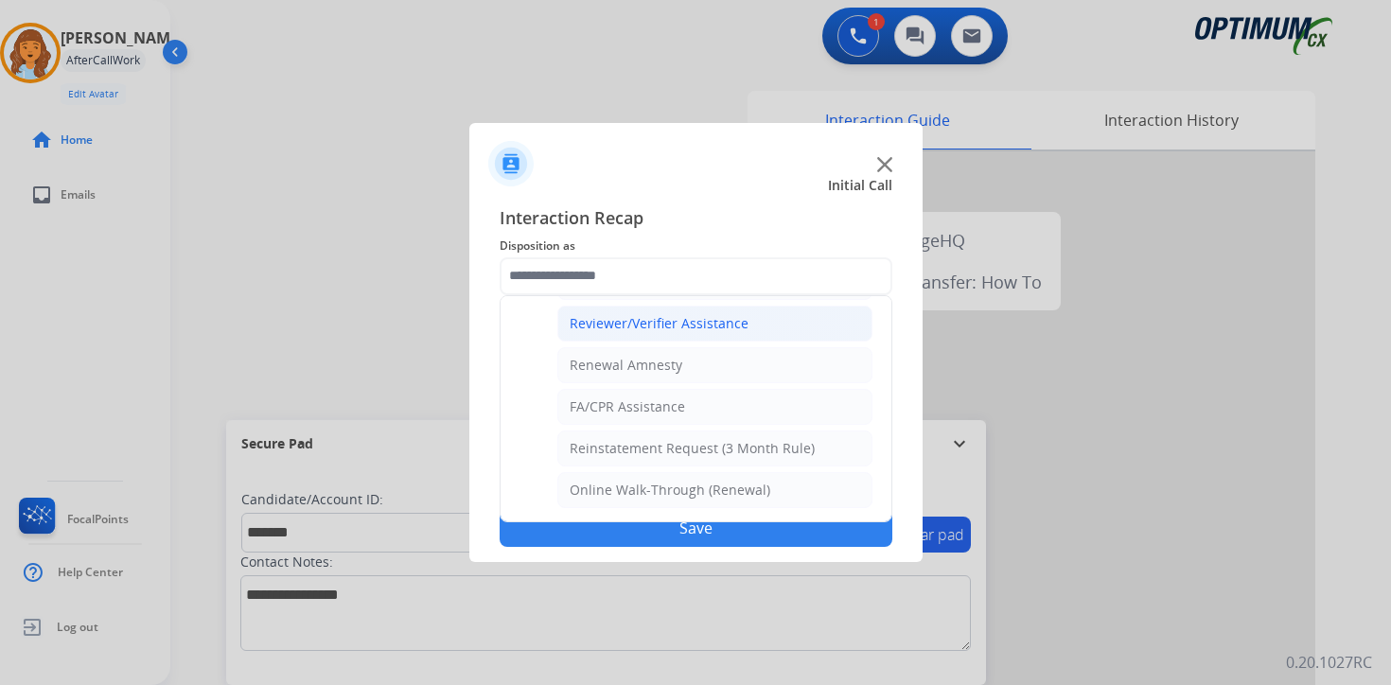
click at [636, 330] on div "Reviewer/Verifier Assistance" at bounding box center [659, 323] width 179 height 19
type input "**********"
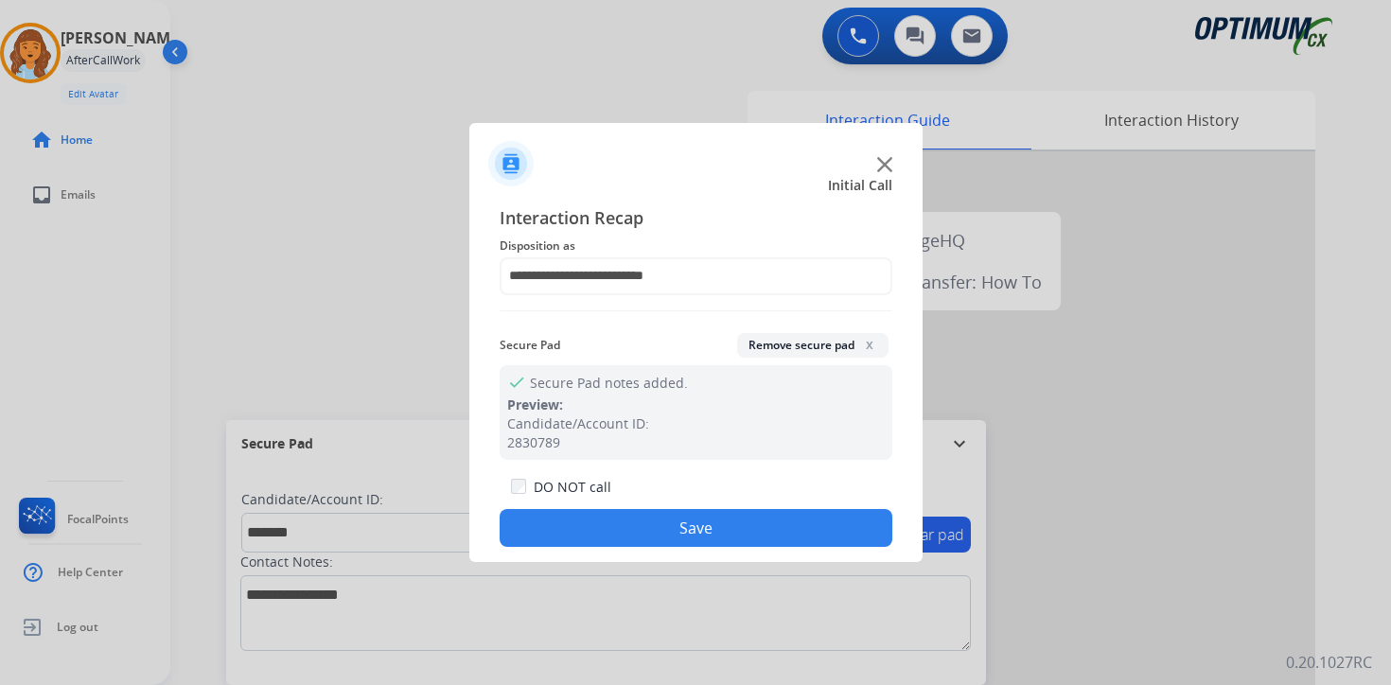
click at [615, 536] on button "Save" at bounding box center [696, 528] width 393 height 38
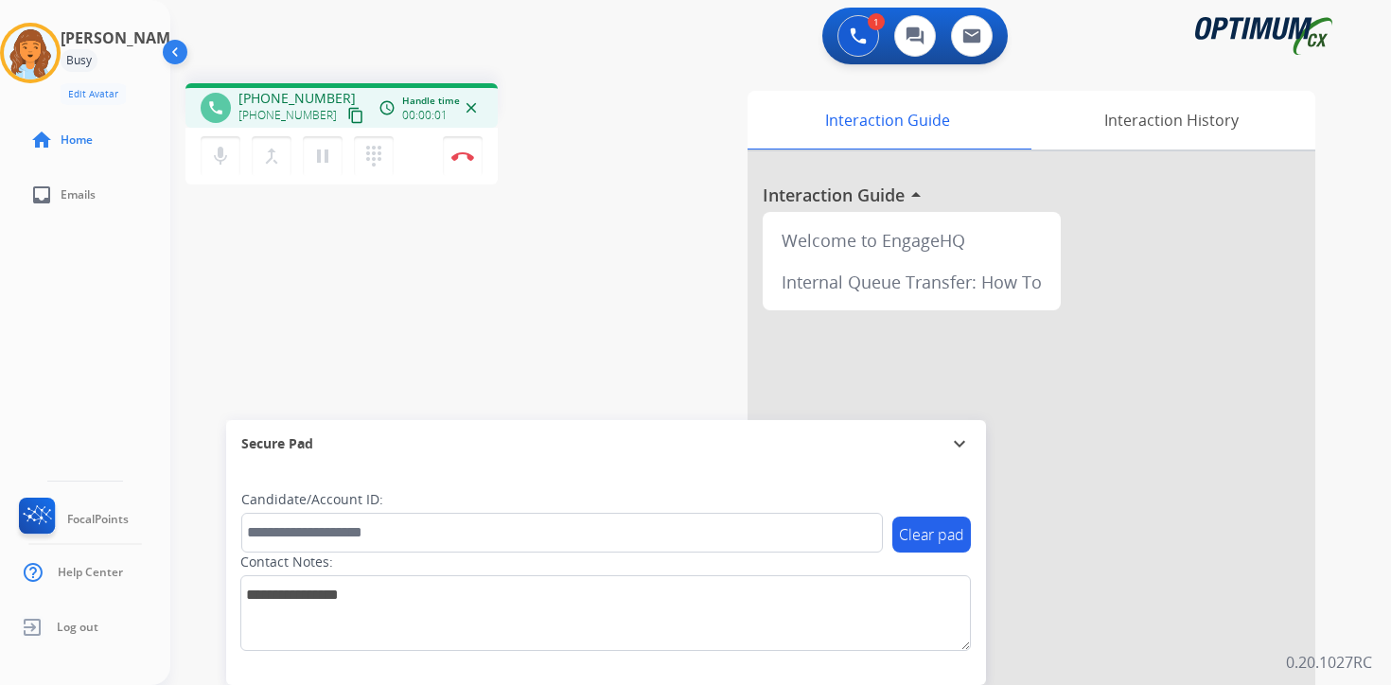
click at [347, 113] on mat-icon "content_copy" at bounding box center [355, 115] width 17 height 17
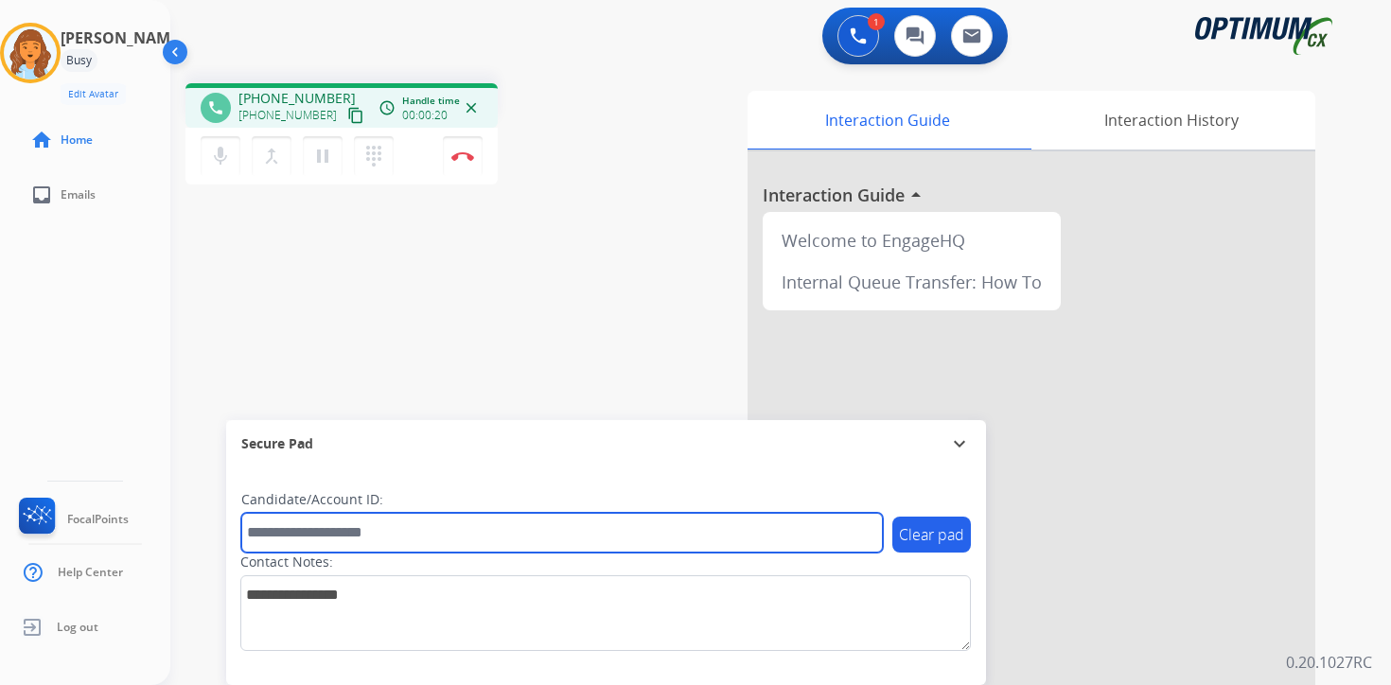
click at [370, 532] on input "text" at bounding box center [562, 533] width 642 height 40
type input "*******"
click at [333, 524] on input "*******" at bounding box center [562, 533] width 642 height 40
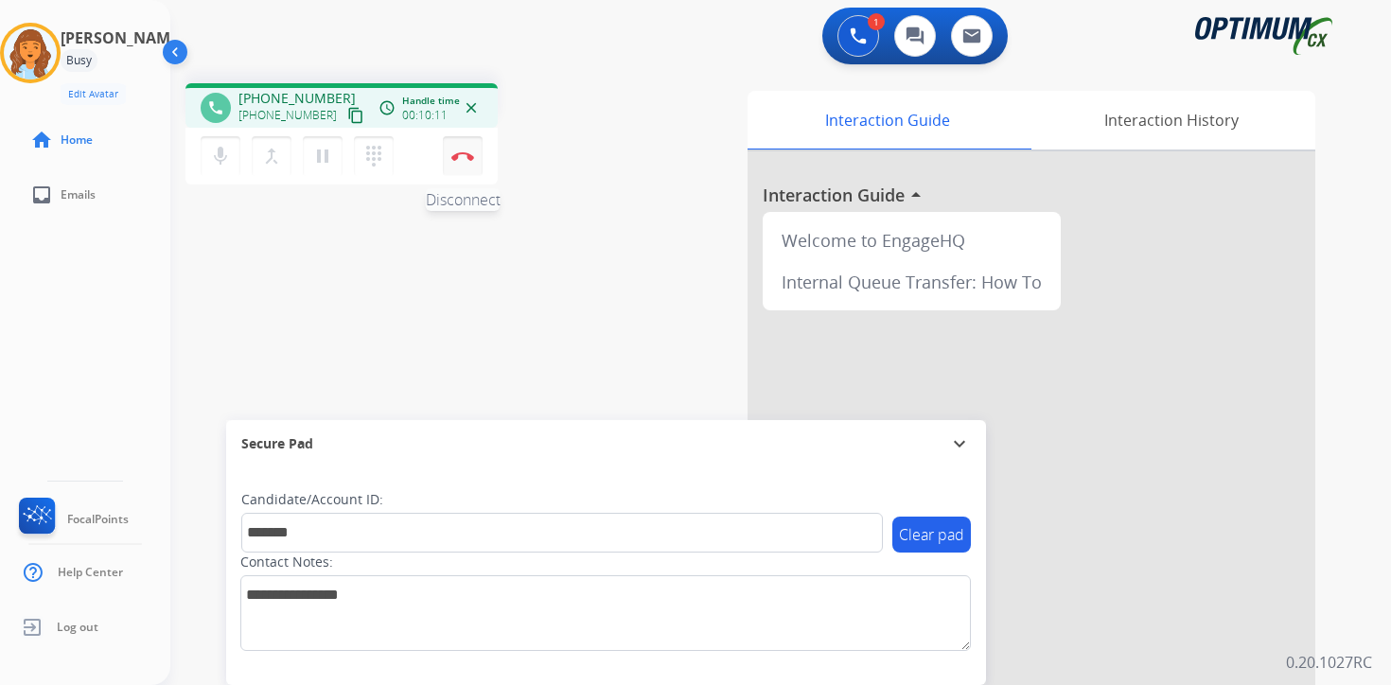
click at [467, 156] on img at bounding box center [462, 155] width 23 height 9
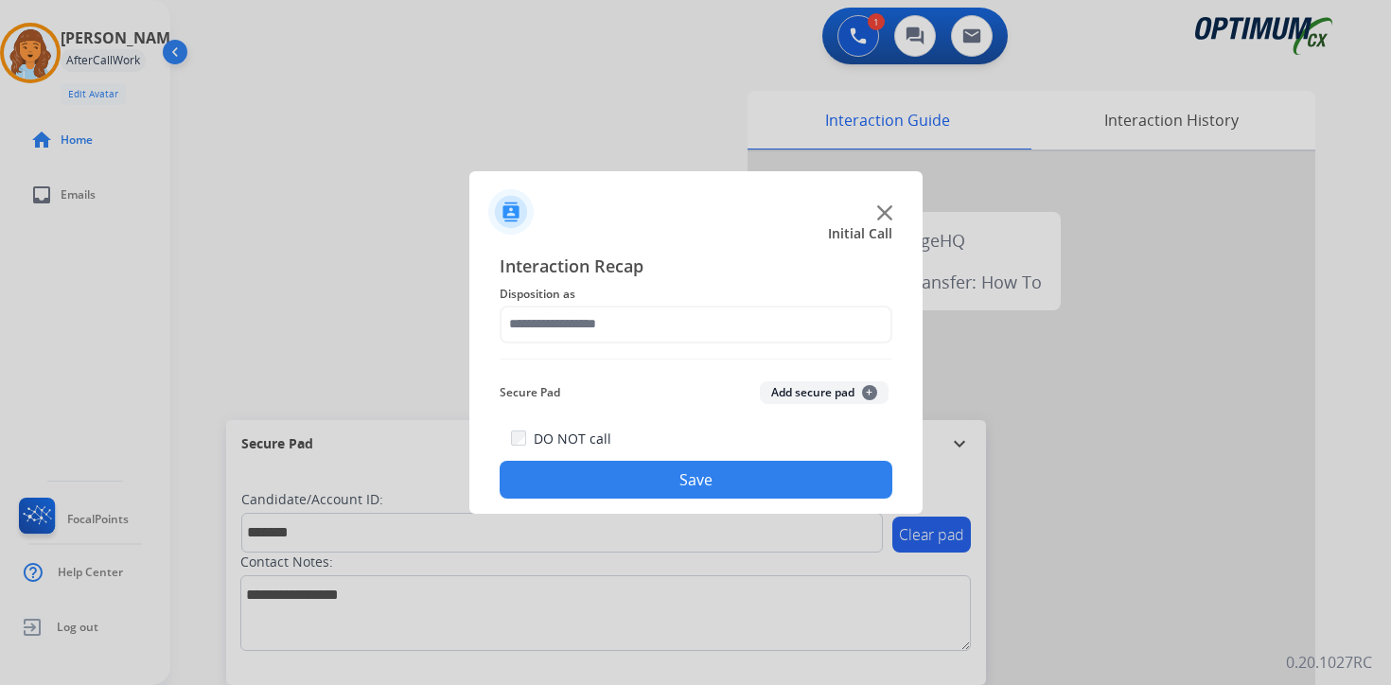
click at [871, 387] on span "+" at bounding box center [869, 392] width 15 height 15
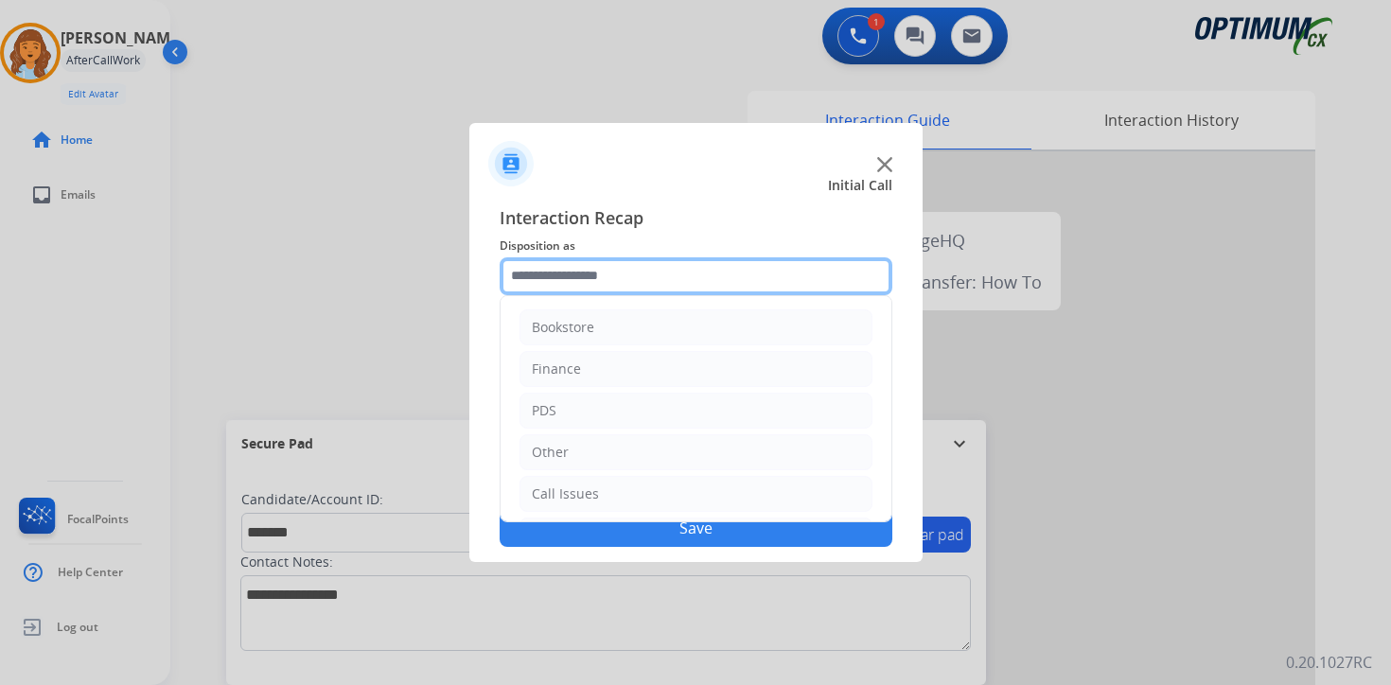
click at [556, 278] on input "text" at bounding box center [696, 276] width 393 height 38
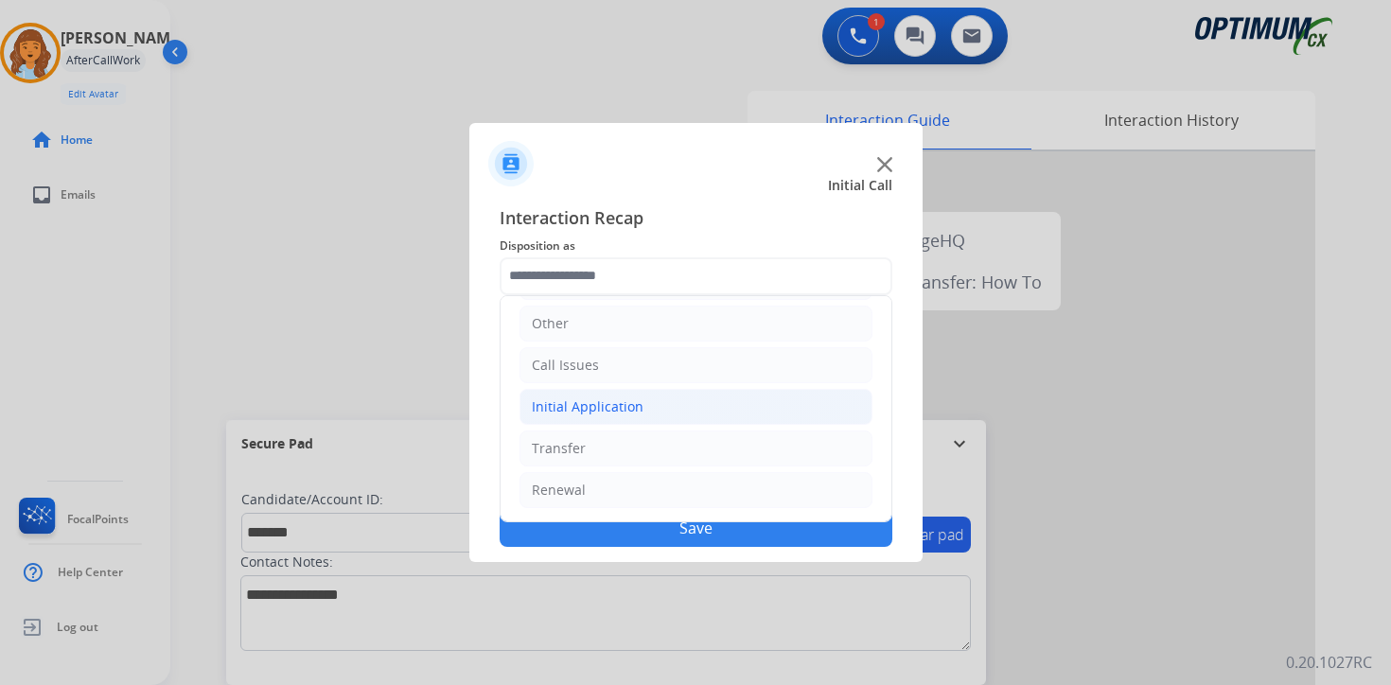
click at [575, 404] on div "Initial Application" at bounding box center [588, 406] width 112 height 19
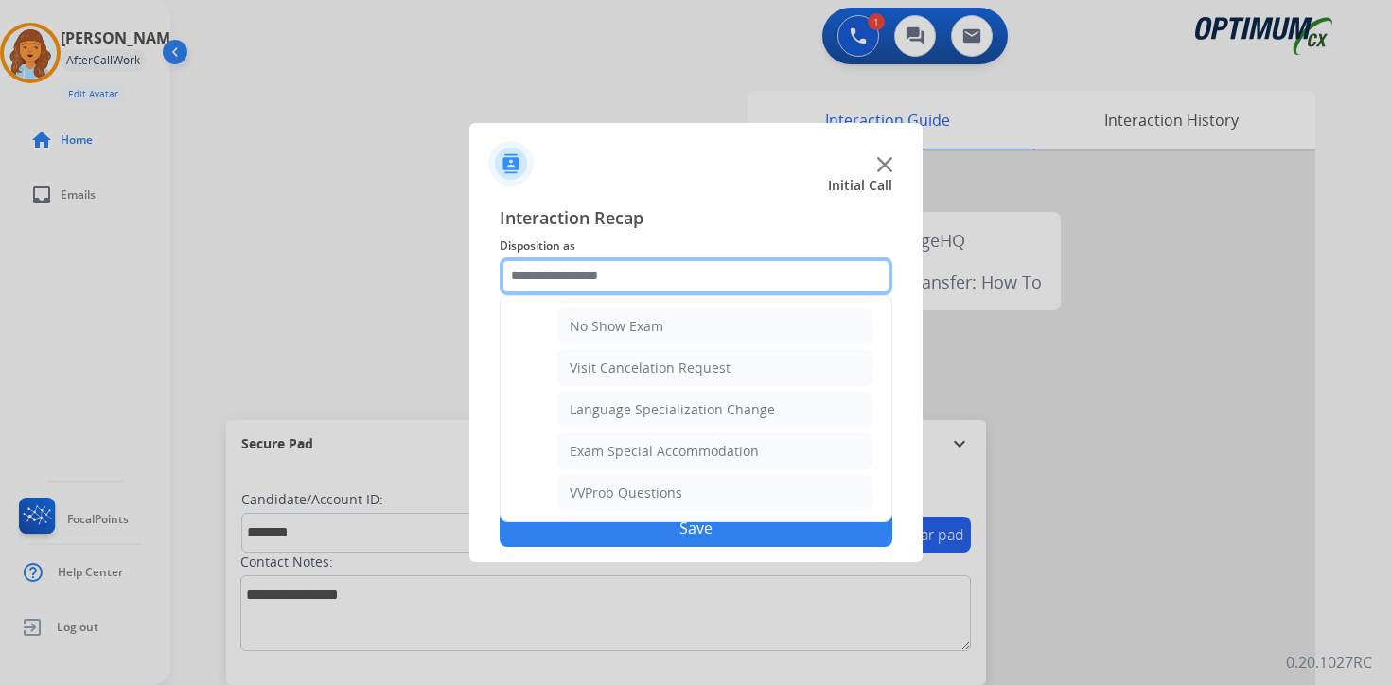
scroll to position [876, 0]
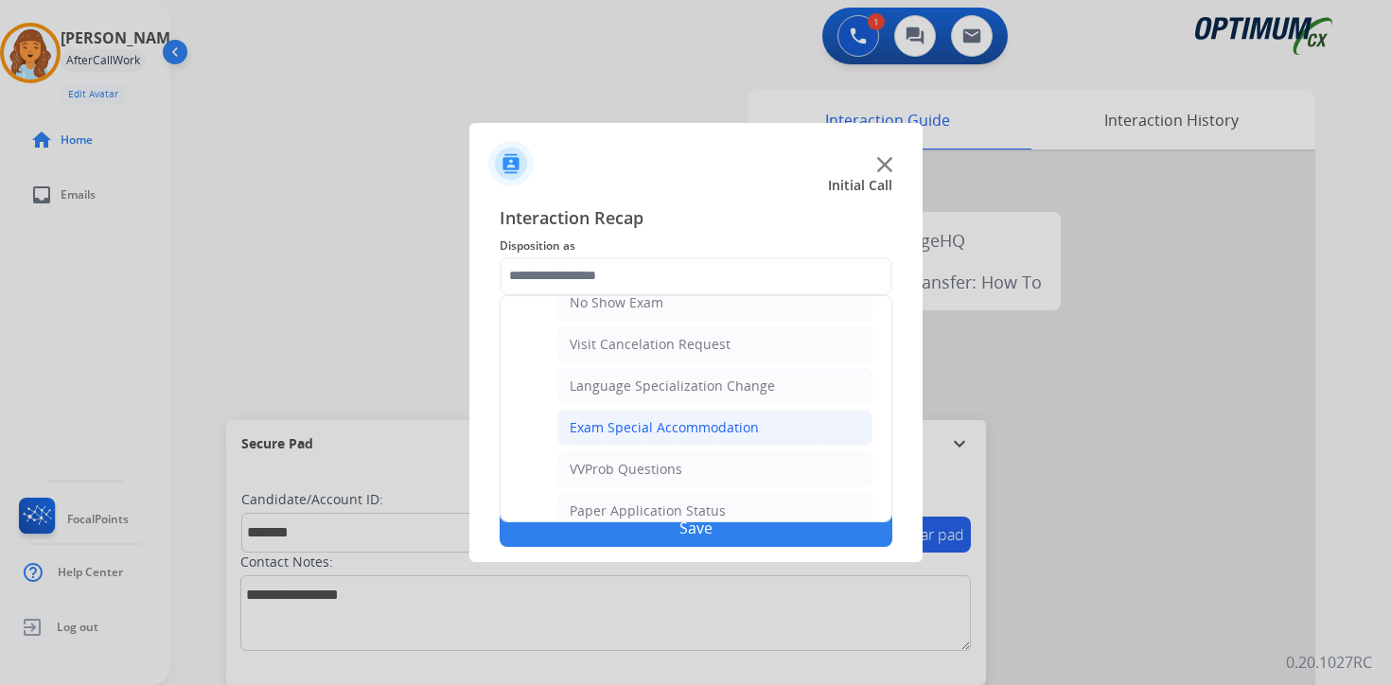
click at [740, 426] on div "Exam Special Accommodation" at bounding box center [664, 427] width 189 height 19
type input "**********"
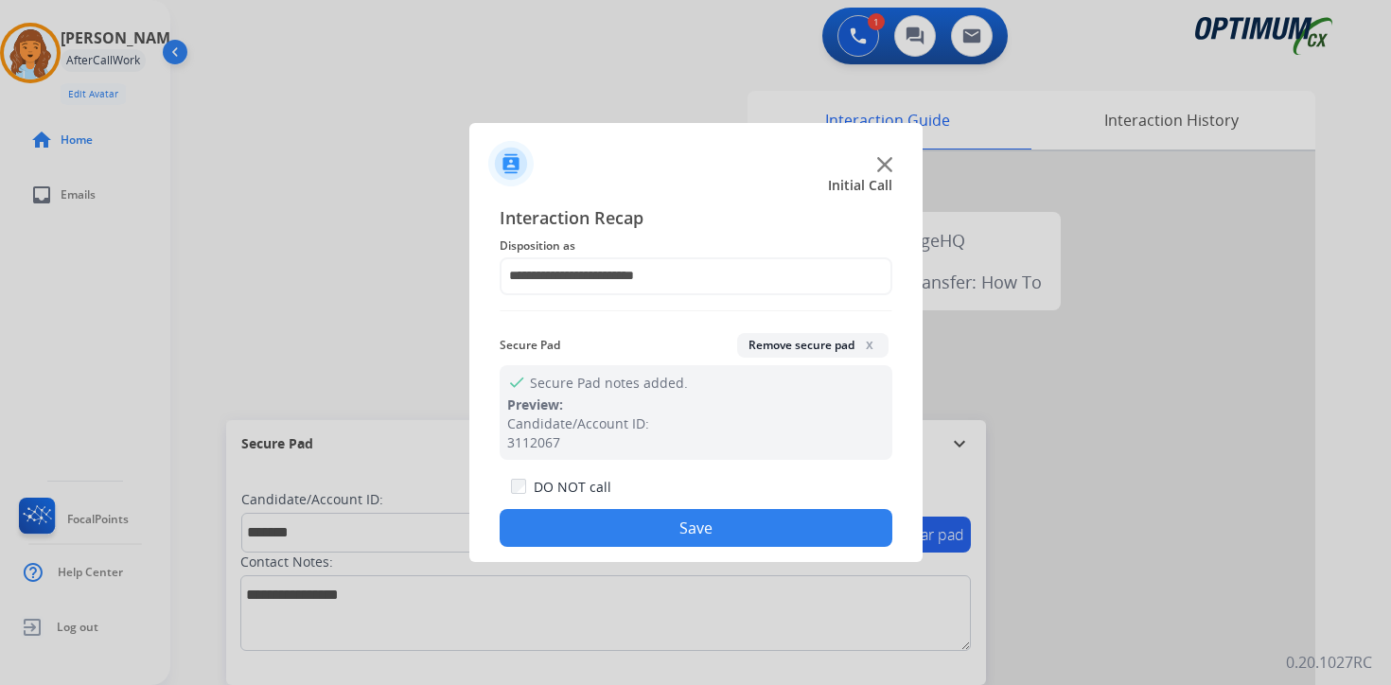
click at [678, 522] on button "Save" at bounding box center [696, 528] width 393 height 38
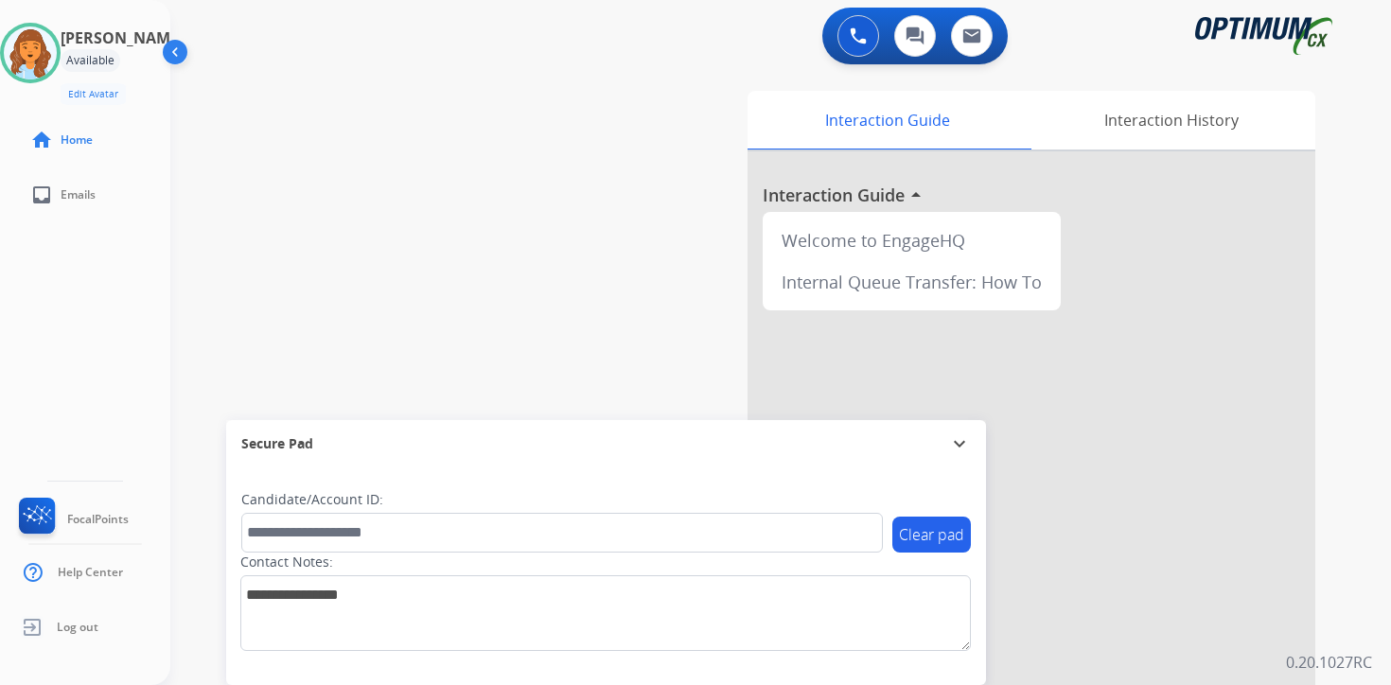
click at [1358, 532] on div "0 Voice Interactions 0 Chat Interactions 0 Email Interactions swap_horiz Break …" at bounding box center [780, 342] width 1221 height 685
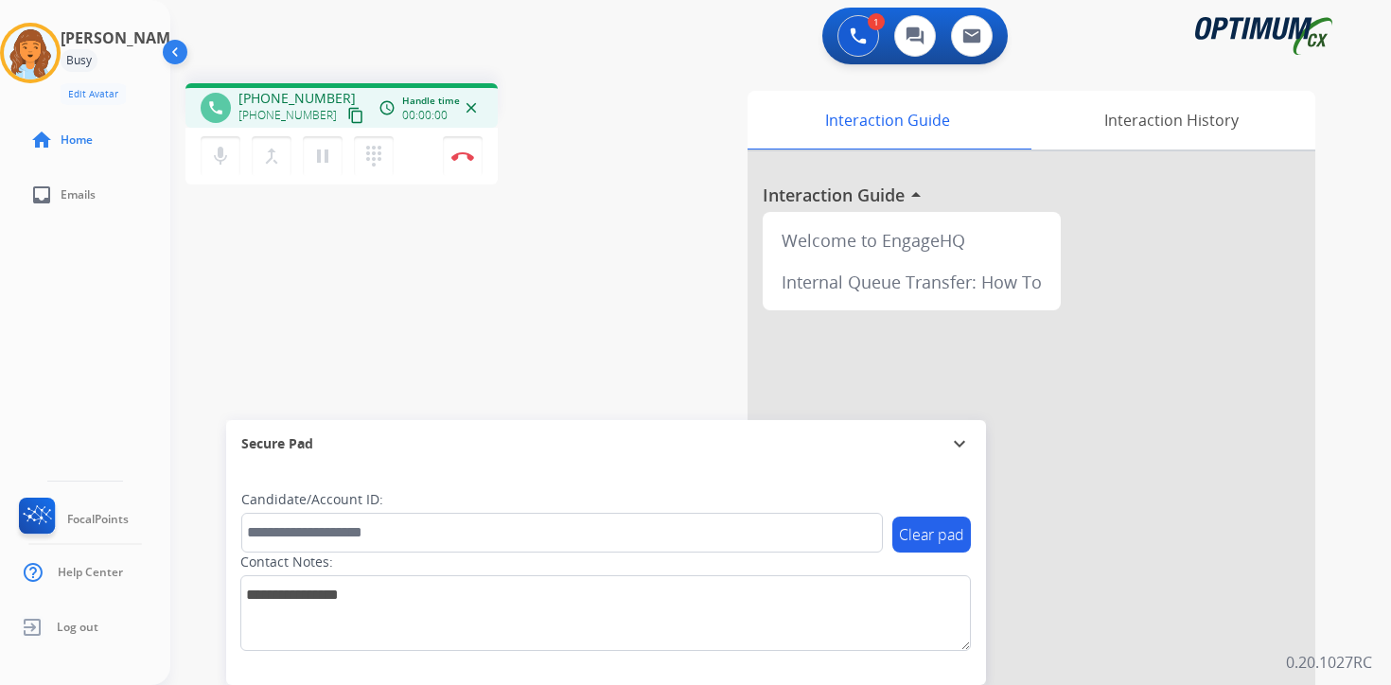
click at [344, 125] on button "content_copy" at bounding box center [355, 115] width 23 height 23
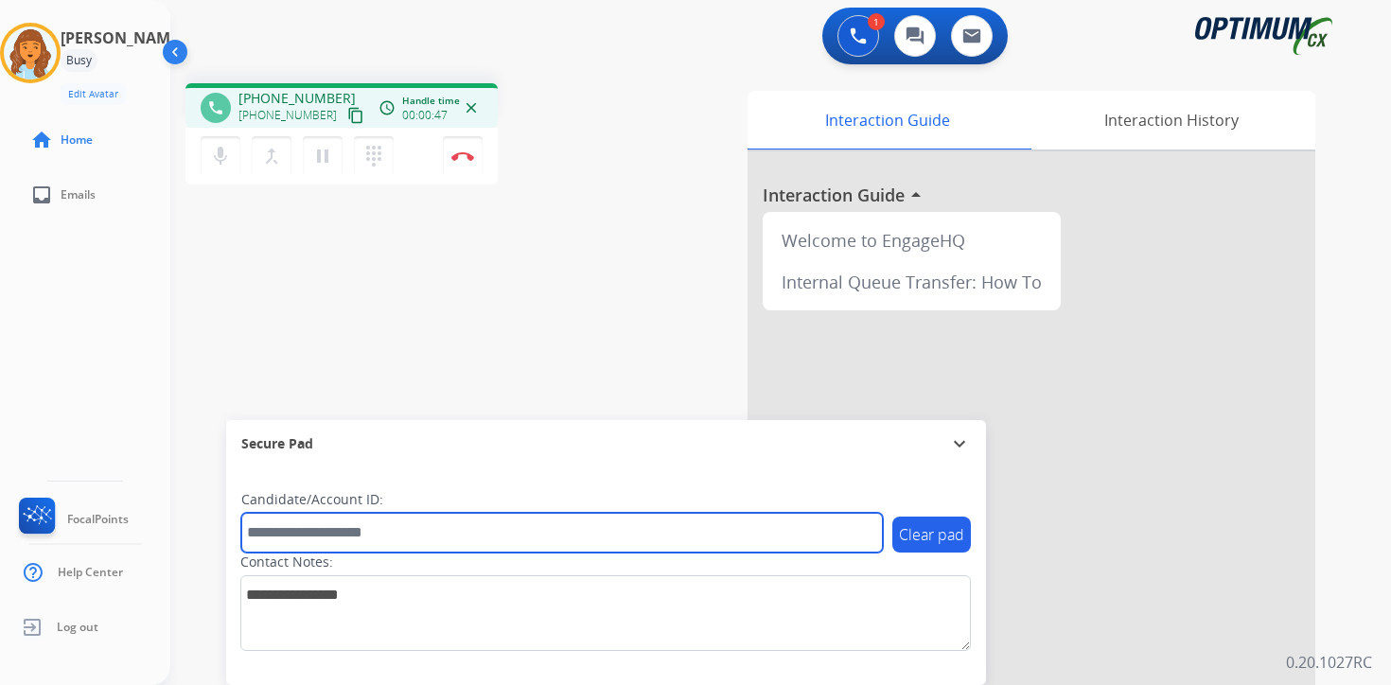
click at [368, 523] on input "text" at bounding box center [562, 533] width 642 height 40
type input "*******"
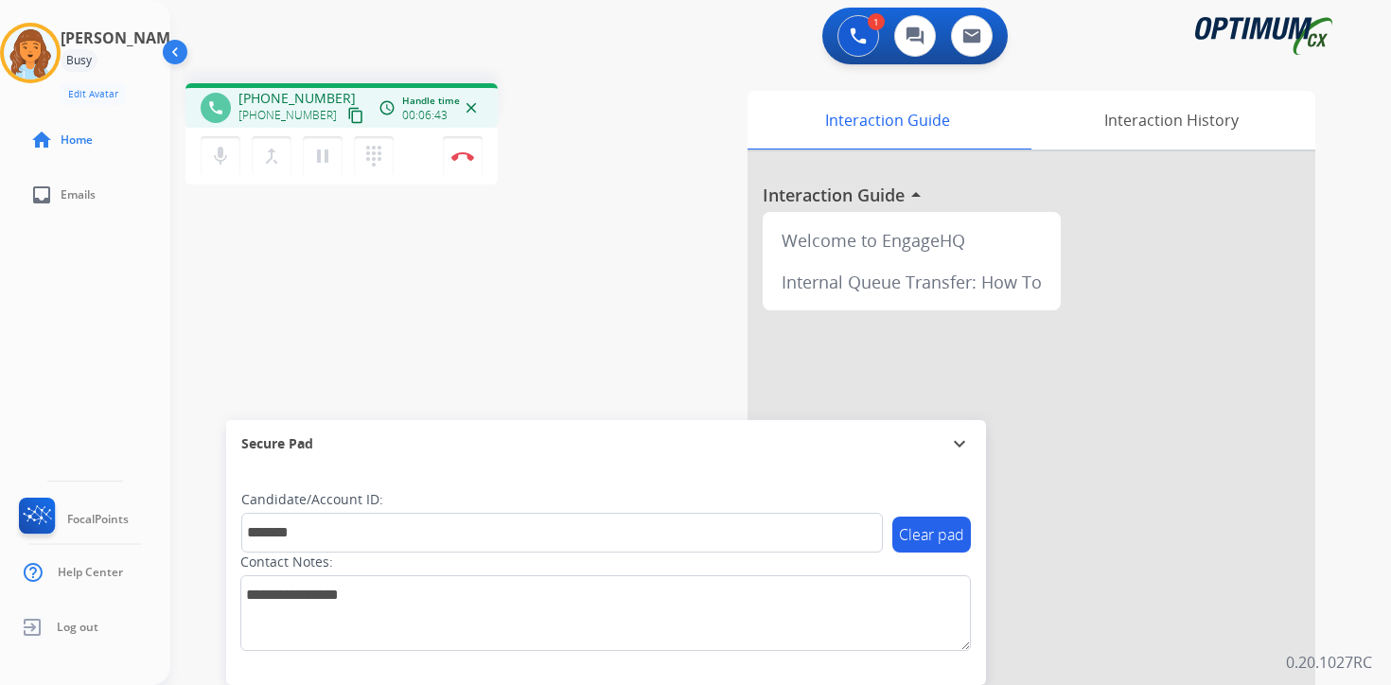
click at [1371, 607] on div "1 Voice Interactions 0 Chat Interactions 0 Email Interactions phone [PHONE_NUMB…" at bounding box center [780, 342] width 1221 height 685
click at [323, 169] on button "pause Hold" at bounding box center [323, 156] width 40 height 40
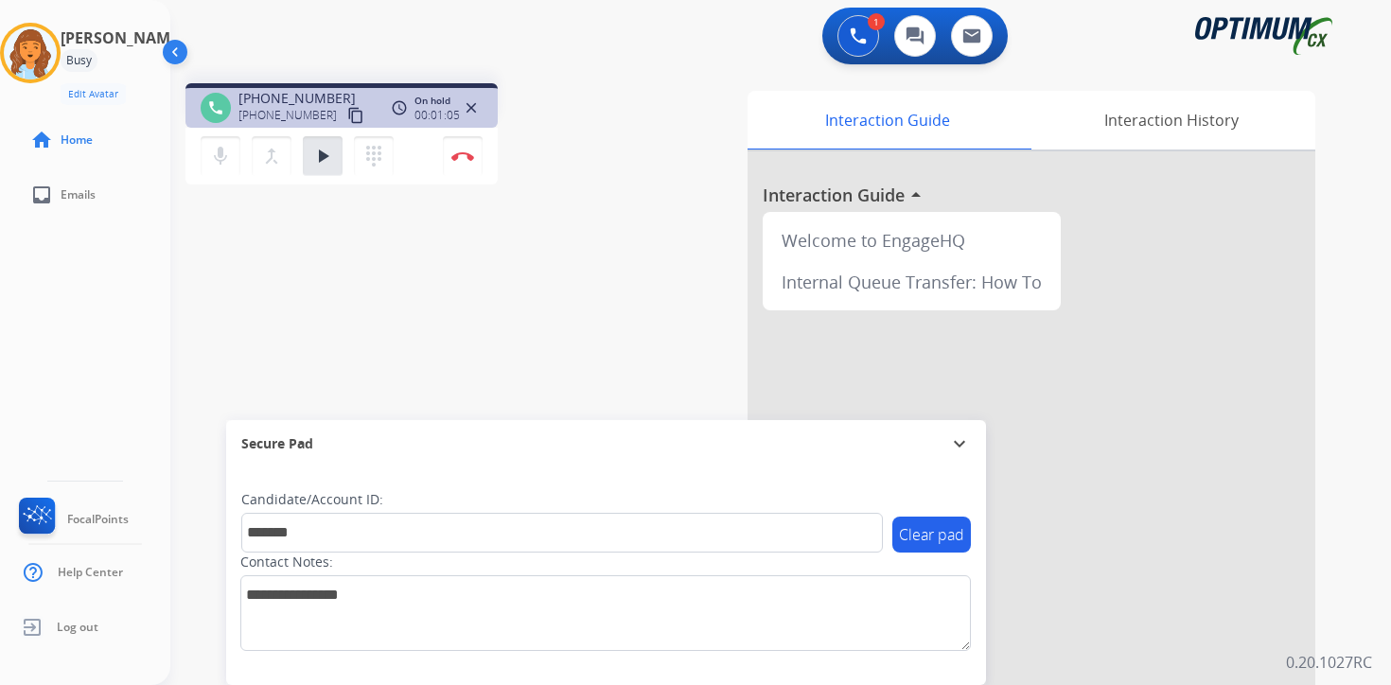
drag, startPoint x: 1367, startPoint y: 526, endPoint x: 1368, endPoint y: 561, distance: 35.0
click at [1366, 525] on div "1 Voice Interactions 0 Chat Interactions 0 Email Interactions phone [PHONE_NUMB…" at bounding box center [780, 342] width 1221 height 685
click at [318, 156] on mat-icon "play_arrow" at bounding box center [322, 156] width 23 height 23
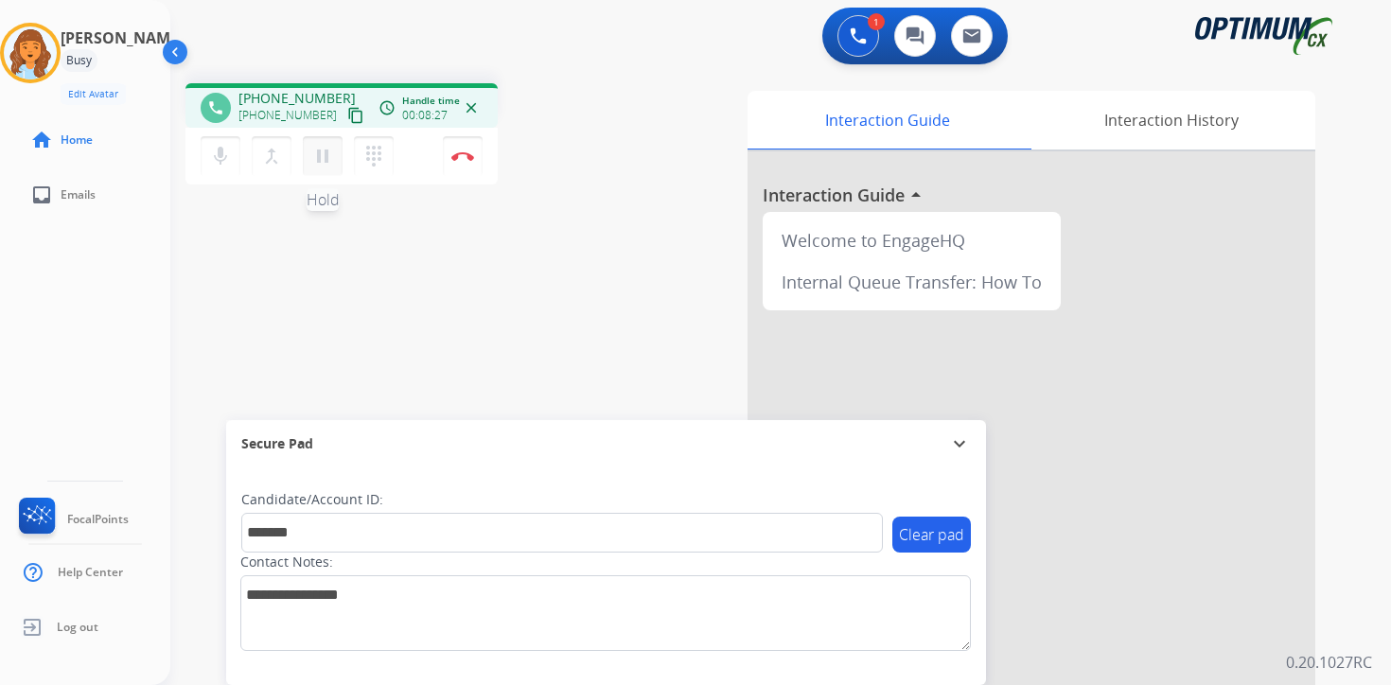
click at [332, 163] on mat-icon "pause" at bounding box center [322, 156] width 23 height 23
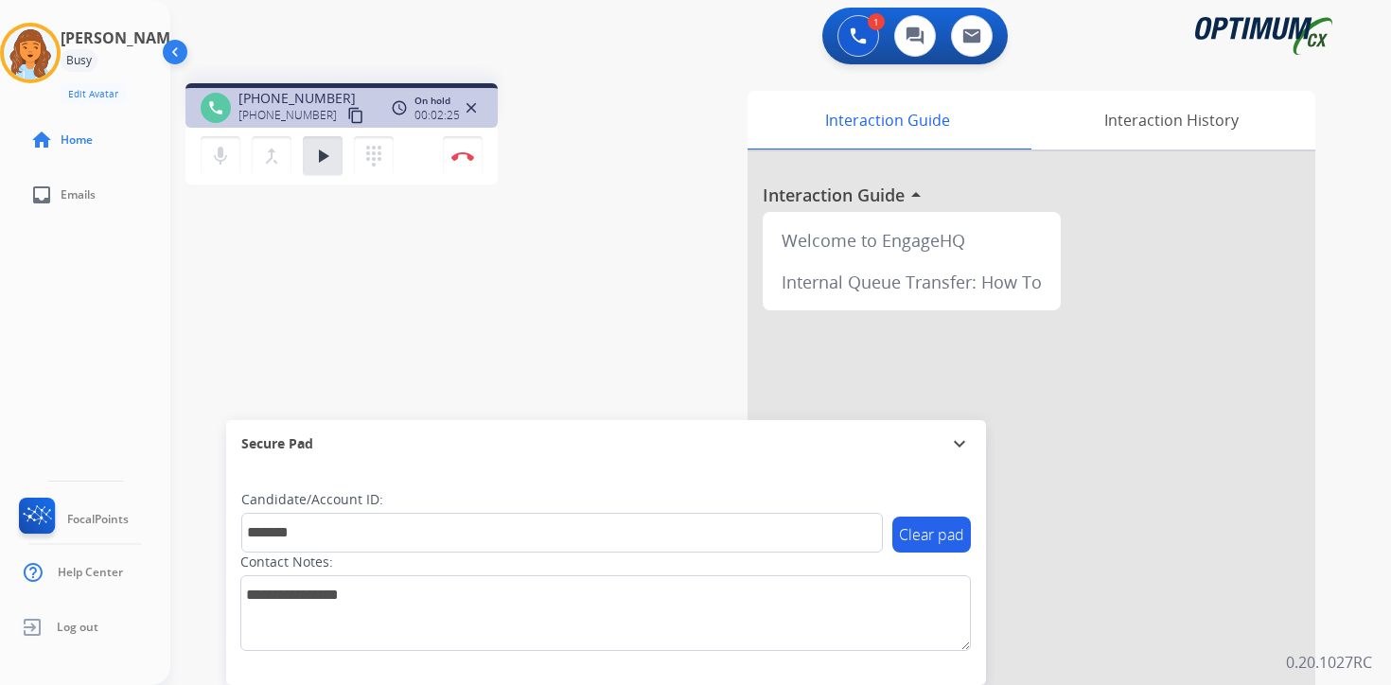
click at [1373, 532] on div "1 Voice Interactions 0 Chat Interactions 0 Email Interactions phone [PHONE_NUMB…" at bounding box center [780, 342] width 1221 height 685
click at [327, 161] on mat-icon "play_arrow" at bounding box center [322, 156] width 23 height 23
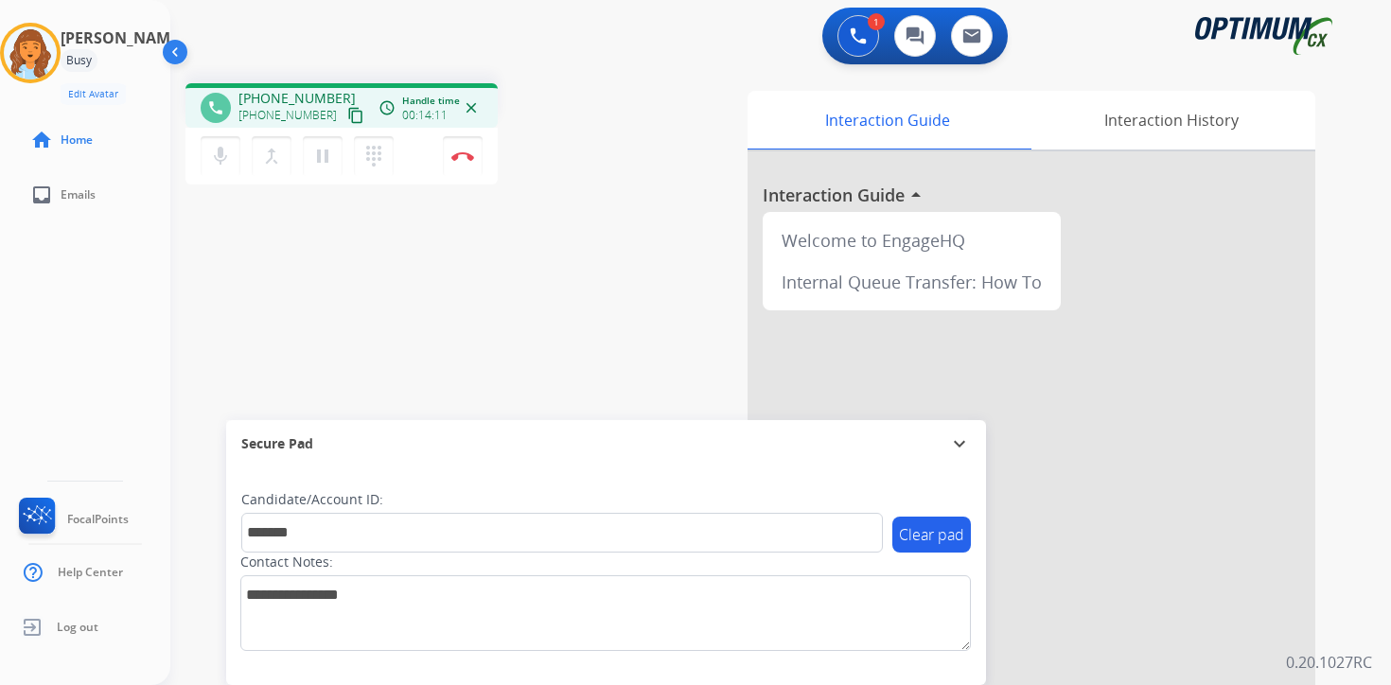
click at [1332, 607] on div "Interaction Guide Interaction History Interaction Guide arrow_drop_up Welcome t…" at bounding box center [1003, 470] width 686 height 774
click at [459, 167] on button "Disconnect" at bounding box center [463, 156] width 40 height 40
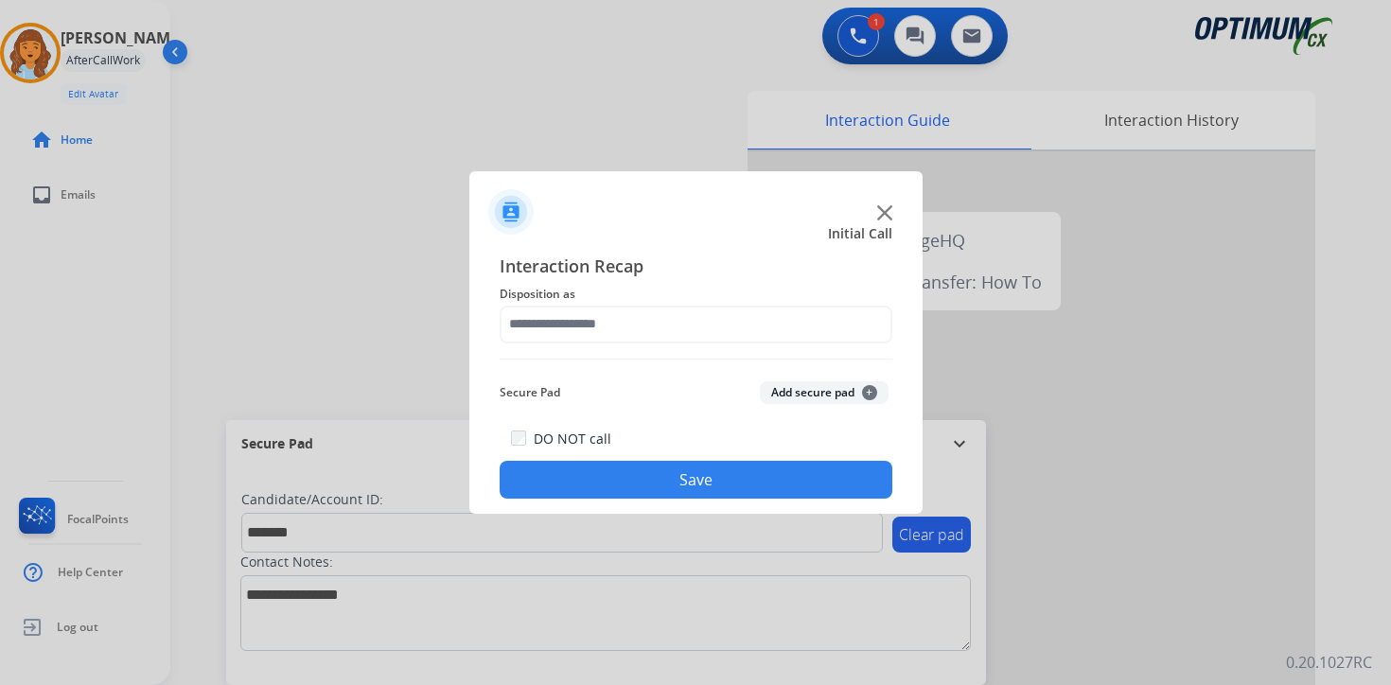
click at [859, 388] on button "Add secure pad +" at bounding box center [824, 392] width 129 height 23
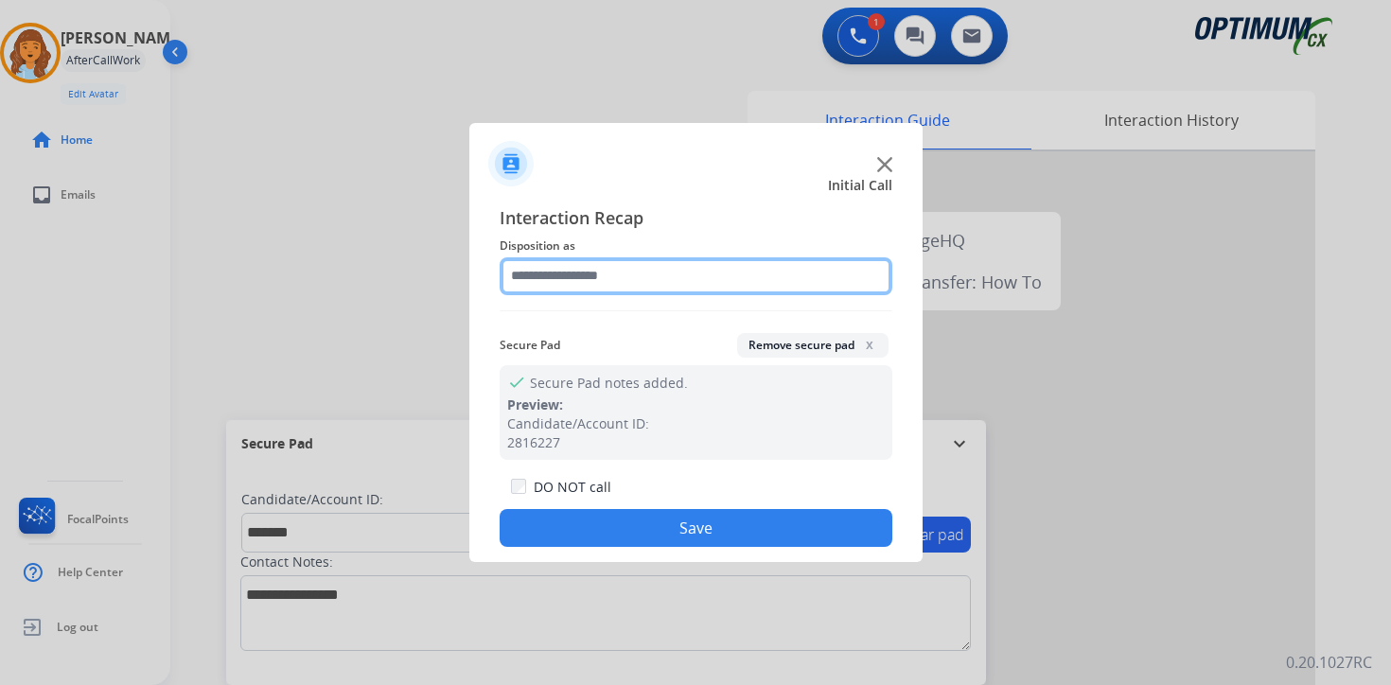
click at [567, 268] on input "text" at bounding box center [696, 276] width 393 height 38
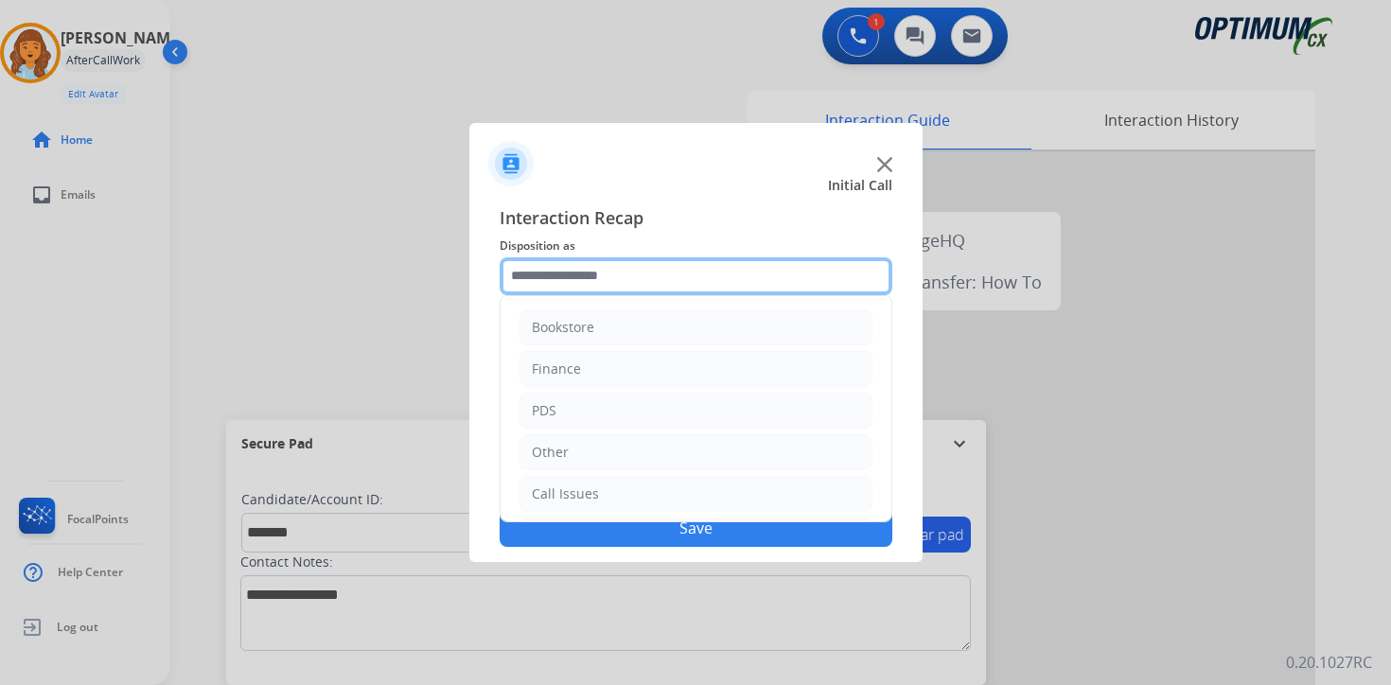
scroll to position [129, 0]
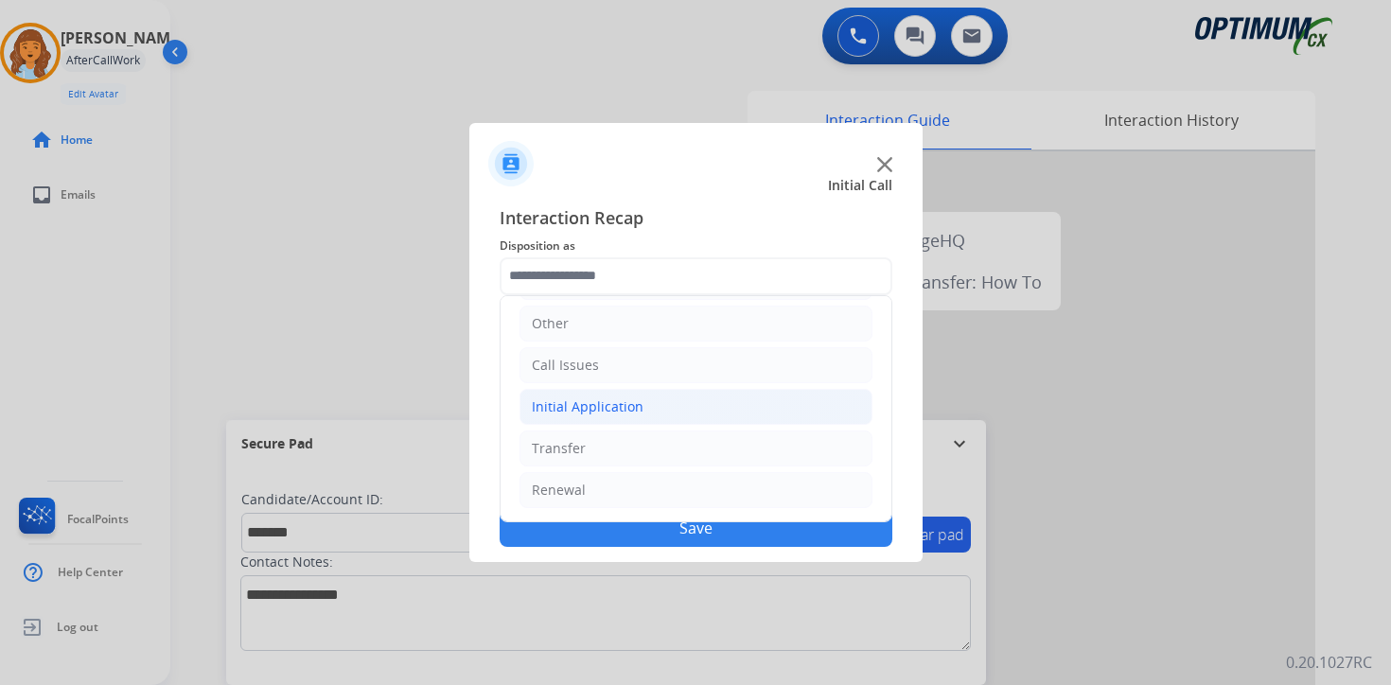
click at [608, 408] on div "Initial Application" at bounding box center [588, 406] width 112 height 19
click at [618, 450] on div "Credential Resend (Initial application)" at bounding box center [689, 448] width 239 height 19
type input "**********"
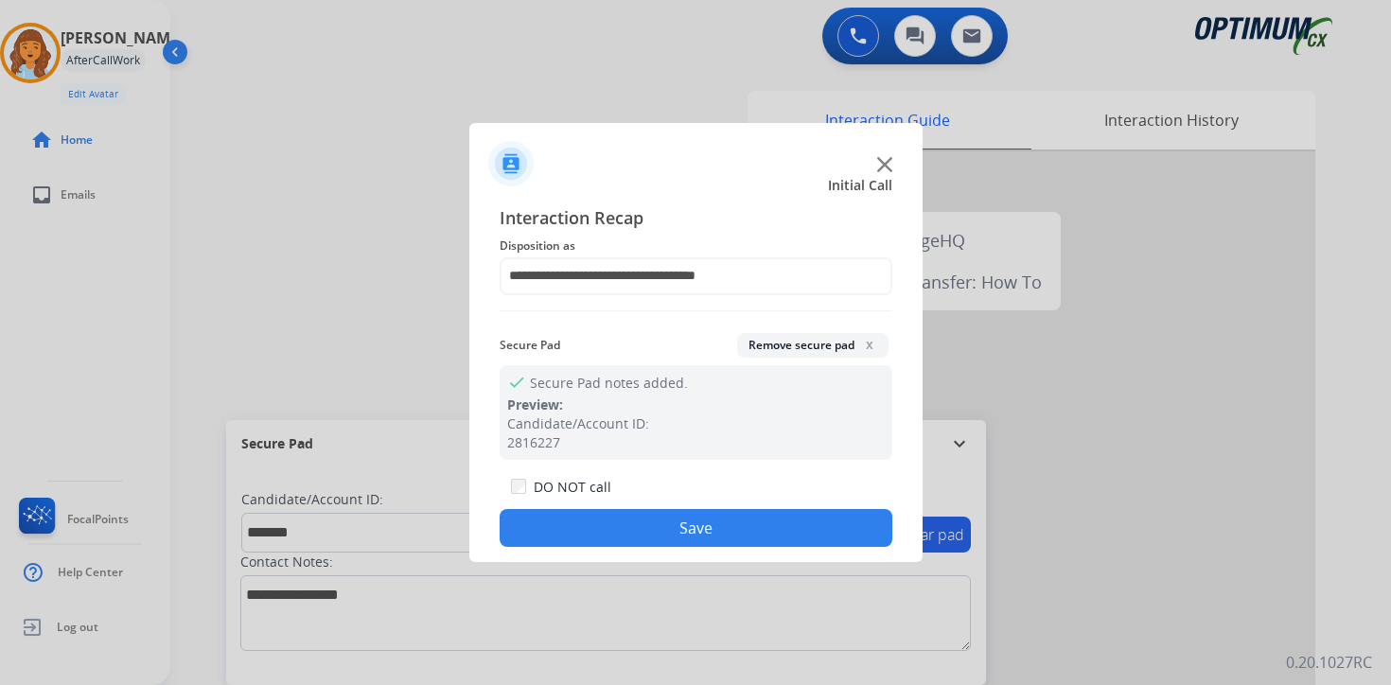
click at [619, 533] on button "Save" at bounding box center [696, 528] width 393 height 38
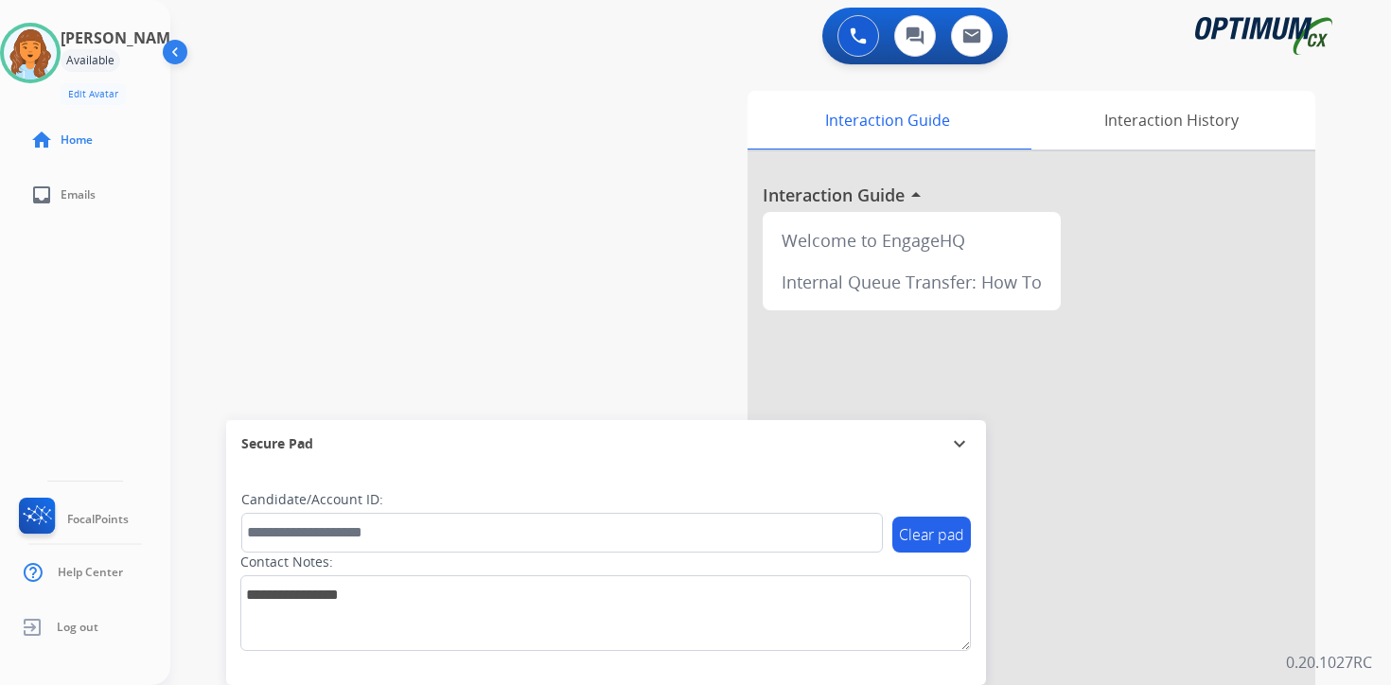
click at [1328, 563] on div "Interaction Guide Interaction History Interaction Guide arrow_drop_up Welcome t…" at bounding box center [1003, 470] width 686 height 774
click at [1325, 638] on div "Interaction Guide Interaction History Interaction Guide arrow_drop_up Welcome t…" at bounding box center [1003, 470] width 686 height 774
click at [54, 51] on img at bounding box center [30, 52] width 53 height 53
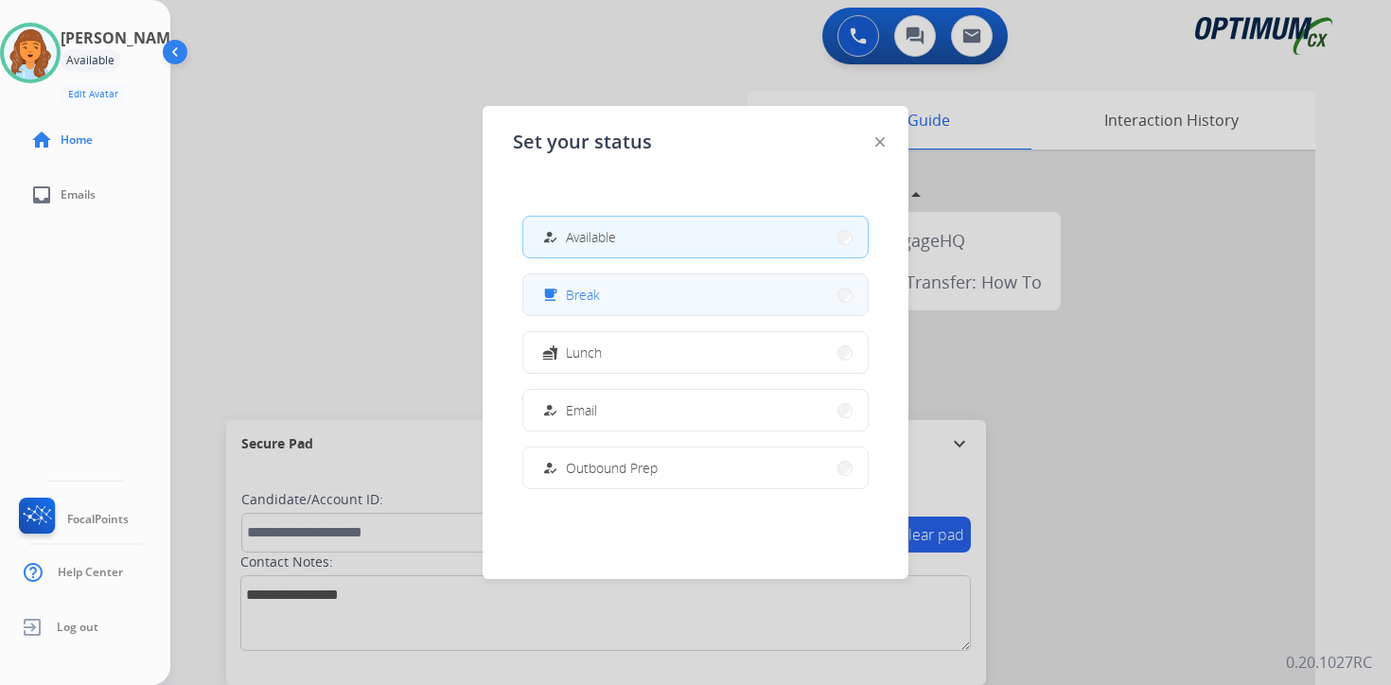
click at [610, 293] on button "free_breakfast Break" at bounding box center [695, 294] width 344 height 41
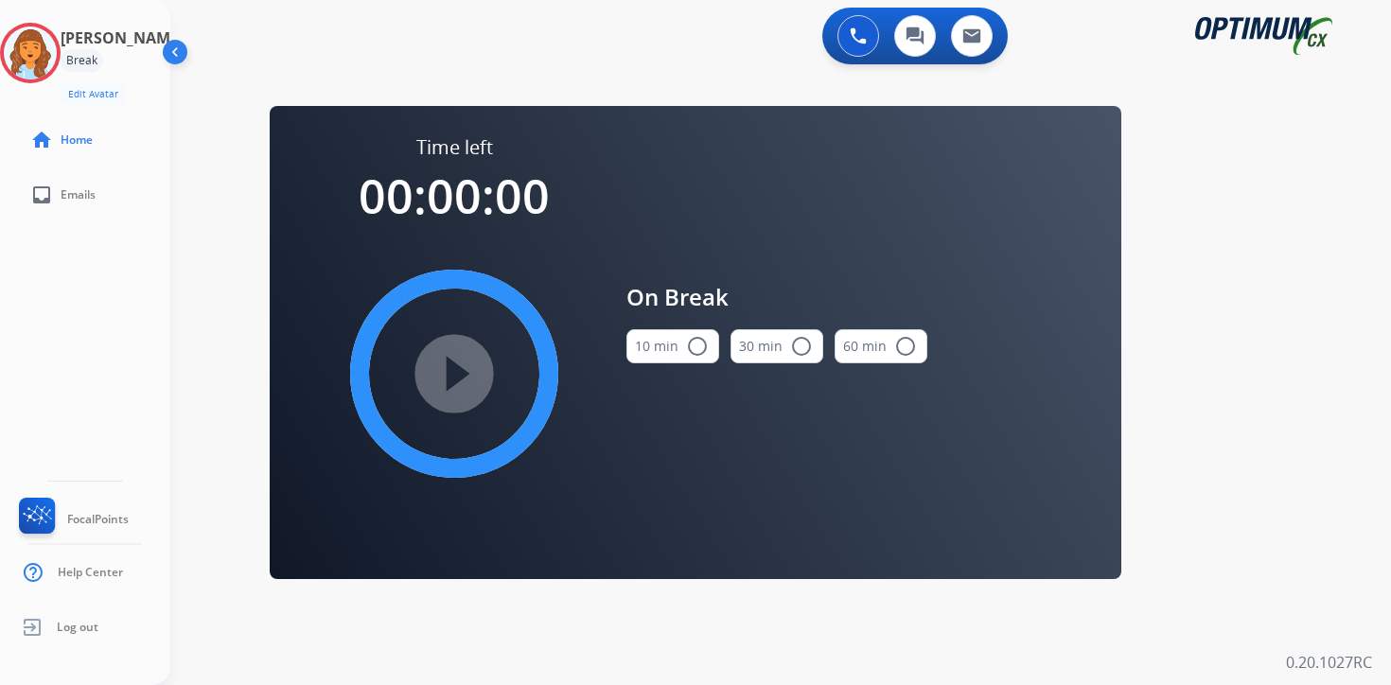
click at [1267, 438] on div "0 Voice Interactions 0 Chat Interactions 0 Email Interactions swap_horiz Break …" at bounding box center [780, 342] width 1221 height 685
click at [57, 51] on img at bounding box center [30, 52] width 53 height 53
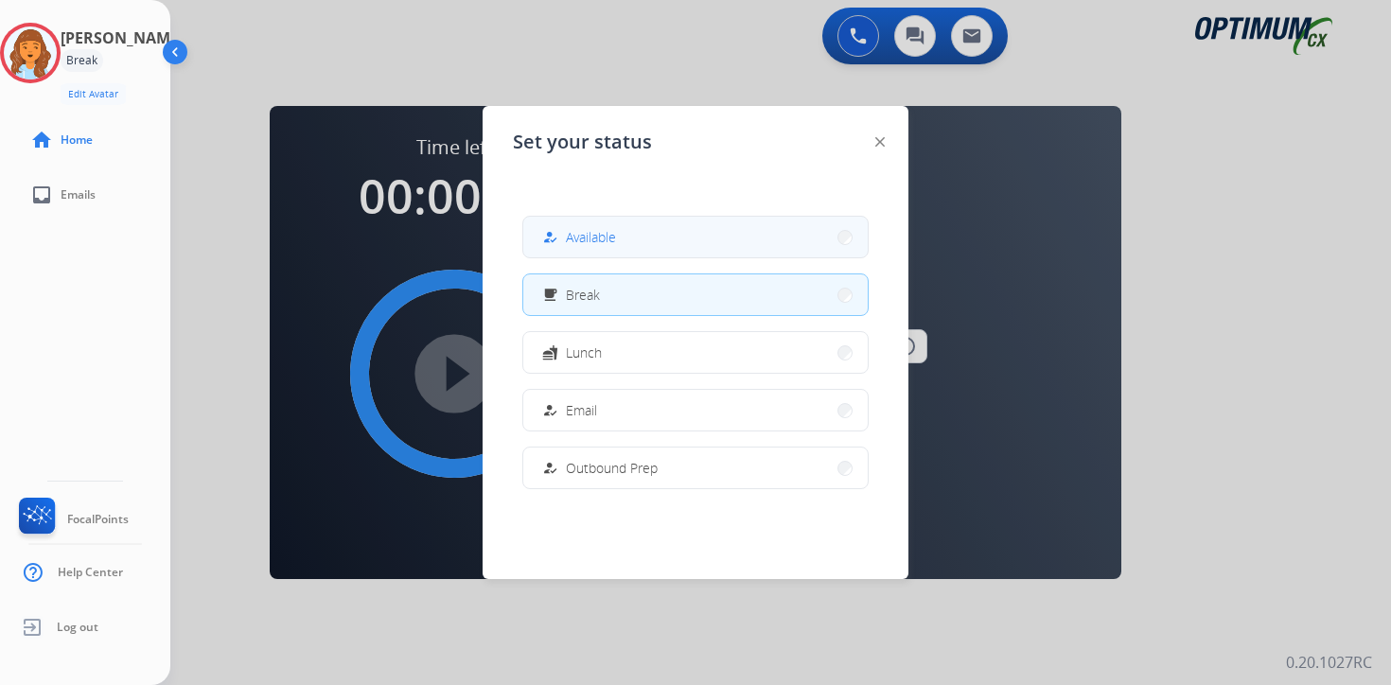
click at [608, 234] on span "Available" at bounding box center [591, 237] width 50 height 20
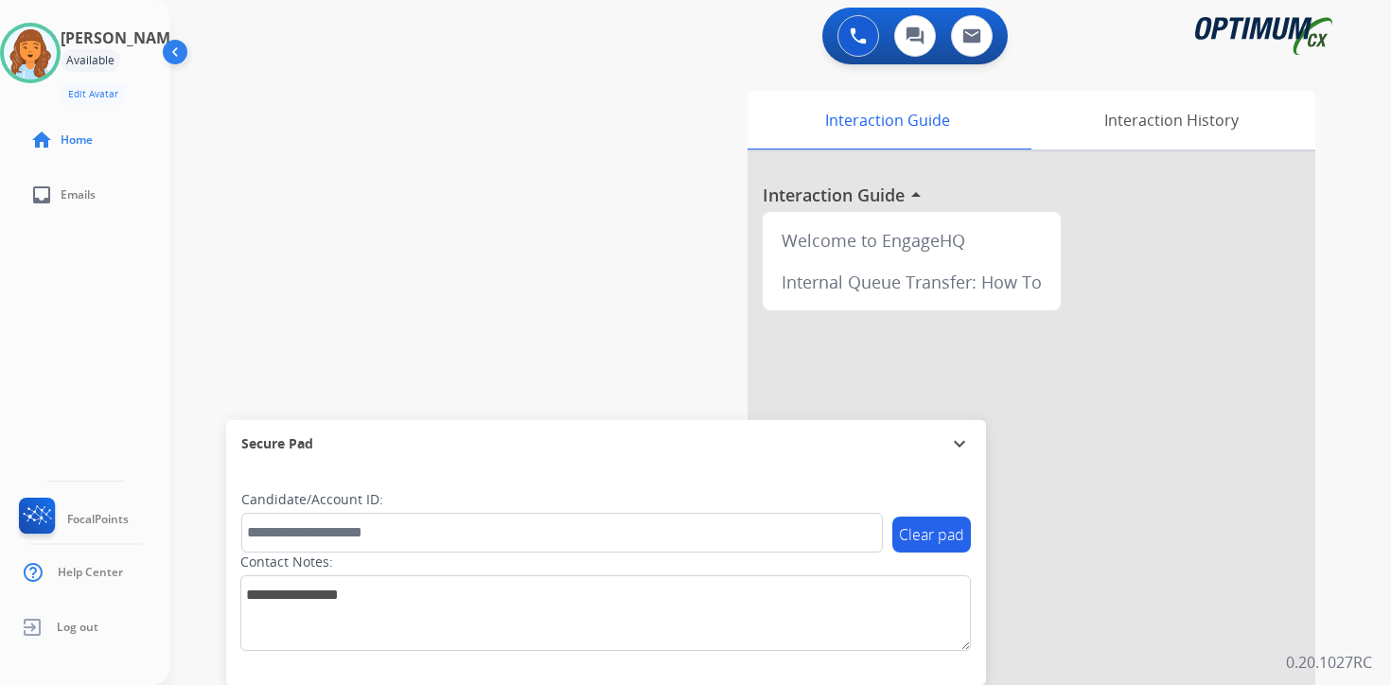
click at [1346, 543] on div "0 Voice Interactions 0 Chat Interactions 0 Email Interactions swap_horiz Break …" at bounding box center [780, 342] width 1221 height 685
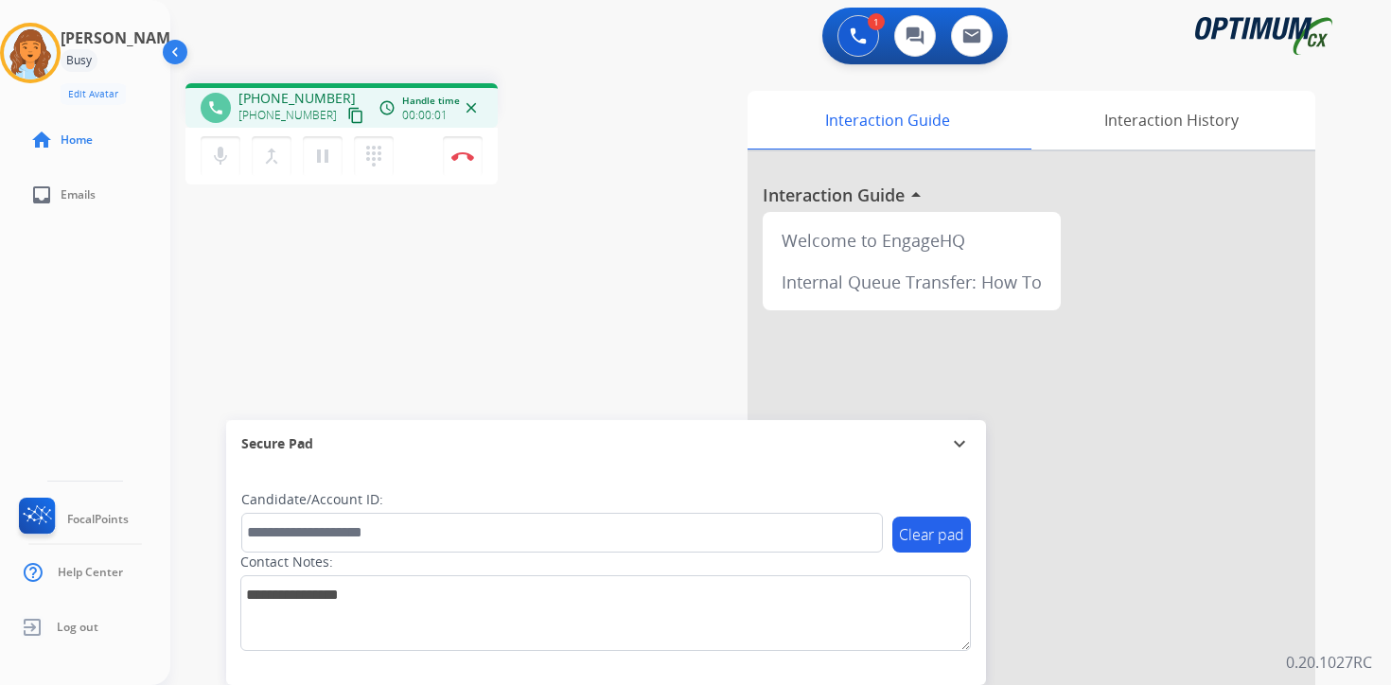
click at [347, 113] on mat-icon "content_copy" at bounding box center [355, 115] width 17 height 17
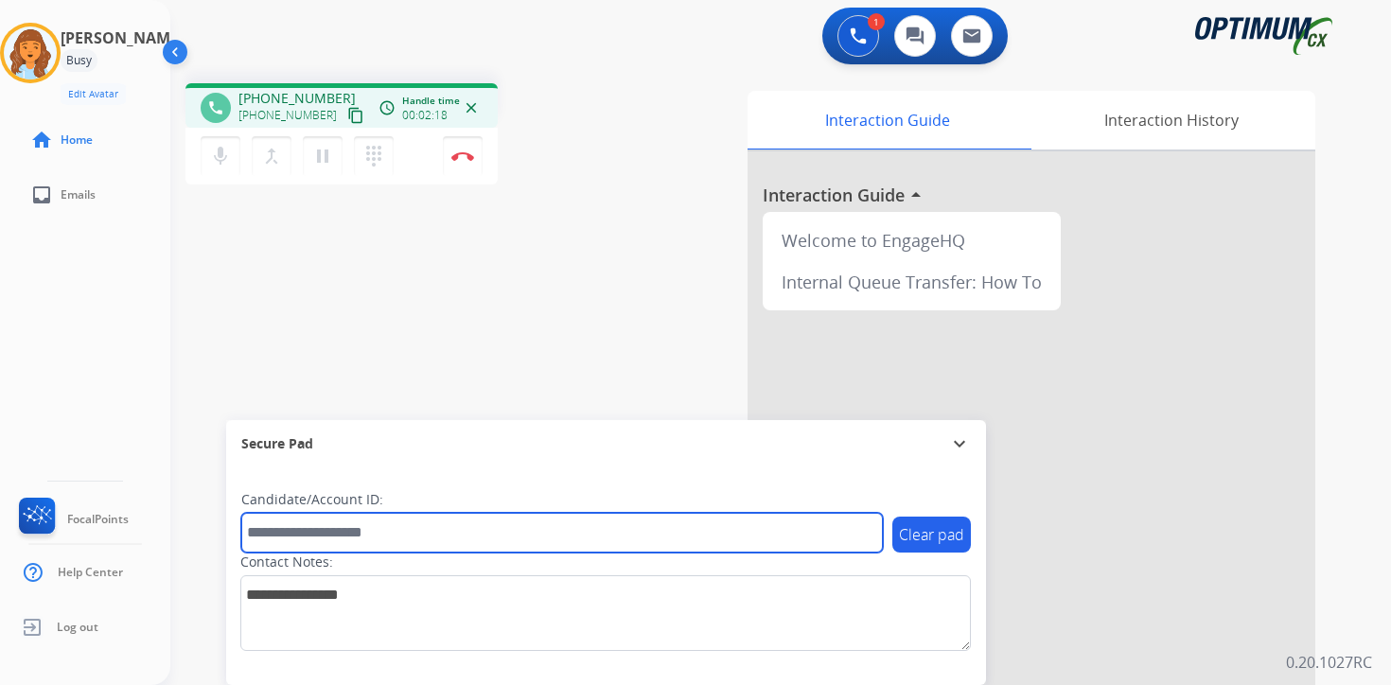
click at [352, 533] on input "text" at bounding box center [562, 533] width 642 height 40
type input "*******"
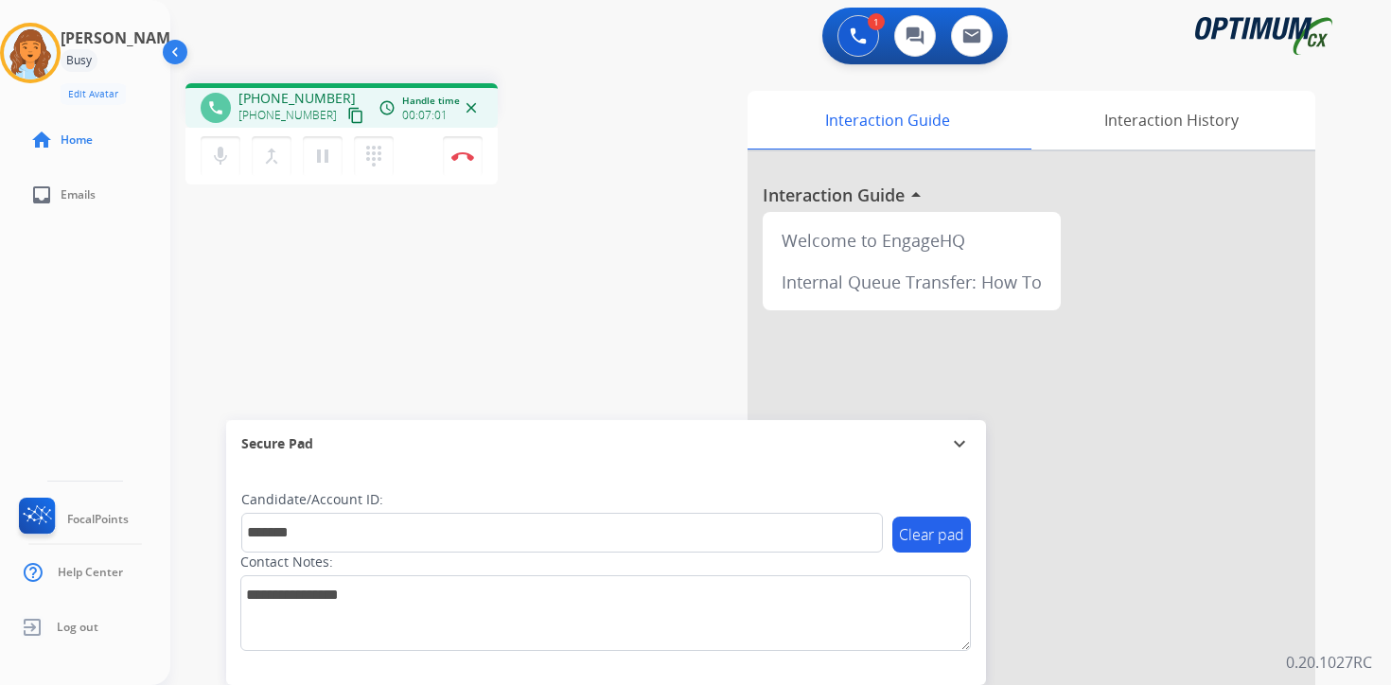
click at [1356, 663] on p "0.20.1027RC" at bounding box center [1329, 662] width 86 height 23
click at [1359, 487] on div "1 Voice Interactions 0 Chat Interactions 0 Email Interactions phone [PHONE_NUMB…" at bounding box center [780, 342] width 1221 height 685
click at [472, 157] on img at bounding box center [462, 155] width 23 height 9
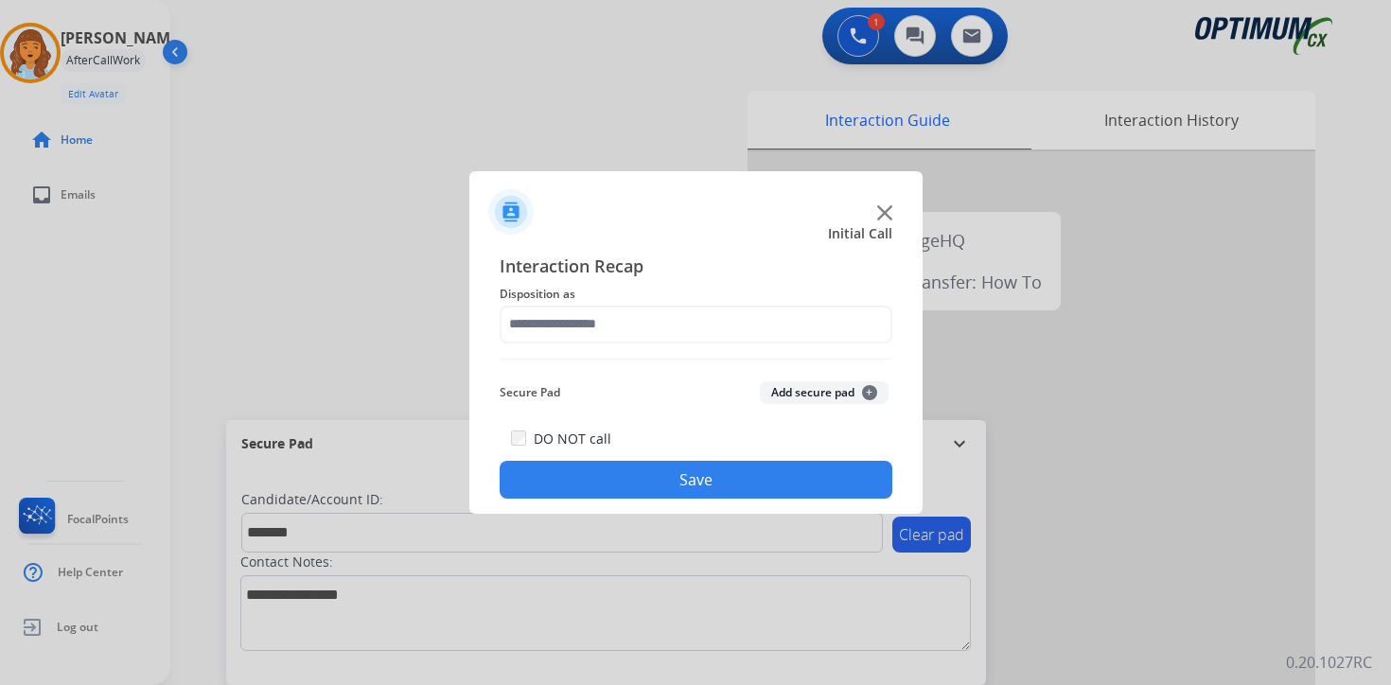
click at [868, 390] on span "+" at bounding box center [869, 392] width 15 height 15
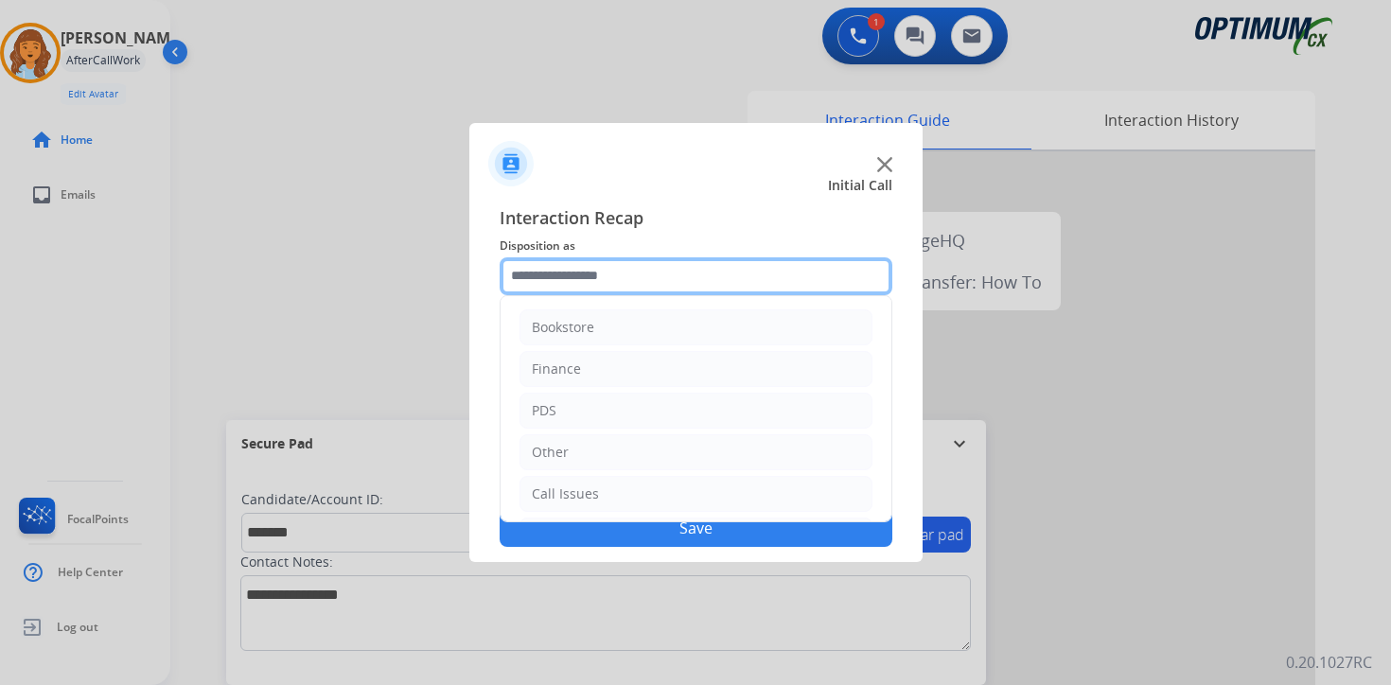
click at [612, 281] on input "text" at bounding box center [696, 276] width 393 height 38
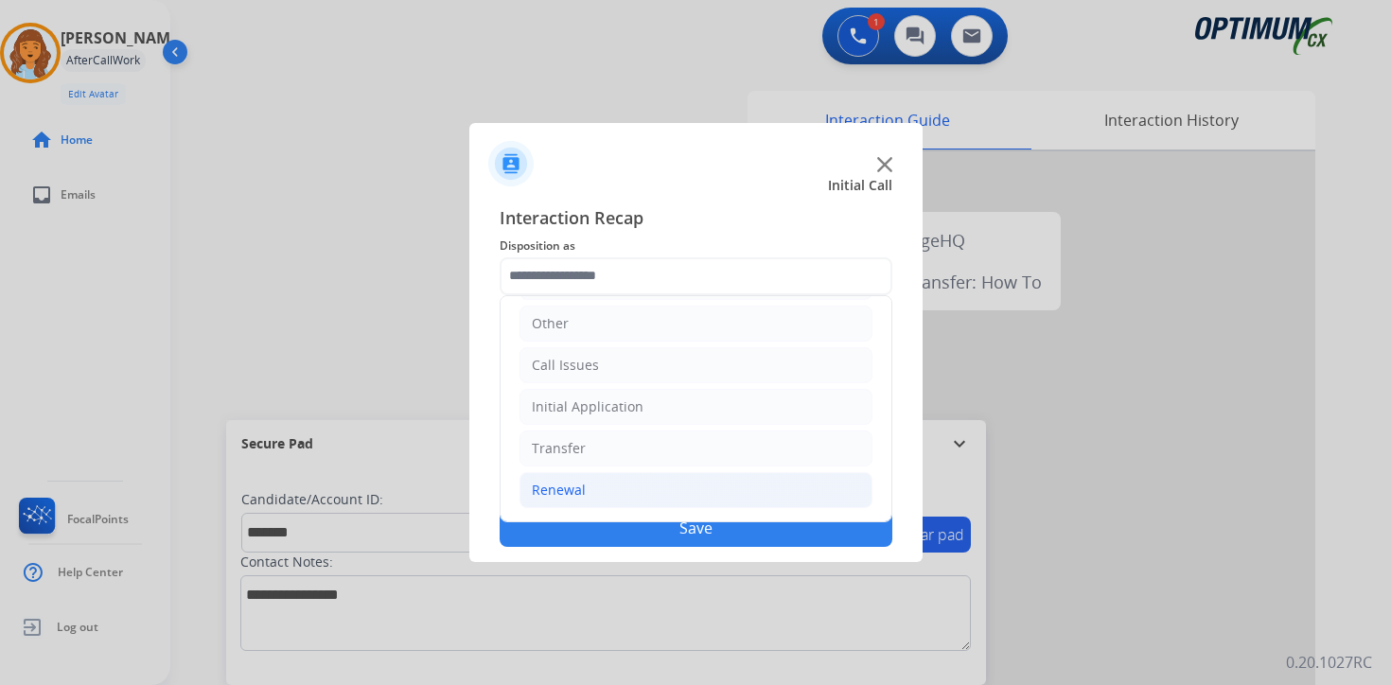
click at [592, 492] on li "Renewal" at bounding box center [695, 490] width 353 height 36
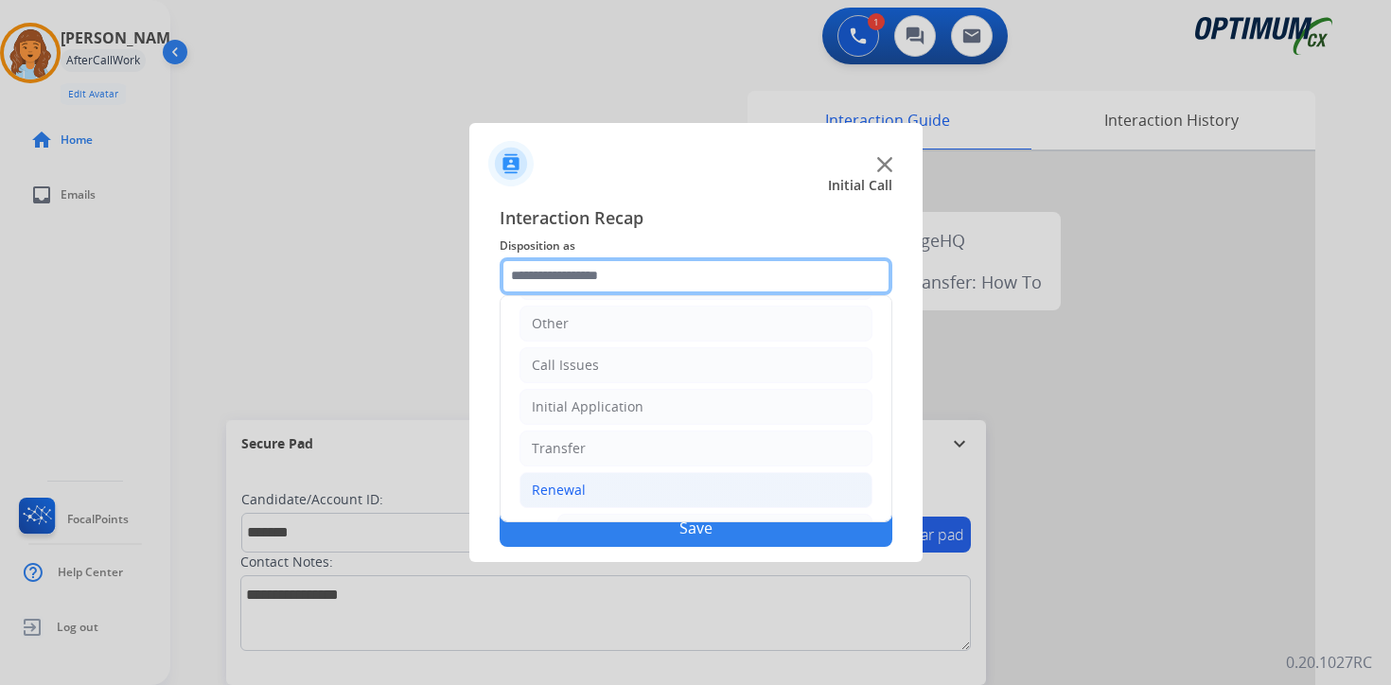
scroll to position [444, 0]
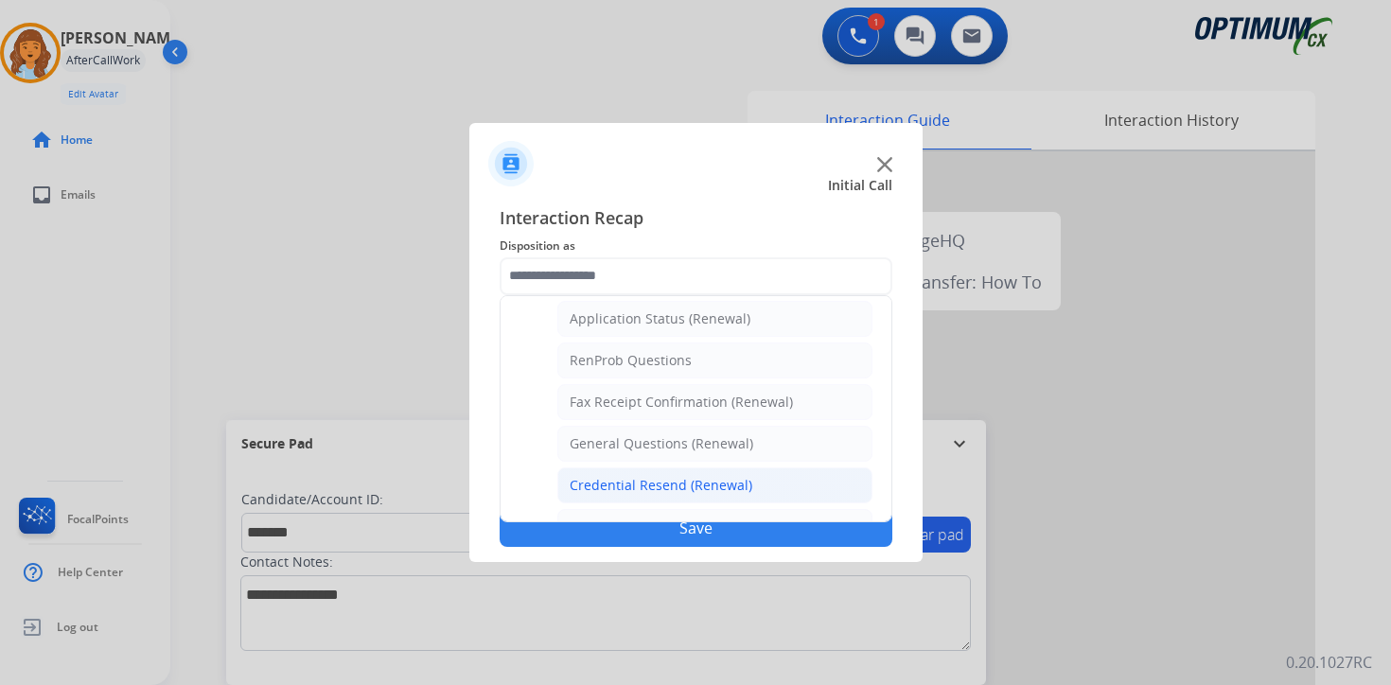
click at [598, 486] on div "Credential Resend (Renewal)" at bounding box center [661, 485] width 183 height 19
type input "**********"
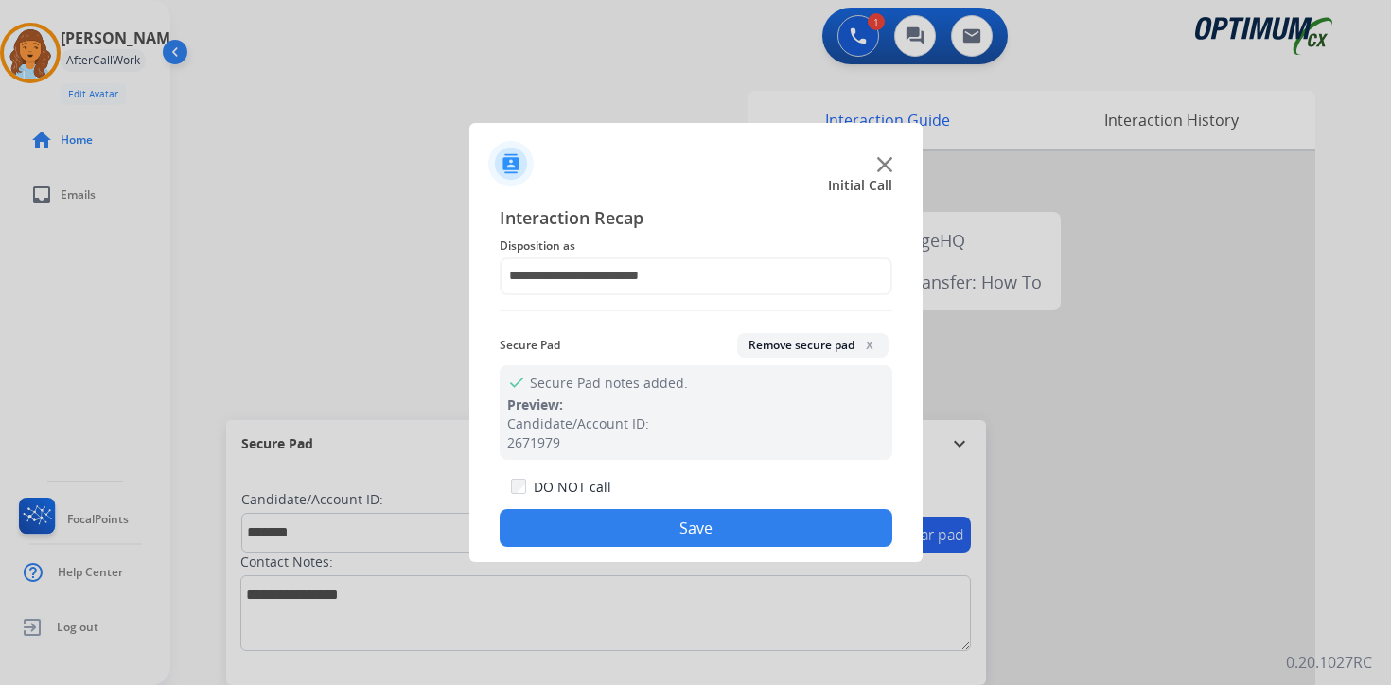
click at [623, 524] on button "Save" at bounding box center [696, 528] width 393 height 38
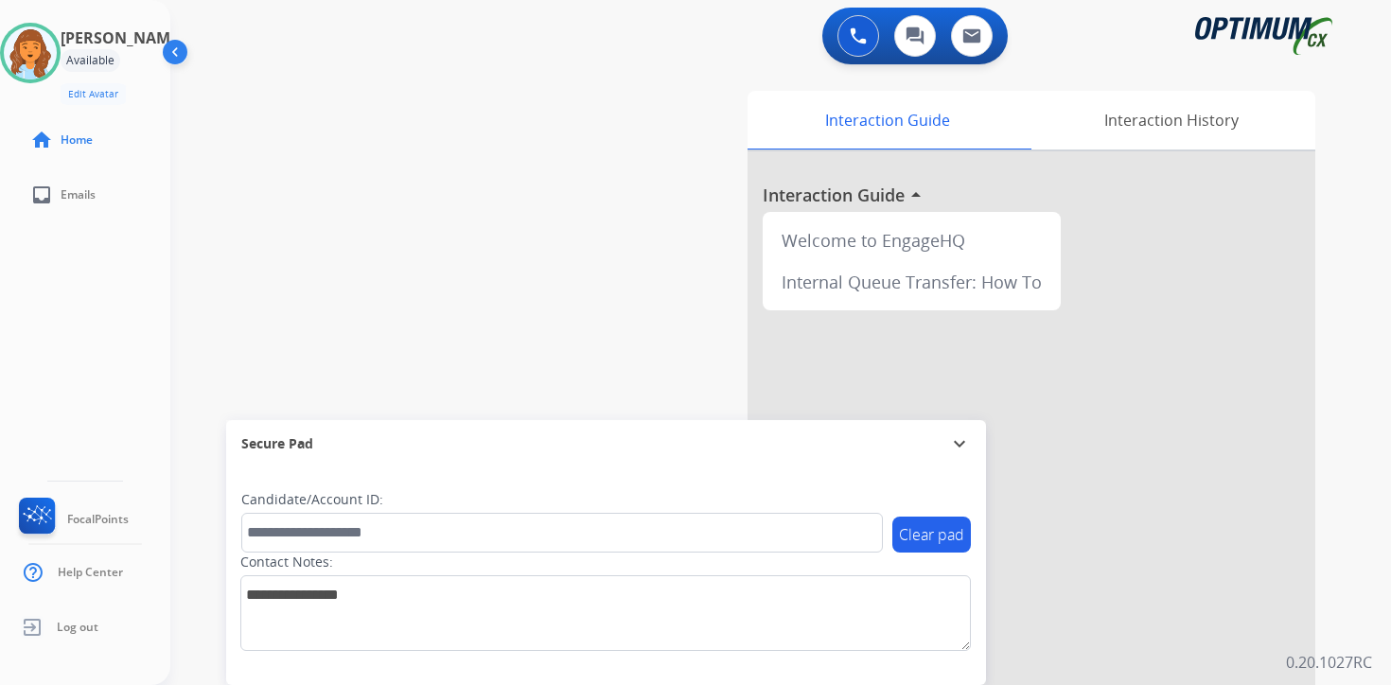
click at [1362, 651] on p "0.20.1027RC" at bounding box center [1329, 662] width 86 height 23
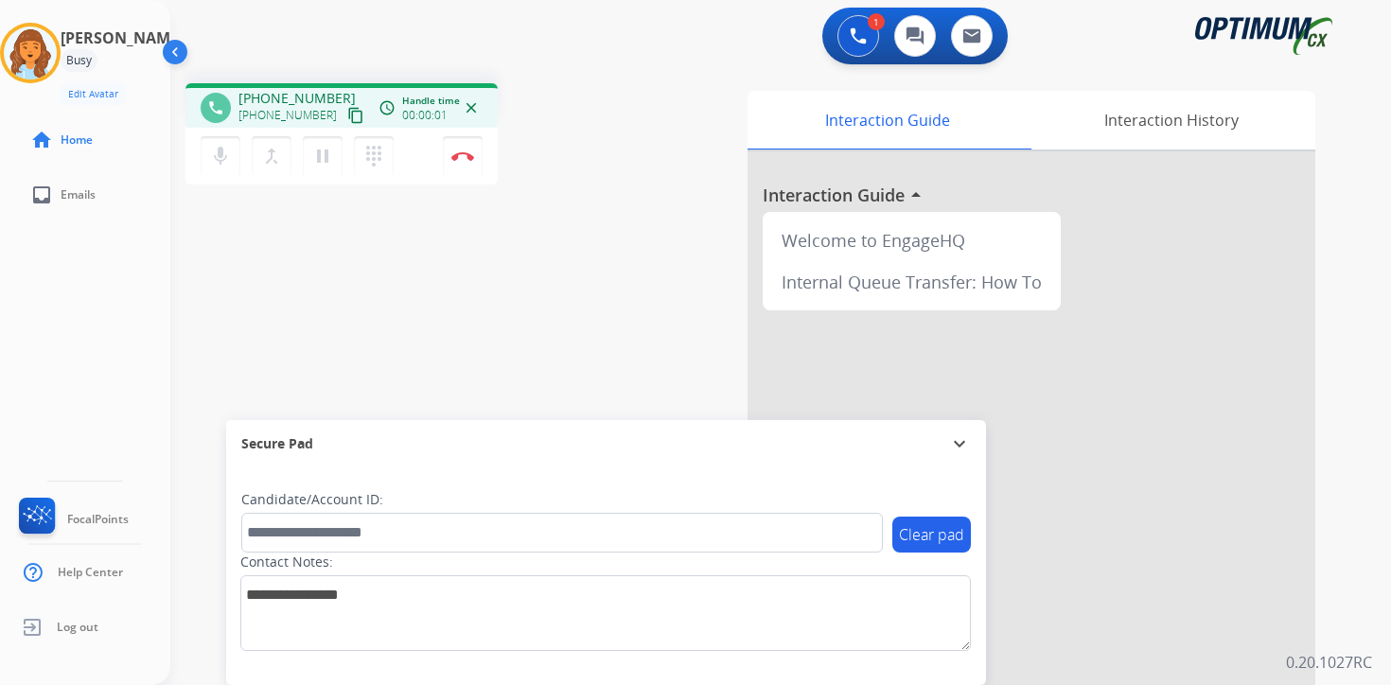
click at [347, 121] on mat-icon "content_copy" at bounding box center [355, 115] width 17 height 17
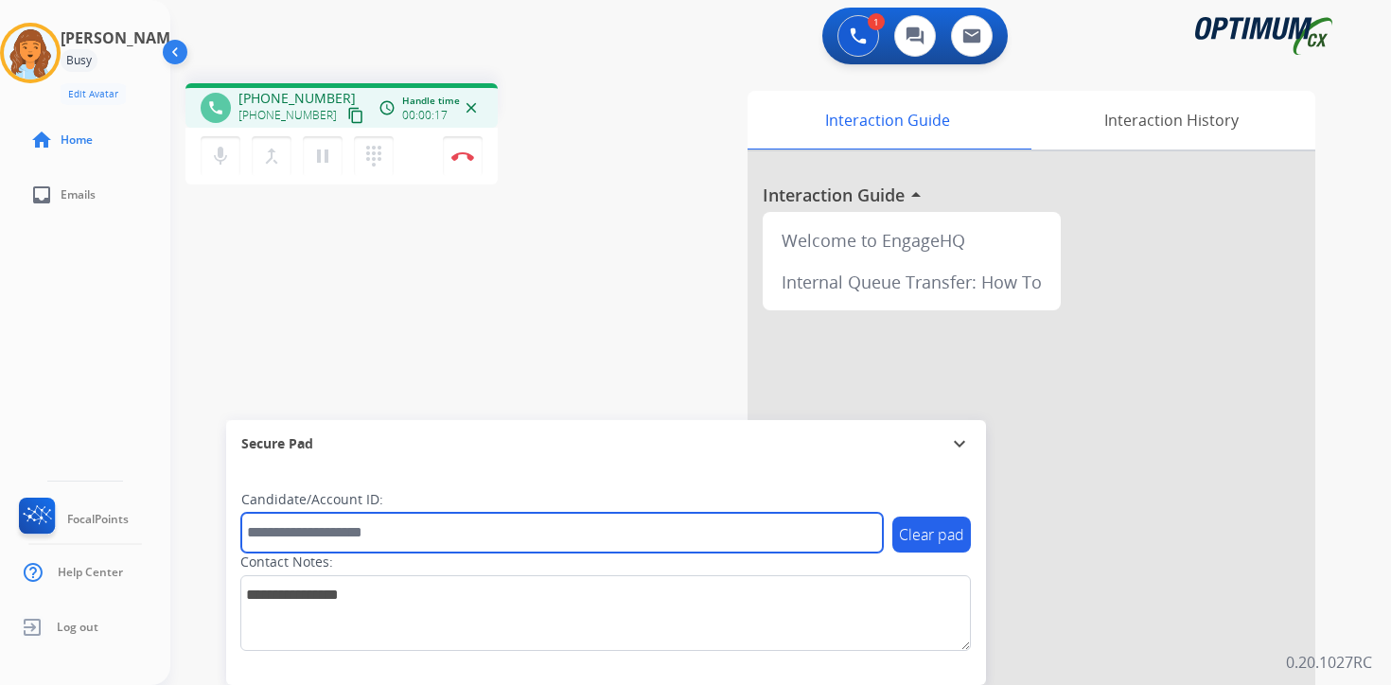
click at [303, 540] on input "text" at bounding box center [562, 533] width 642 height 40
type input "*******"
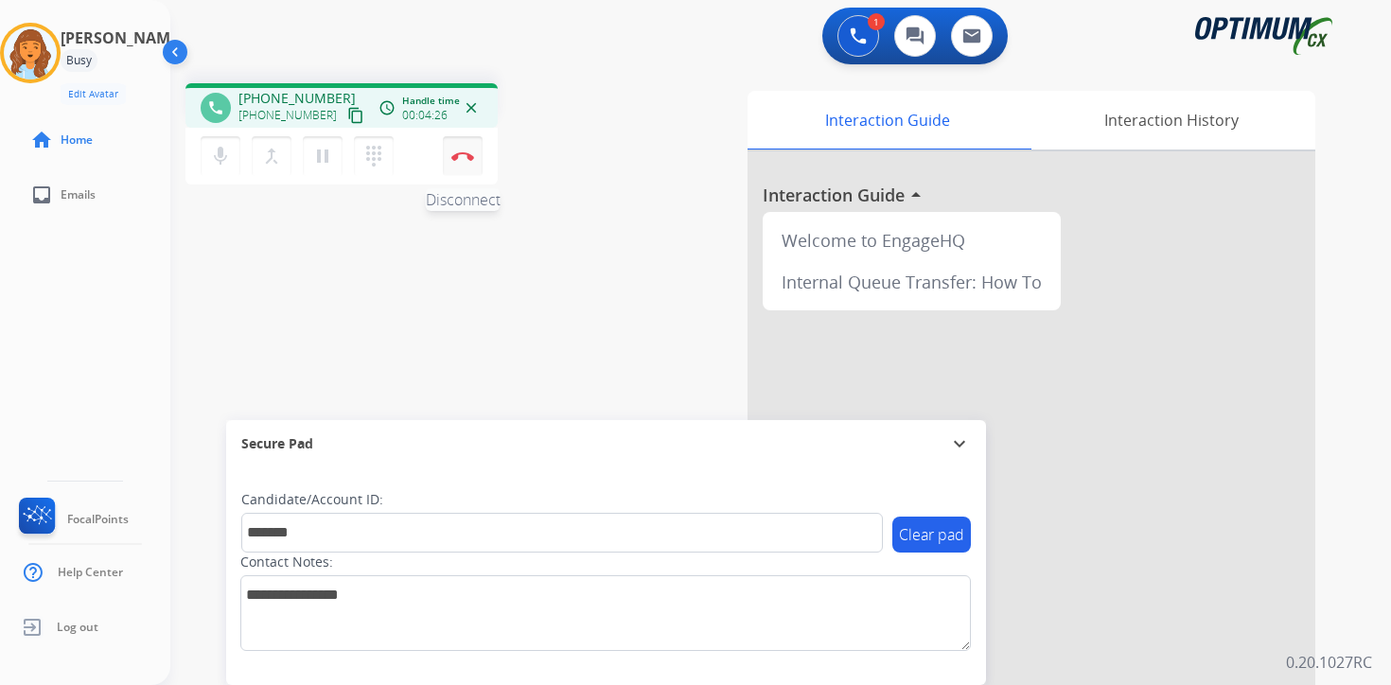
click at [461, 161] on button "Disconnect" at bounding box center [463, 156] width 40 height 40
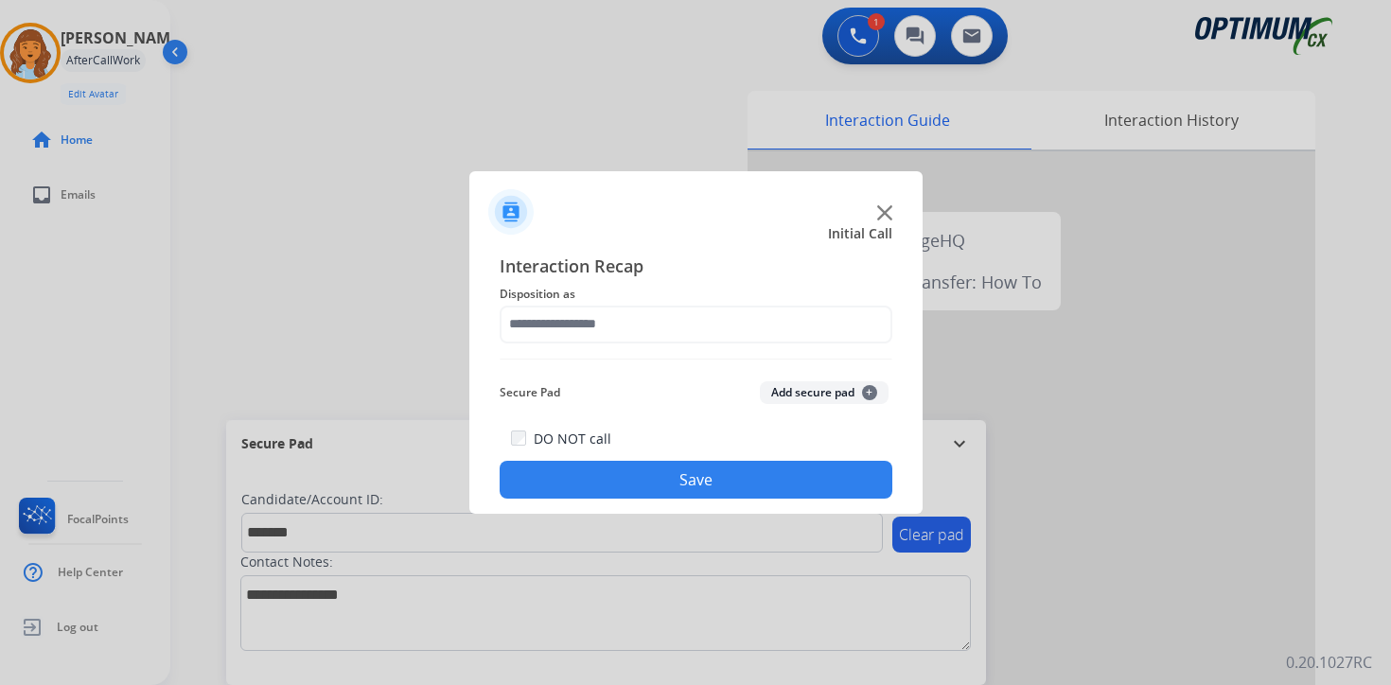
click at [864, 397] on span "+" at bounding box center [869, 392] width 15 height 15
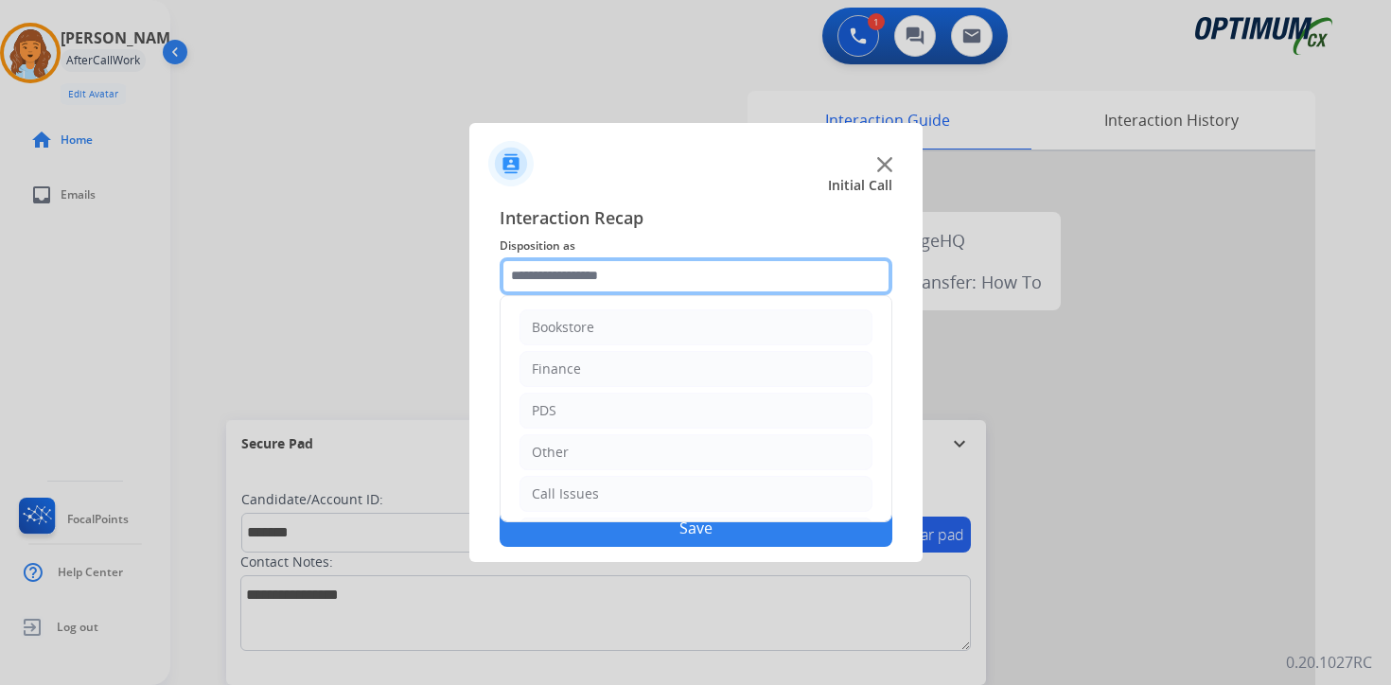
click at [542, 290] on input "text" at bounding box center [696, 276] width 393 height 38
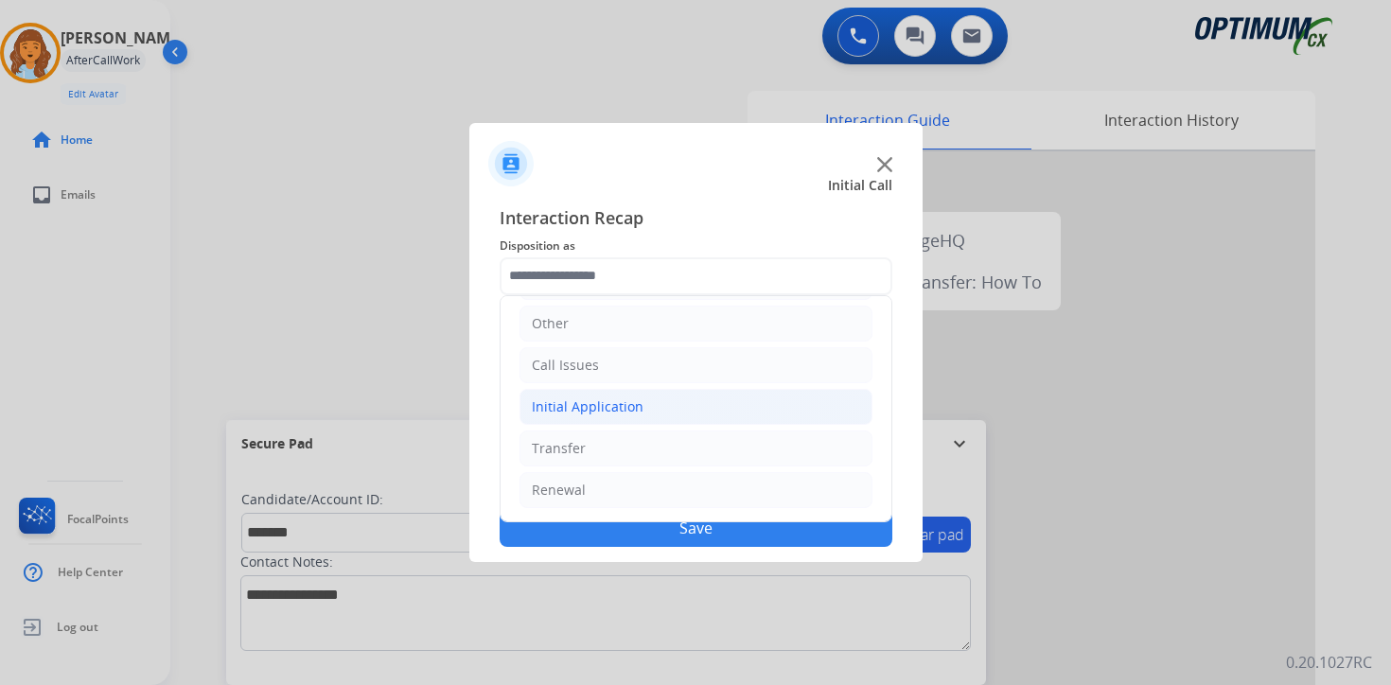
click at [577, 405] on div "Initial Application" at bounding box center [588, 406] width 112 height 19
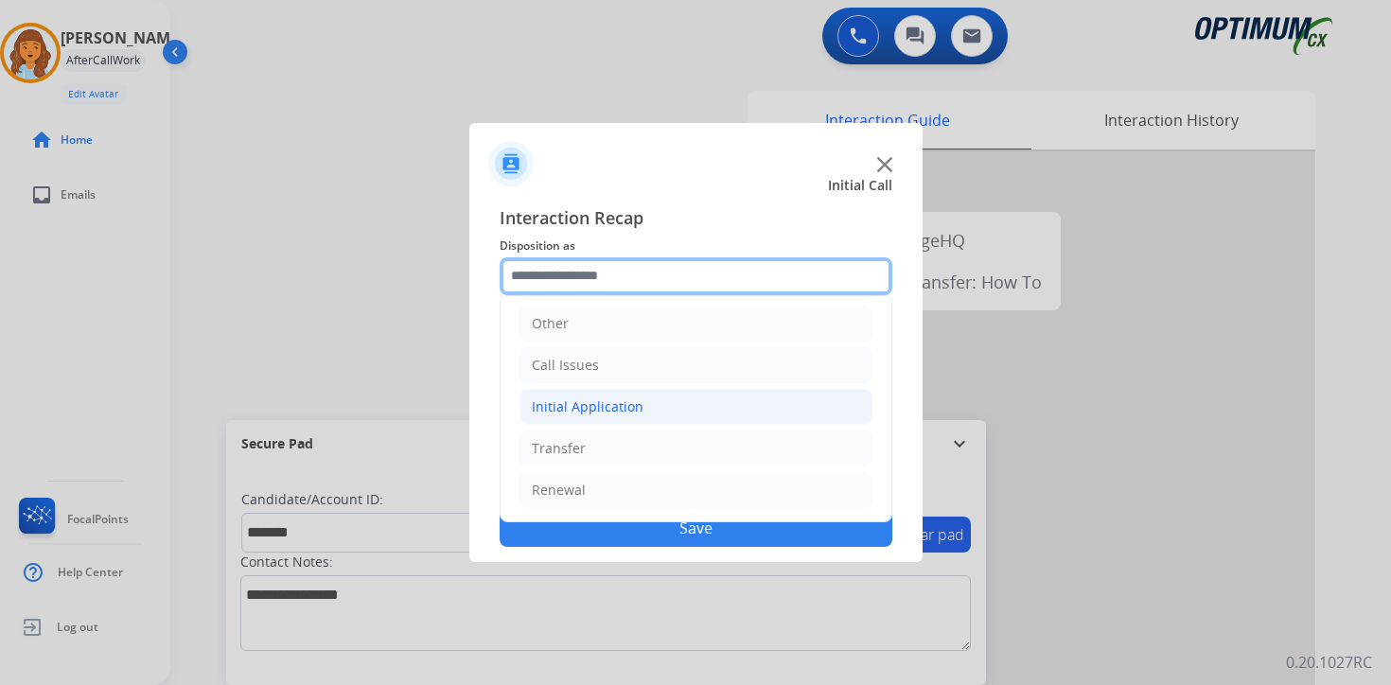
scroll to position [0, 0]
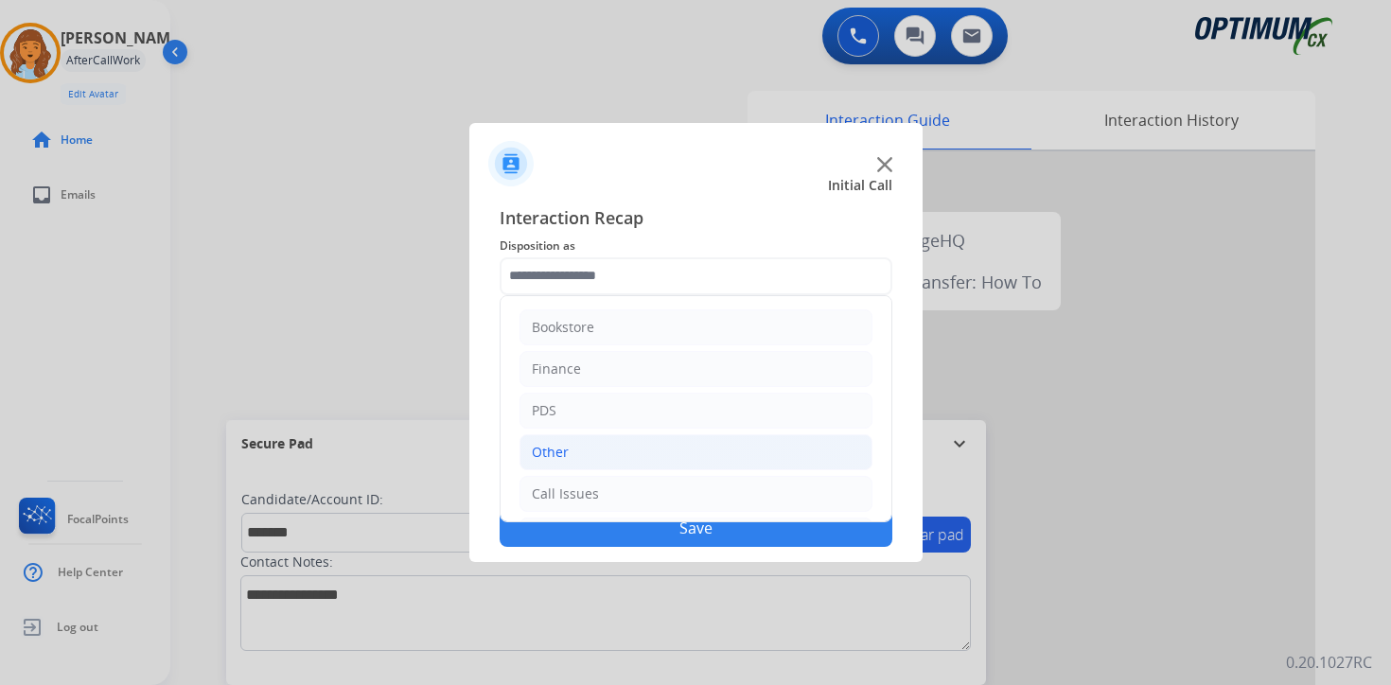
click at [566, 443] on div "Other" at bounding box center [550, 452] width 37 height 19
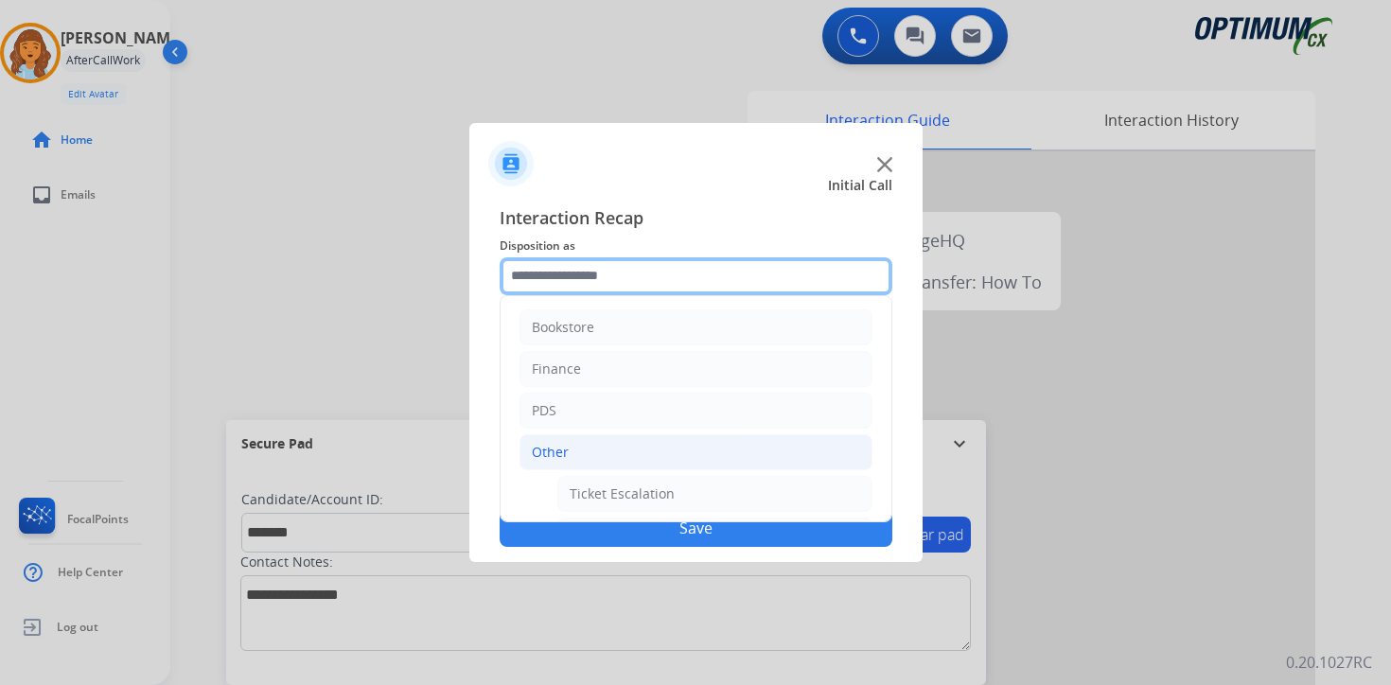
scroll to position [315, 0]
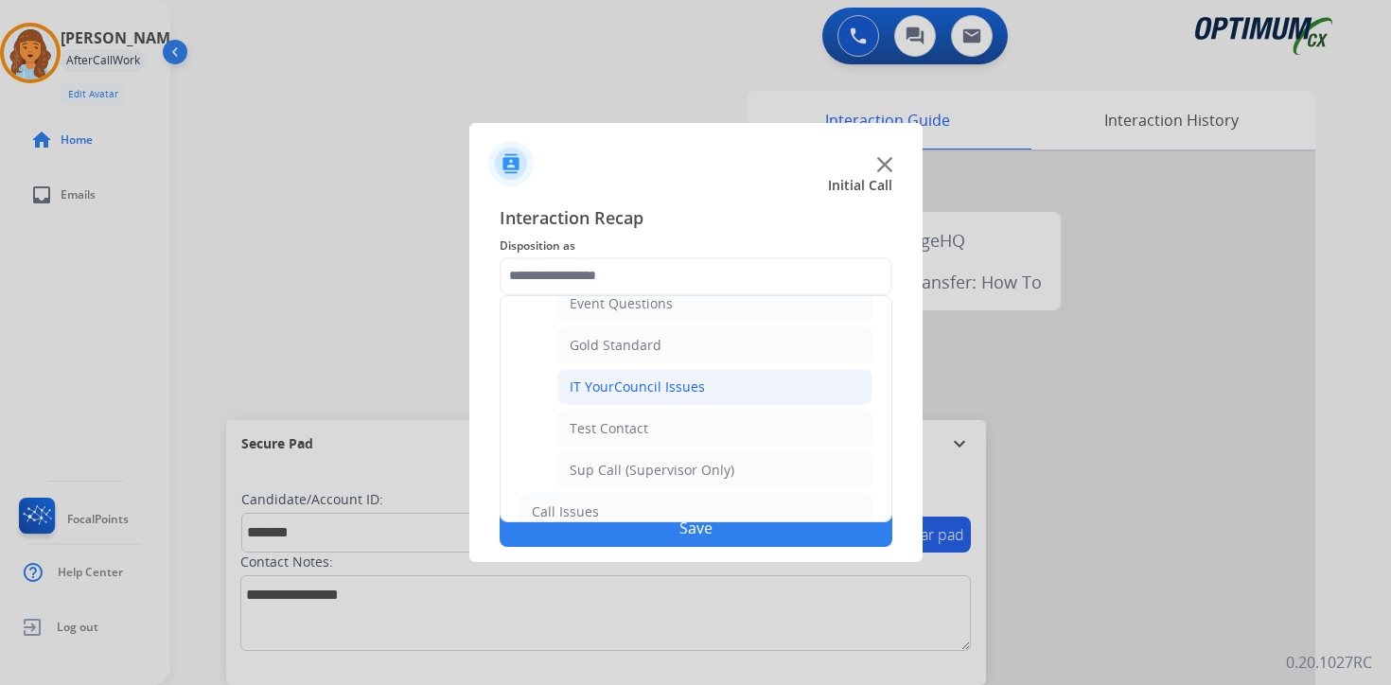
click at [582, 395] on div "IT YourCouncil Issues" at bounding box center [637, 387] width 135 height 19
type input "**********"
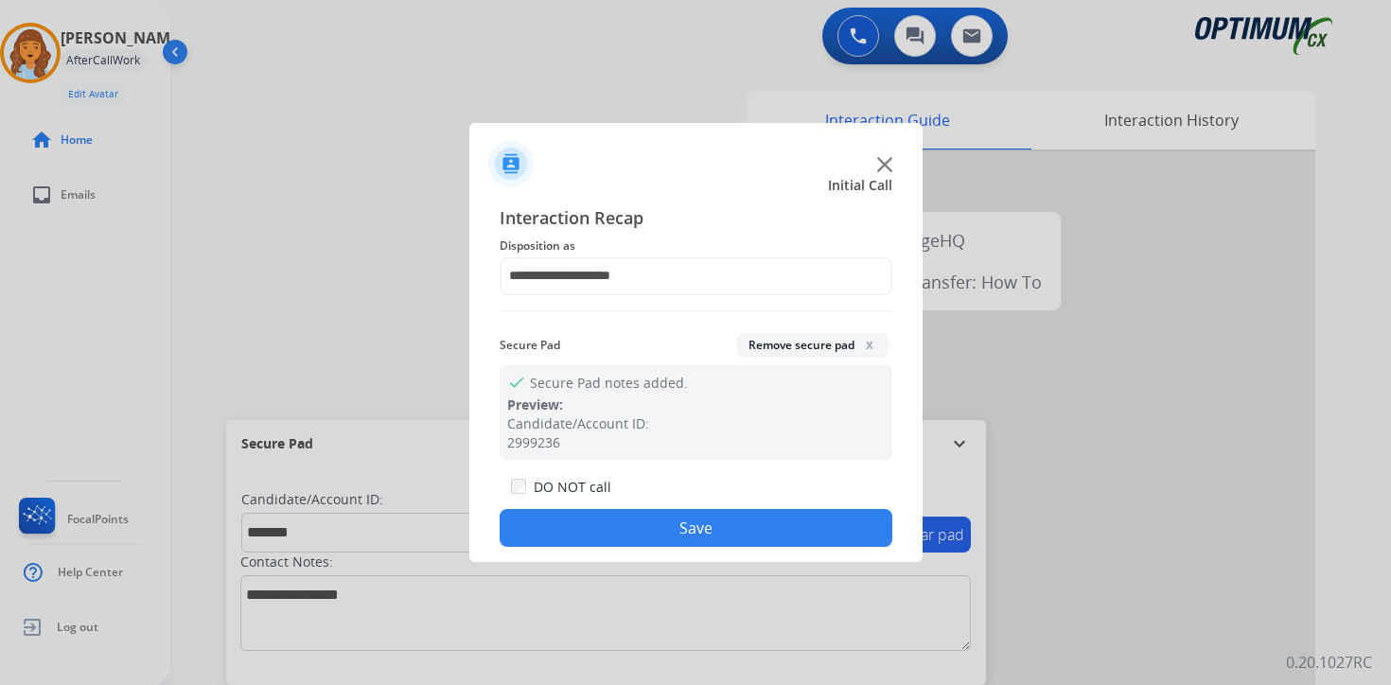
click at [588, 523] on button "Save" at bounding box center [696, 528] width 393 height 38
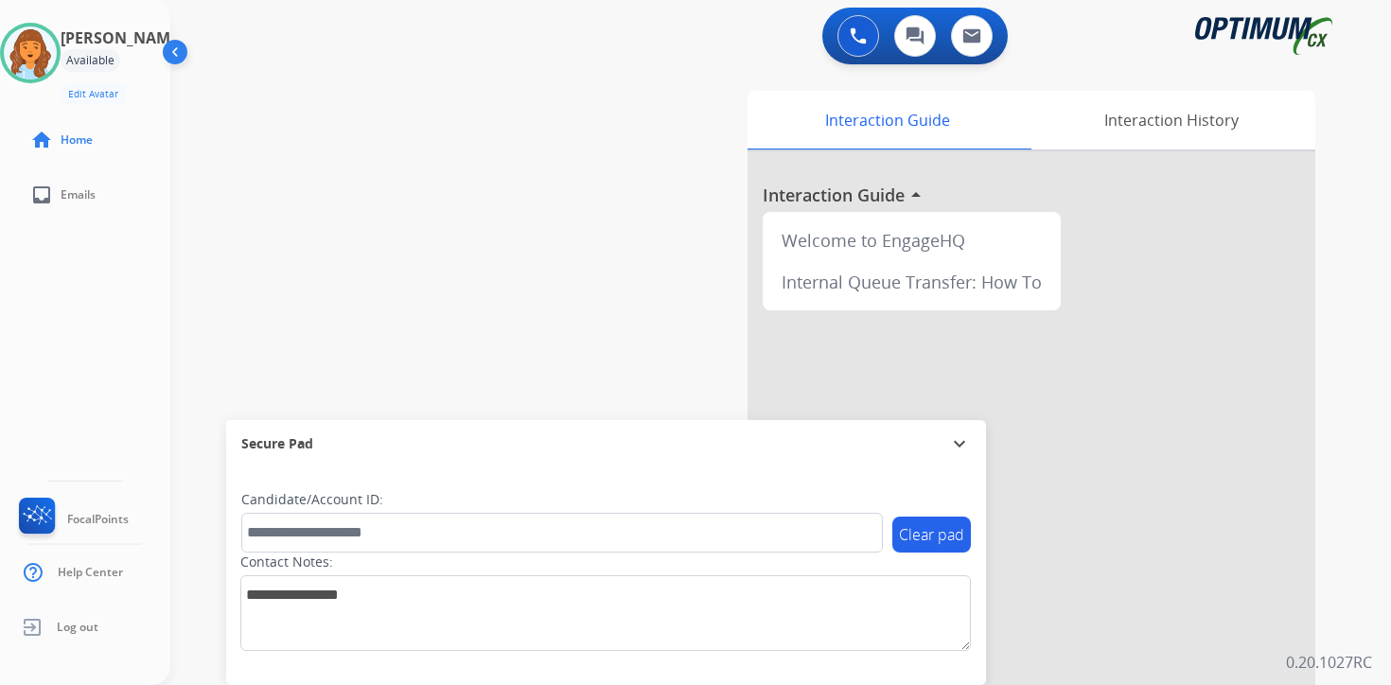
click at [1351, 433] on div "0 Voice Interactions 0 Chat Interactions 0 Email Interactions swap_horiz Break …" at bounding box center [780, 342] width 1221 height 685
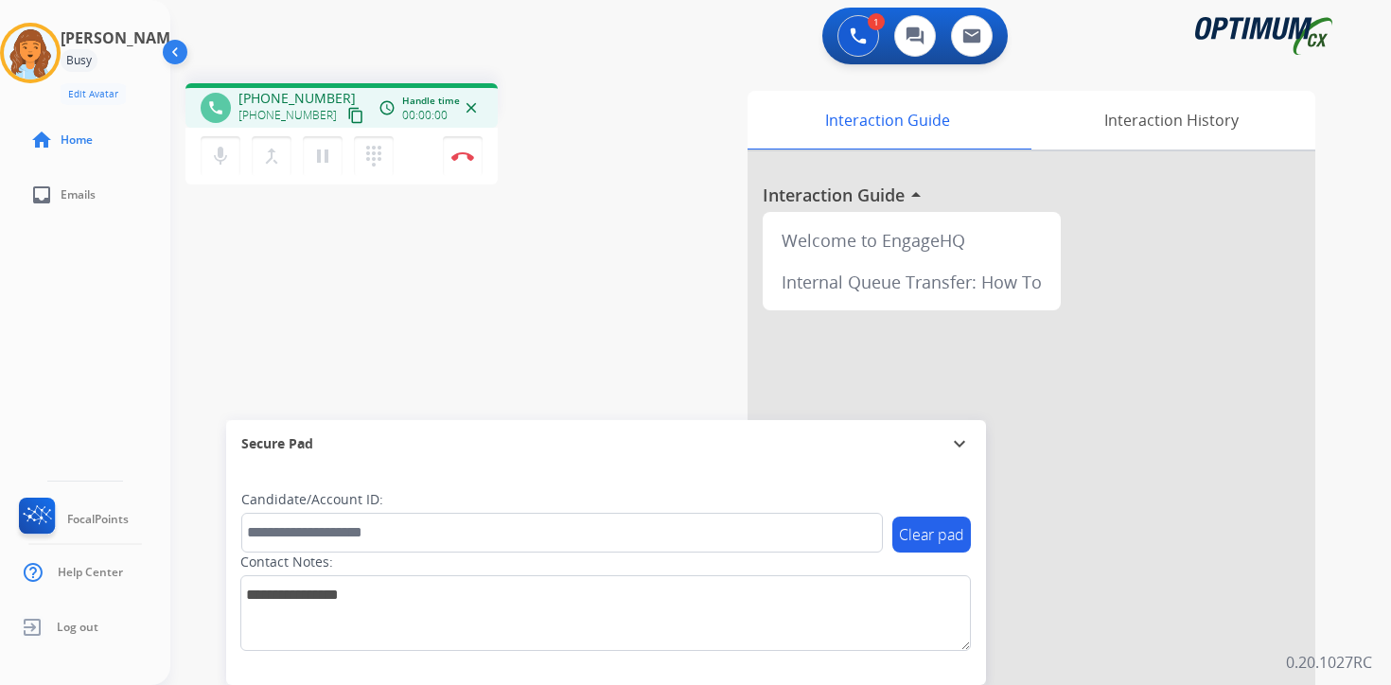
click at [347, 112] on mat-icon "content_copy" at bounding box center [355, 115] width 17 height 17
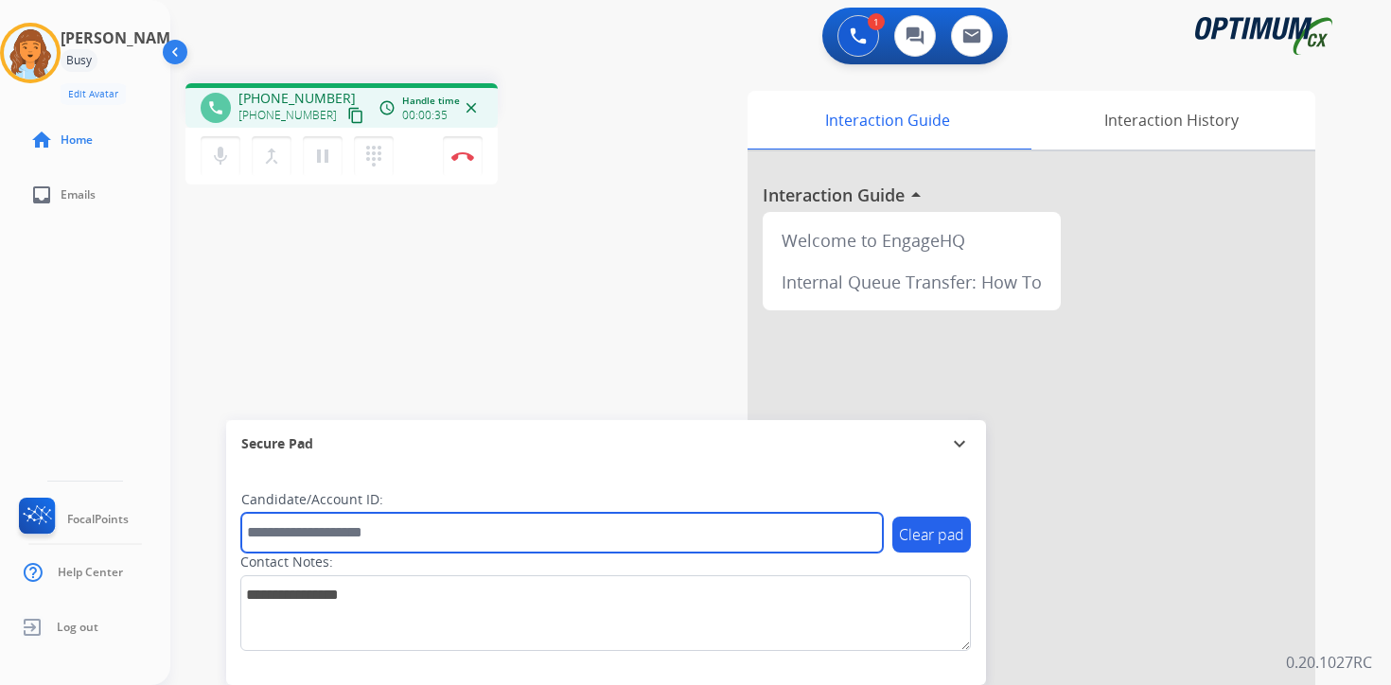
click at [443, 526] on input "text" at bounding box center [562, 533] width 642 height 40
type input "*******"
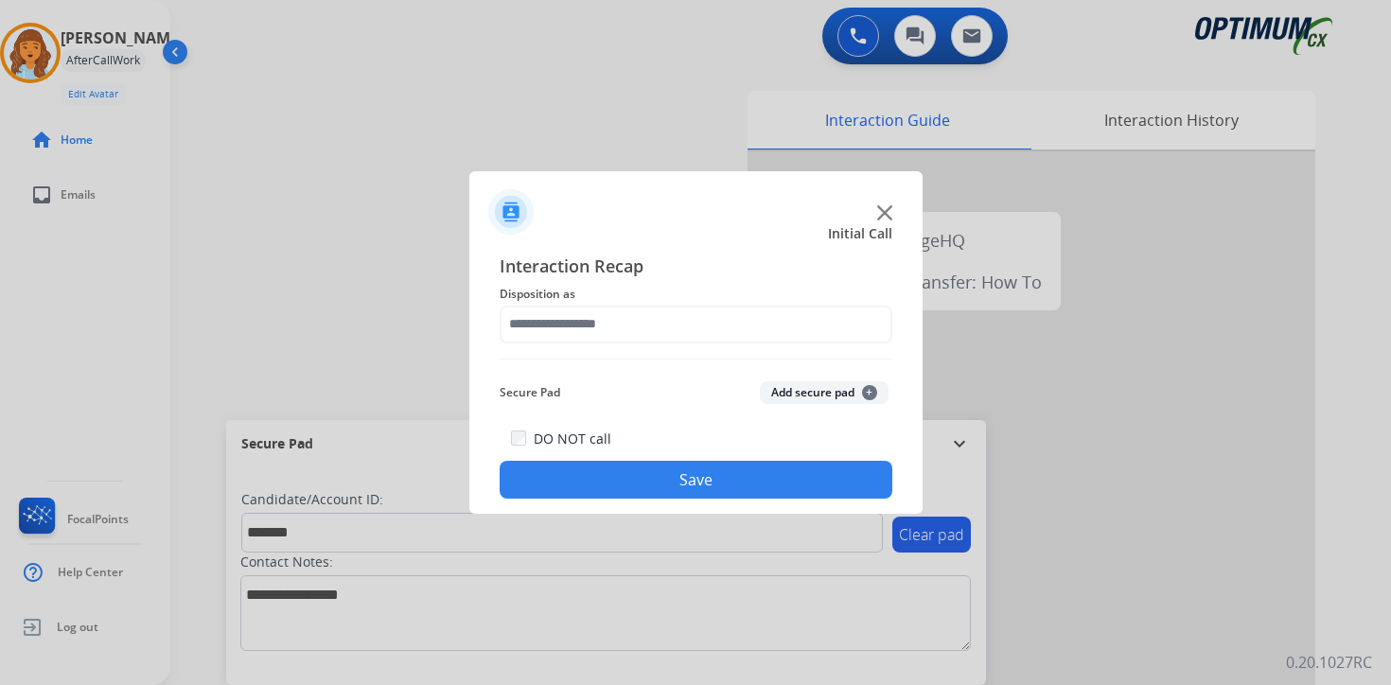
click at [1370, 661] on p "0.20.1027RC" at bounding box center [1329, 662] width 86 height 23
click at [863, 396] on span "+" at bounding box center [869, 392] width 15 height 15
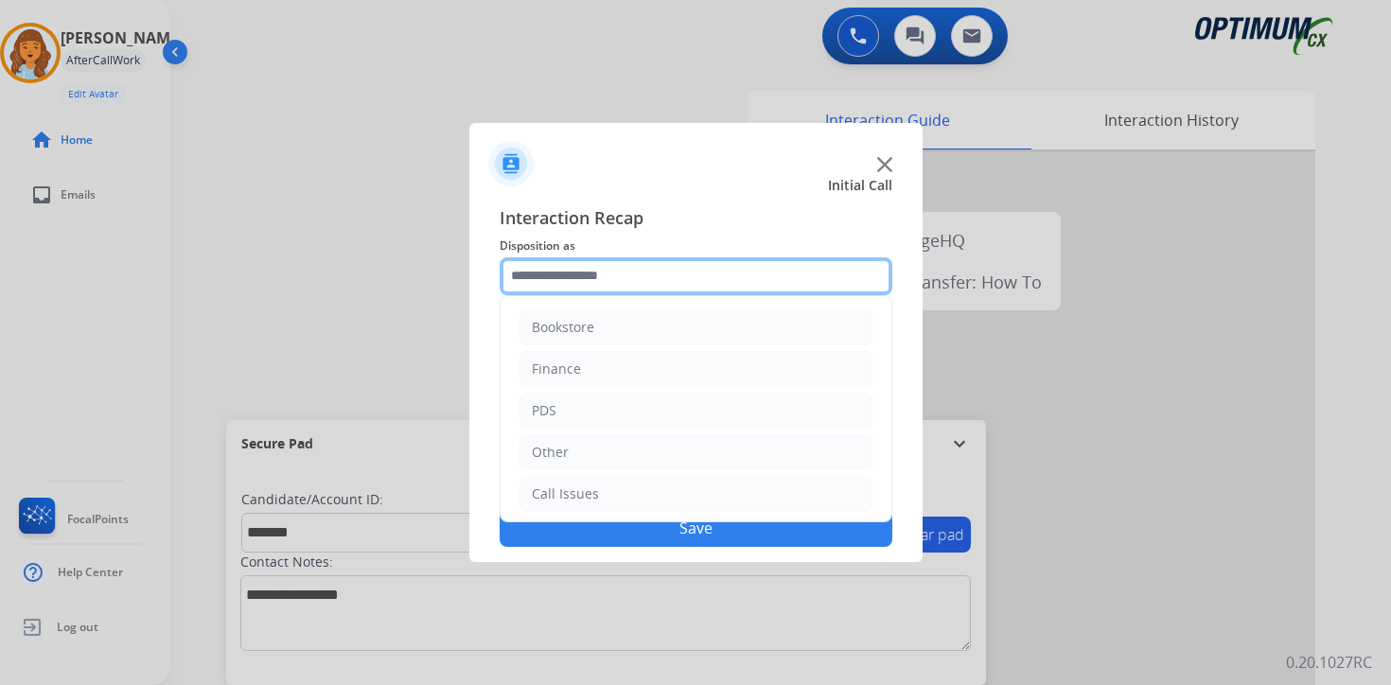
click at [580, 267] on input "text" at bounding box center [696, 276] width 393 height 38
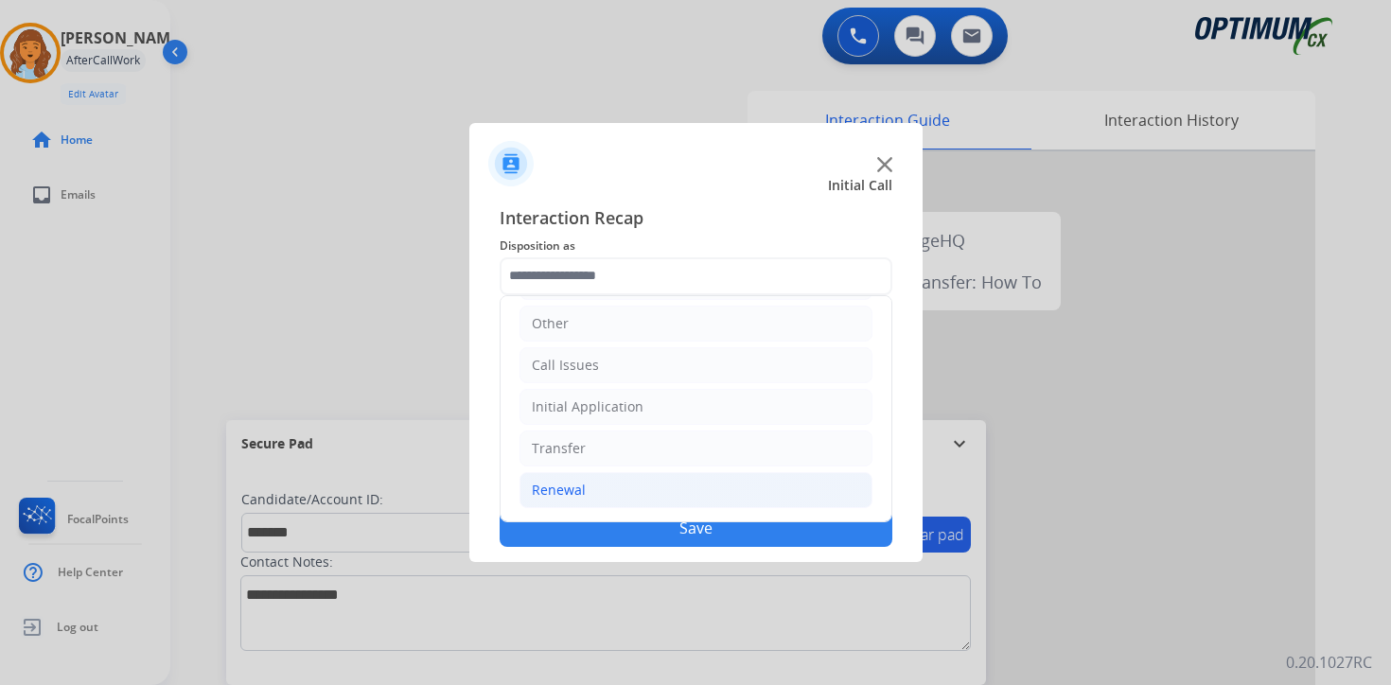
click at [592, 483] on li "Renewal" at bounding box center [695, 490] width 353 height 36
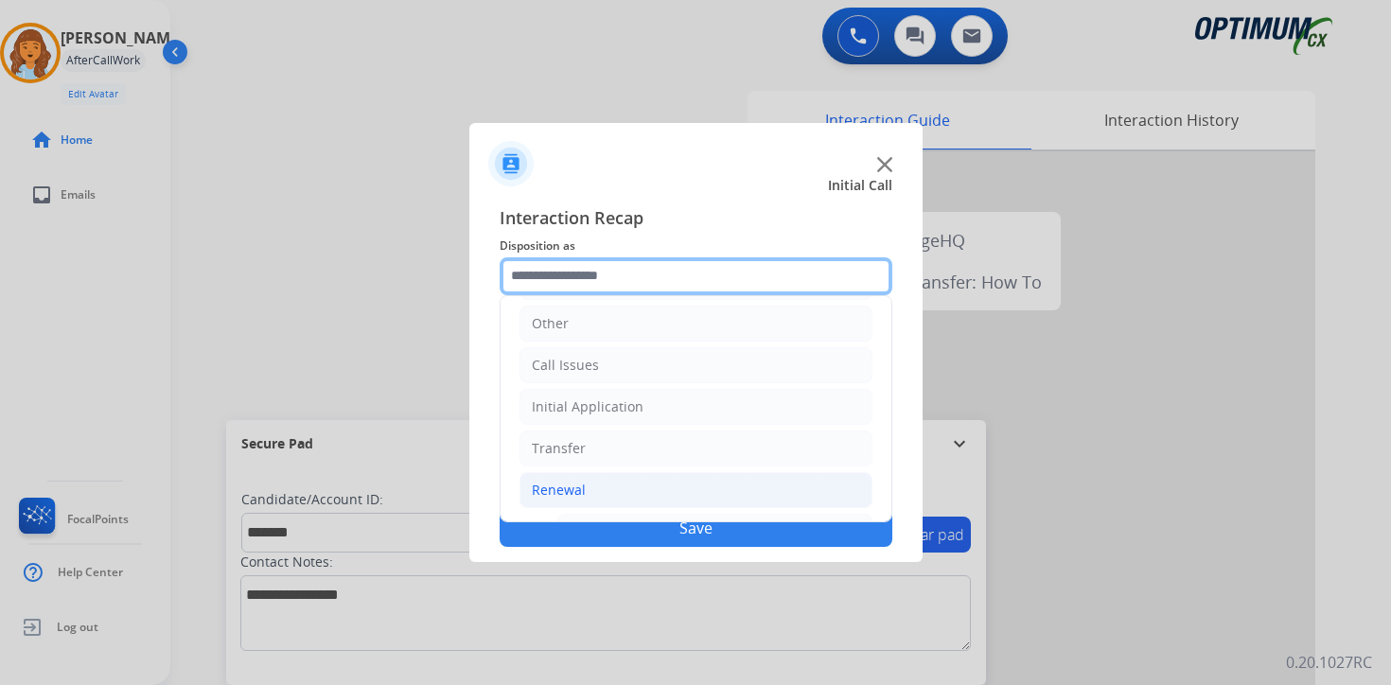
scroll to position [444, 0]
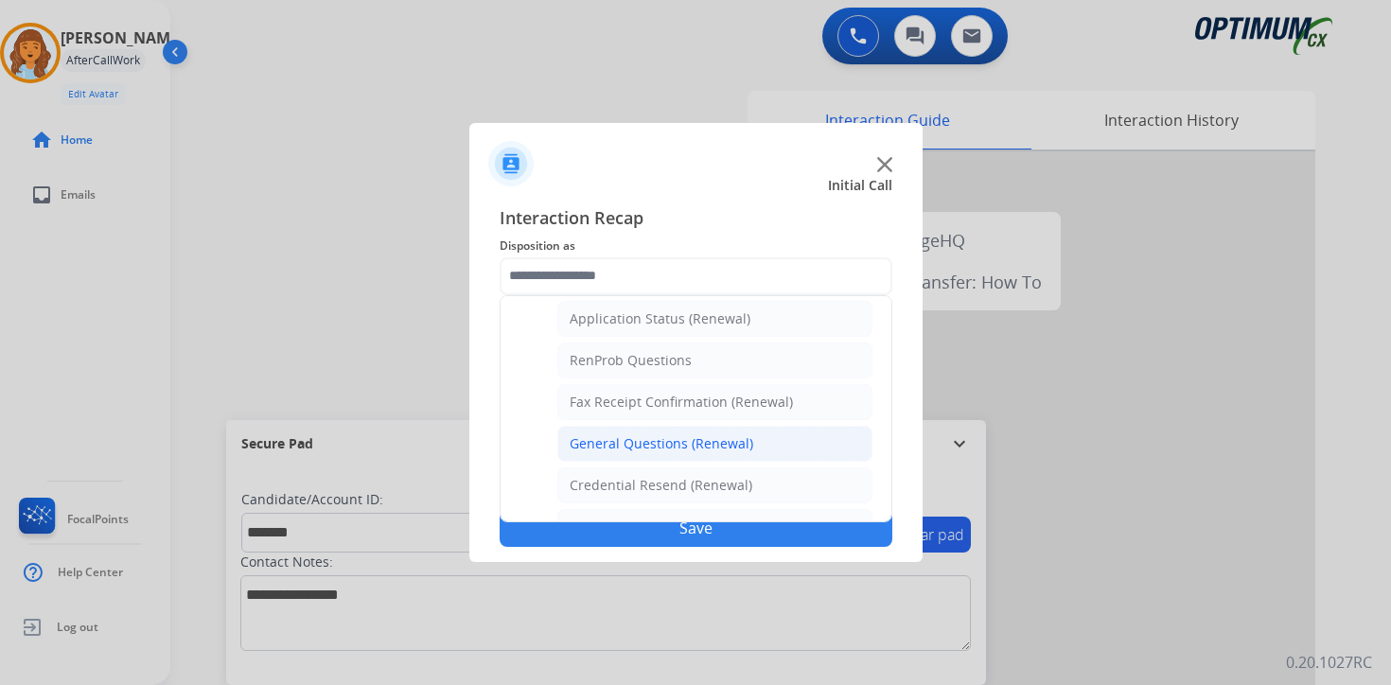
click at [608, 449] on div "General Questions (Renewal)" at bounding box center [662, 443] width 184 height 19
type input "**********"
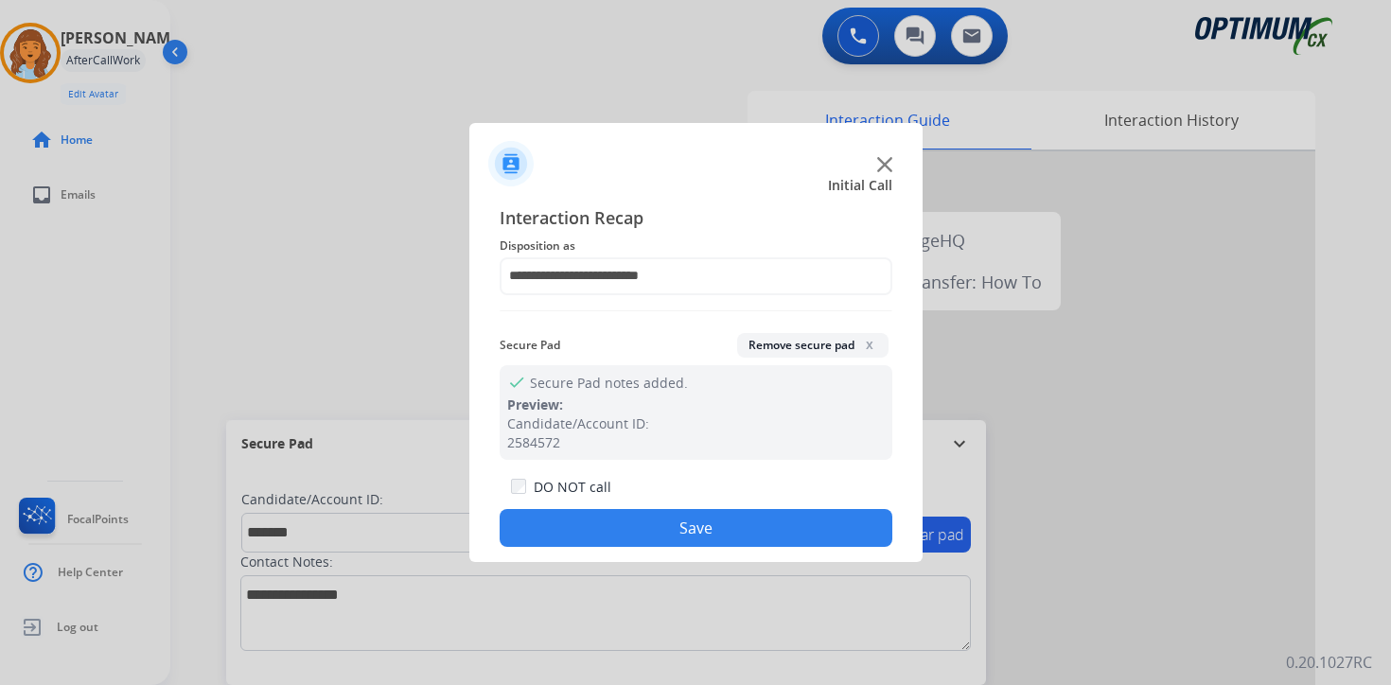
click at [634, 518] on button "Save" at bounding box center [696, 528] width 393 height 38
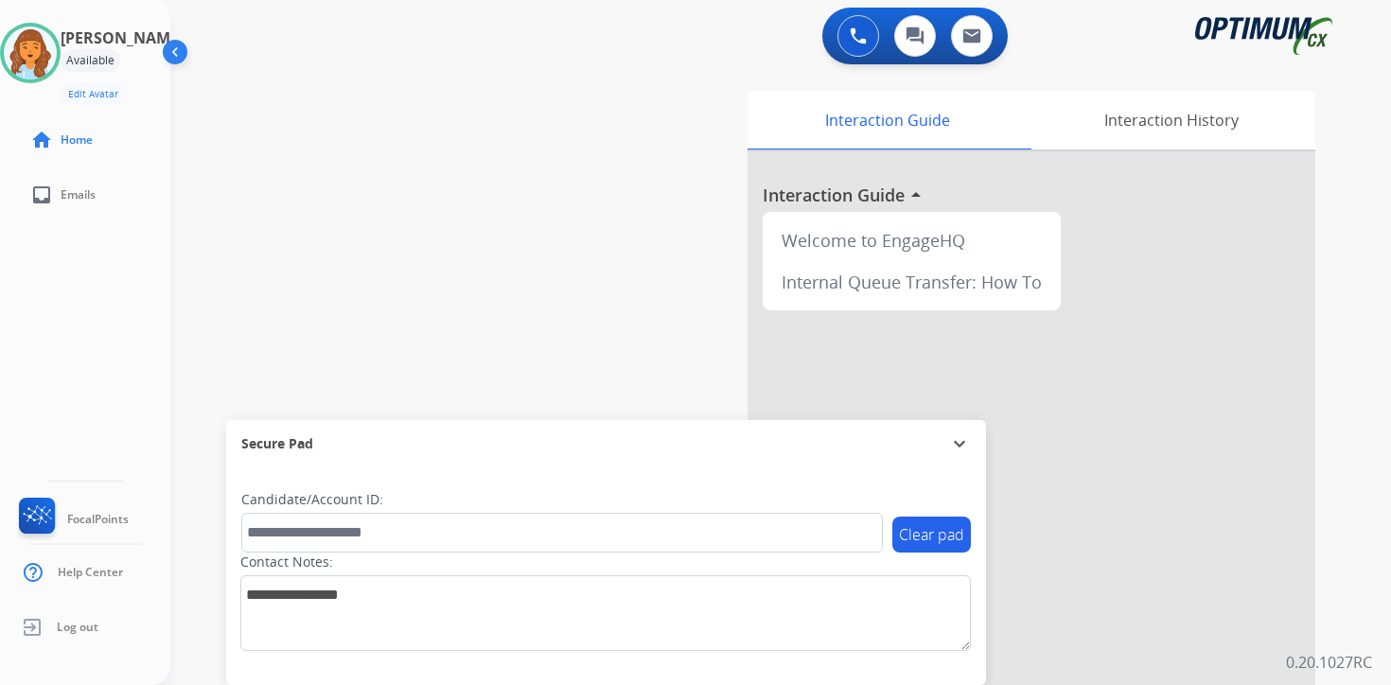
click at [1377, 457] on div "0 Voice Interactions 0 Chat Interactions 0 Email Interactions swap_horiz Break …" at bounding box center [780, 342] width 1221 height 685
click at [860, 37] on img at bounding box center [858, 35] width 17 height 17
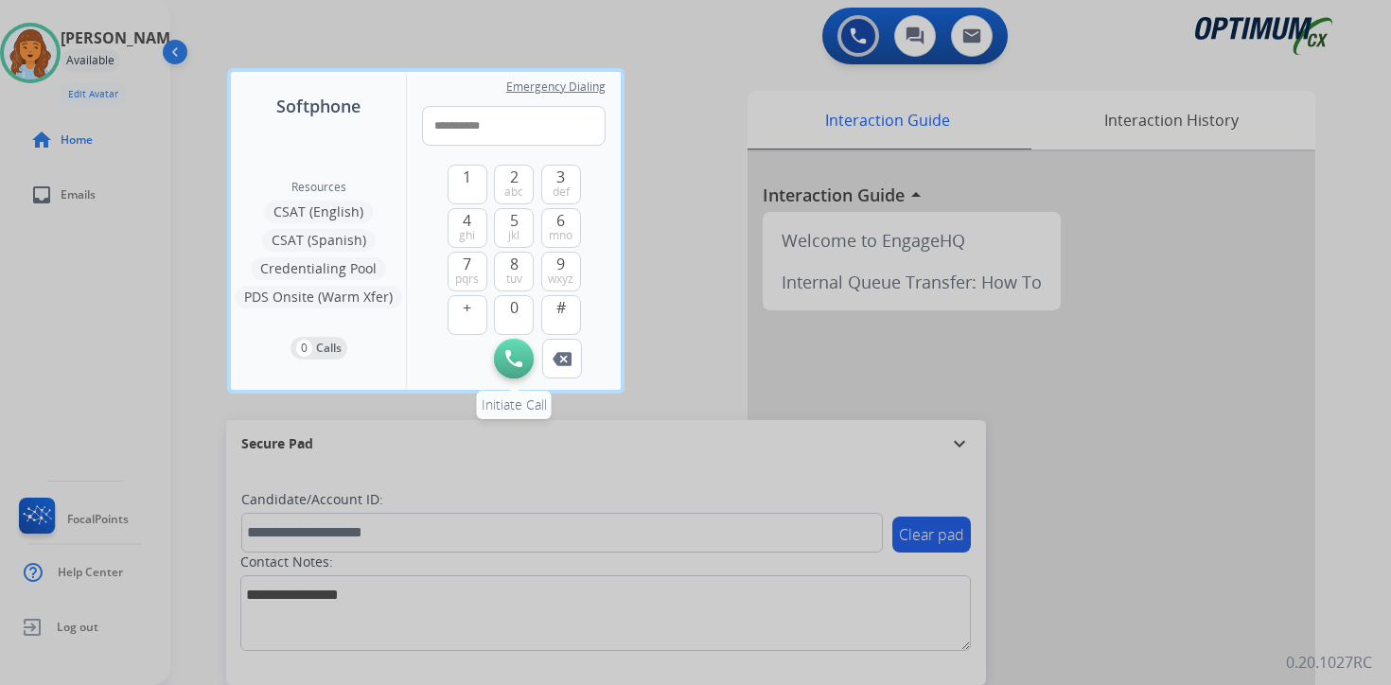
type input "**********"
click at [504, 359] on button "Initiate Call" at bounding box center [514, 359] width 40 height 40
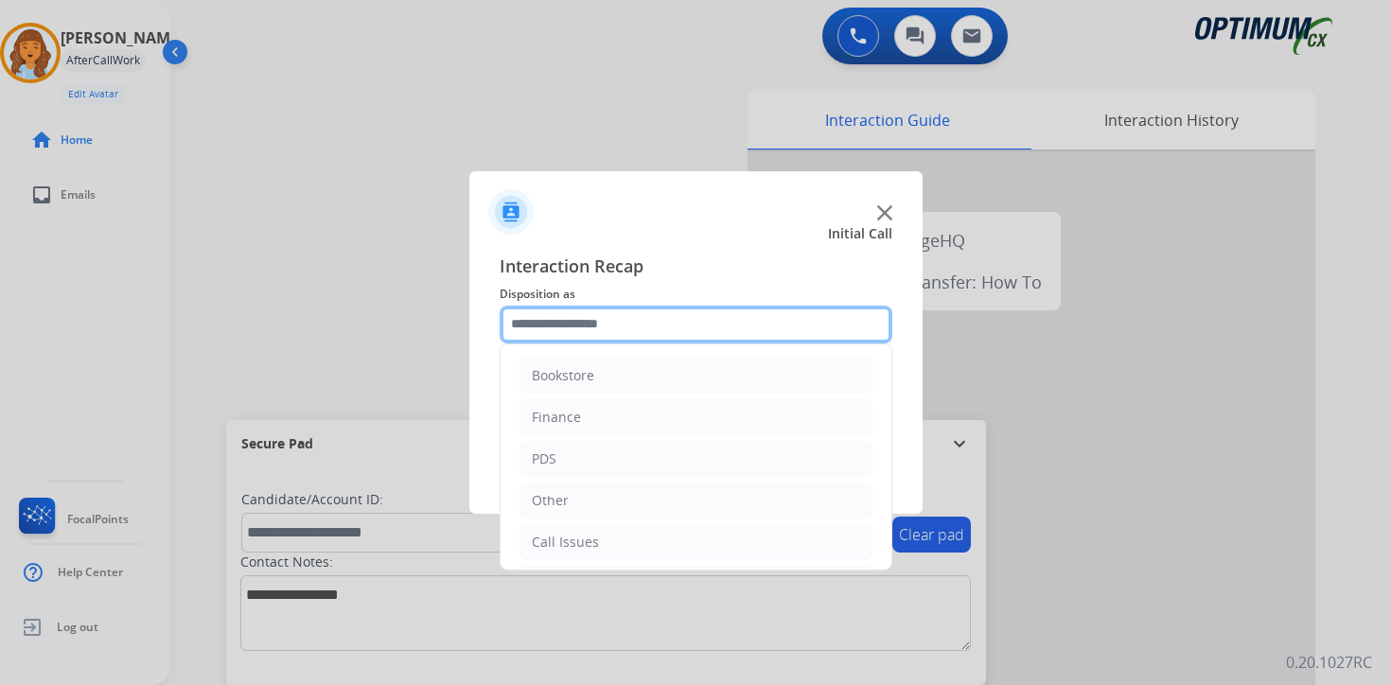
click at [701, 311] on input "text" at bounding box center [696, 325] width 393 height 38
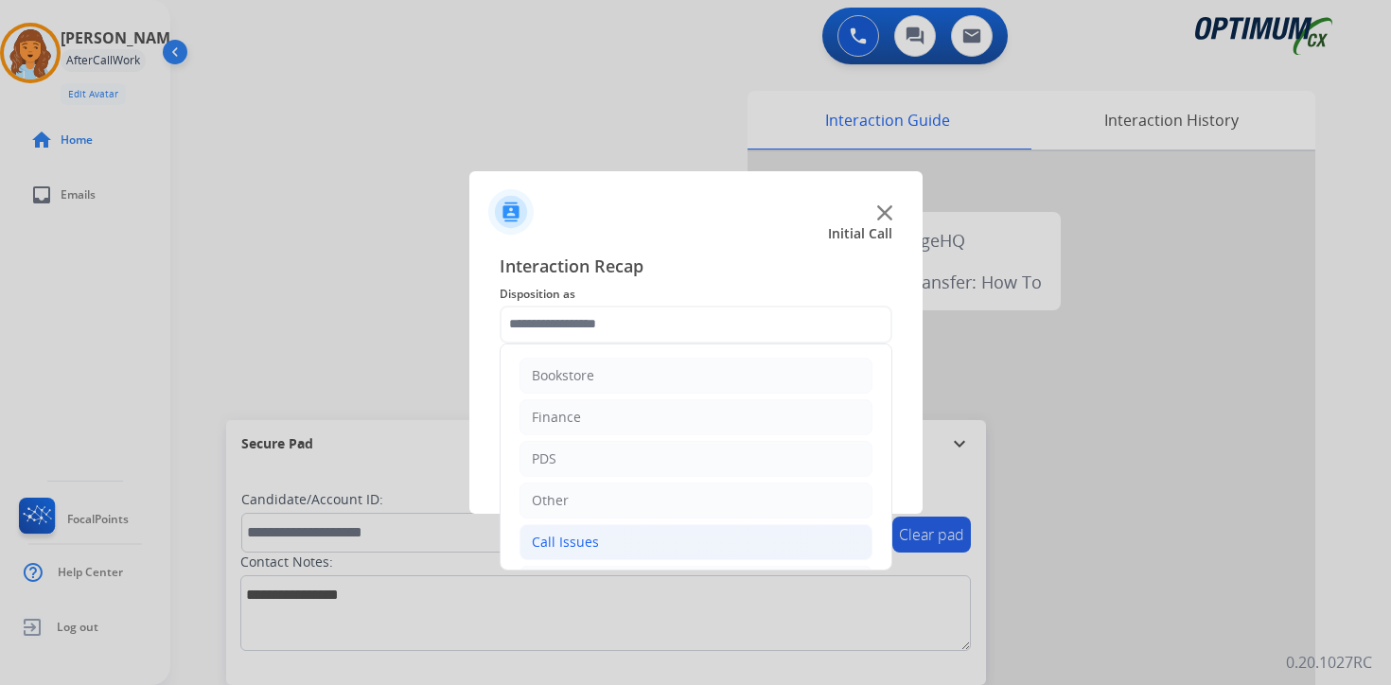
click at [585, 537] on div "Call Issues" at bounding box center [565, 542] width 67 height 19
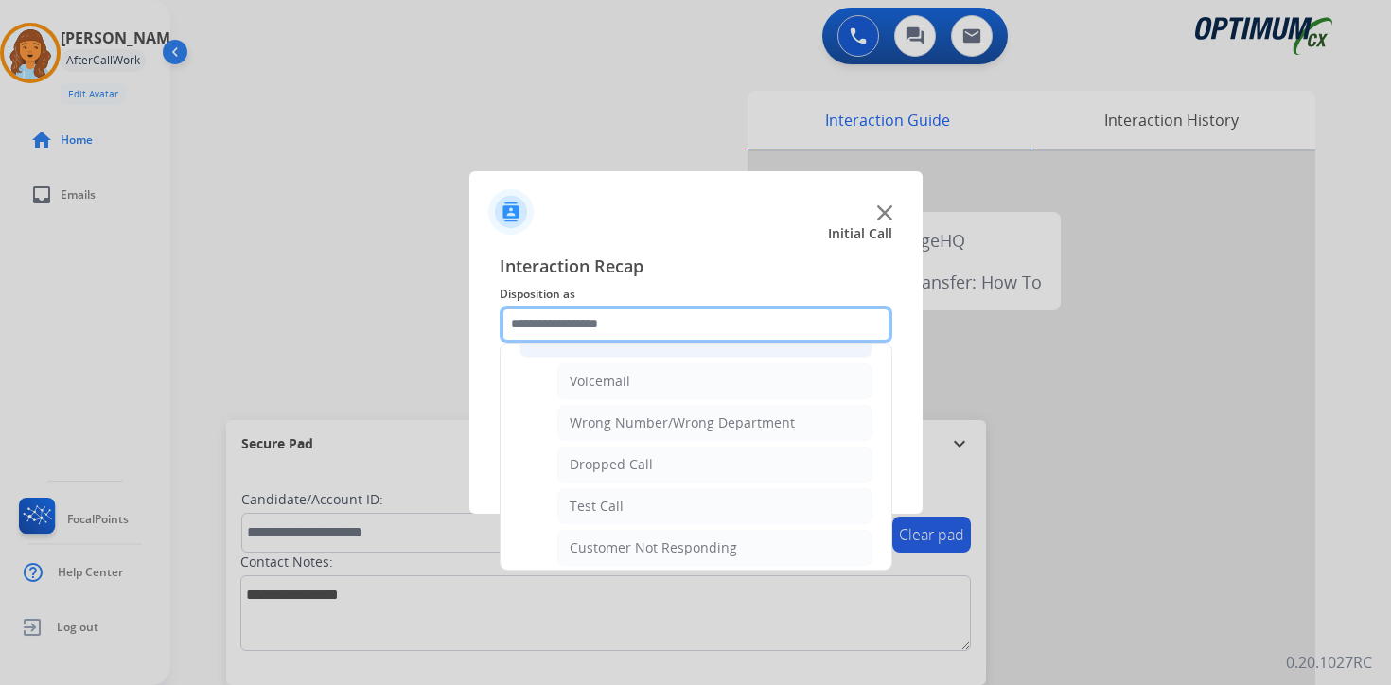
scroll to position [210, 0]
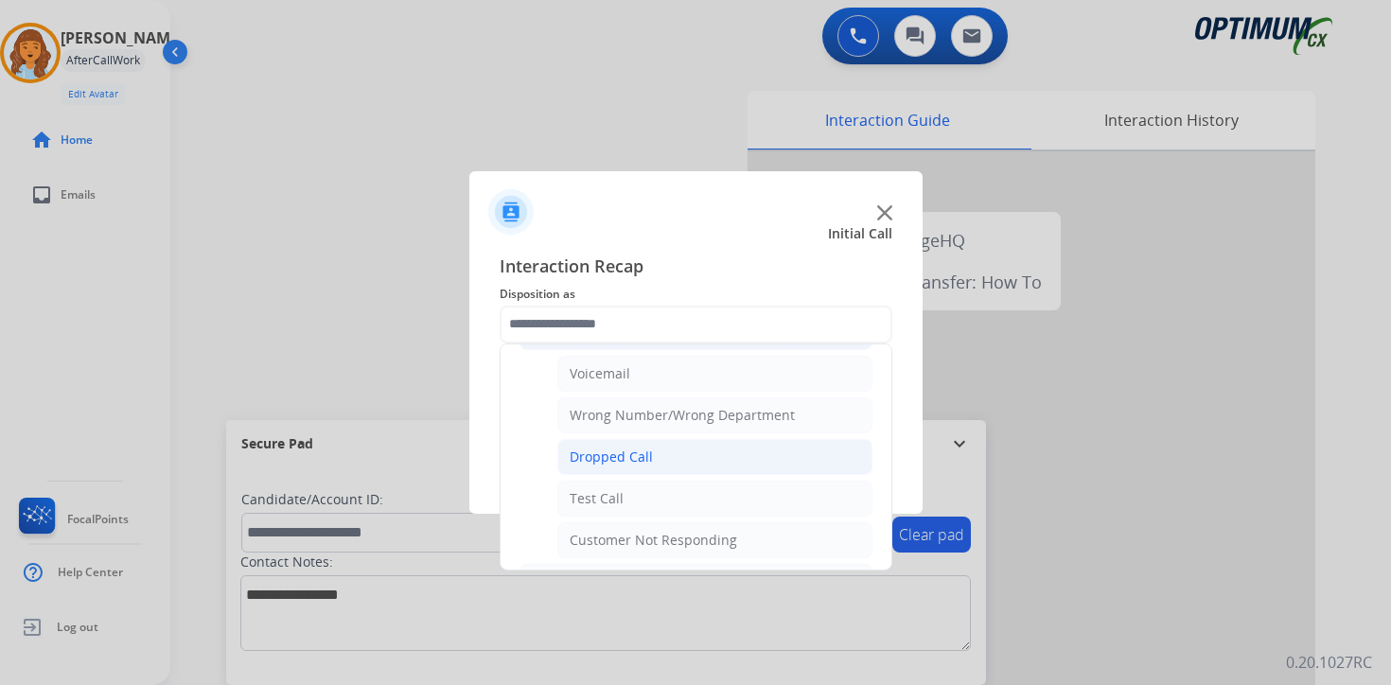
click at [650, 454] on li "Dropped Call" at bounding box center [714, 457] width 315 height 36
type input "**********"
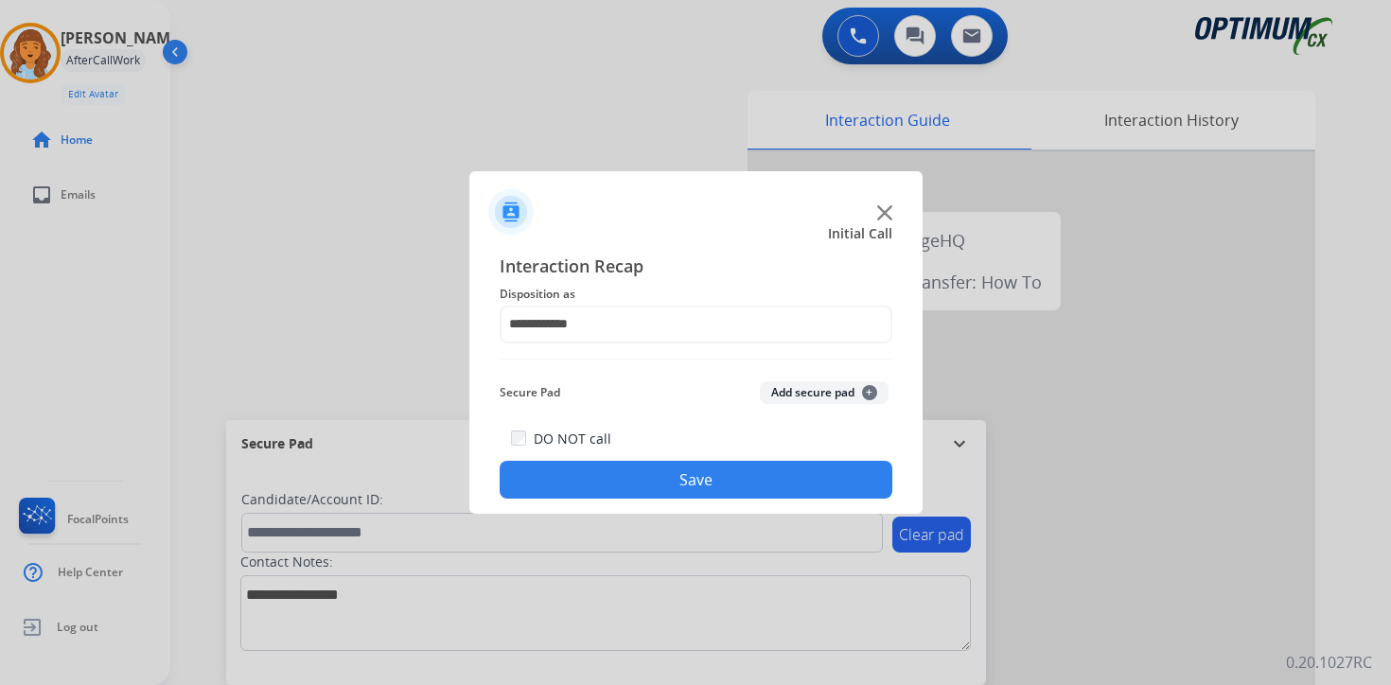
click at [644, 471] on button "Save" at bounding box center [696, 480] width 393 height 38
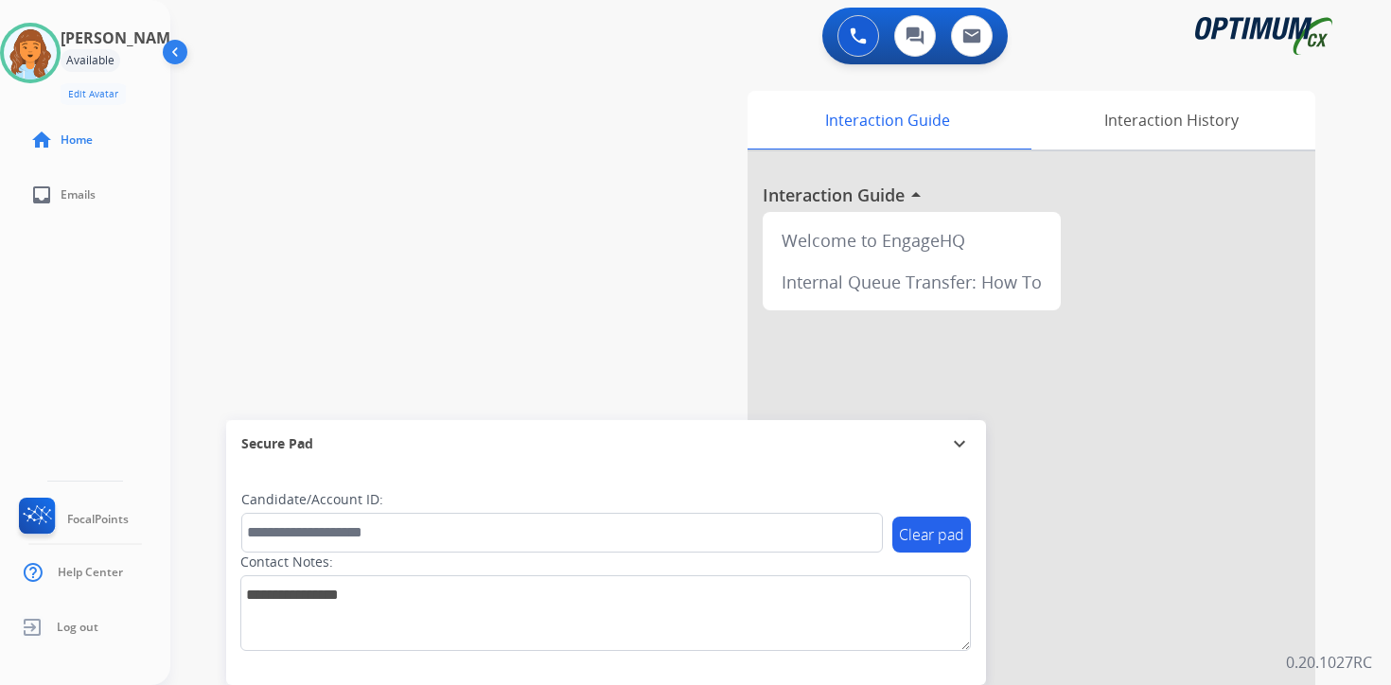
click at [1337, 523] on div "Interaction Guide Interaction History Interaction Guide arrow_drop_up Welcome t…" at bounding box center [1003, 470] width 686 height 774
click at [57, 48] on img at bounding box center [30, 52] width 53 height 53
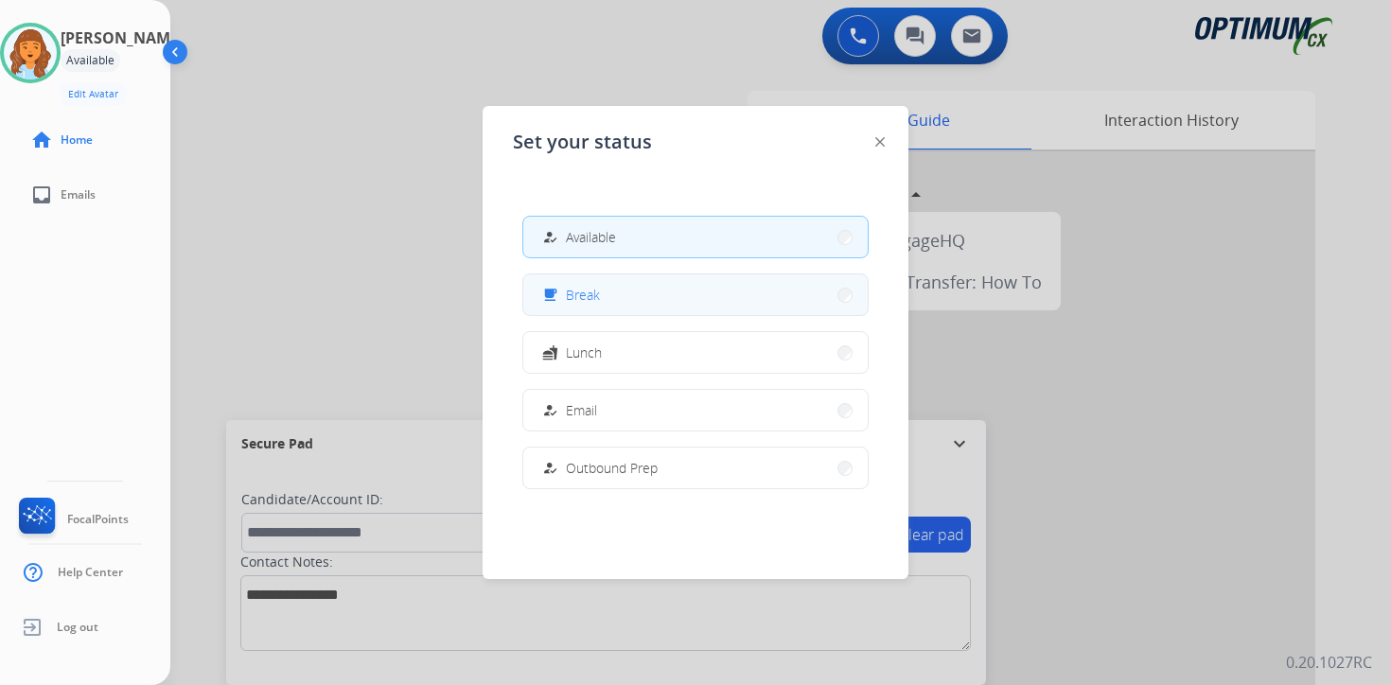
click at [566, 291] on div "free_breakfast Break" at bounding box center [569, 295] width 62 height 23
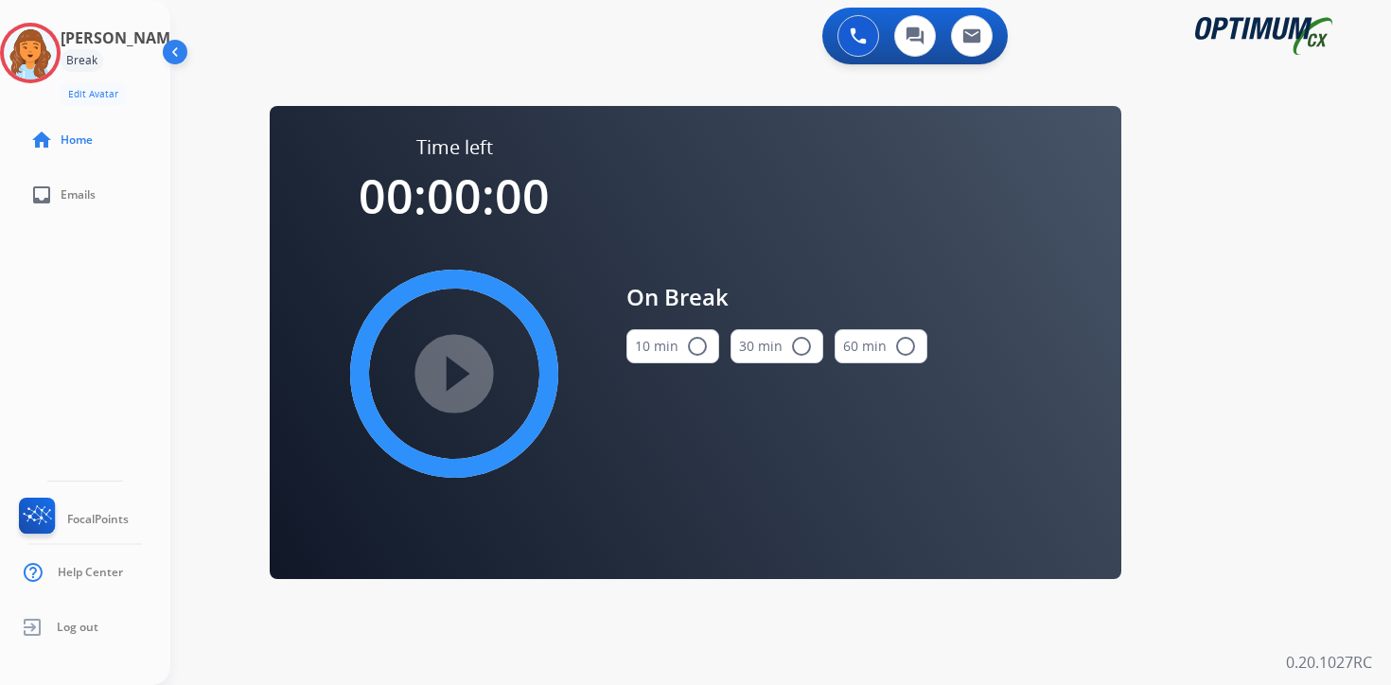
click at [1261, 497] on div "0 Voice Interactions 0 Chat Interactions 0 Email Interactions swap_horiz Break …" at bounding box center [780, 342] width 1221 height 685
click at [50, 46] on img at bounding box center [30, 52] width 53 height 53
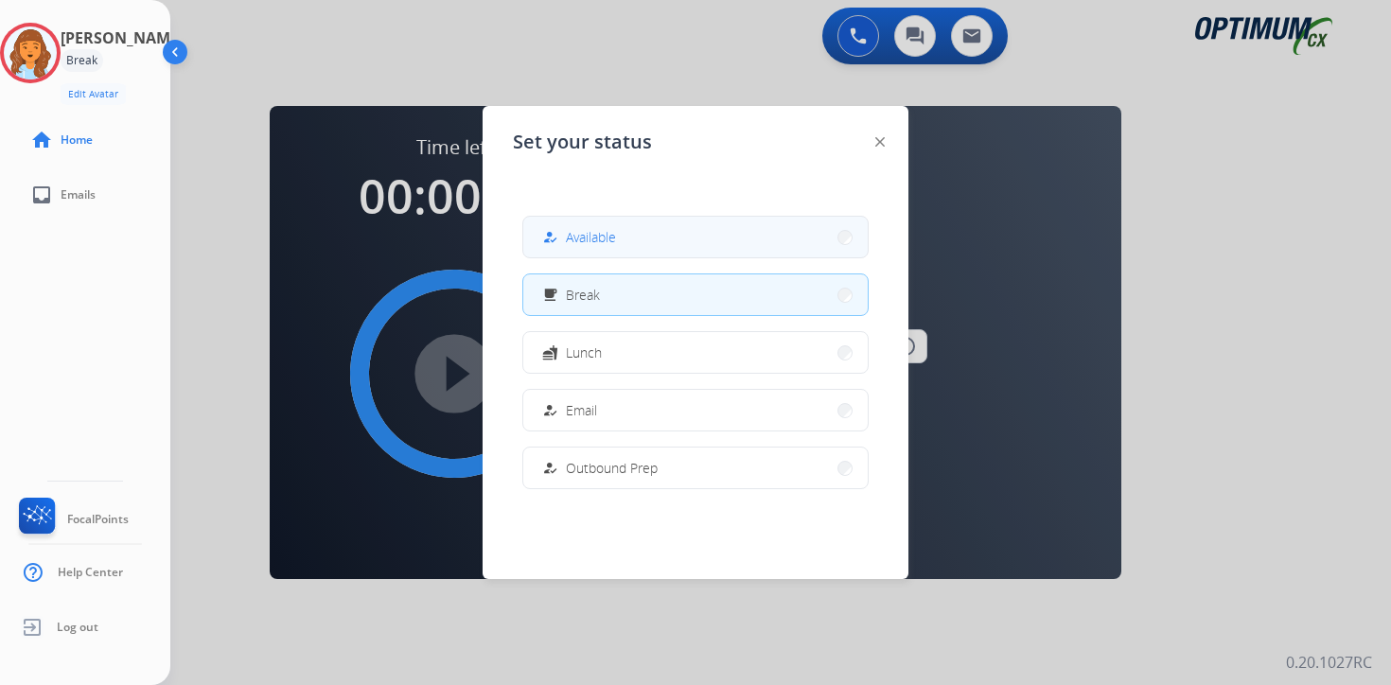
click at [656, 239] on button "how_to_reg Available" at bounding box center [695, 237] width 344 height 41
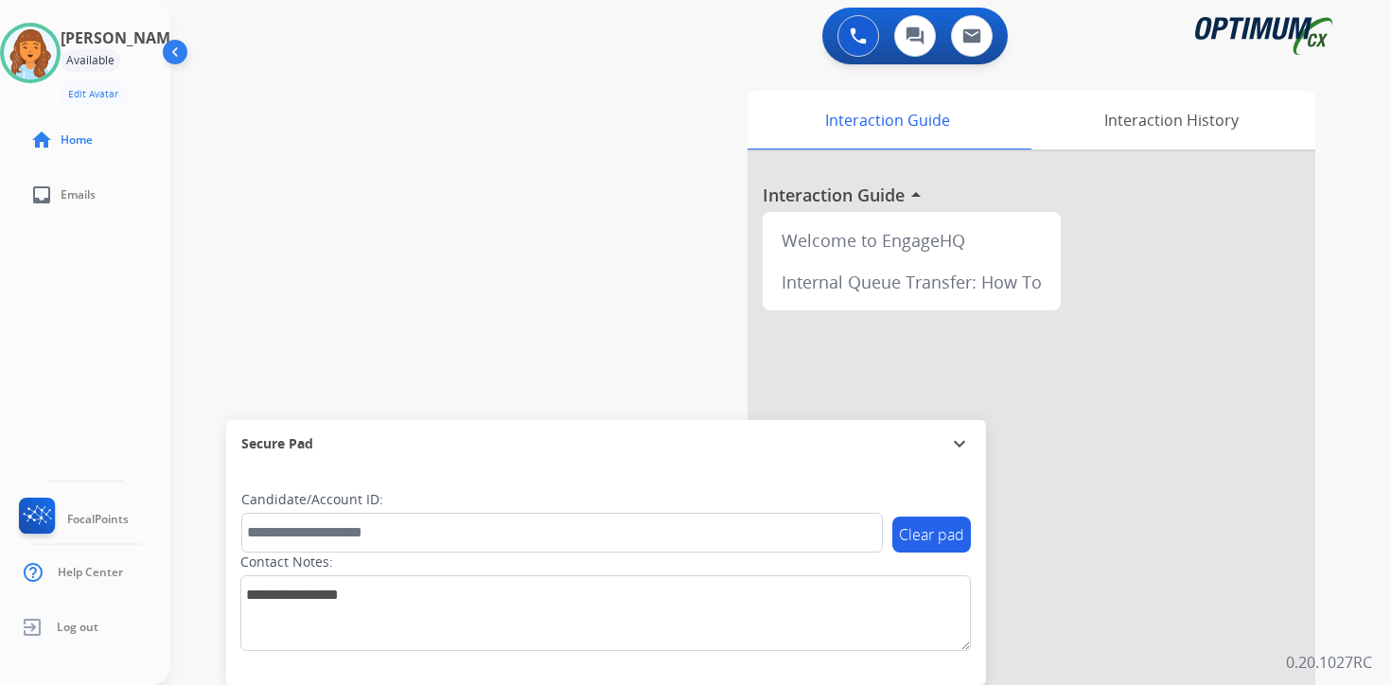
click at [1359, 612] on div "0 Voice Interactions 0 Chat Interactions 0 Email Interactions swap_horiz Break …" at bounding box center [780, 342] width 1221 height 685
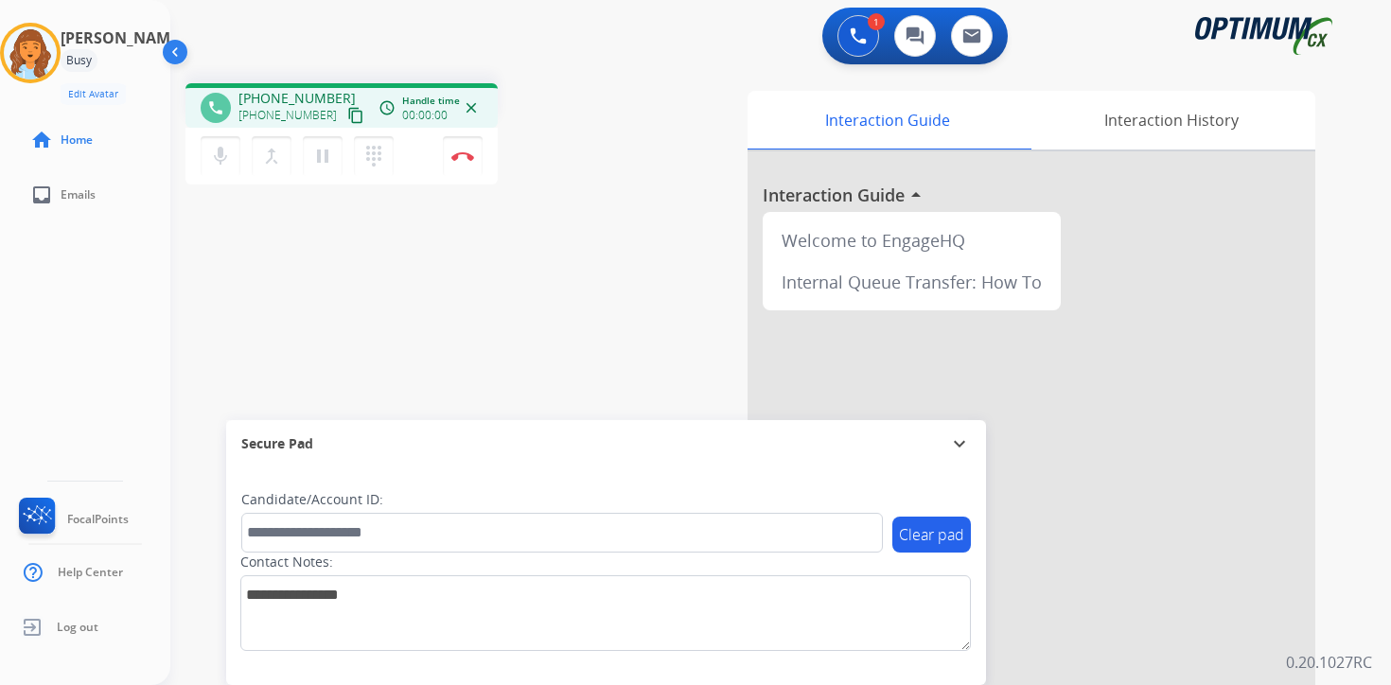
click at [347, 122] on mat-icon "content_copy" at bounding box center [355, 115] width 17 height 17
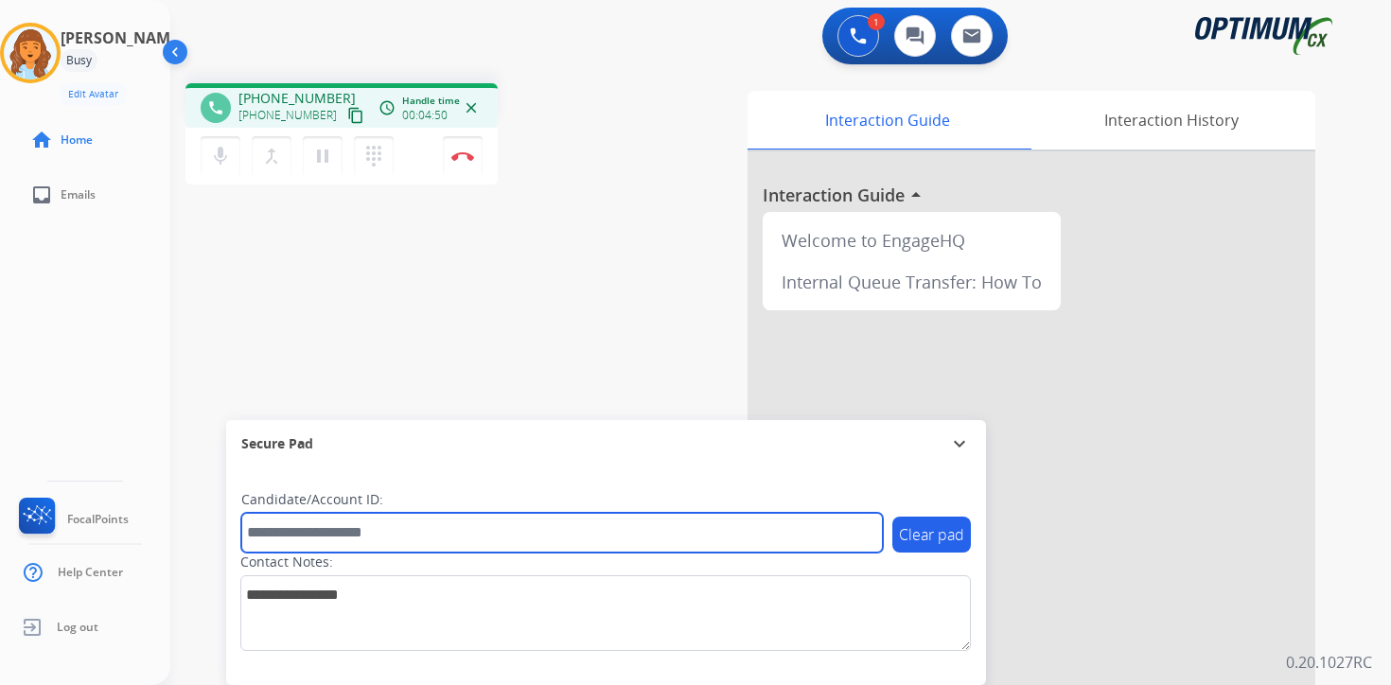
click at [356, 536] on input "text" at bounding box center [562, 533] width 642 height 40
click at [344, 531] on input "text" at bounding box center [562, 533] width 642 height 40
type input "*******"
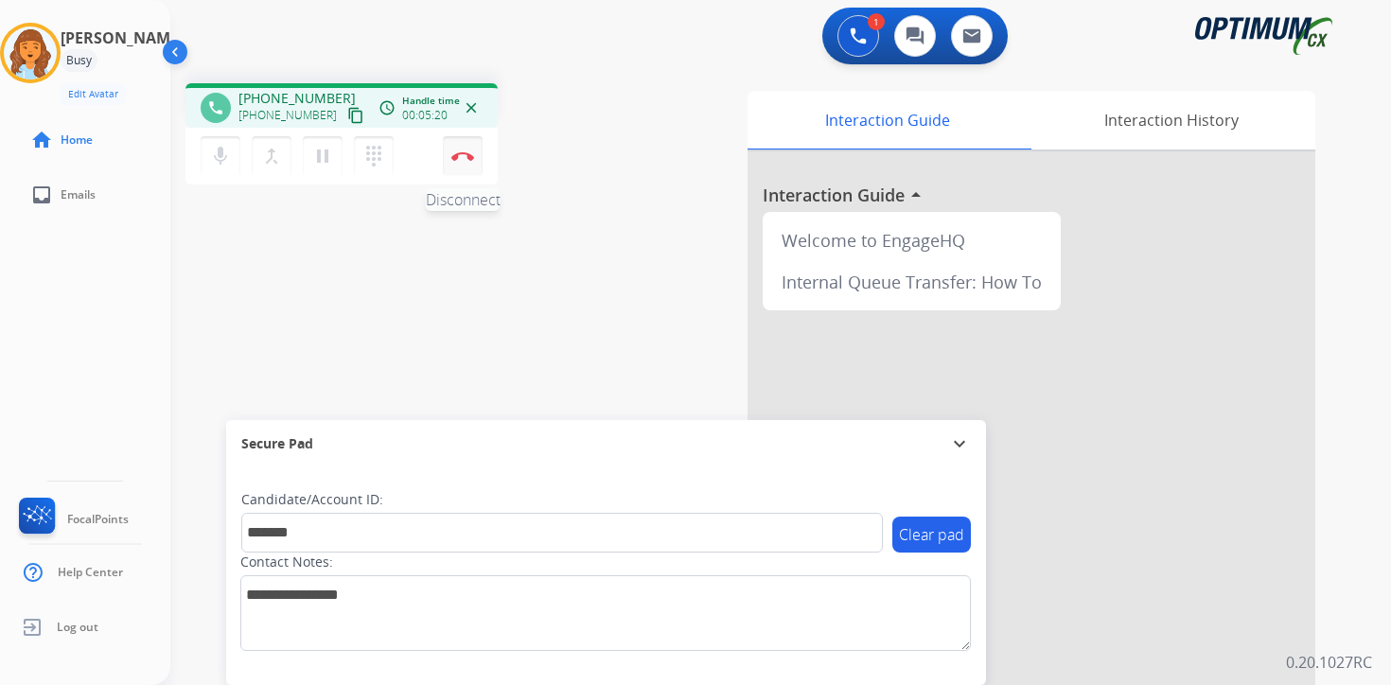
click at [463, 165] on button "Disconnect" at bounding box center [463, 156] width 40 height 40
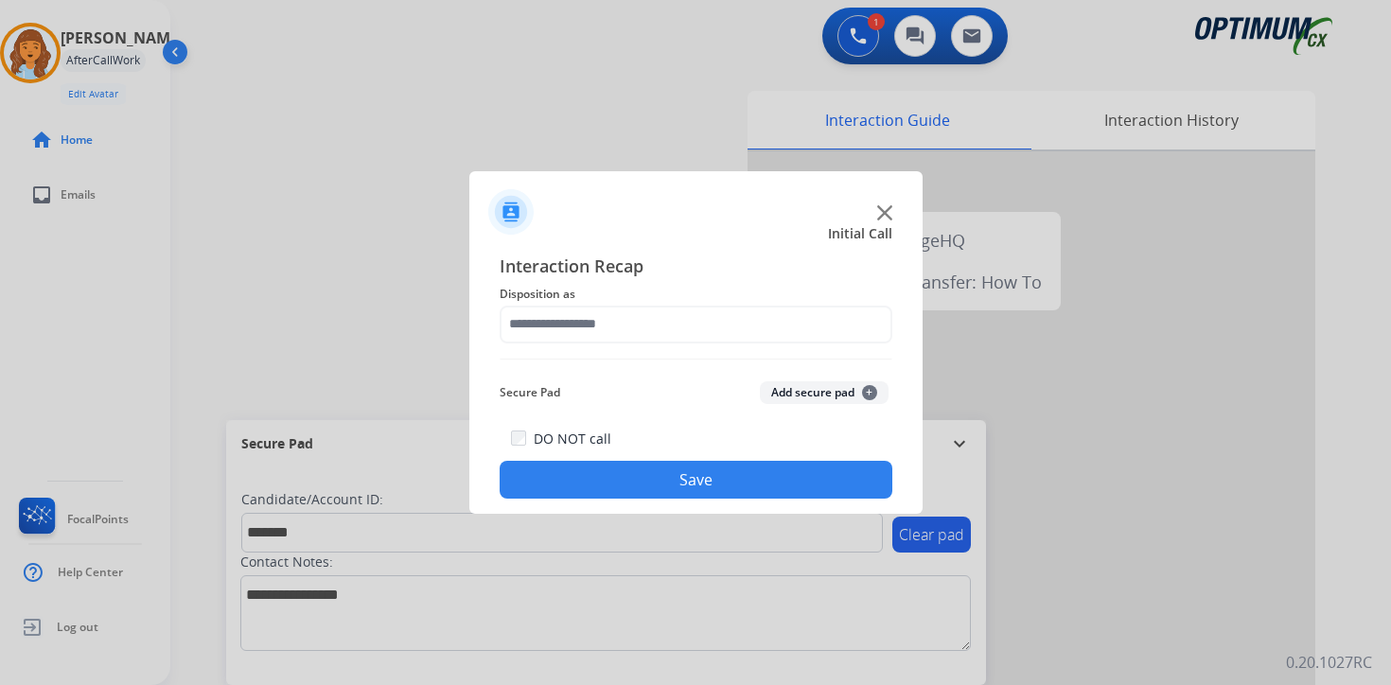
click at [877, 391] on button "Add secure pad +" at bounding box center [824, 392] width 129 height 23
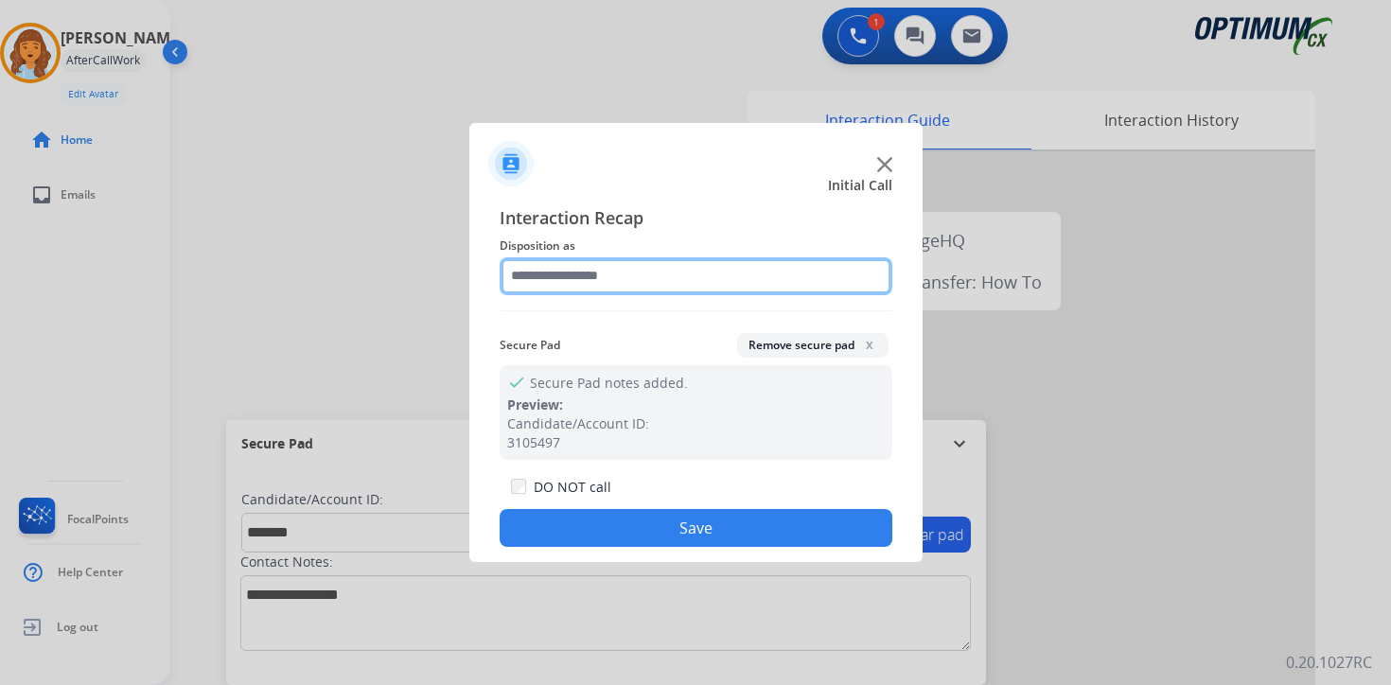
click at [581, 284] on input "text" at bounding box center [696, 276] width 393 height 38
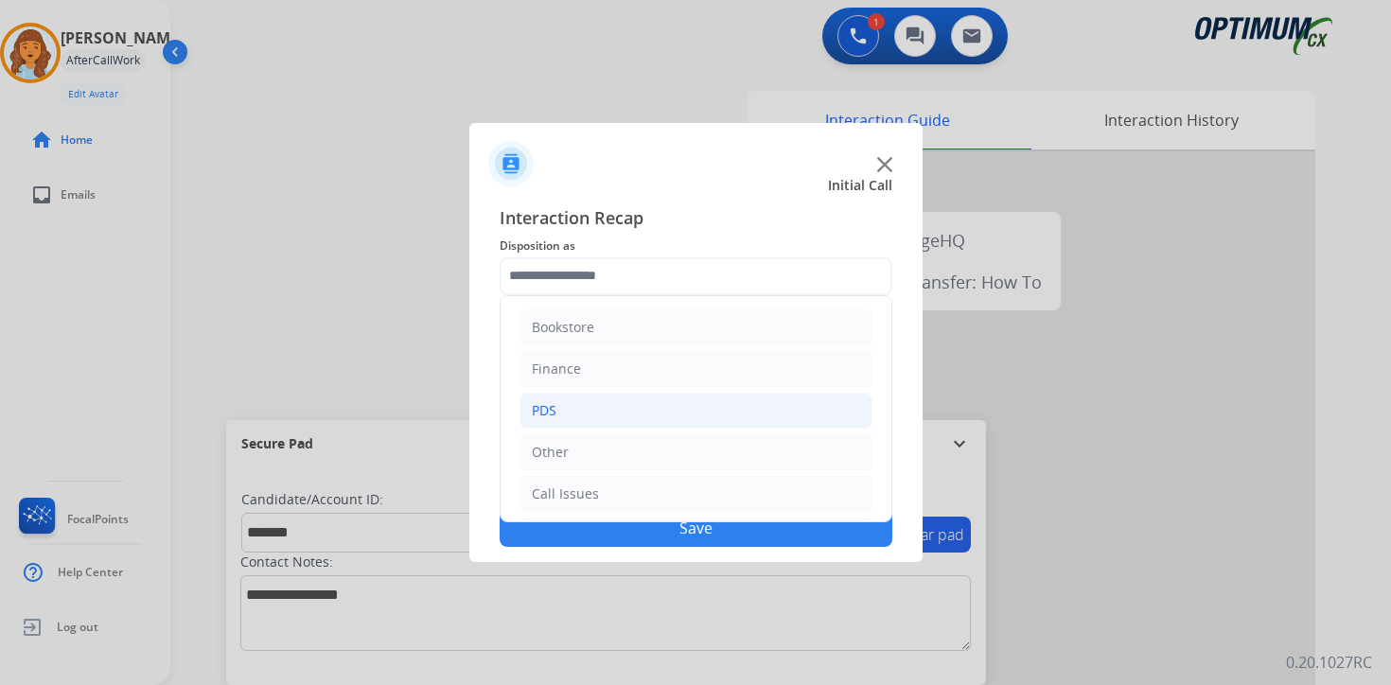
click at [566, 400] on li "PDS" at bounding box center [695, 411] width 353 height 36
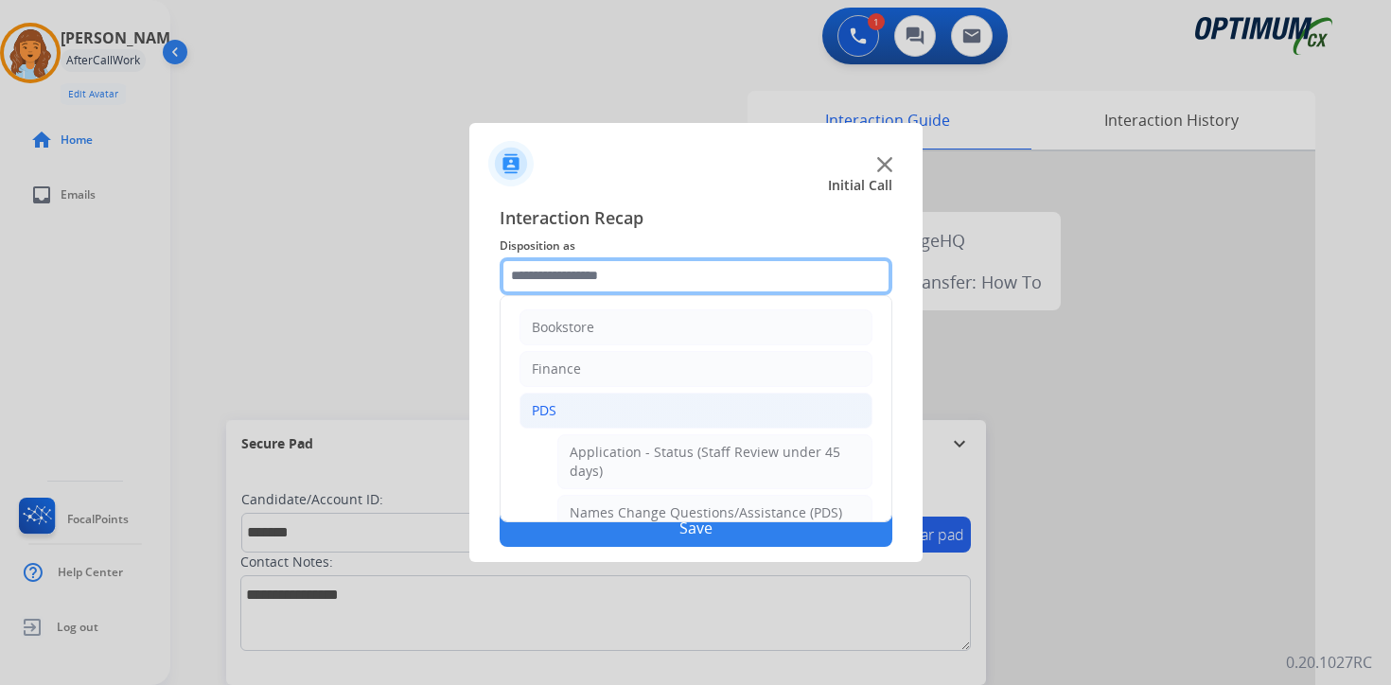
scroll to position [315, 0]
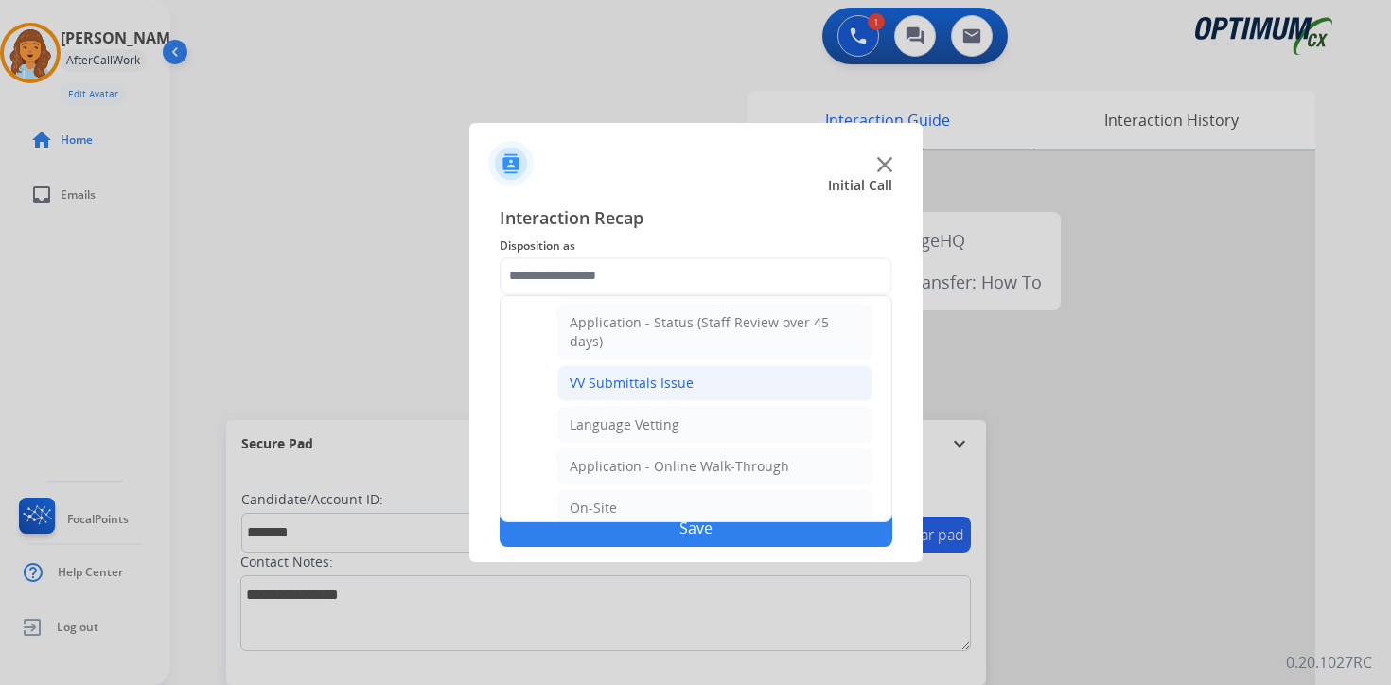
click at [583, 374] on div "VV Submittals Issue" at bounding box center [632, 383] width 124 height 19
type input "**********"
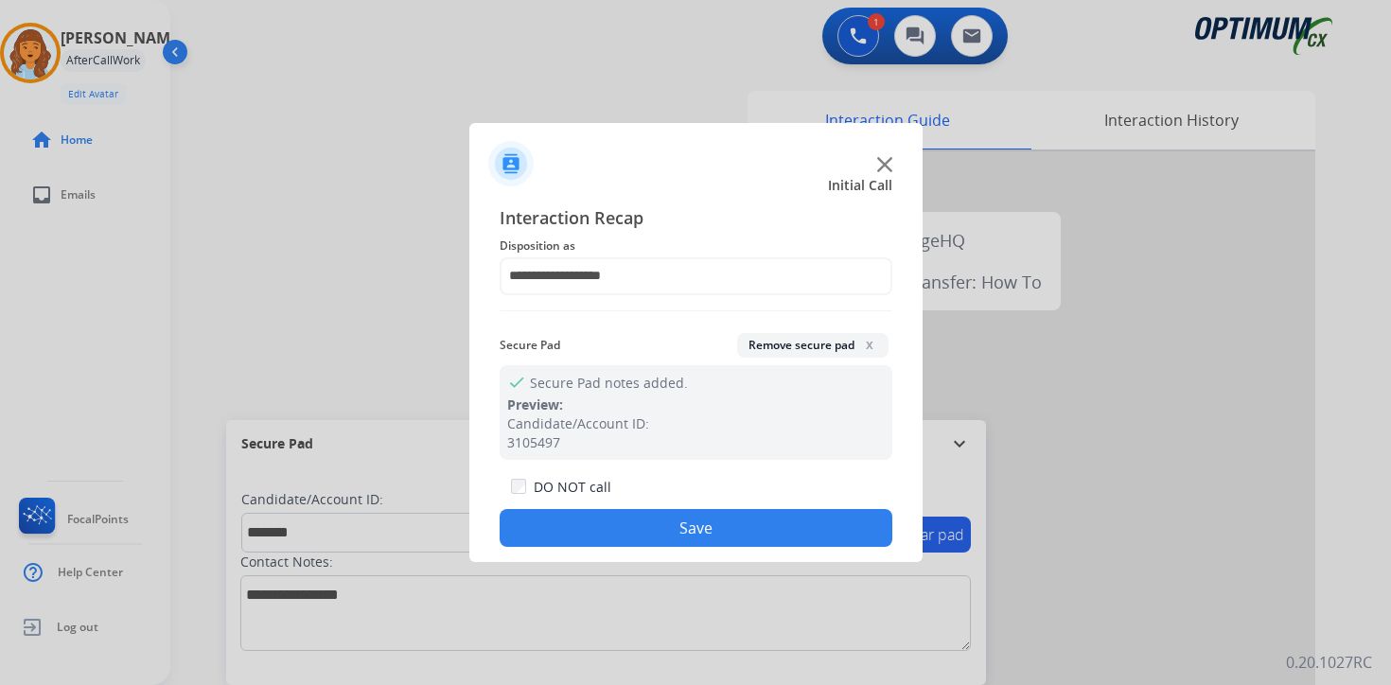
click at [658, 519] on button "Save" at bounding box center [696, 528] width 393 height 38
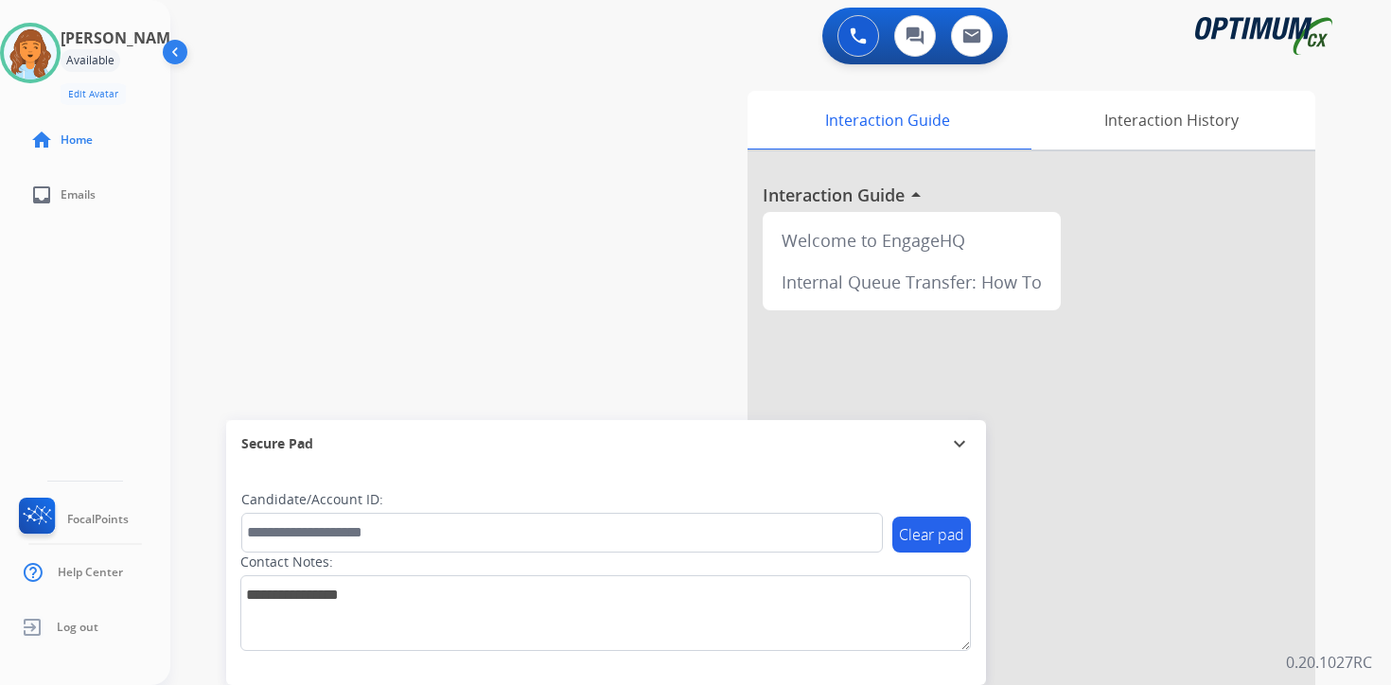
click at [1354, 509] on div "0 Voice Interactions 0 Chat Interactions 0 Email Interactions swap_horiz Break …" at bounding box center [780, 342] width 1221 height 685
click at [1345, 626] on div "Interaction Guide Interaction History Interaction Guide arrow_drop_up Welcome t…" at bounding box center [1003, 470] width 686 height 774
click at [1332, 633] on div "Interaction Guide Interaction History Interaction Guide arrow_drop_up Welcome t…" at bounding box center [1003, 470] width 686 height 774
click at [1359, 490] on div "0 Voice Interactions 0 Chat Interactions 0 Email Interactions swap_horiz Break …" at bounding box center [780, 342] width 1221 height 685
click at [1364, 529] on div "0 Voice Interactions 0 Chat Interactions 0 Email Interactions swap_horiz Break …" at bounding box center [780, 342] width 1221 height 685
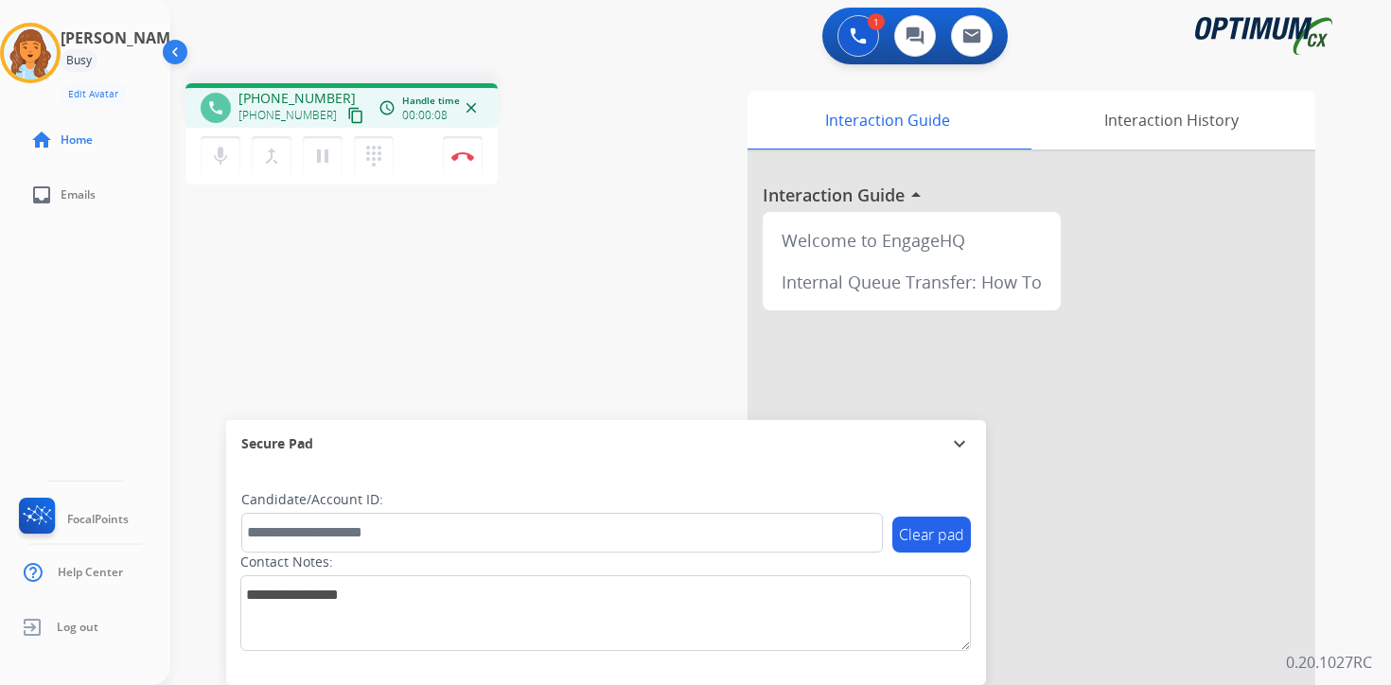
click at [347, 114] on mat-icon "content_copy" at bounding box center [355, 115] width 17 height 17
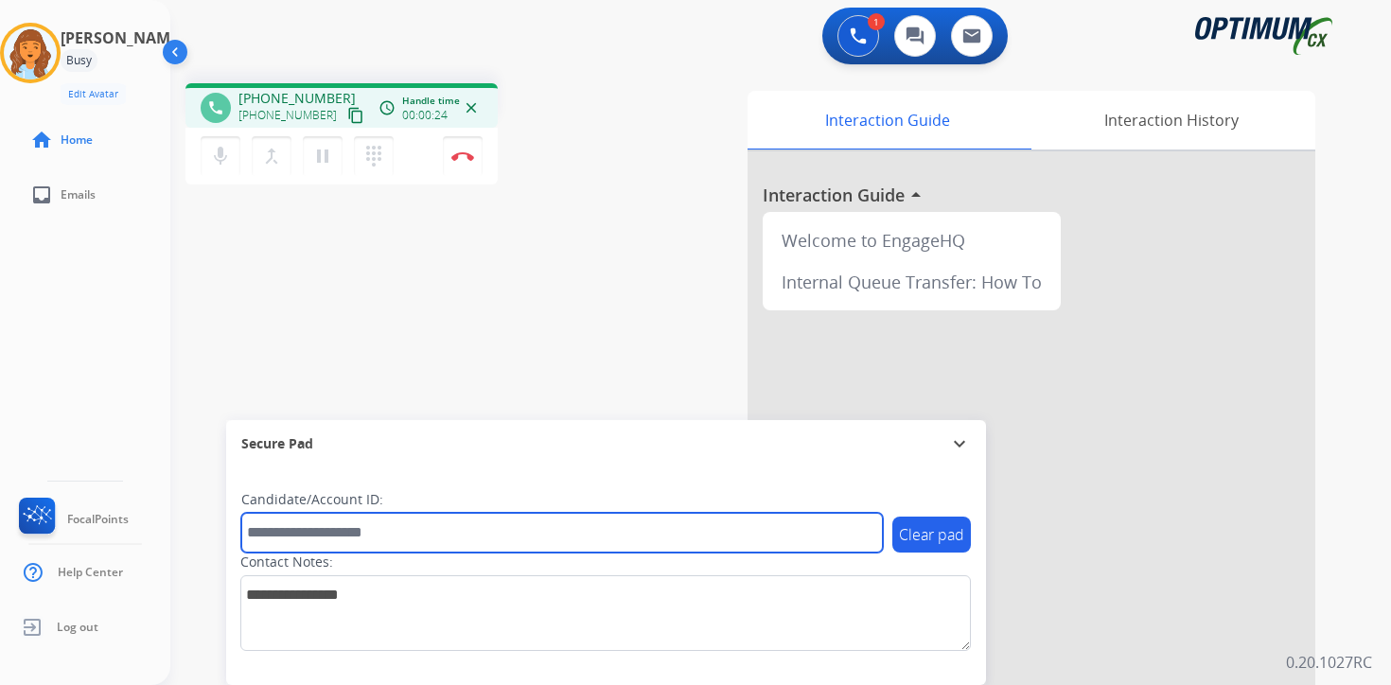
click at [431, 529] on input "text" at bounding box center [562, 533] width 642 height 40
type input "*******"
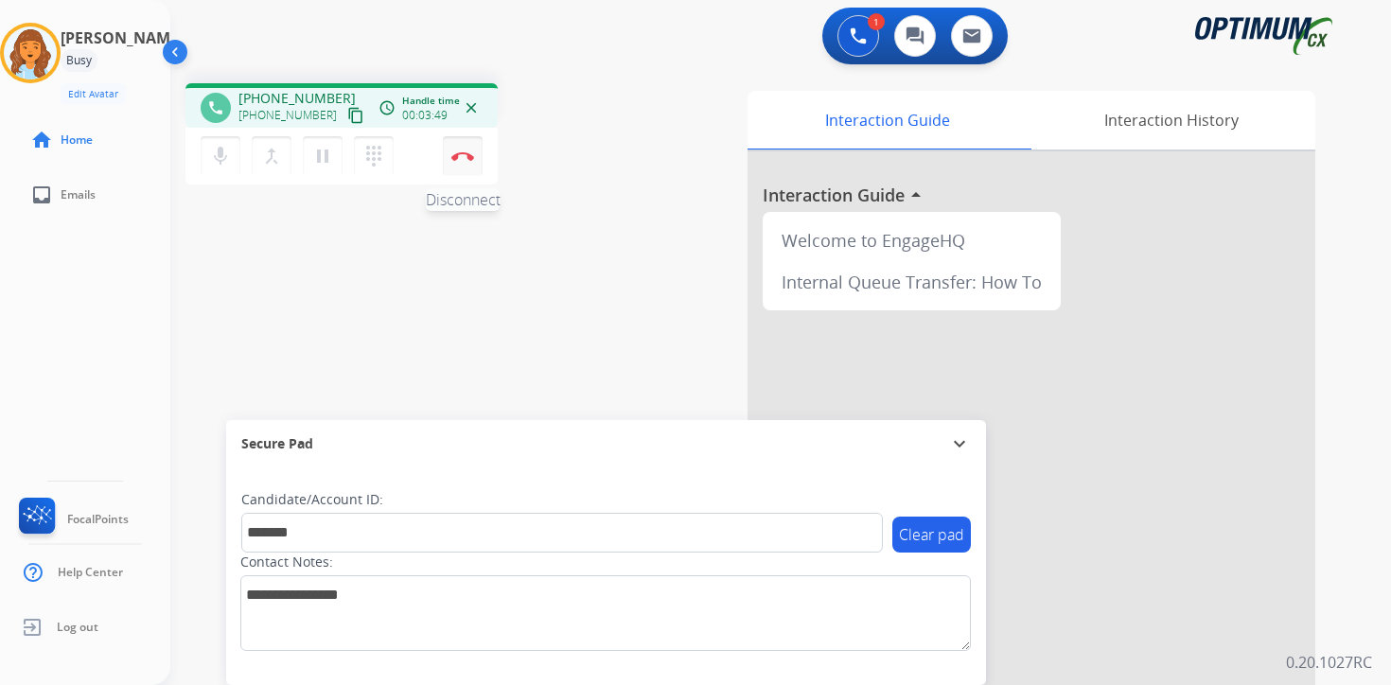
click at [460, 163] on button "Disconnect" at bounding box center [463, 156] width 40 height 40
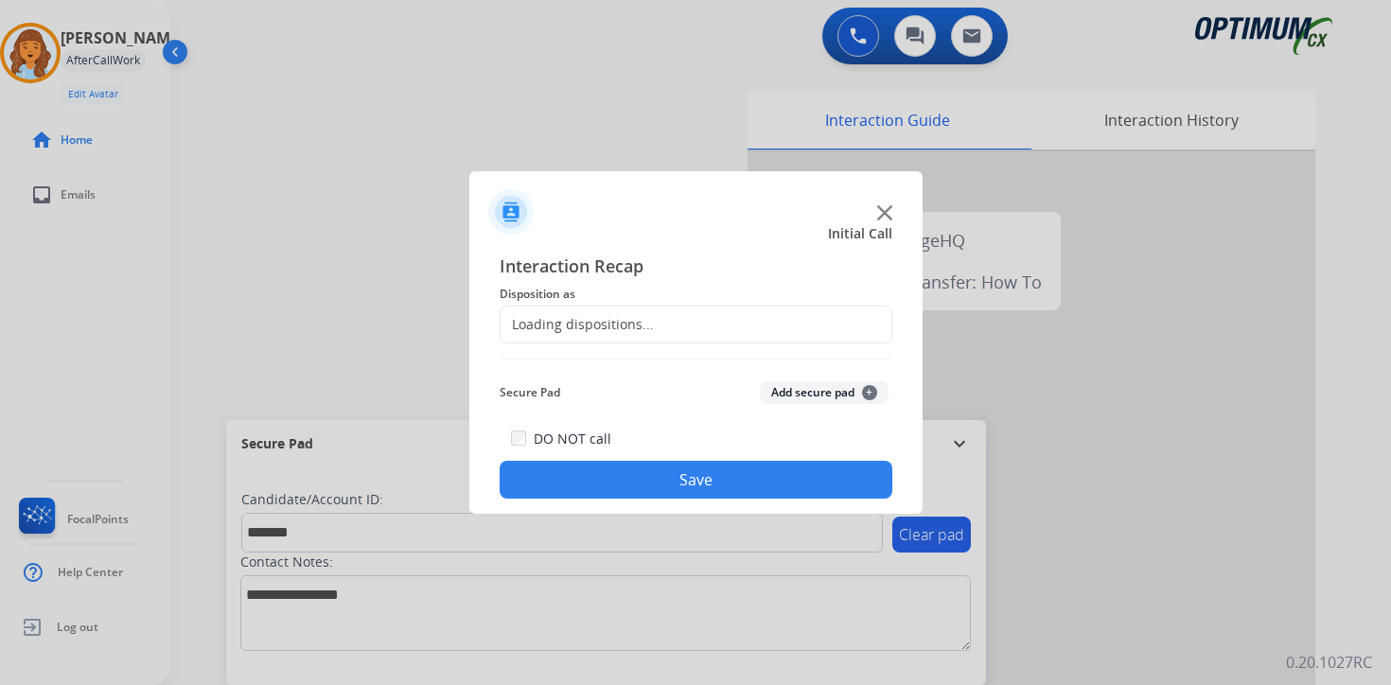
click at [876, 387] on button "Add secure pad +" at bounding box center [824, 392] width 129 height 23
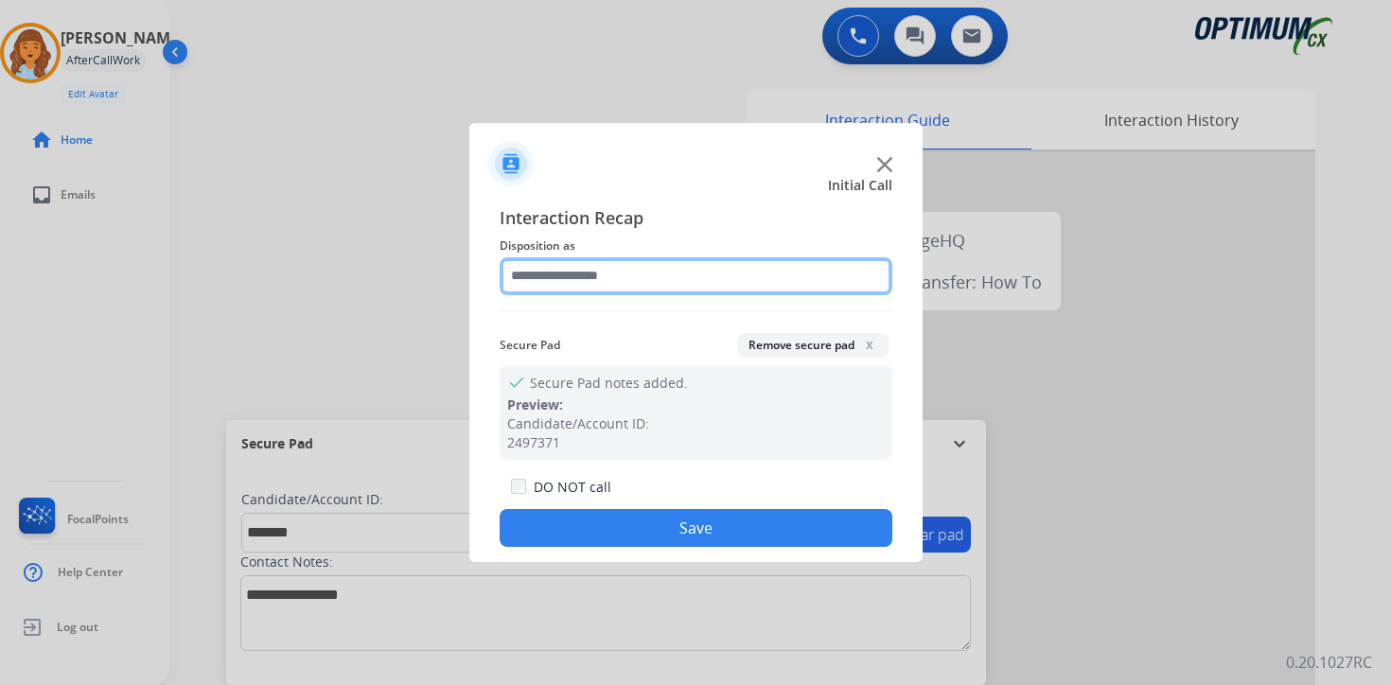
click at [589, 273] on input "text" at bounding box center [696, 276] width 393 height 38
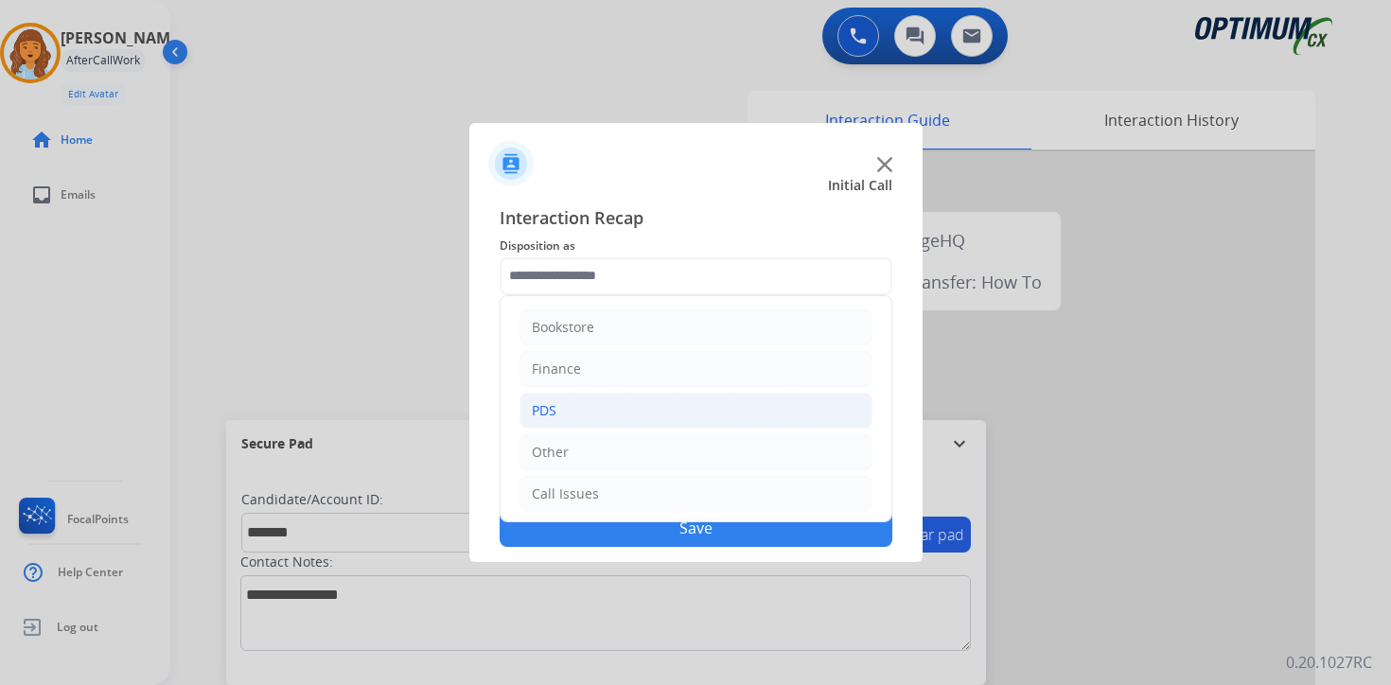
click at [551, 407] on div "PDS" at bounding box center [544, 410] width 25 height 19
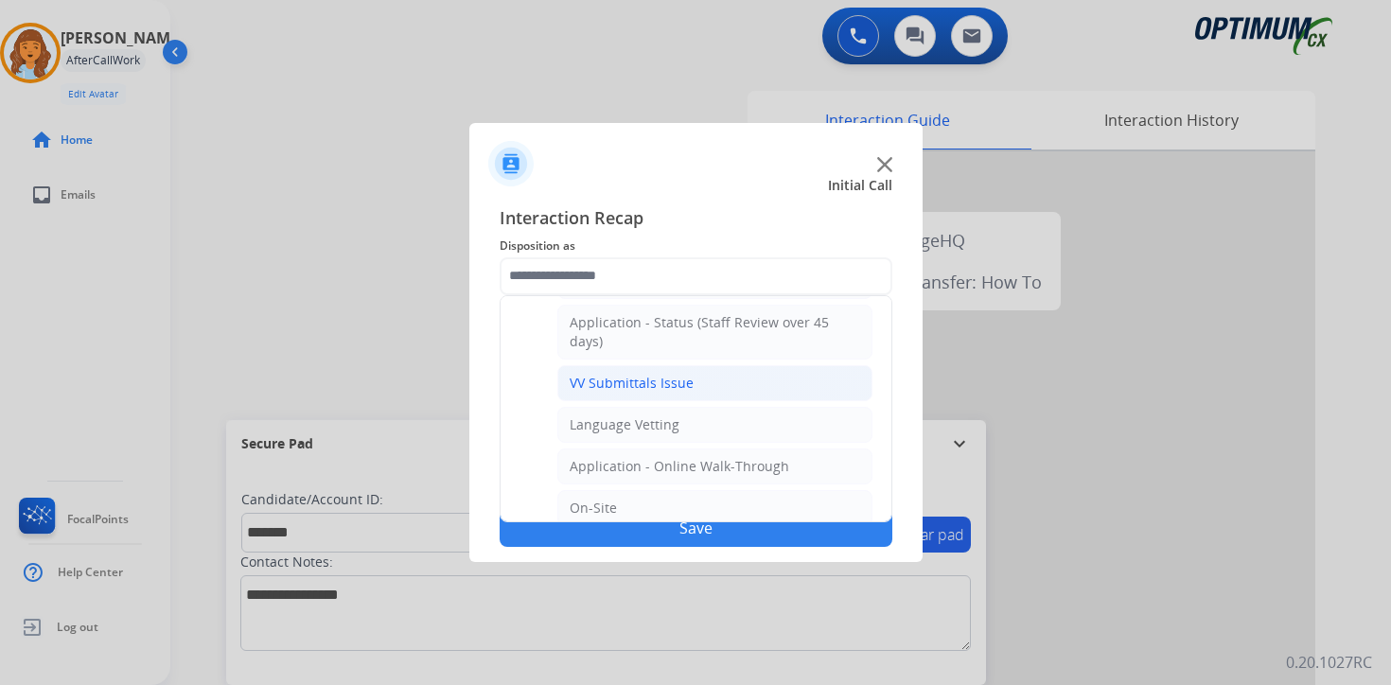
click at [592, 377] on div "VV Submittals Issue" at bounding box center [632, 383] width 124 height 19
type input "**********"
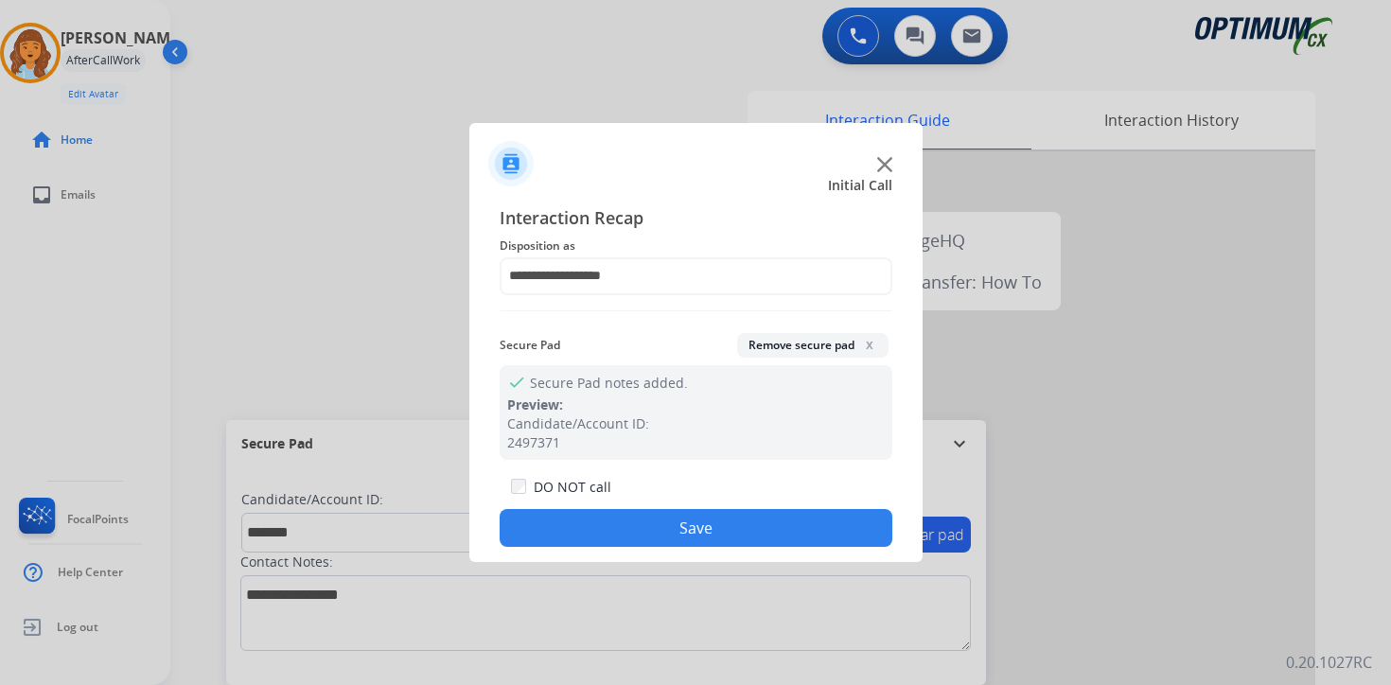
click at [611, 524] on button "Save" at bounding box center [696, 528] width 393 height 38
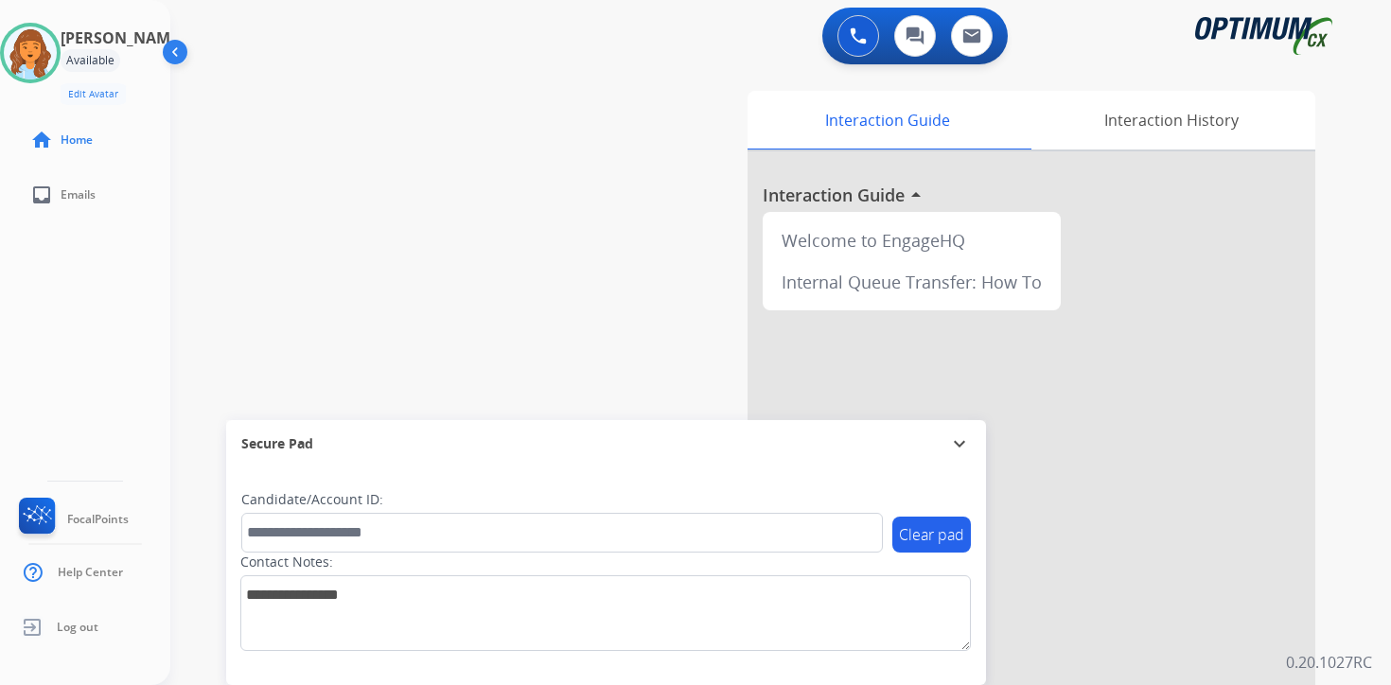
click at [1367, 529] on div "0 Voice Interactions 0 Chat Interactions 0 Email Interactions swap_horiz Break …" at bounding box center [780, 342] width 1221 height 685
click at [1359, 653] on p "0.20.1027RC" at bounding box center [1329, 662] width 86 height 23
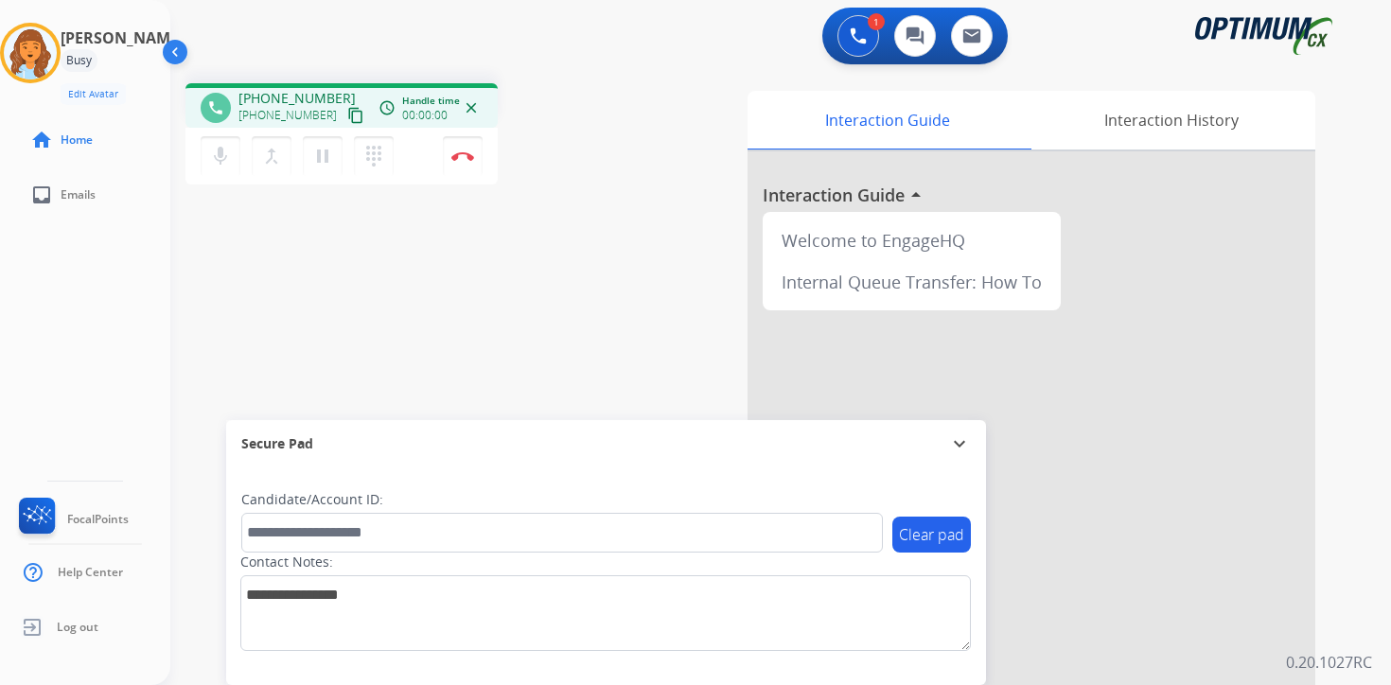
click at [347, 115] on mat-icon "content_copy" at bounding box center [355, 115] width 17 height 17
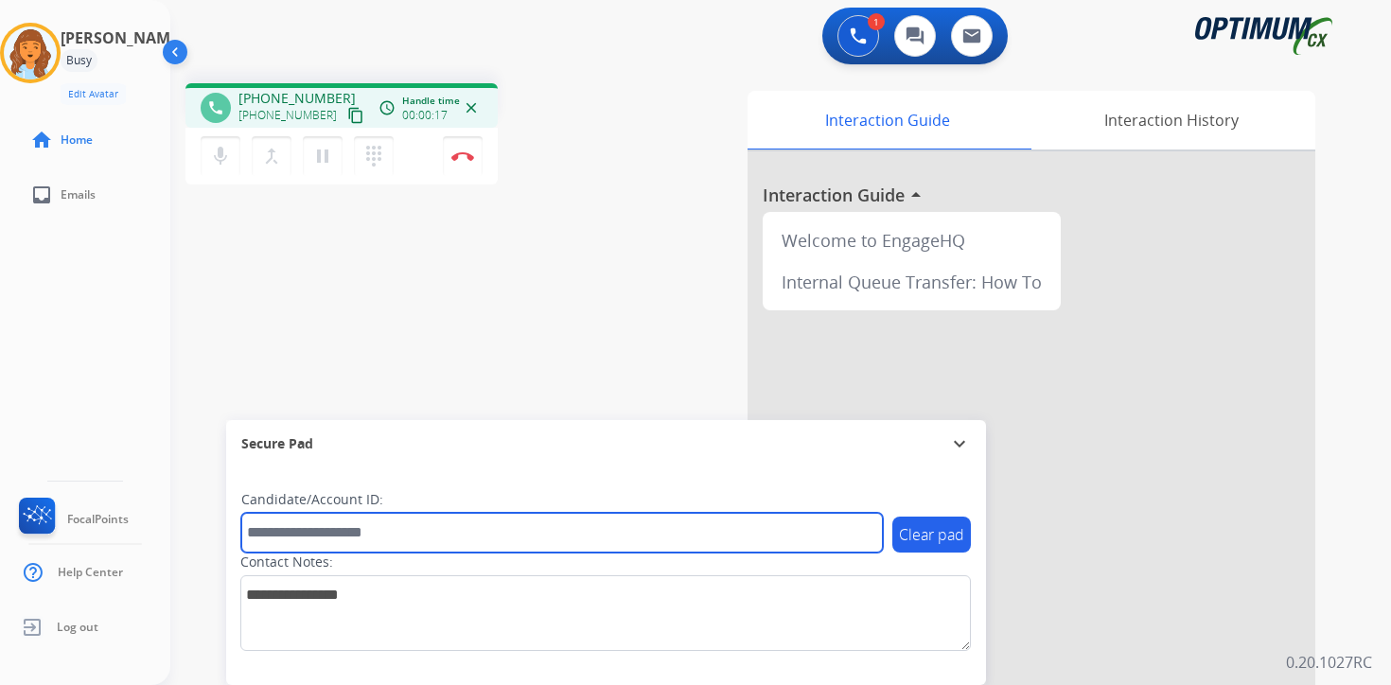
click at [367, 517] on input "text" at bounding box center [562, 533] width 642 height 40
type input "*******"
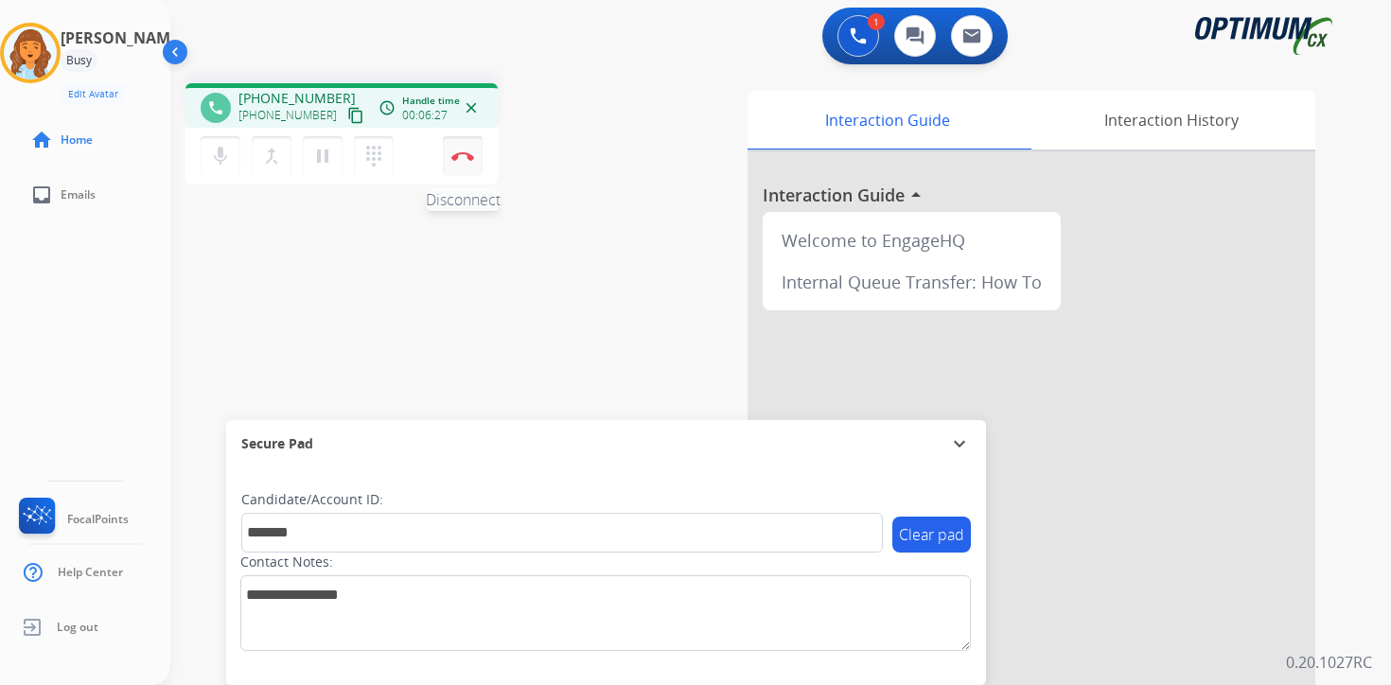
click at [459, 154] on img at bounding box center [462, 155] width 23 height 9
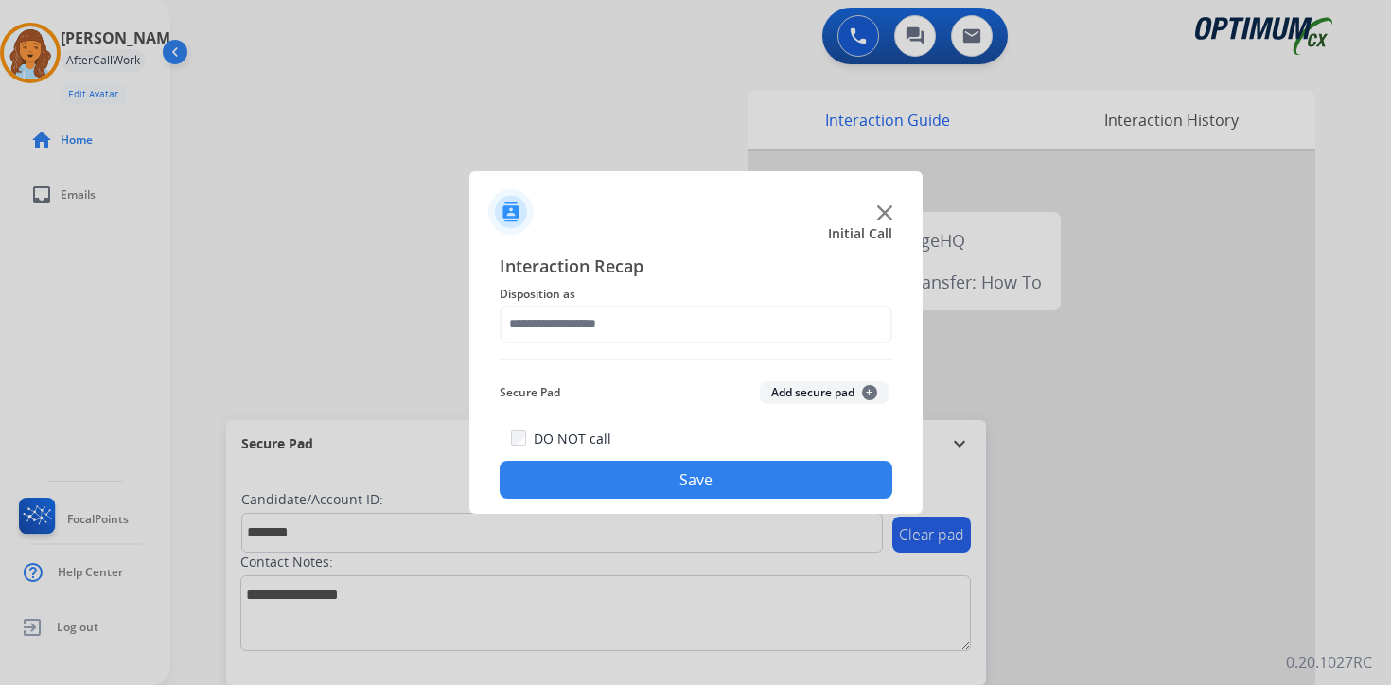
click at [855, 384] on button "Add secure pad +" at bounding box center [824, 392] width 129 height 23
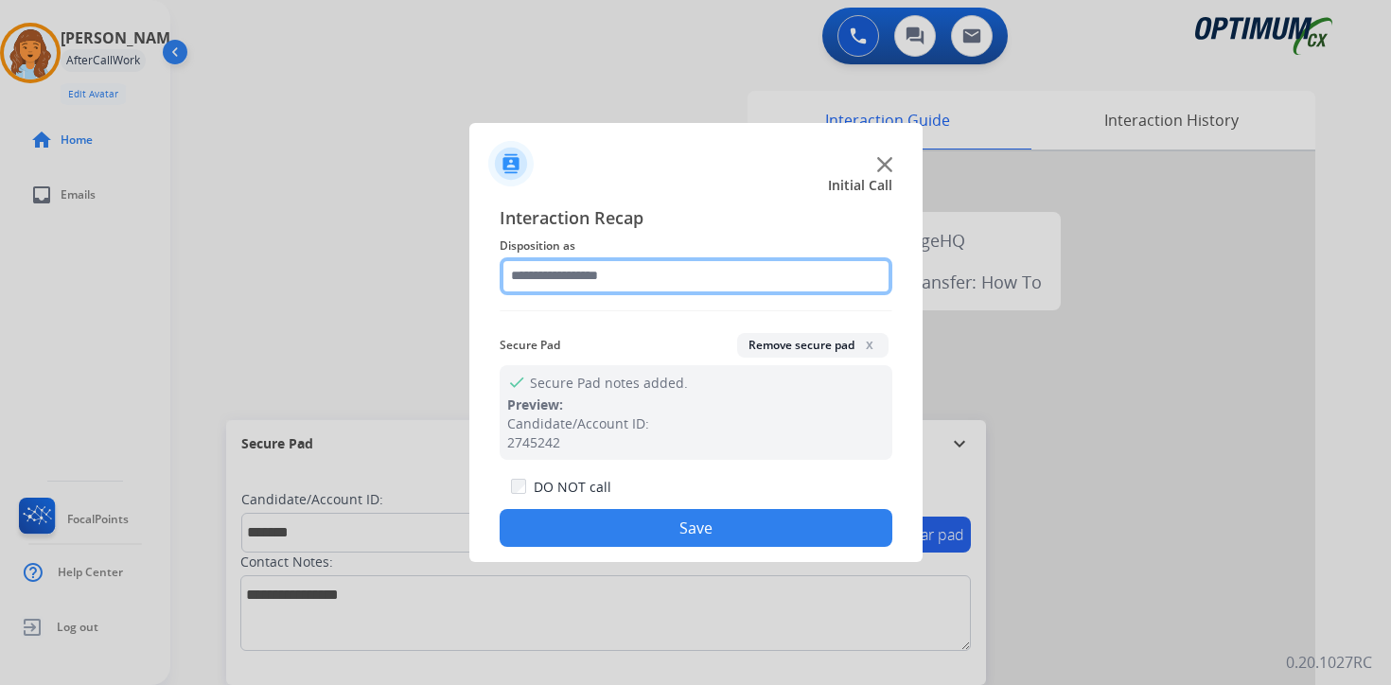
click at [622, 265] on input "text" at bounding box center [696, 276] width 393 height 38
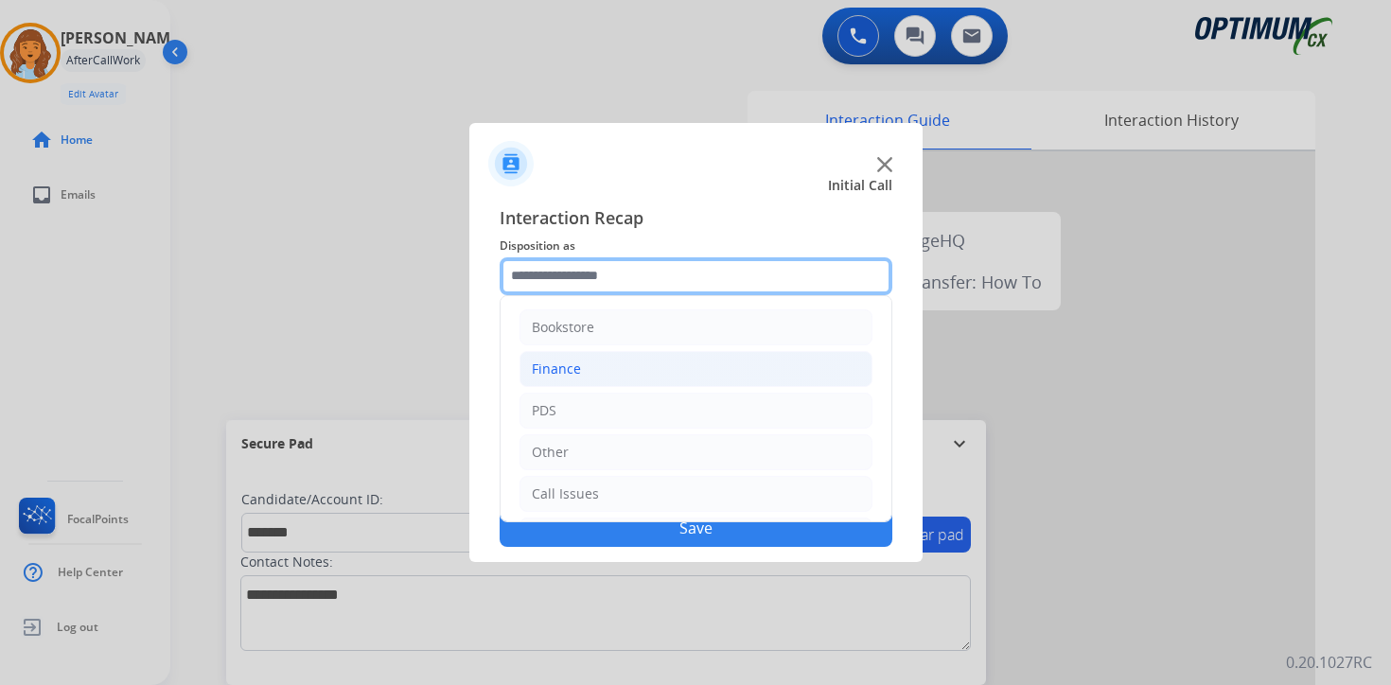
scroll to position [129, 0]
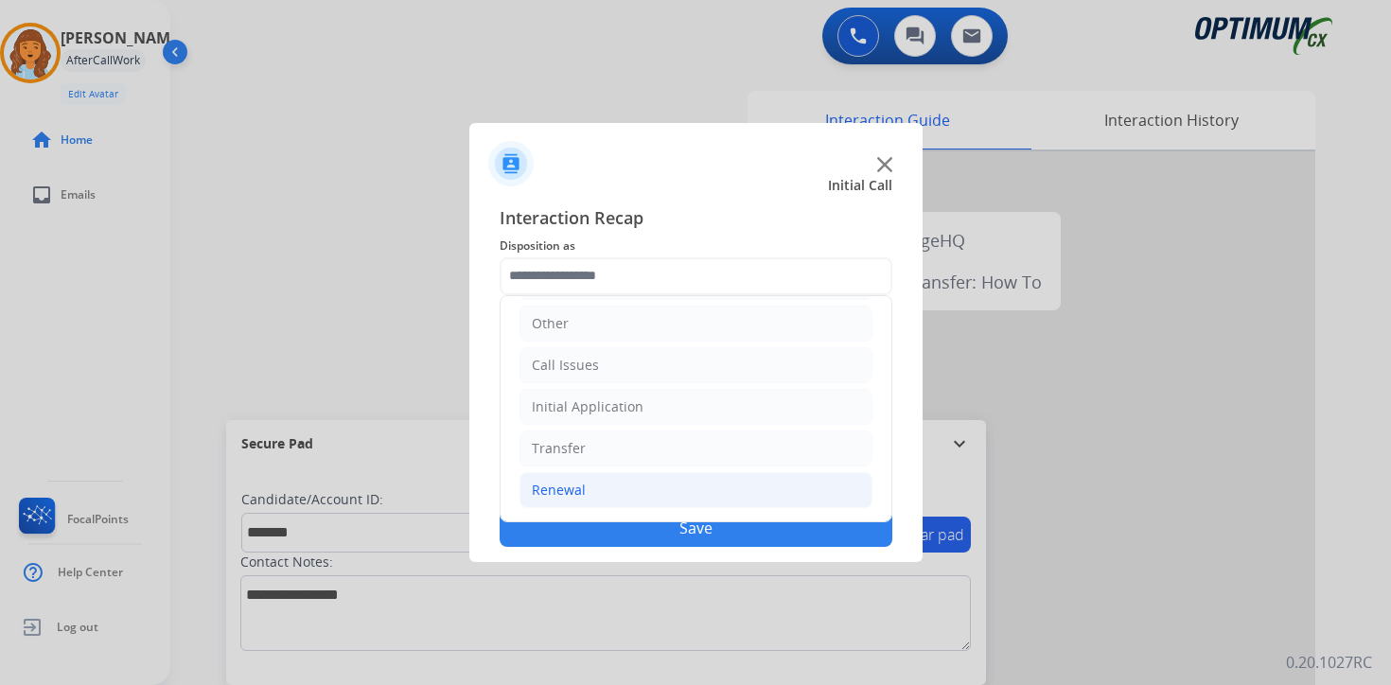
click at [582, 485] on div "Renewal" at bounding box center [559, 490] width 54 height 19
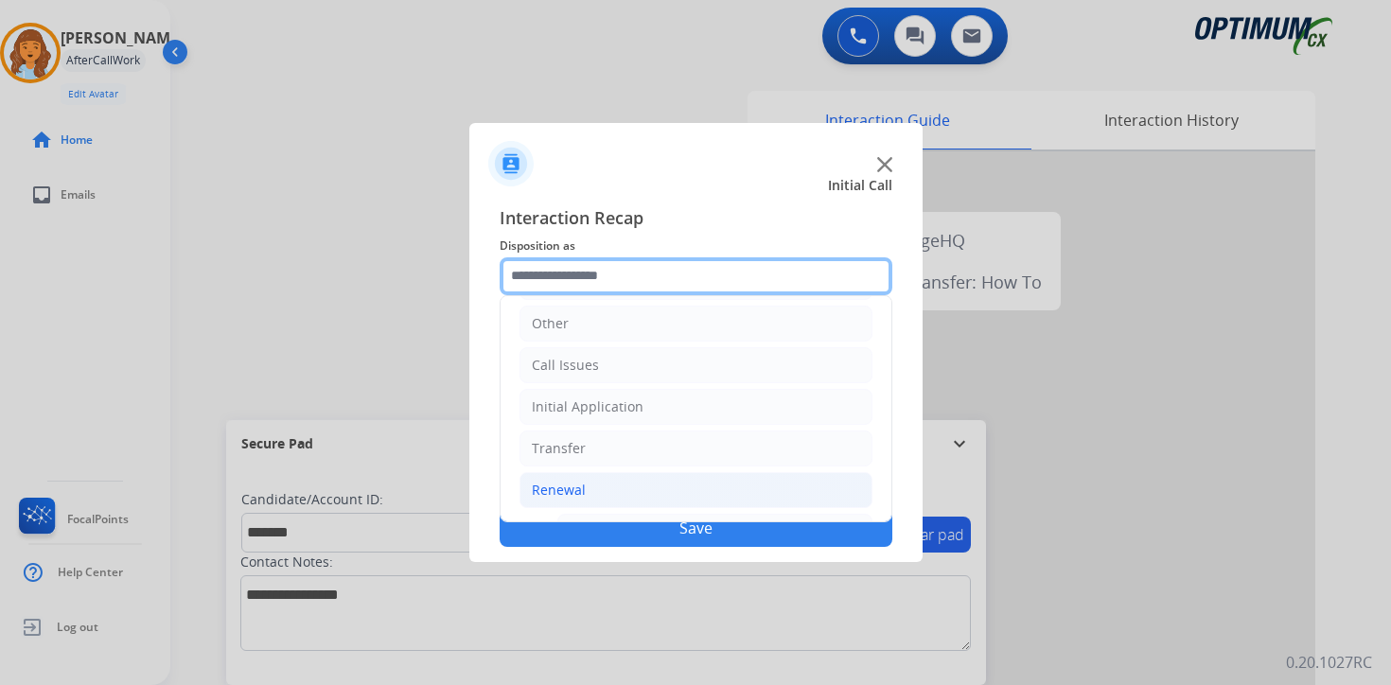
scroll to position [444, 0]
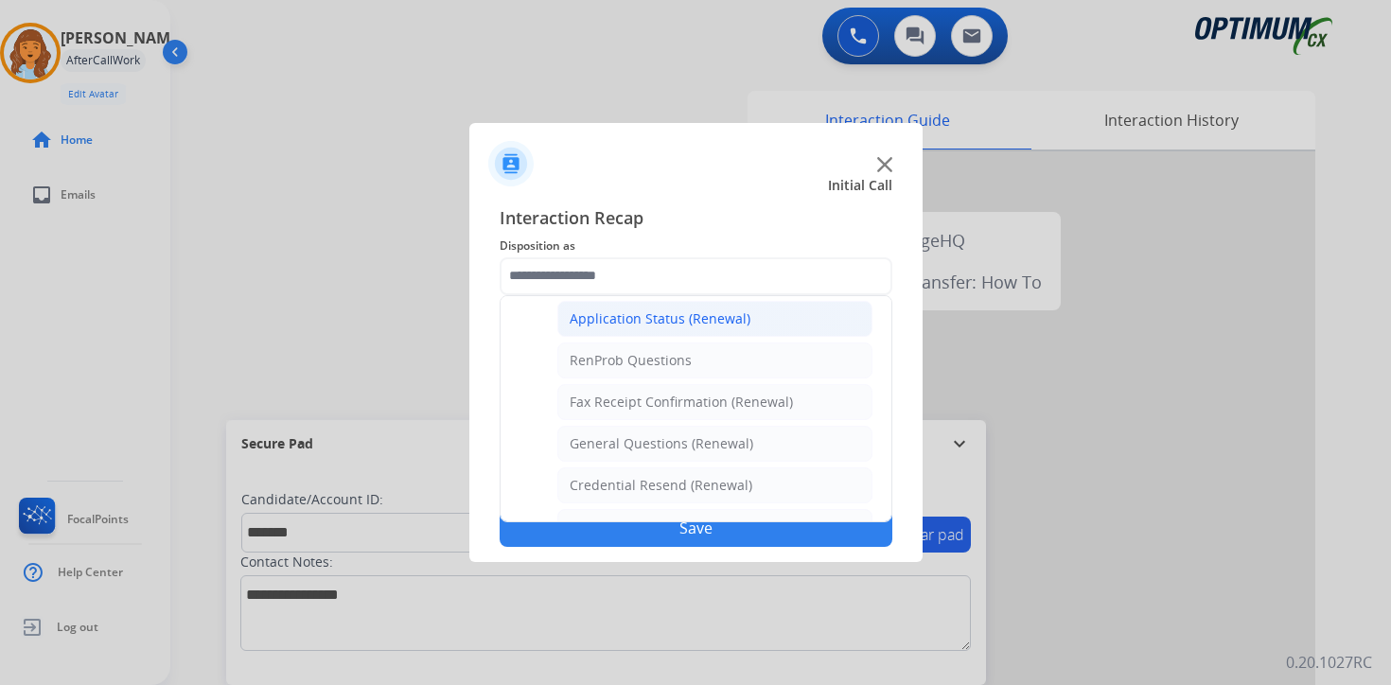
click at [627, 315] on div "Application Status (Renewal)" at bounding box center [660, 318] width 181 height 19
type input "**********"
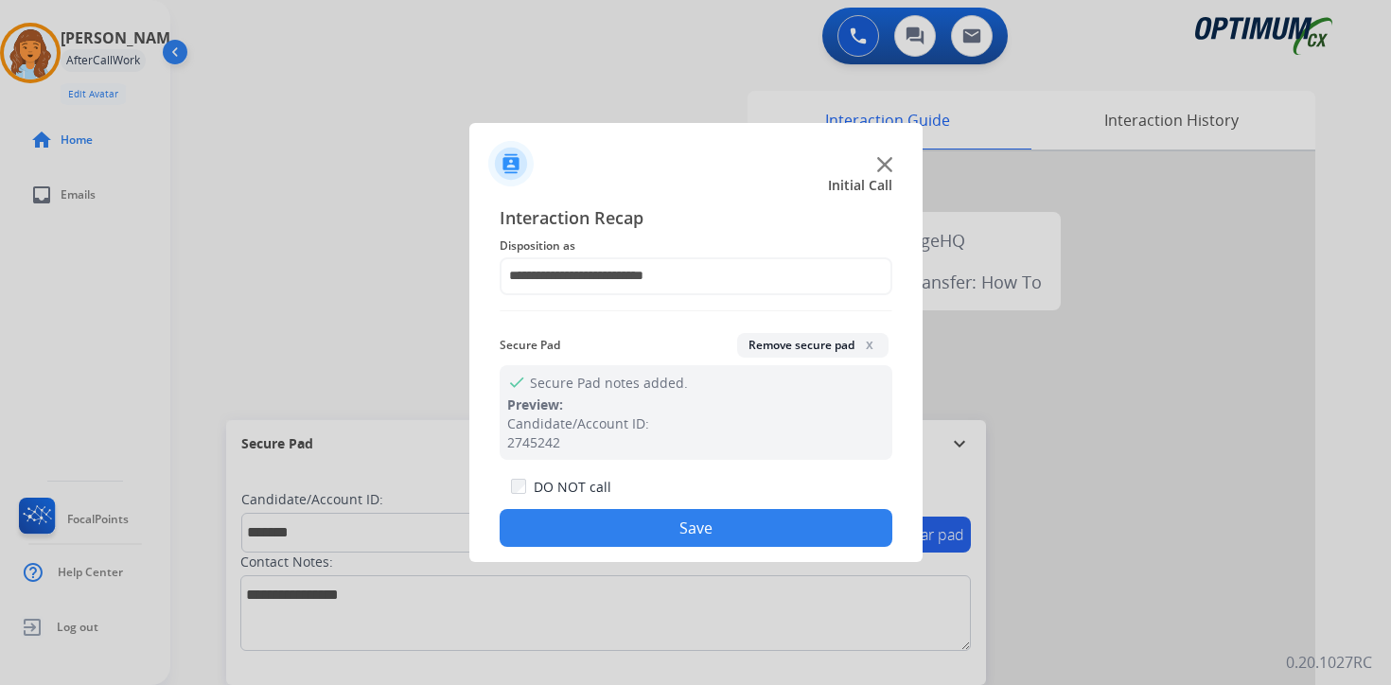
click at [660, 536] on button "Save" at bounding box center [696, 528] width 393 height 38
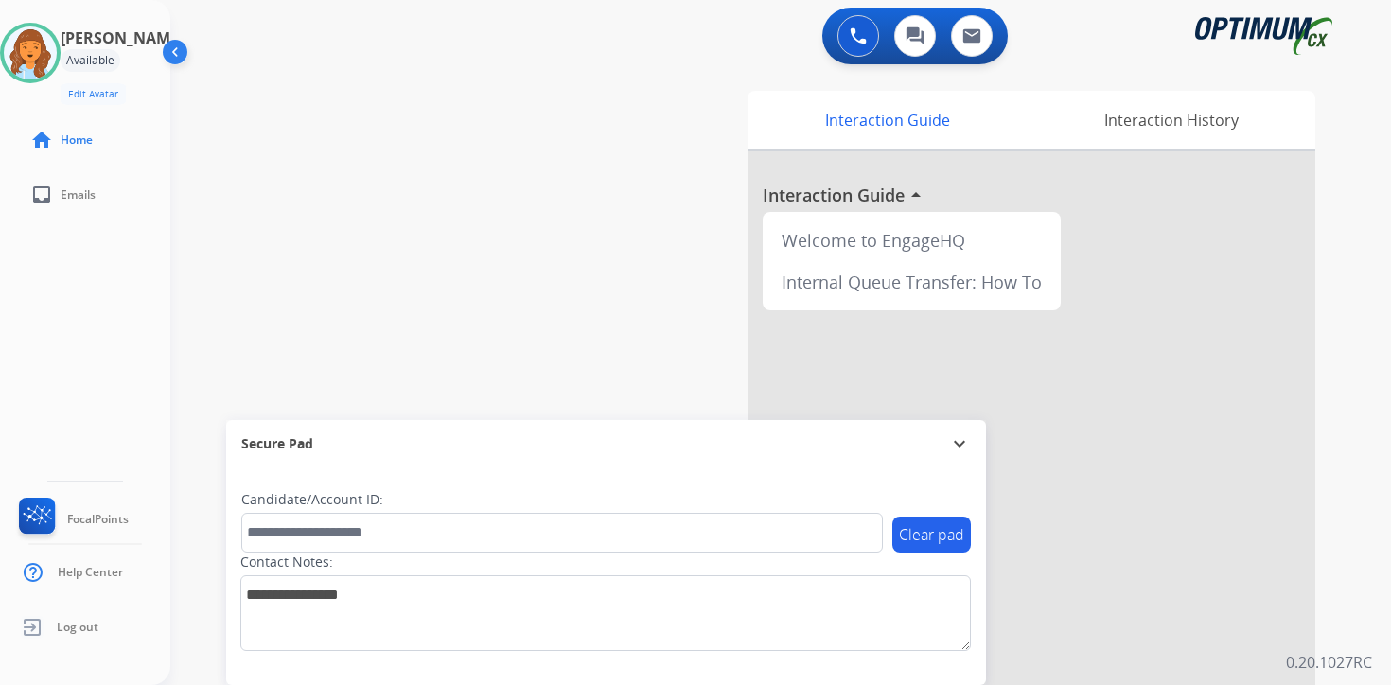
click at [1382, 512] on div "0 Voice Interactions 0 Chat Interactions 0 Email Interactions swap_horiz Break …" at bounding box center [780, 342] width 1221 height 685
click at [1336, 508] on div "Interaction Guide Interaction History Interaction Guide arrow_drop_up Welcome t…" at bounding box center [1003, 470] width 686 height 774
click at [472, 135] on div "swap_horiz Break voice bridge close_fullscreen Connect 3-Way Call merge_type Se…" at bounding box center [757, 462] width 1175 height 789
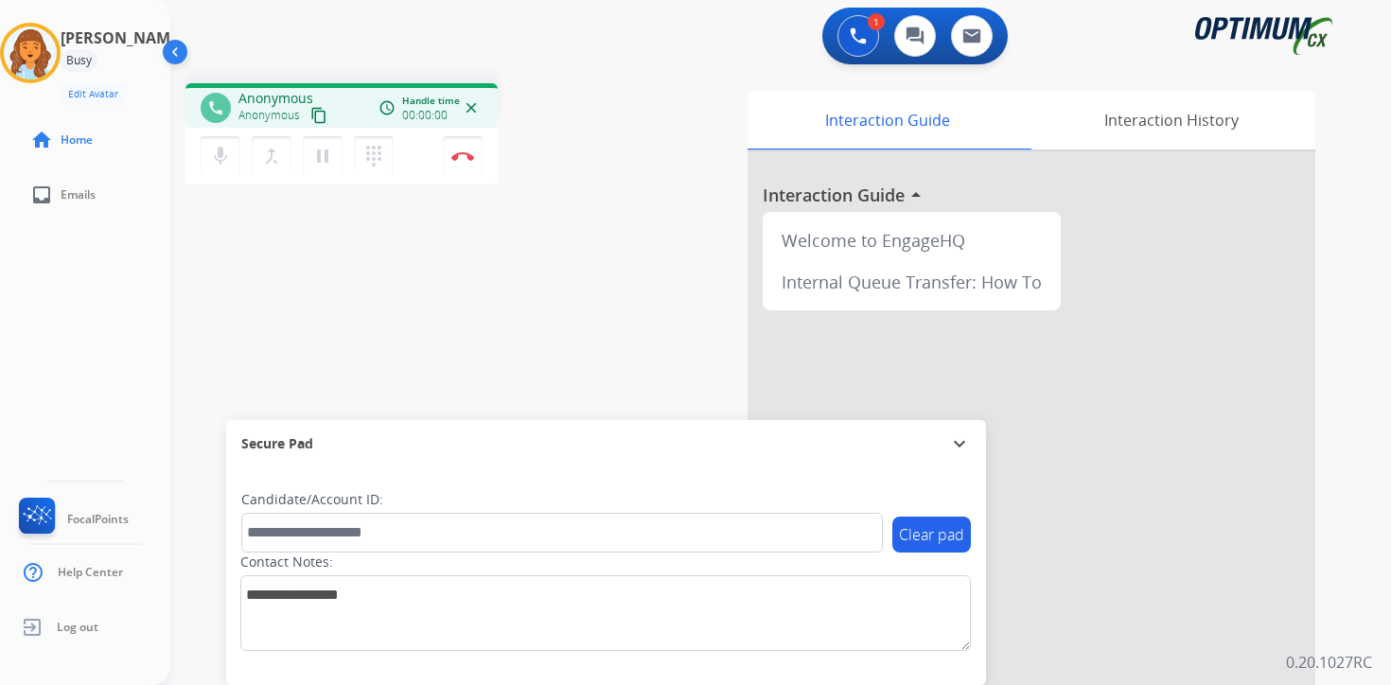
click at [323, 119] on mat-icon "content_copy" at bounding box center [318, 115] width 17 height 17
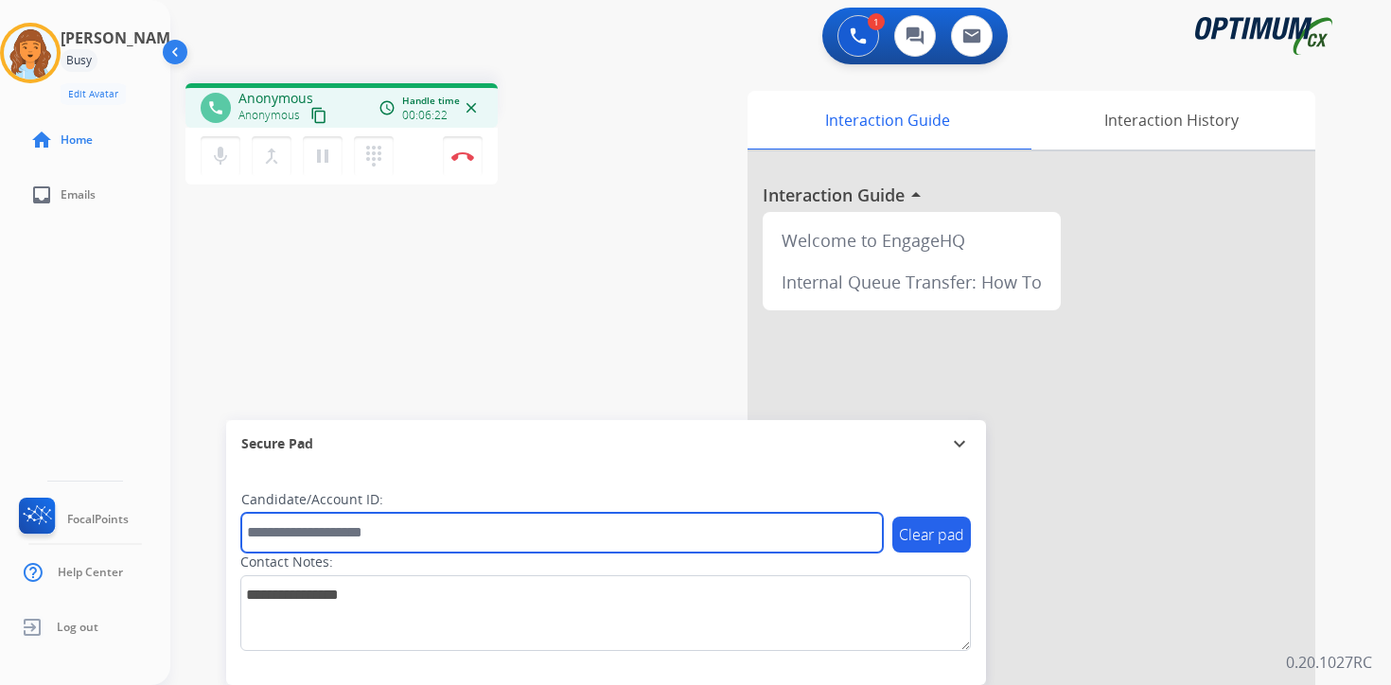
click at [329, 533] on input "text" at bounding box center [562, 533] width 642 height 40
type input "*******"
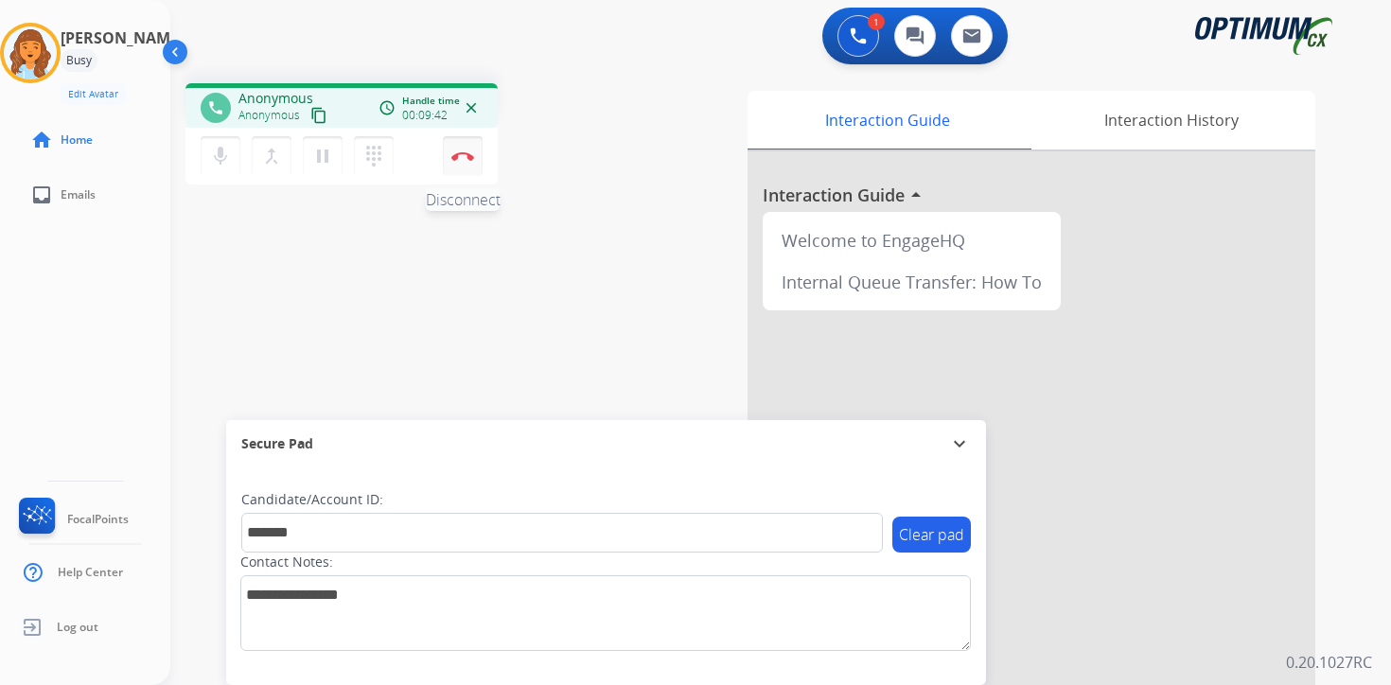
click at [462, 163] on button "Disconnect" at bounding box center [463, 156] width 40 height 40
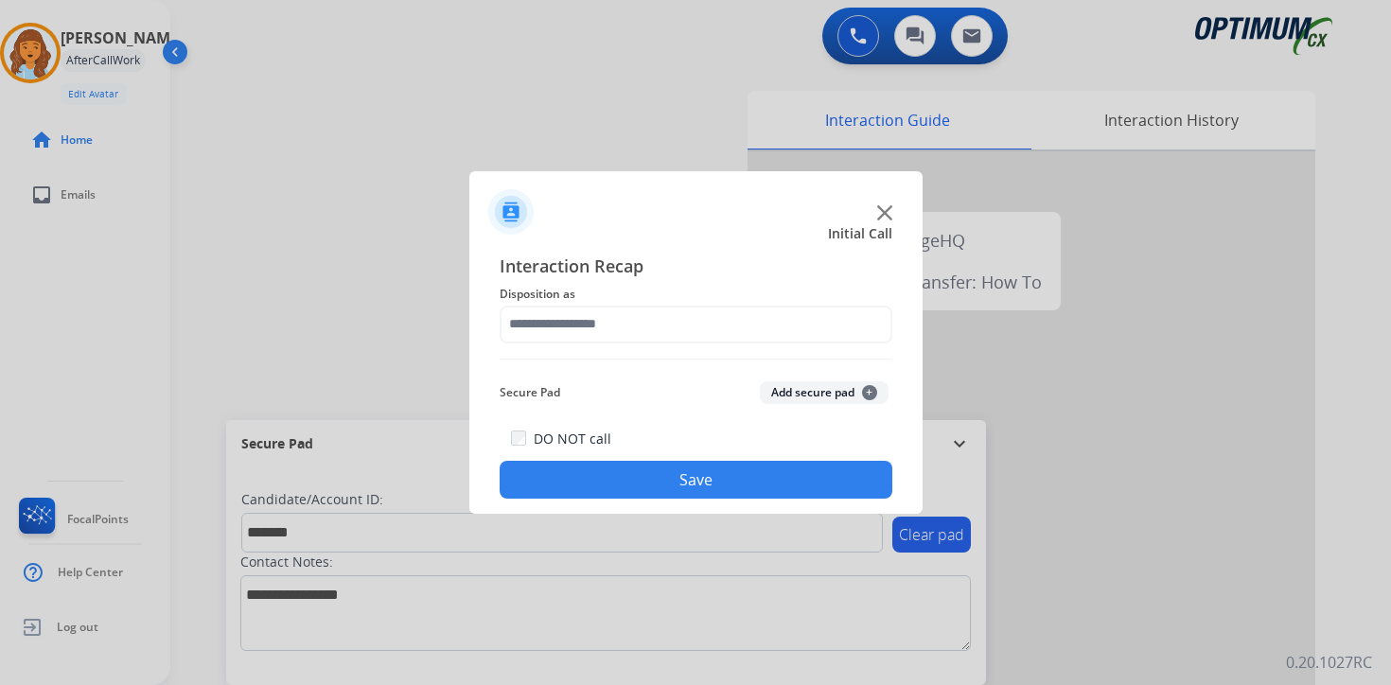
click at [844, 389] on button "Add secure pad +" at bounding box center [824, 392] width 129 height 23
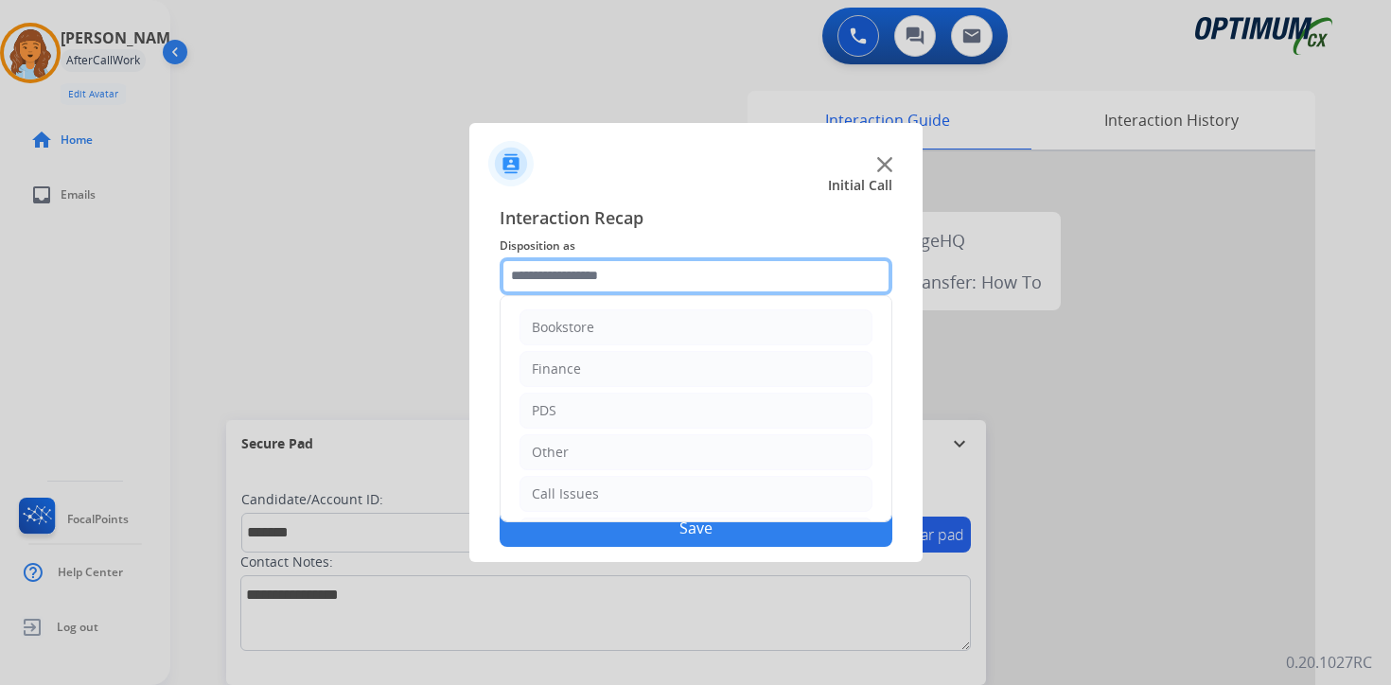
click at [620, 280] on input "text" at bounding box center [696, 276] width 393 height 38
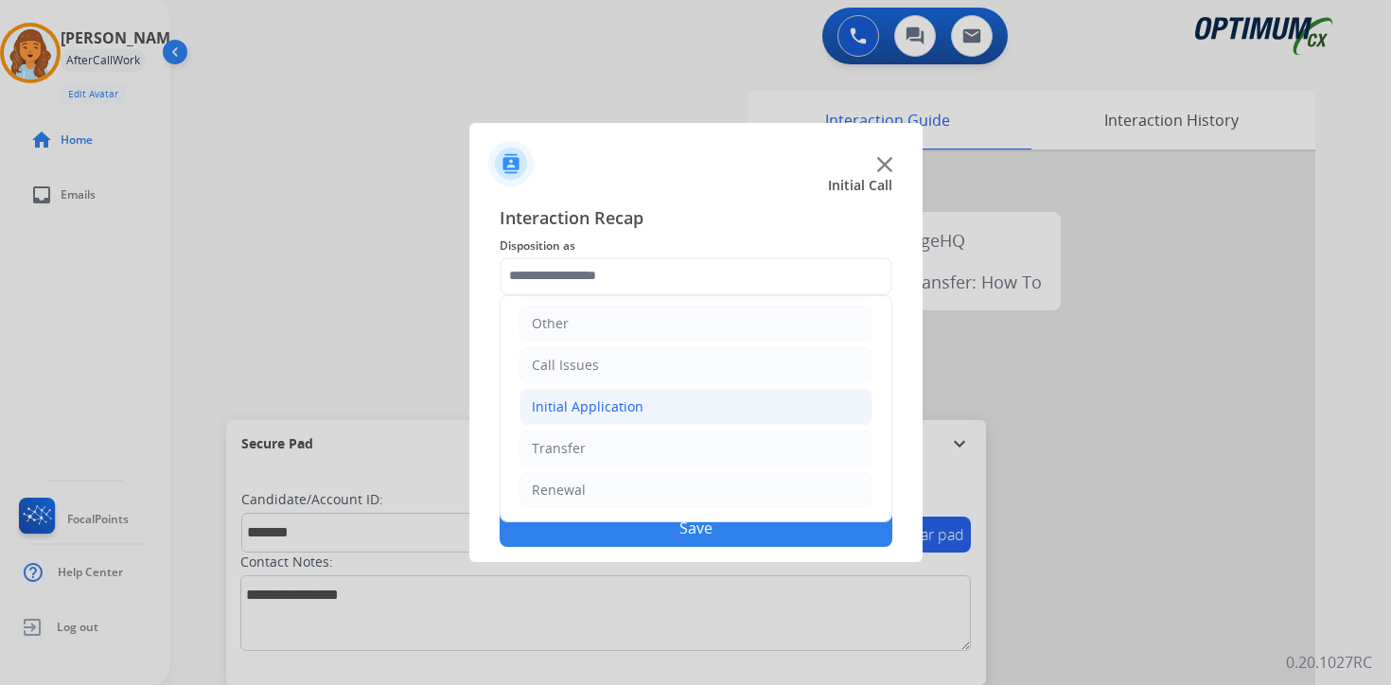
click at [576, 408] on div "Initial Application" at bounding box center [588, 406] width 112 height 19
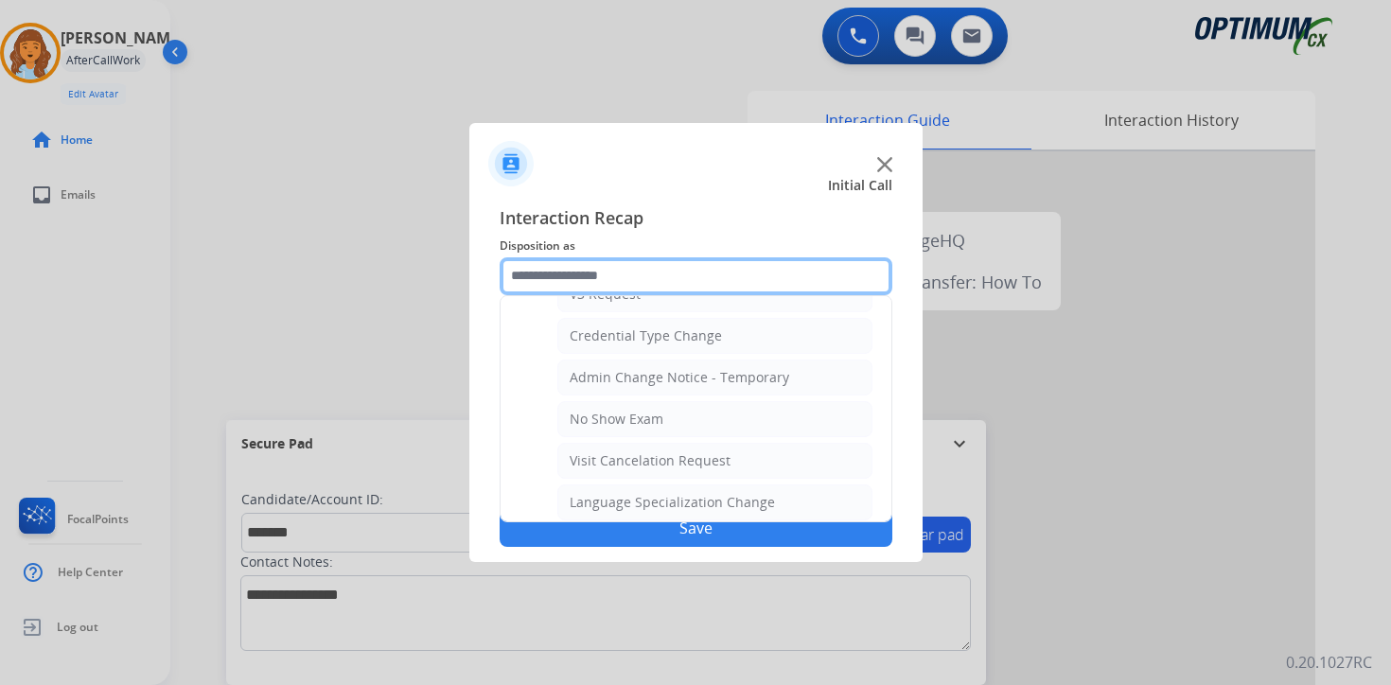
scroll to position [1075, 0]
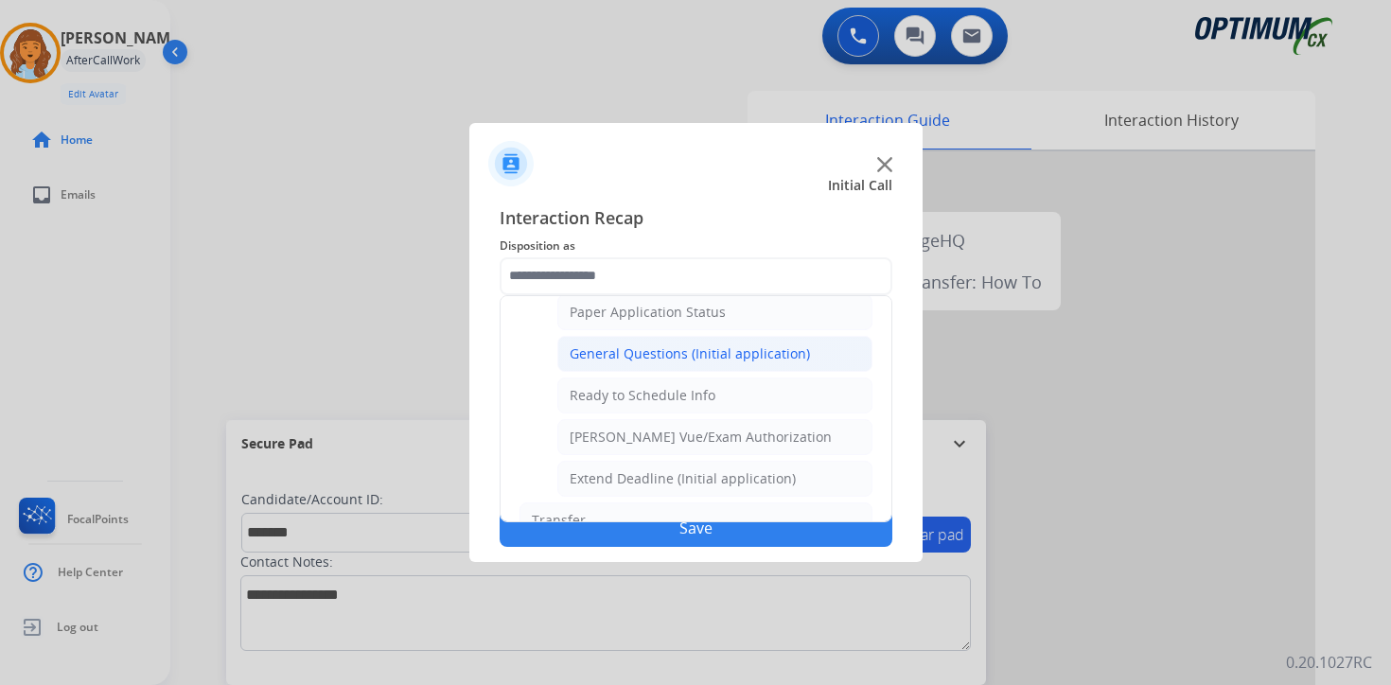
click at [607, 350] on div "General Questions (Initial application)" at bounding box center [690, 353] width 240 height 19
type input "**********"
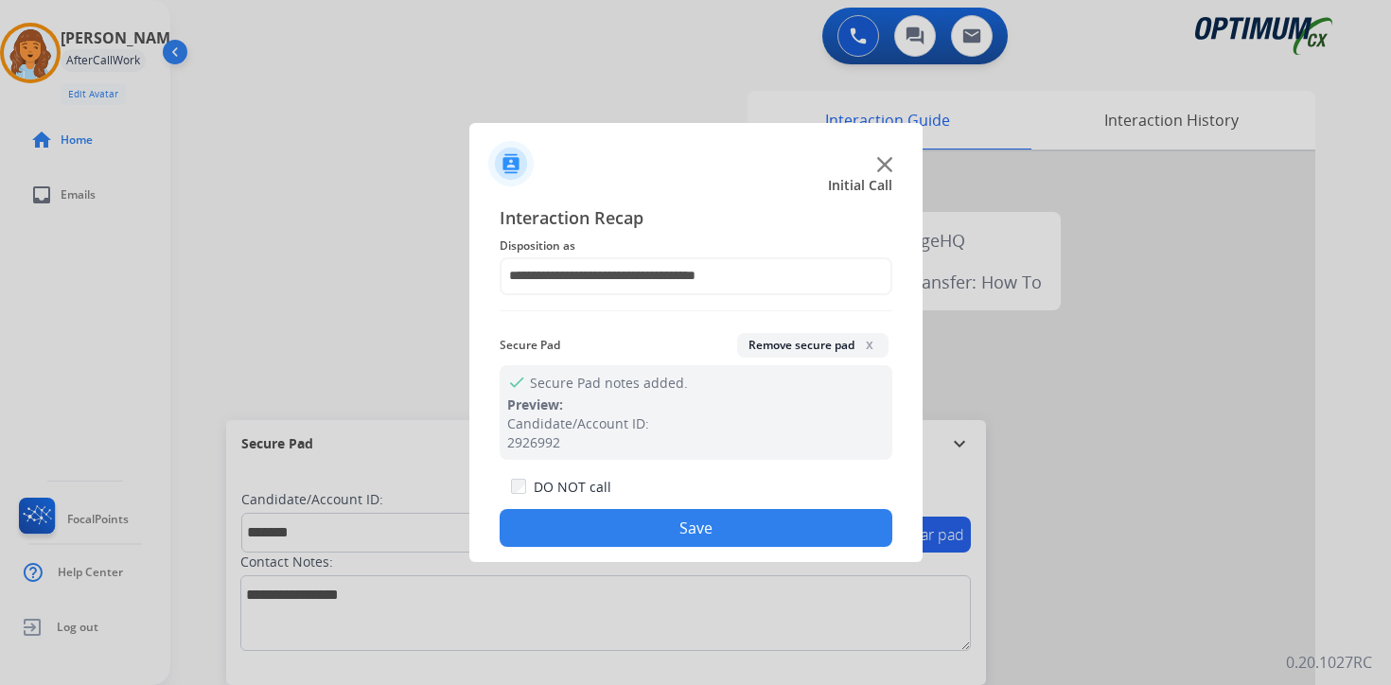
click at [626, 523] on button "Save" at bounding box center [696, 528] width 393 height 38
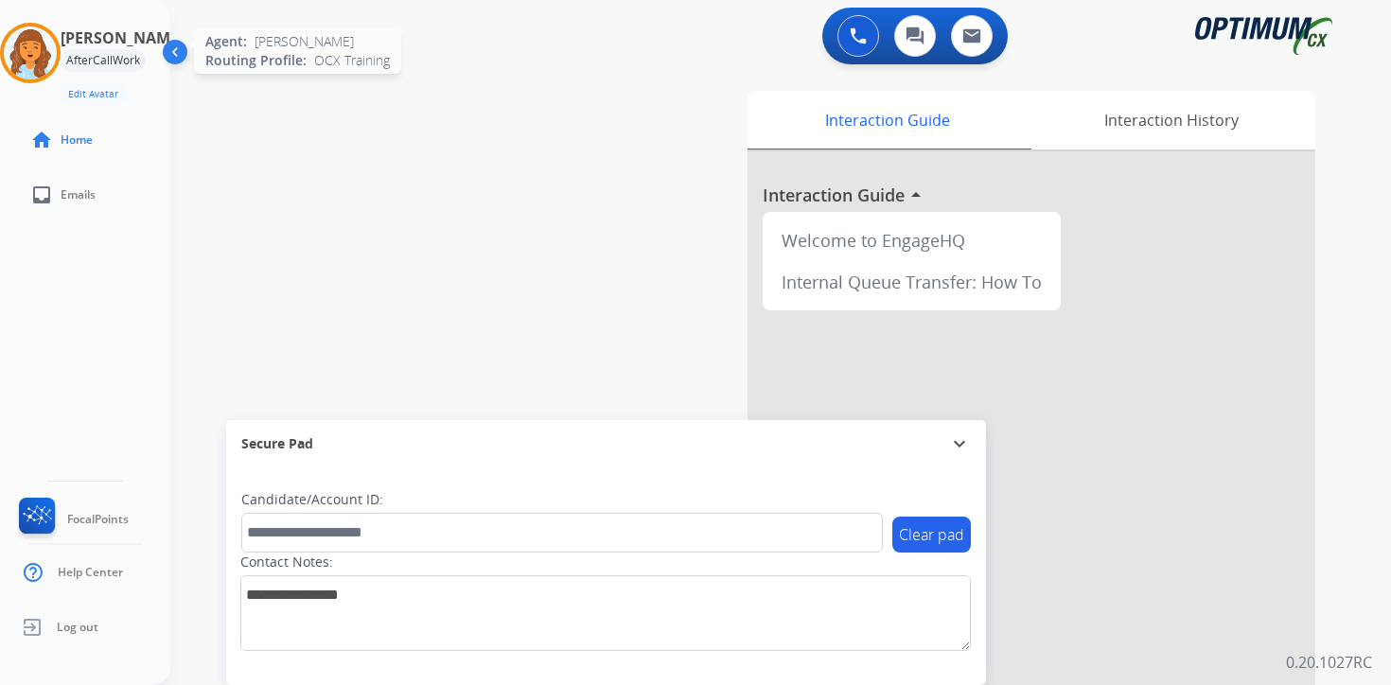
click at [41, 44] on img at bounding box center [30, 52] width 53 height 53
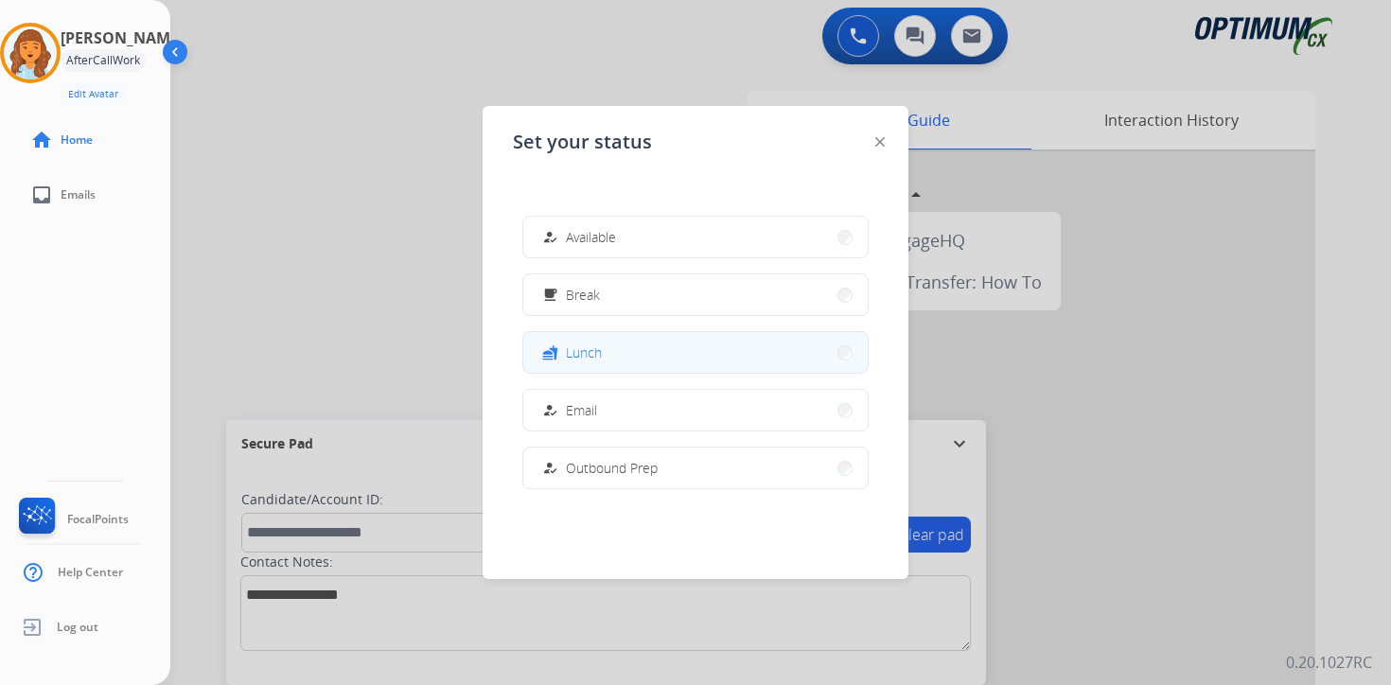
scroll to position [472, 0]
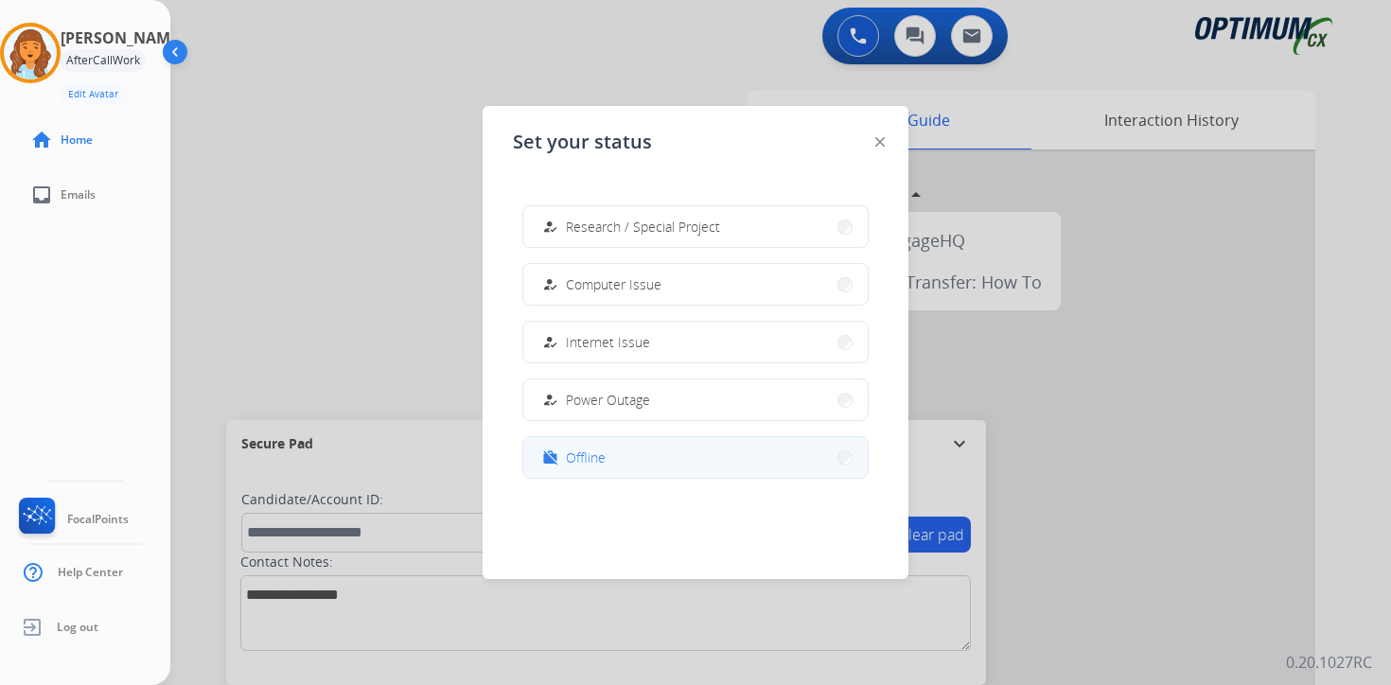
click at [630, 452] on button "work_off Offline" at bounding box center [695, 457] width 344 height 41
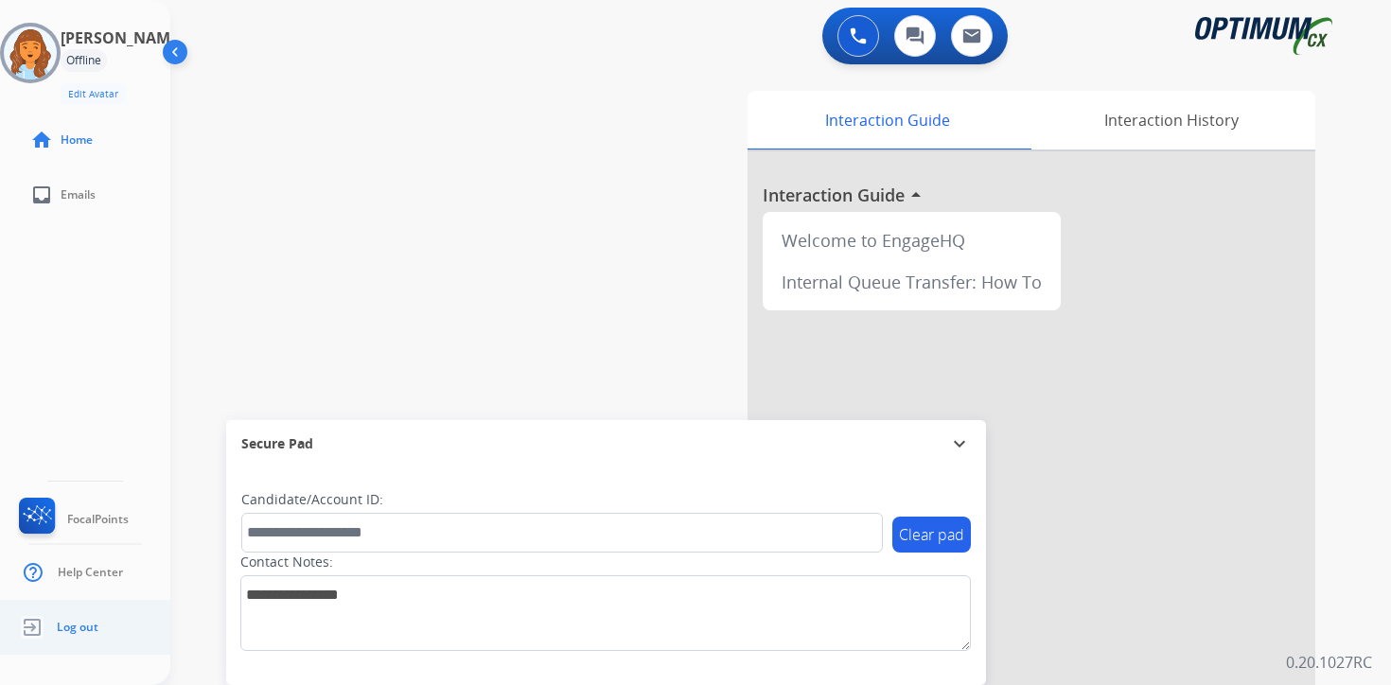
click at [101, 624] on ul "Log out" at bounding box center [85, 627] width 170 height 55
click at [57, 623] on span "Log out" at bounding box center [78, 627] width 42 height 15
